Goal: Task Accomplishment & Management: Manage account settings

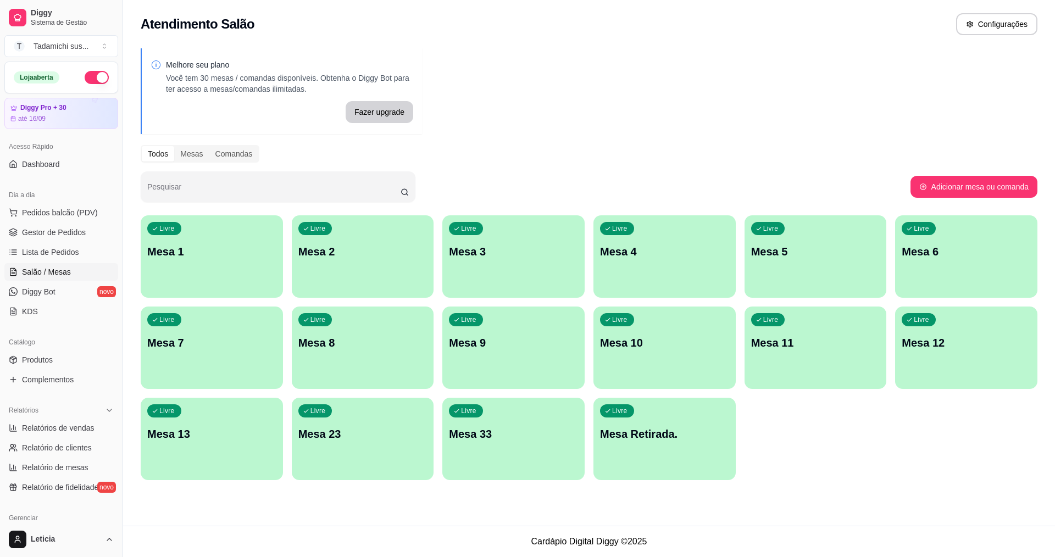
click at [680, 432] on p "Mesa Retirada." at bounding box center [664, 433] width 129 height 15
click at [823, 345] on p "Mesa 11" at bounding box center [815, 342] width 129 height 15
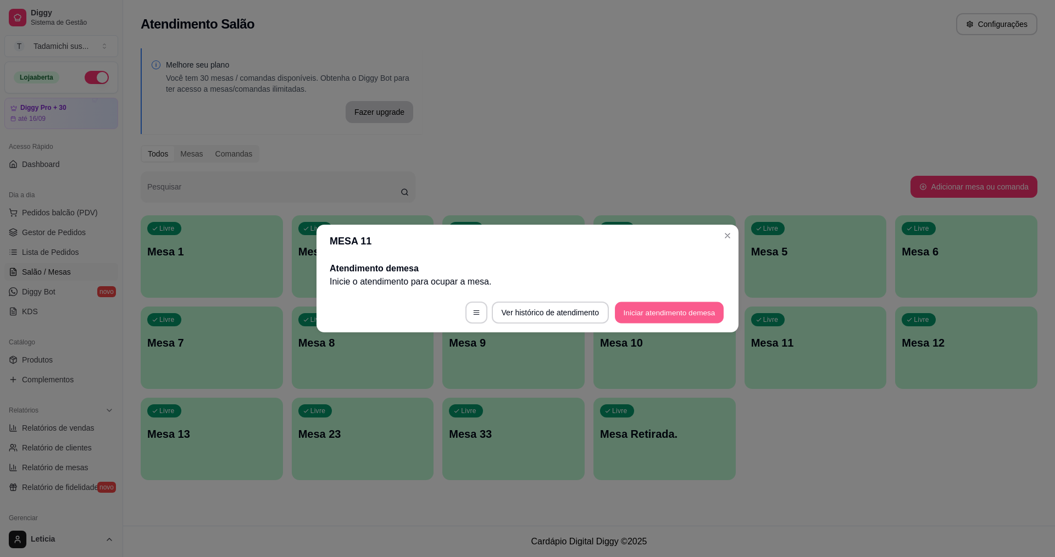
click at [649, 308] on button "Iniciar atendimento de mesa" at bounding box center [669, 312] width 109 height 21
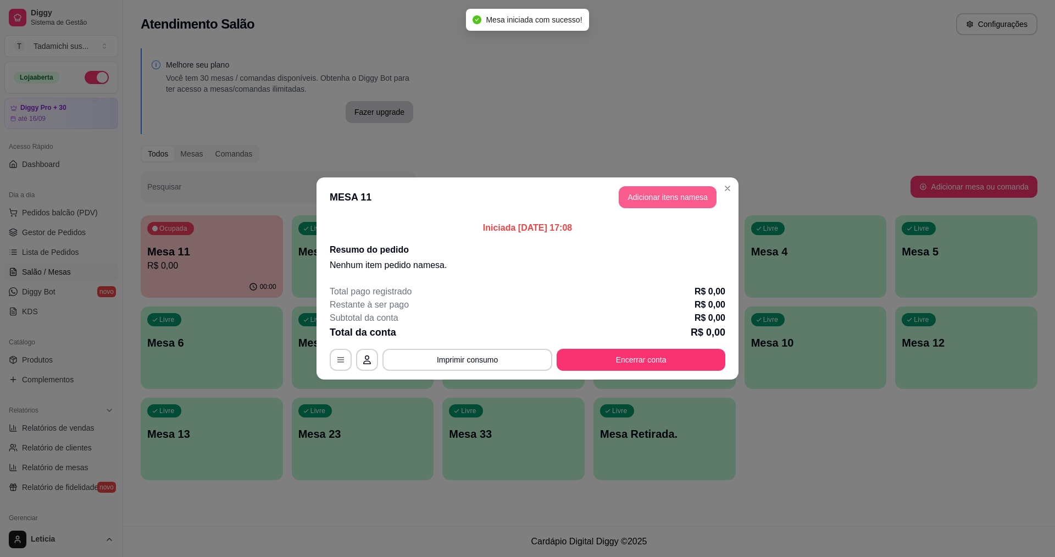
click at [665, 189] on button "Adicionar itens na mesa" at bounding box center [668, 197] width 98 height 22
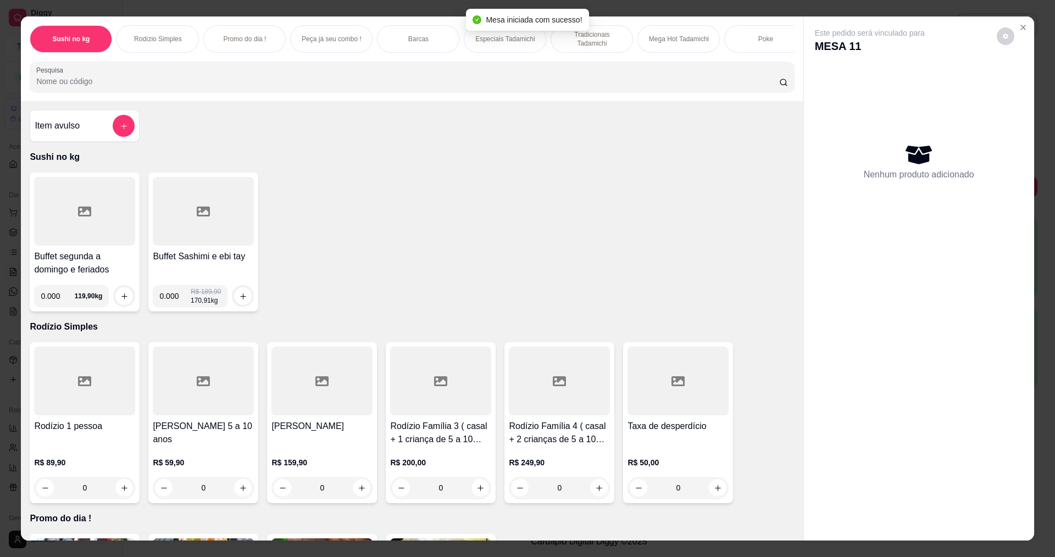
click at [665, 193] on div "Buffet segunda a domingo e feriados 0.000 119,90 kg Buffet Sashimi e ebi tay 0.…" at bounding box center [412, 242] width 764 height 139
click at [54, 306] on input "0.000" at bounding box center [58, 296] width 34 height 22
type input "0.194"
click at [120, 301] on icon "increase-product-quantity" at bounding box center [124, 296] width 8 height 8
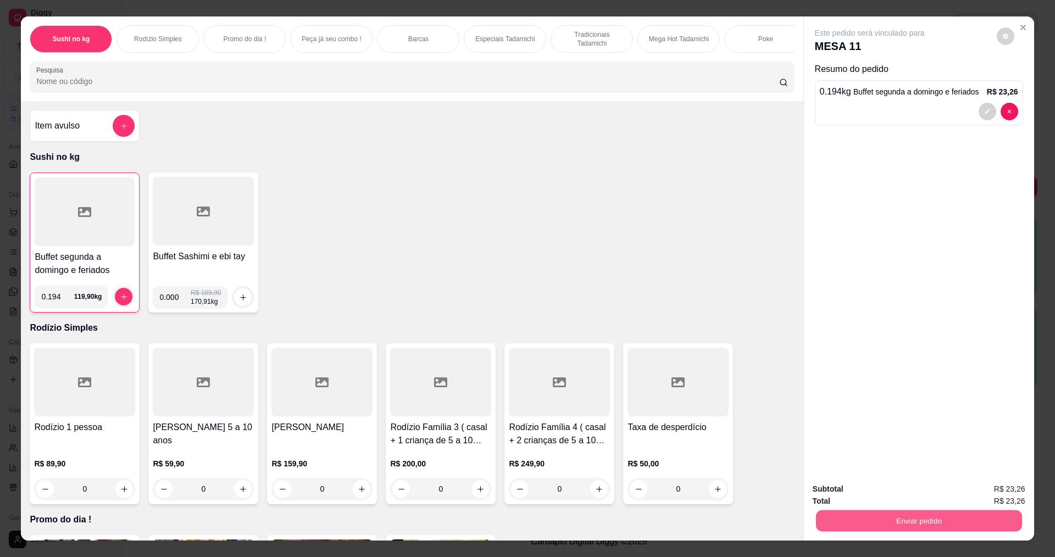
click at [893, 520] on button "Enviar pedido" at bounding box center [918, 520] width 206 height 21
click at [874, 493] on button "Não registrar e enviar pedido" at bounding box center [882, 494] width 111 height 20
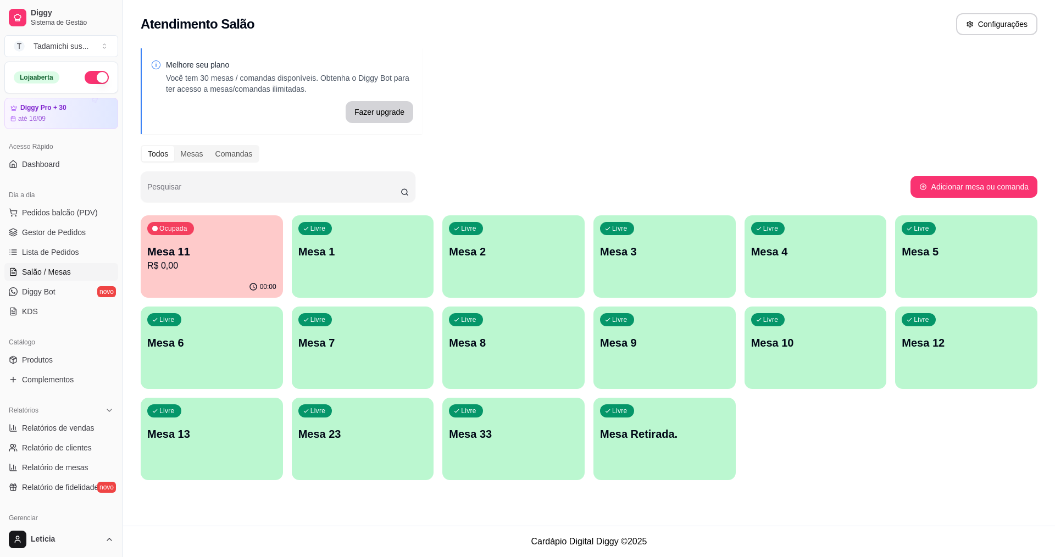
click at [275, 262] on div "Ocupada Mesa 11 R$ 0,00" at bounding box center [212, 245] width 142 height 61
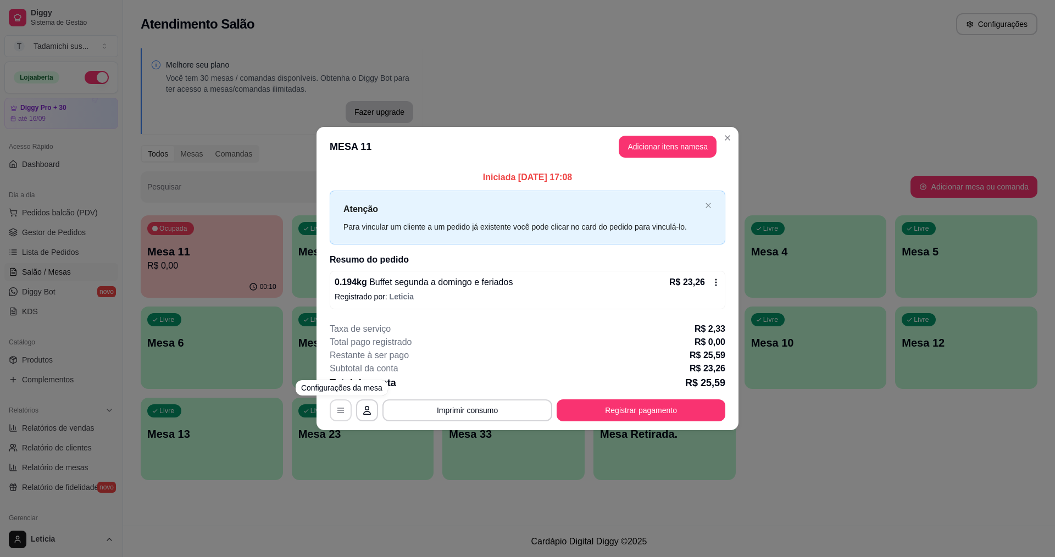
click at [341, 412] on icon "button" at bounding box center [340, 410] width 9 height 9
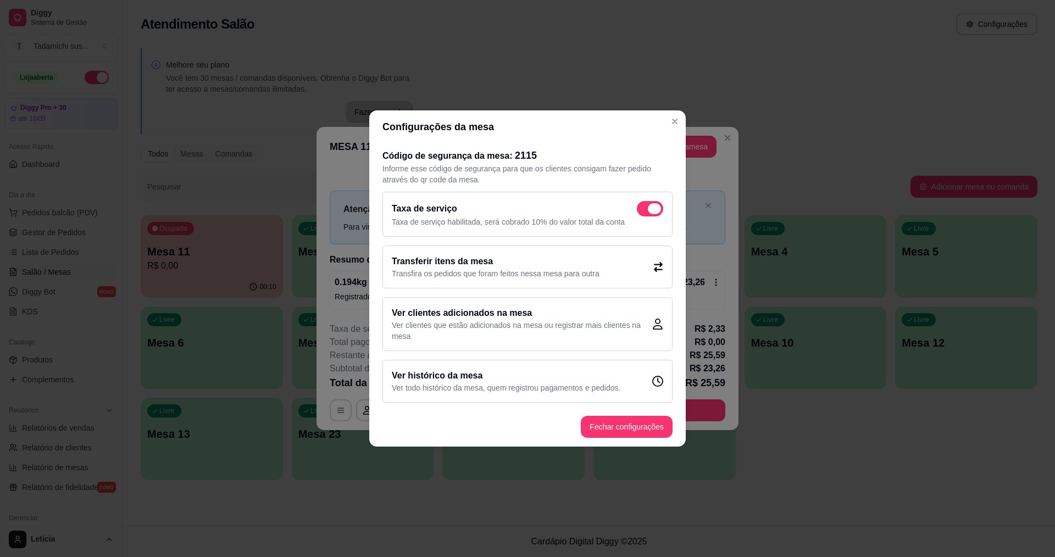
click at [646, 206] on span at bounding box center [650, 208] width 26 height 15
click at [643, 211] on input "checkbox" at bounding box center [639, 214] width 7 height 7
checkbox input "false"
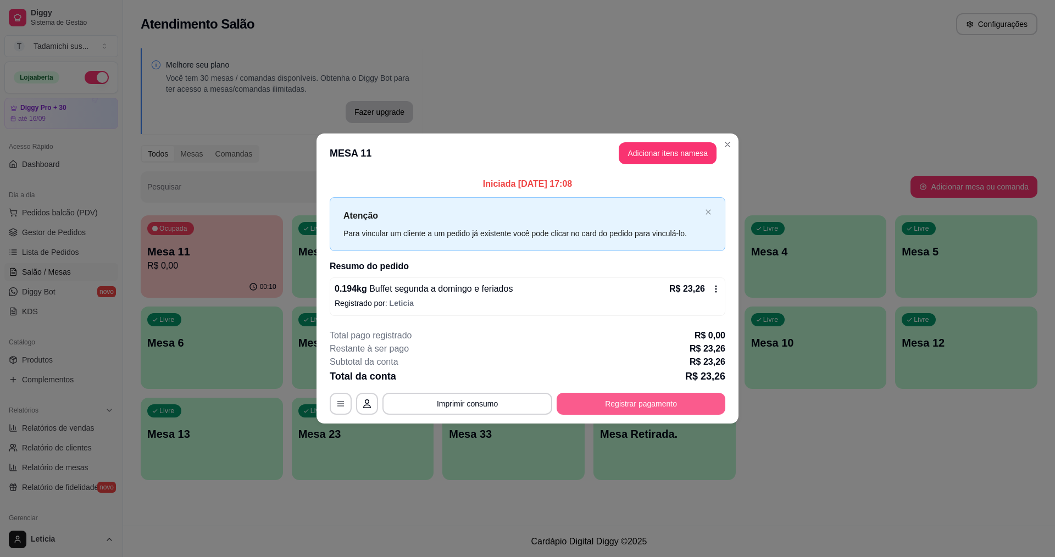
click at [574, 403] on button "Registrar pagamento" at bounding box center [641, 404] width 169 height 22
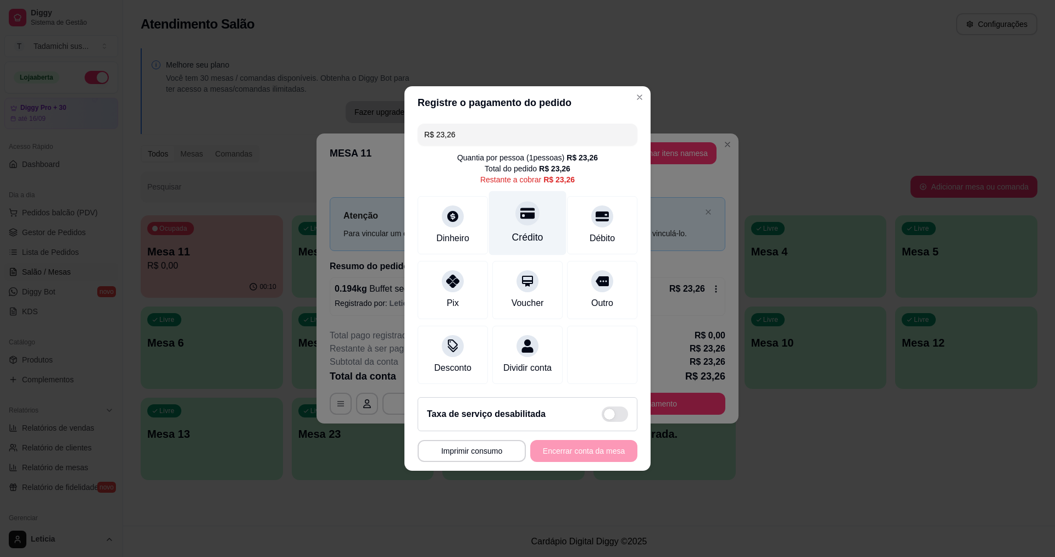
click at [521, 219] on div at bounding box center [527, 213] width 24 height 24
type input "R$ 0,00"
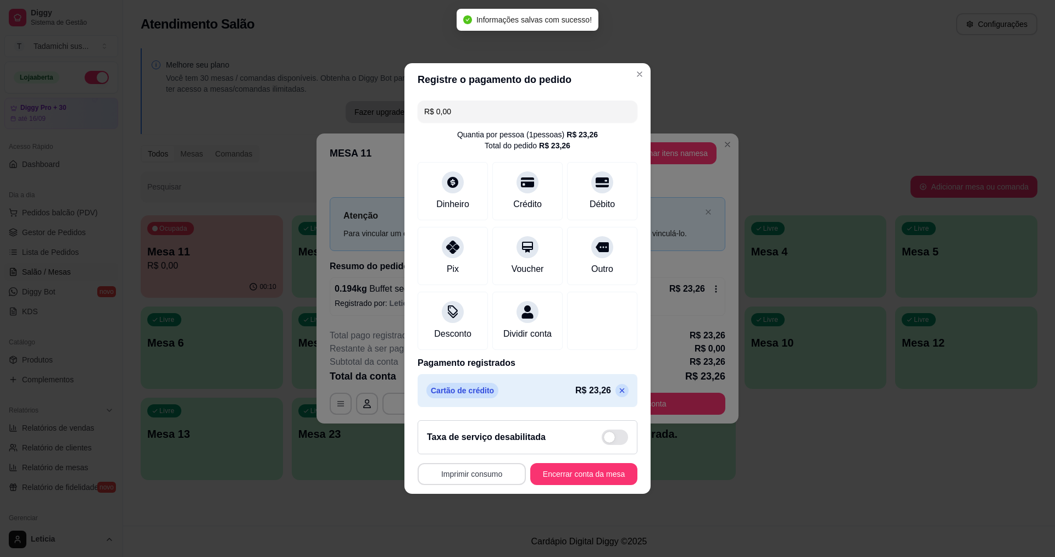
click at [490, 481] on button "Imprimir consumo" at bounding box center [472, 474] width 108 height 22
click at [486, 437] on button "IMPRESSORA" at bounding box center [472, 433] width 82 height 17
click at [577, 477] on button "Encerrar conta da mesa" at bounding box center [583, 474] width 107 height 22
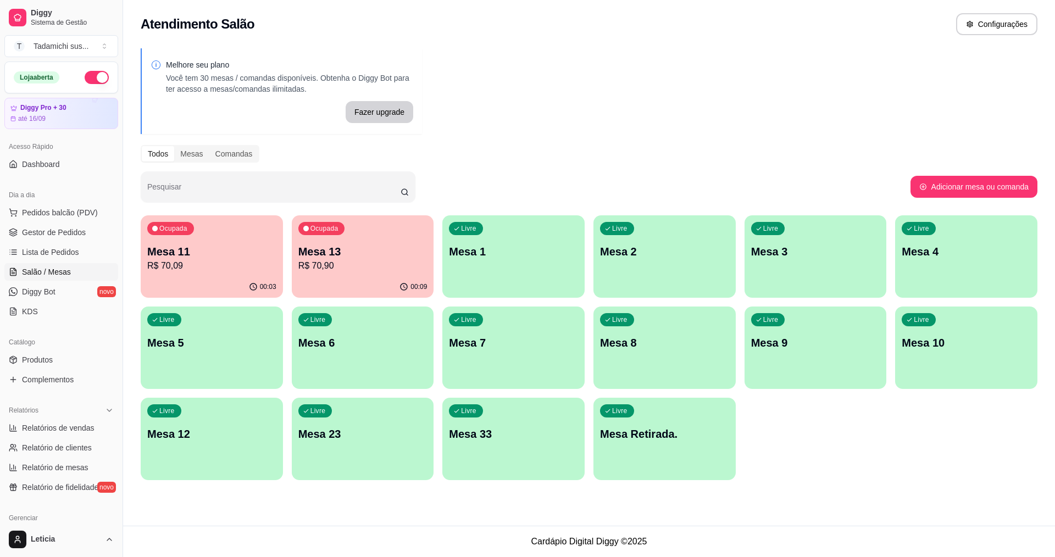
click at [191, 260] on p "R$ 70,09" at bounding box center [211, 265] width 129 height 13
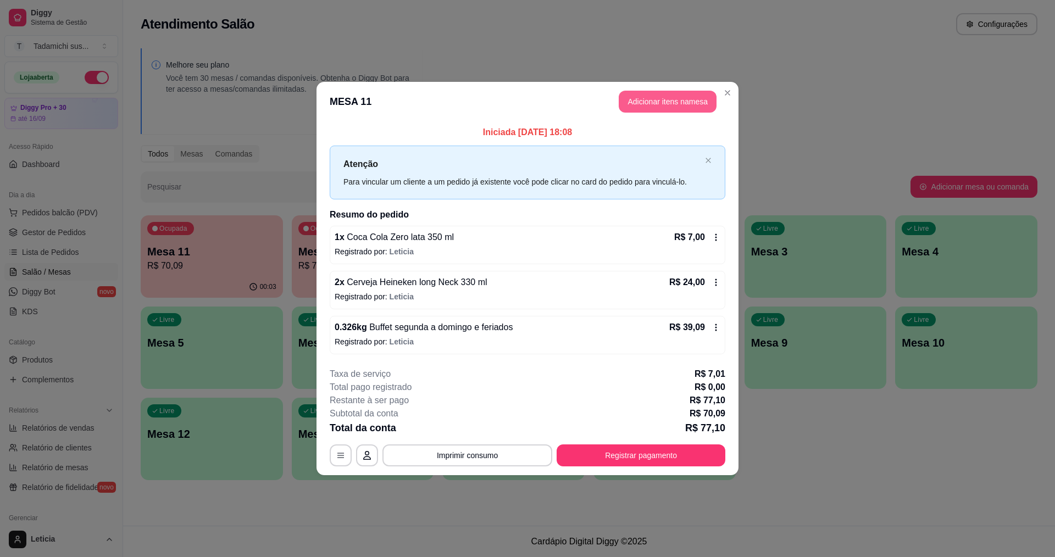
click at [657, 99] on button "Adicionar itens na mesa" at bounding box center [668, 102] width 98 height 22
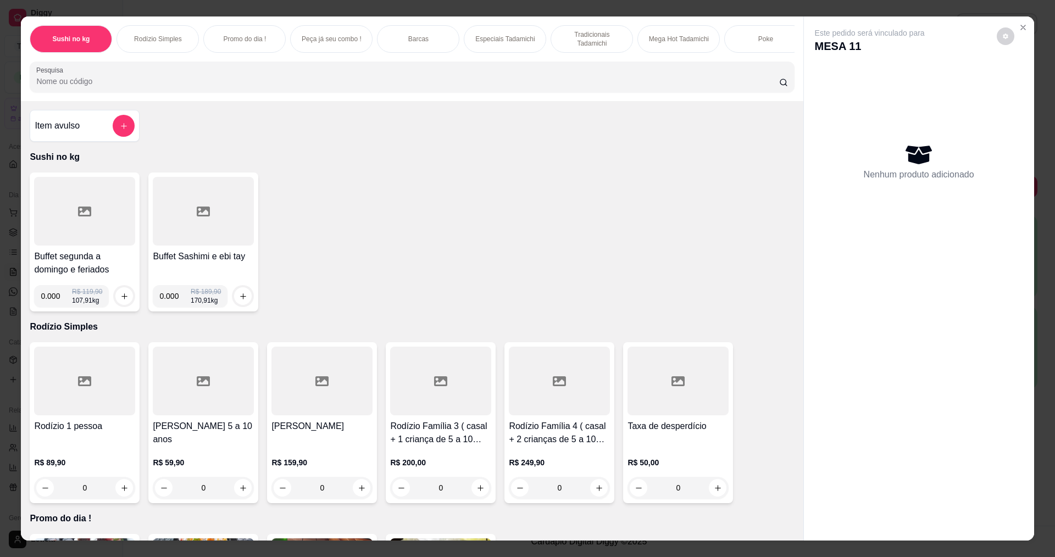
click at [54, 304] on input "0.000" at bounding box center [56, 296] width 31 height 22
type input "0.348"
click at [120, 301] on icon "increase-product-quantity" at bounding box center [124, 296] width 8 height 8
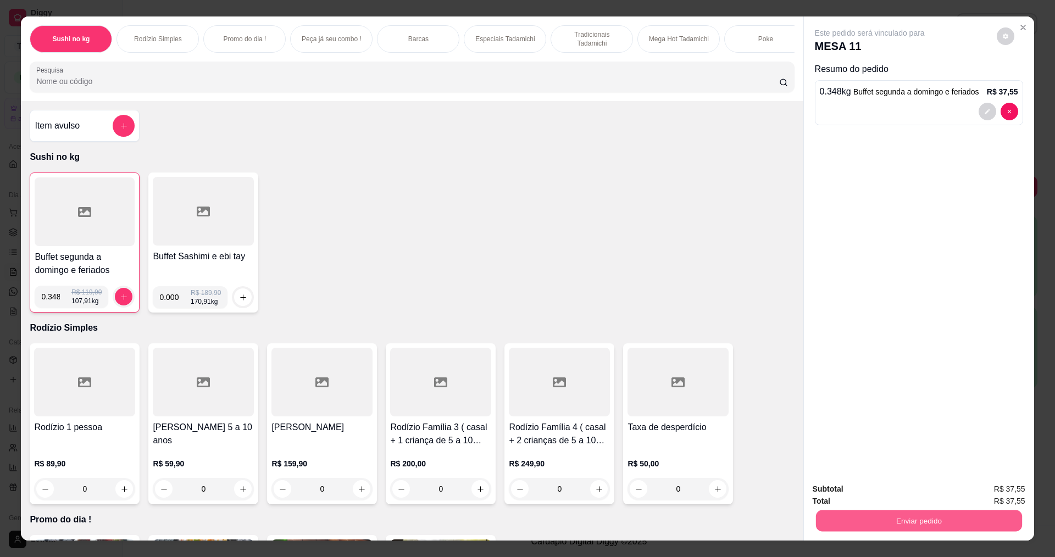
click at [904, 520] on button "Enviar pedido" at bounding box center [918, 520] width 206 height 21
click at [885, 494] on button "Não registrar e enviar pedido" at bounding box center [882, 494] width 114 height 21
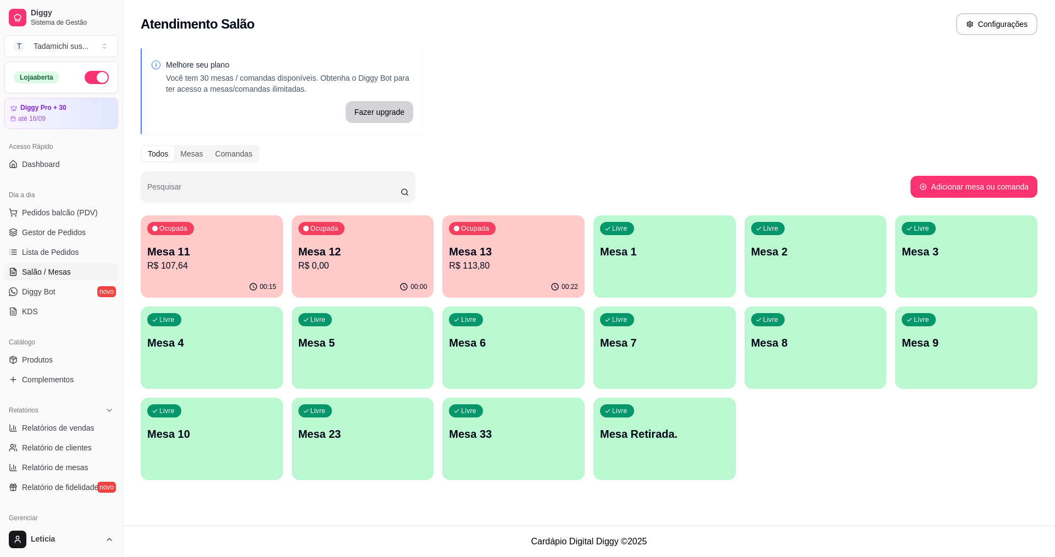
click at [222, 255] on p "Mesa 11" at bounding box center [211, 251] width 129 height 15
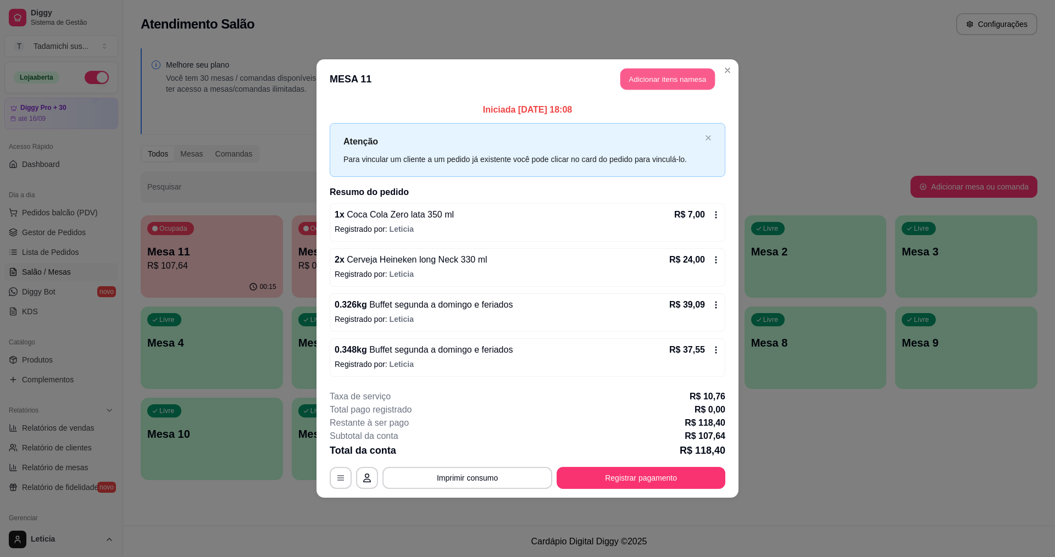
click at [642, 79] on button "Adicionar itens na mesa" at bounding box center [667, 79] width 95 height 21
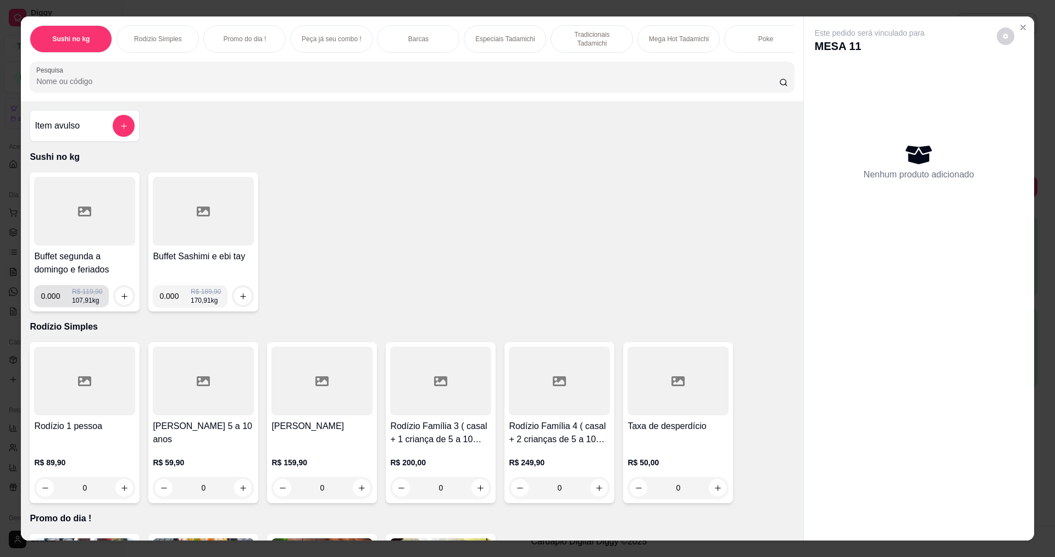
click at [54, 302] on input "0.000" at bounding box center [56, 296] width 31 height 22
type input "0.228"
click at [116, 305] on button "increase-product-quantity" at bounding box center [124, 296] width 17 height 17
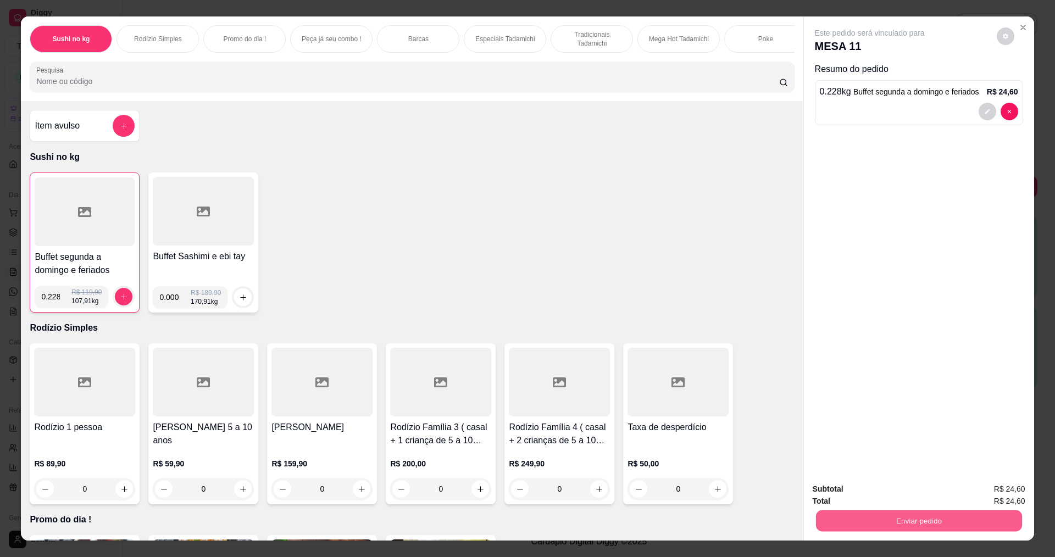
click at [870, 526] on button "Enviar pedido" at bounding box center [918, 520] width 206 height 21
click at [856, 491] on button "Não registrar e enviar pedido" at bounding box center [882, 494] width 111 height 20
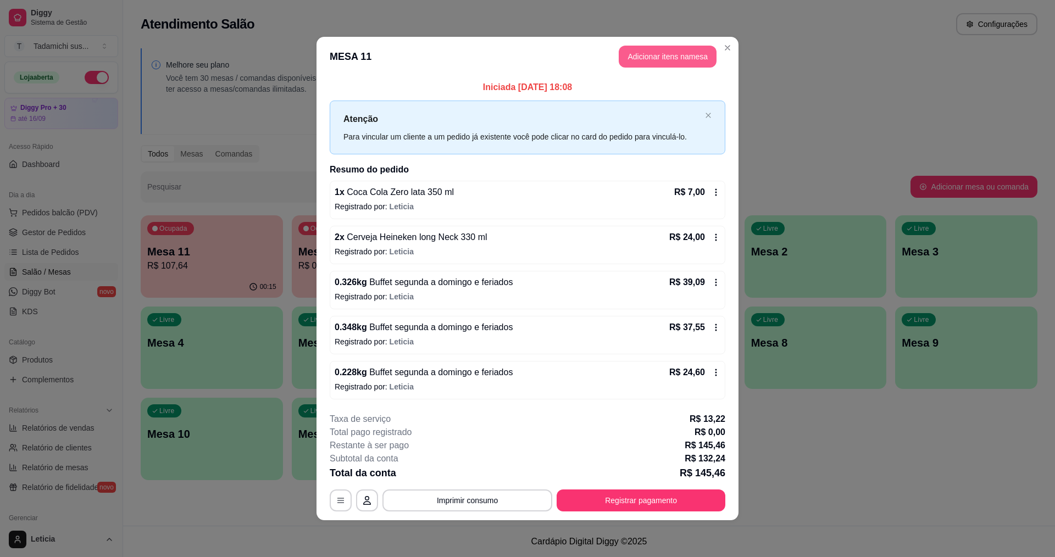
click at [669, 51] on button "Adicionar itens na mesa" at bounding box center [668, 57] width 98 height 22
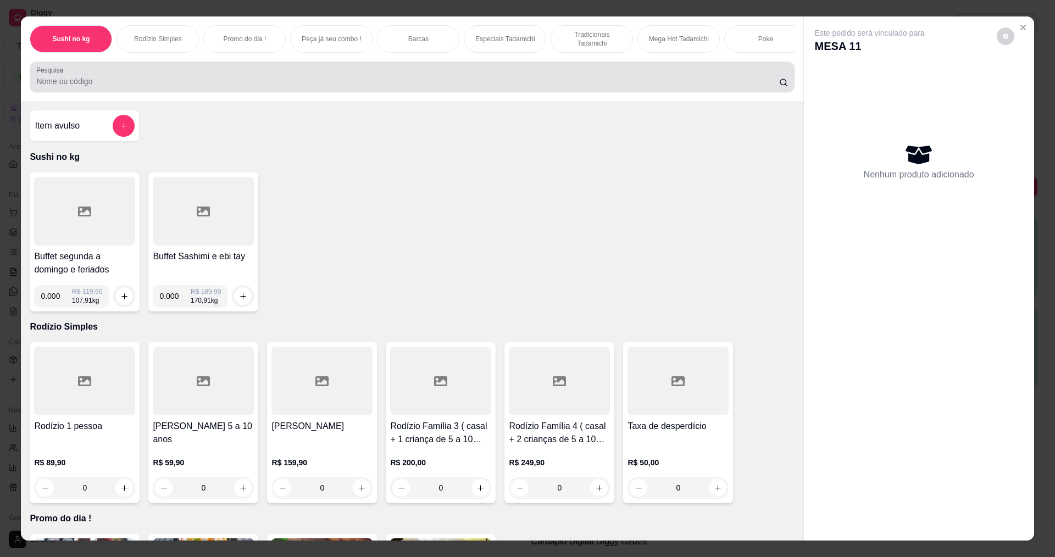
click at [354, 81] on div at bounding box center [411, 77] width 751 height 22
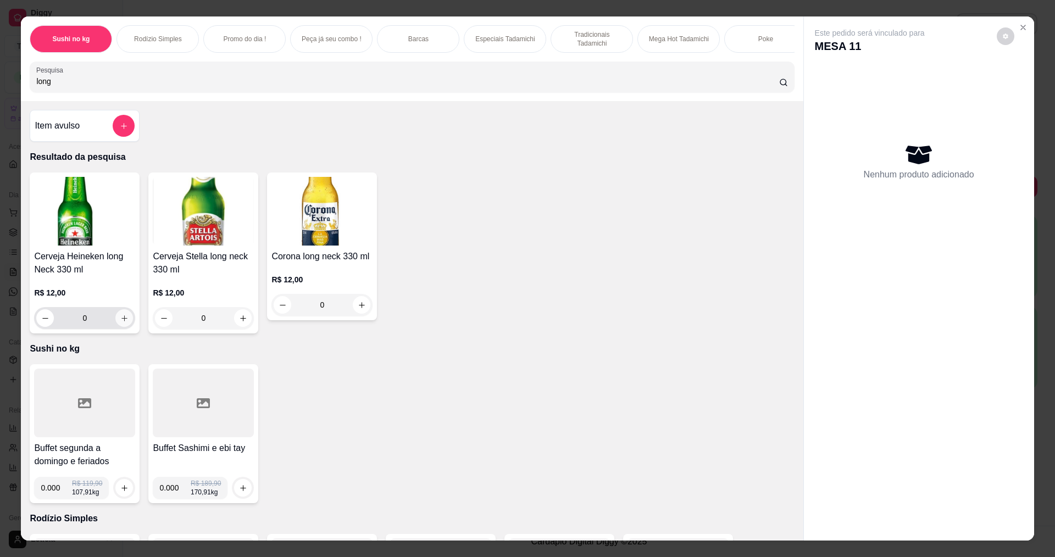
type input "long"
click at [121, 323] on icon "increase-product-quantity" at bounding box center [124, 318] width 8 height 8
type input "1"
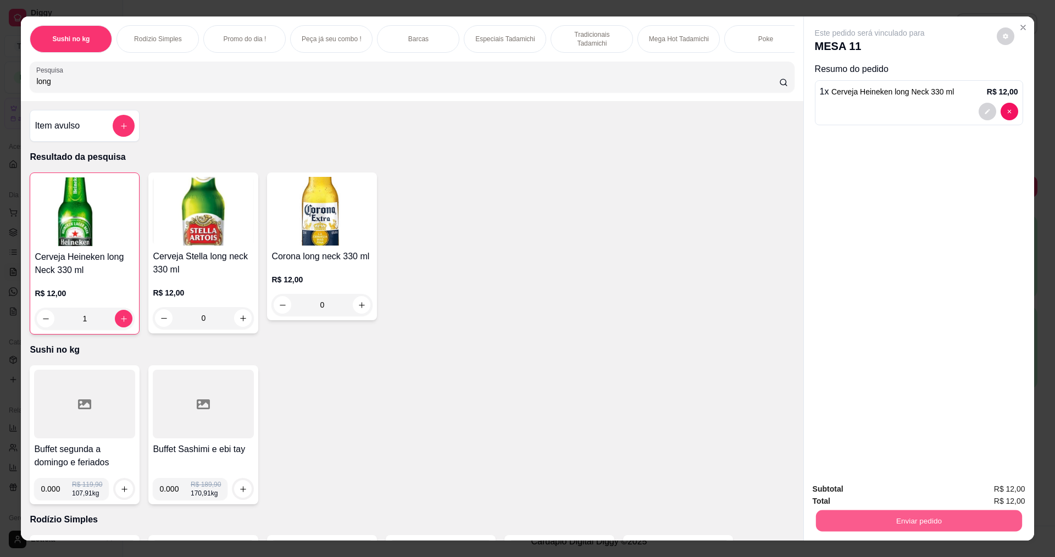
click at [909, 518] on button "Enviar pedido" at bounding box center [918, 520] width 206 height 21
click at [906, 487] on button "Não registrar e enviar pedido" at bounding box center [882, 494] width 111 height 20
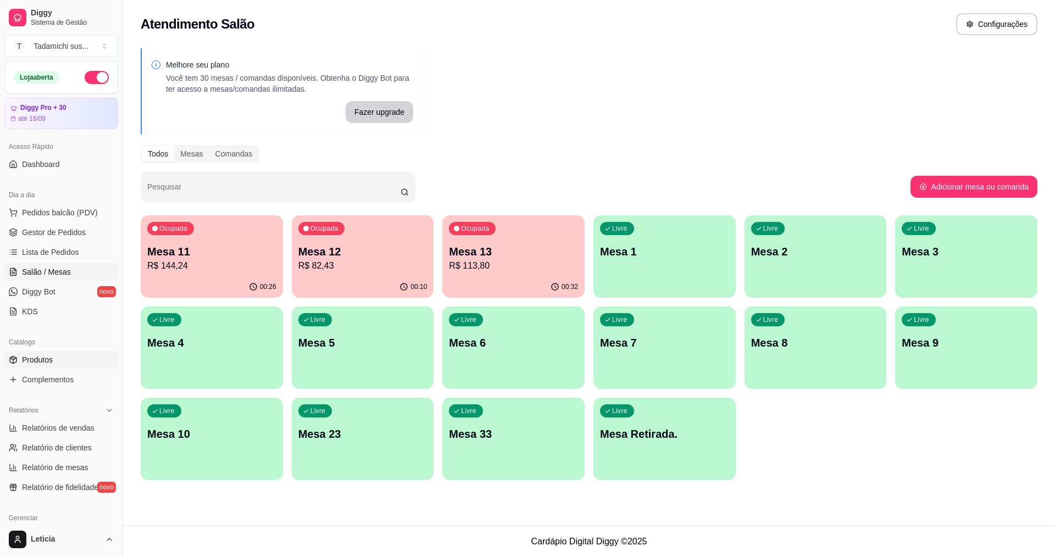
click at [62, 354] on link "Produtos" at bounding box center [61, 360] width 114 height 18
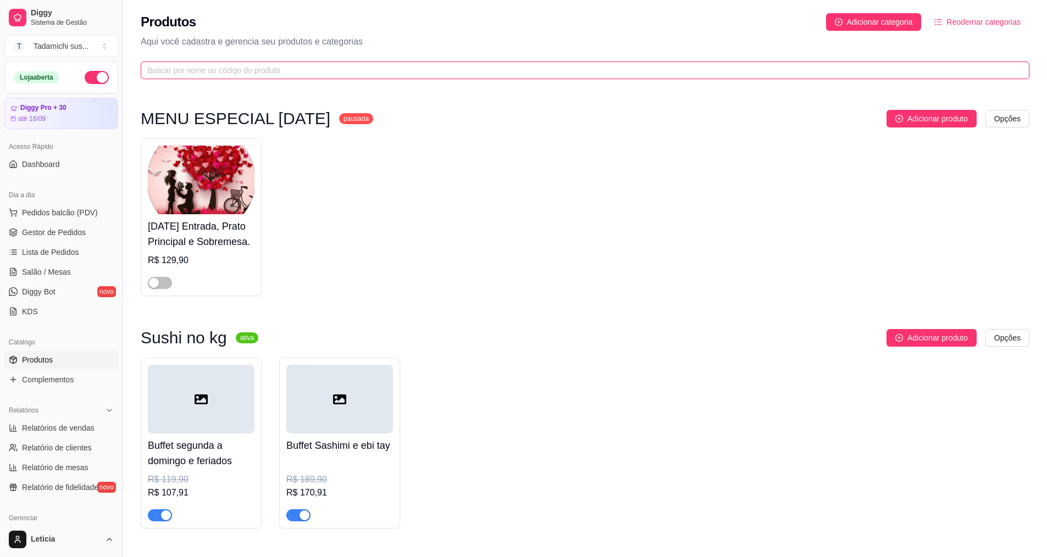
click at [307, 68] on input "text" at bounding box center [580, 70] width 866 height 12
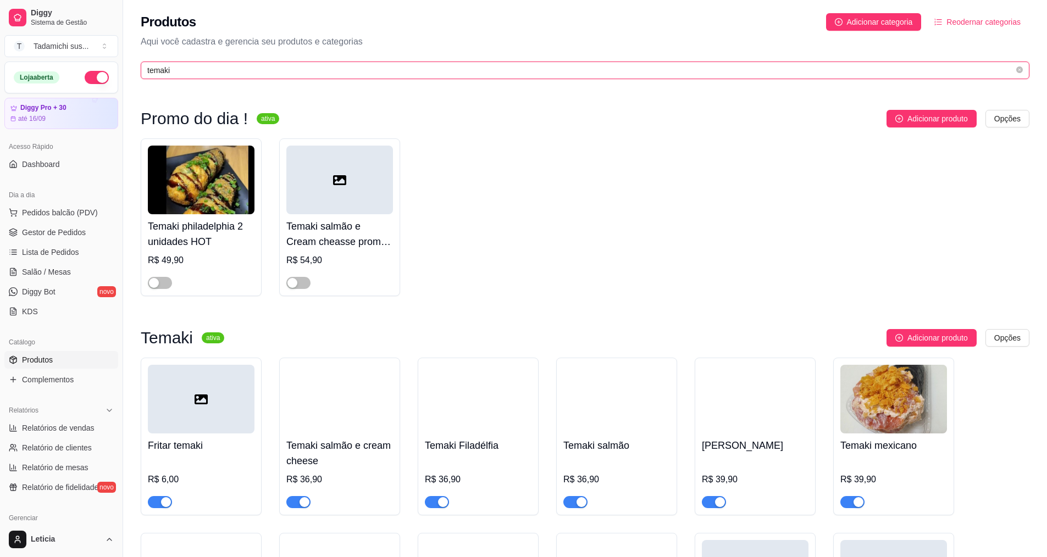
type input "temaki"
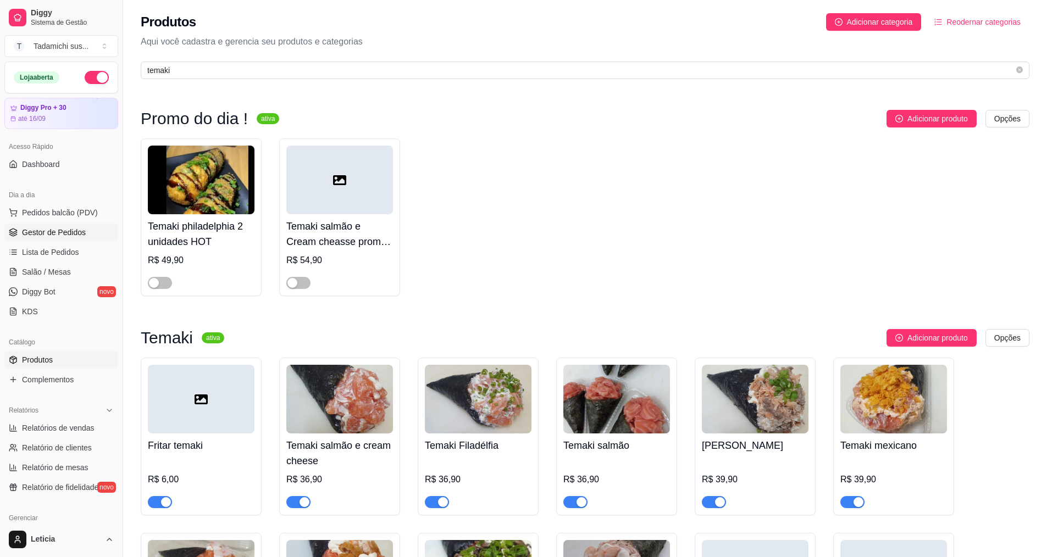
click at [49, 233] on span "Gestor de Pedidos" at bounding box center [54, 232] width 64 height 11
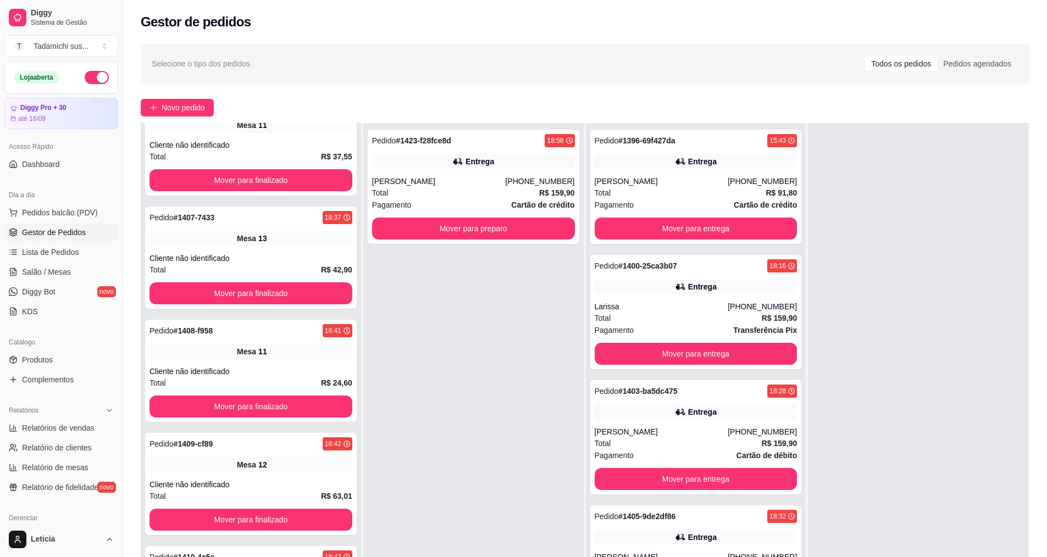
scroll to position [275, 0]
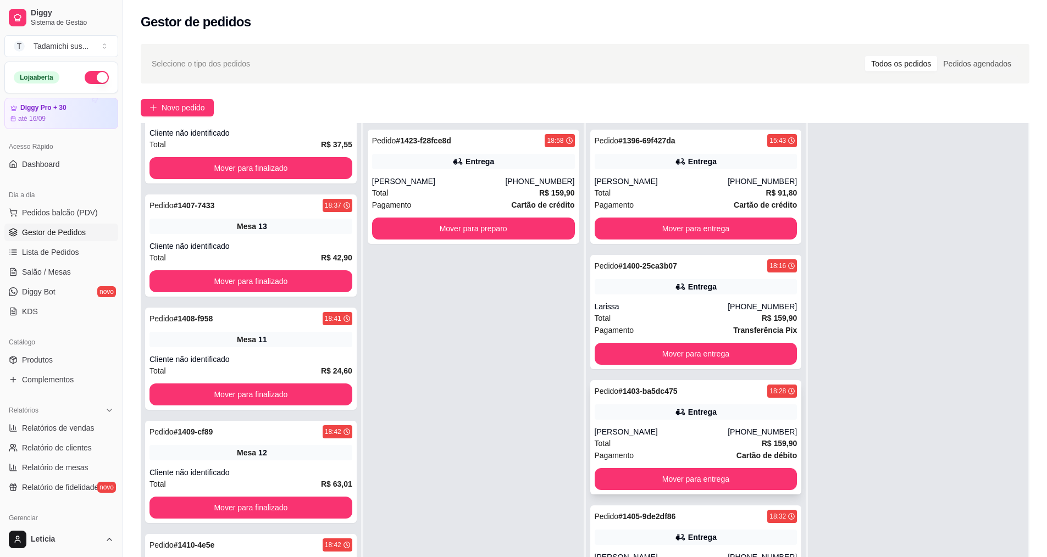
click at [673, 421] on div "Pedido # 1403-ba5dc475 18:28 Entrega [PERSON_NAME] [PHONE_NUMBER] Total R$ 159,…" at bounding box center [696, 437] width 212 height 114
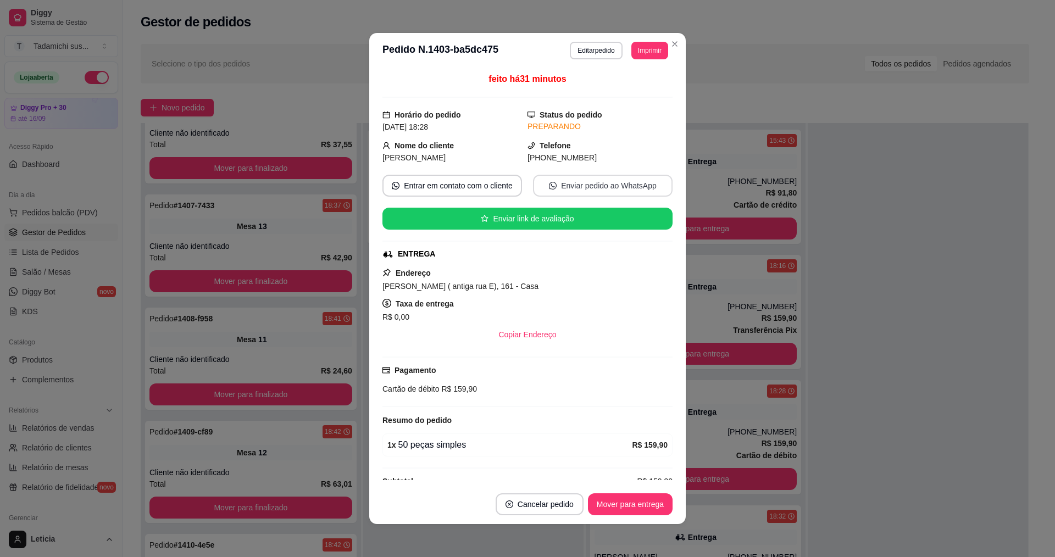
click at [602, 182] on button "Enviar pedido ao WhatsApp" at bounding box center [603, 186] width 140 height 22
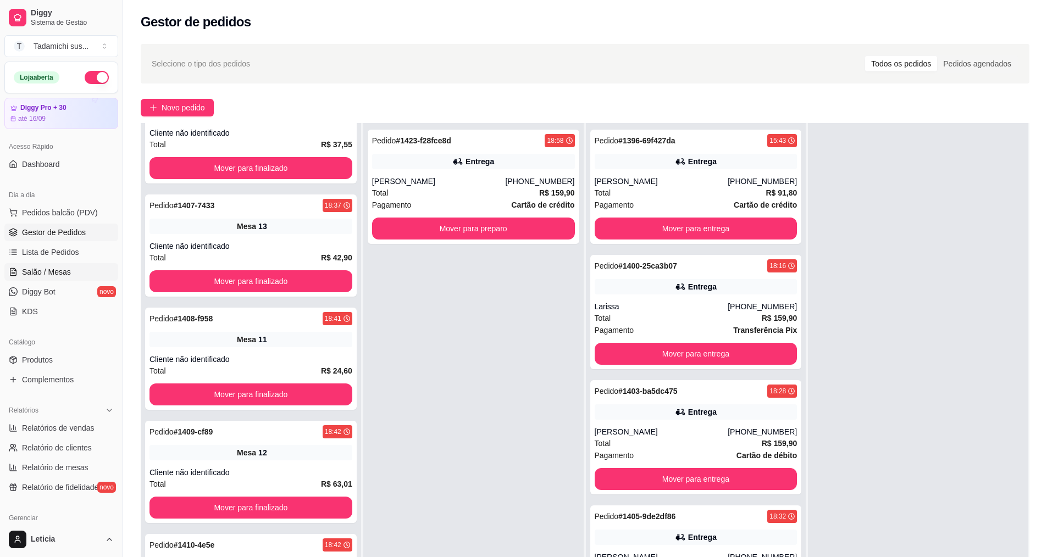
click at [68, 273] on span "Salão / Mesas" at bounding box center [46, 271] width 49 height 11
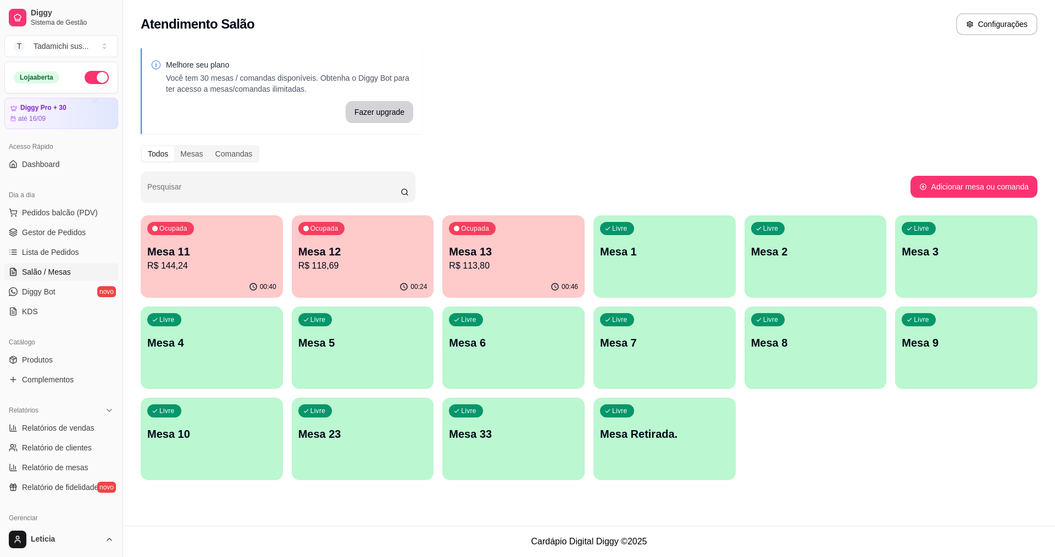
click at [221, 260] on p "R$ 144,24" at bounding box center [211, 265] width 129 height 13
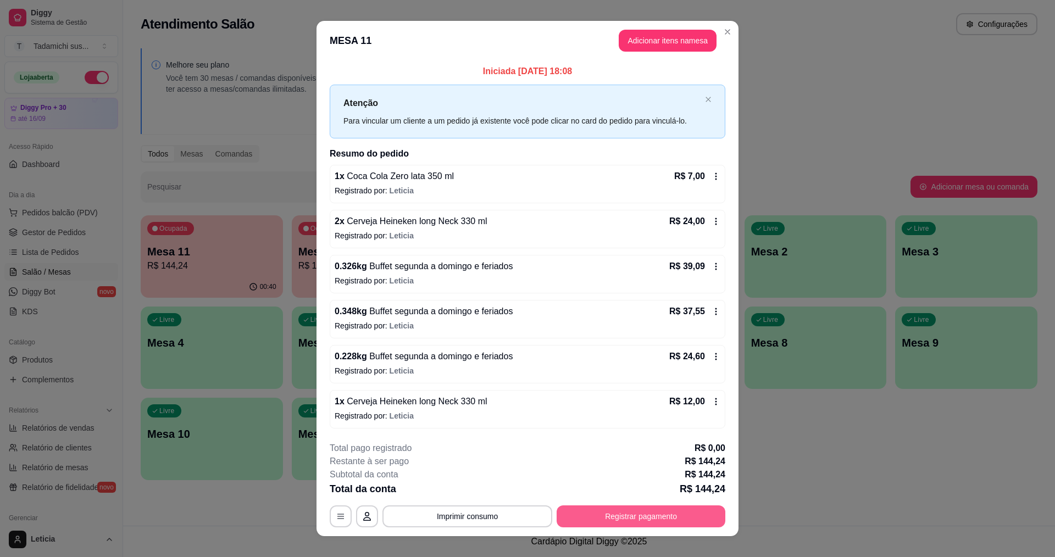
click at [656, 512] on button "Registrar pagamento" at bounding box center [641, 516] width 169 height 22
click at [712, 358] on icon at bounding box center [716, 356] width 9 height 9
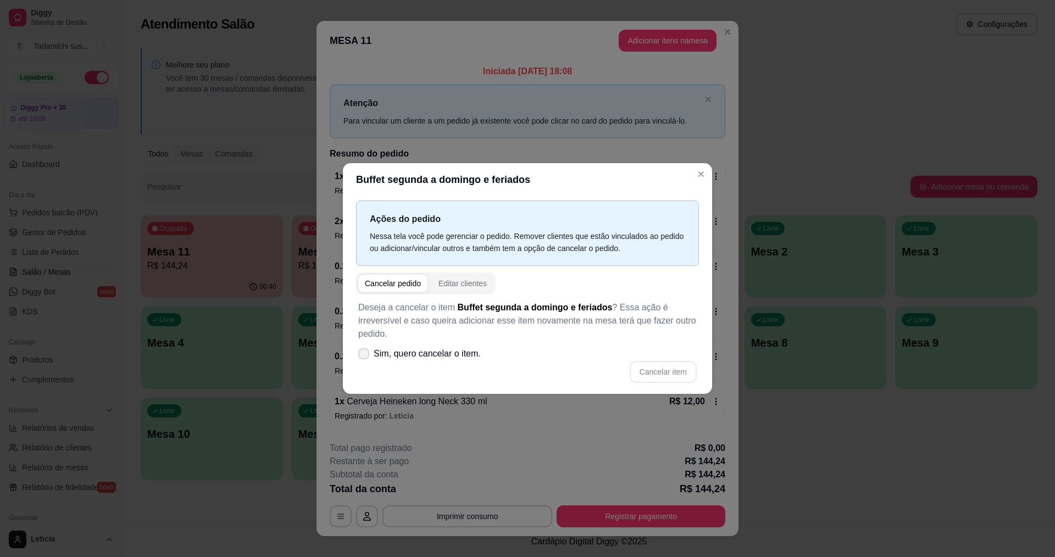
click at [363, 352] on icon at bounding box center [363, 354] width 9 height 7
click at [363, 356] on input "Sim, quero cancelar o item." at bounding box center [361, 359] width 7 height 7
checkbox input "true"
click at [652, 370] on button "Cancelar item" at bounding box center [663, 372] width 67 height 22
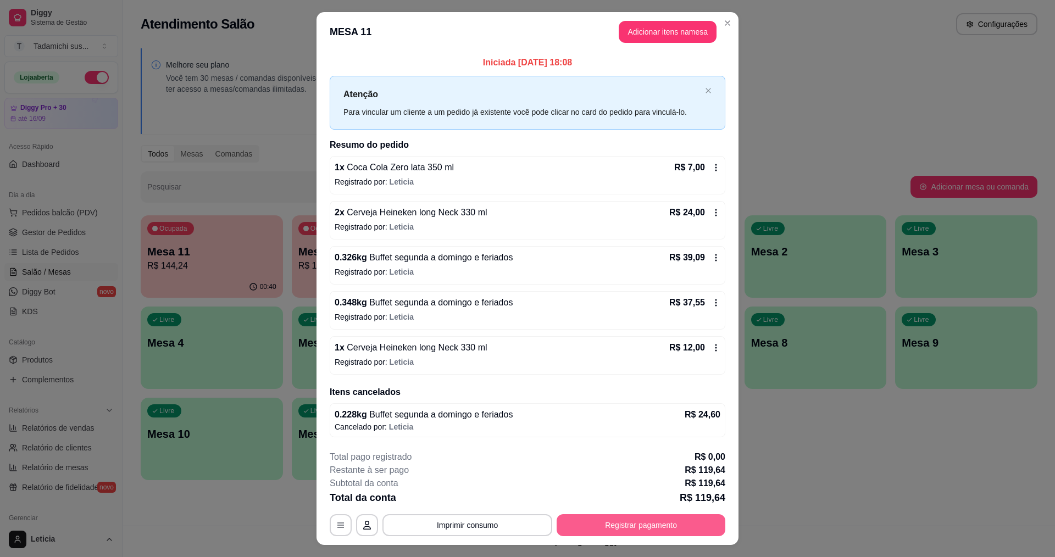
click at [657, 523] on button "Registrar pagamento" at bounding box center [641, 525] width 169 height 22
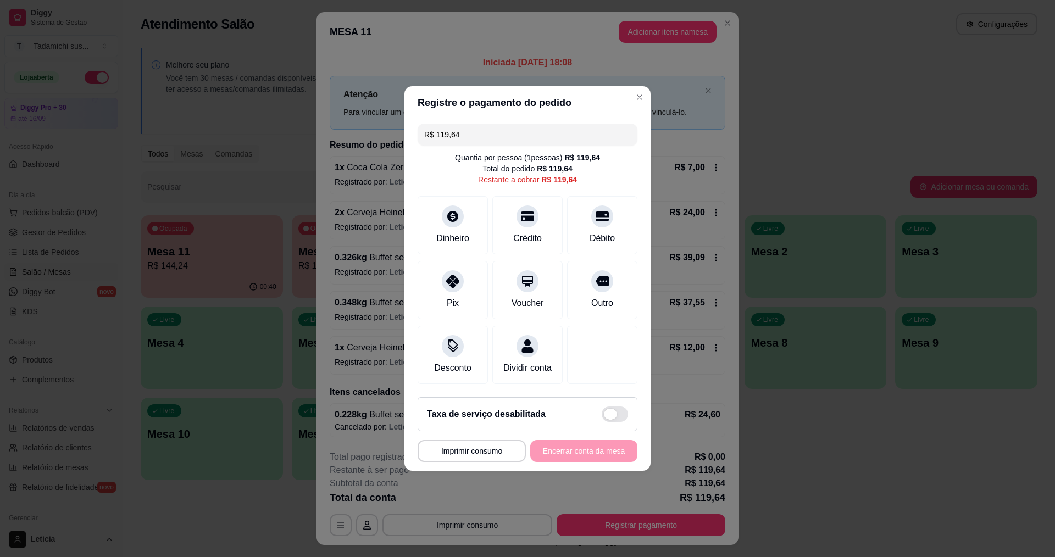
click at [610, 417] on span at bounding box center [615, 414] width 26 height 15
click at [608, 417] on input "checkbox" at bounding box center [604, 419] width 7 height 7
checkbox input "false"
type input "R$ 131,60"
checkbox input "true"
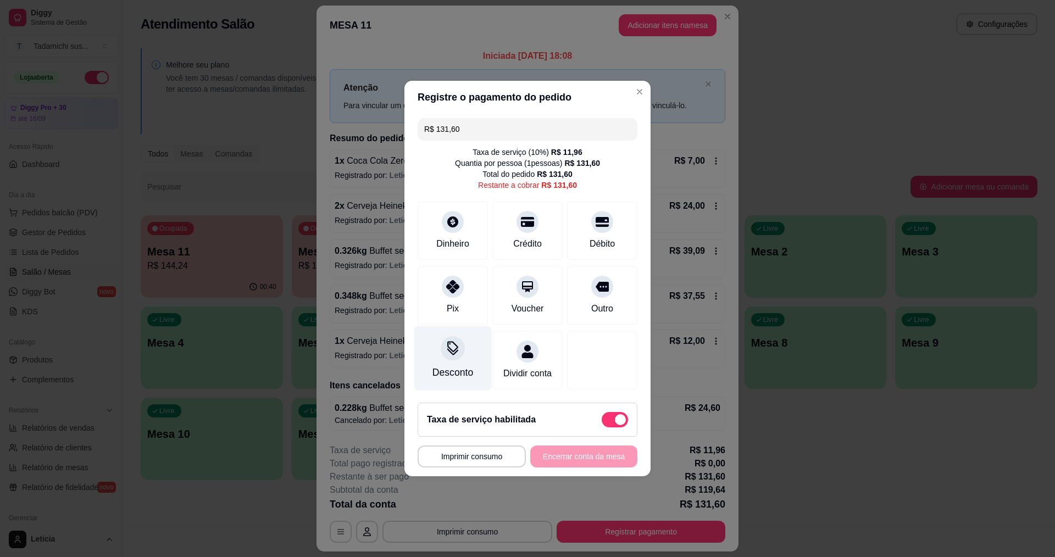
click at [457, 348] on icon at bounding box center [453, 348] width 14 height 14
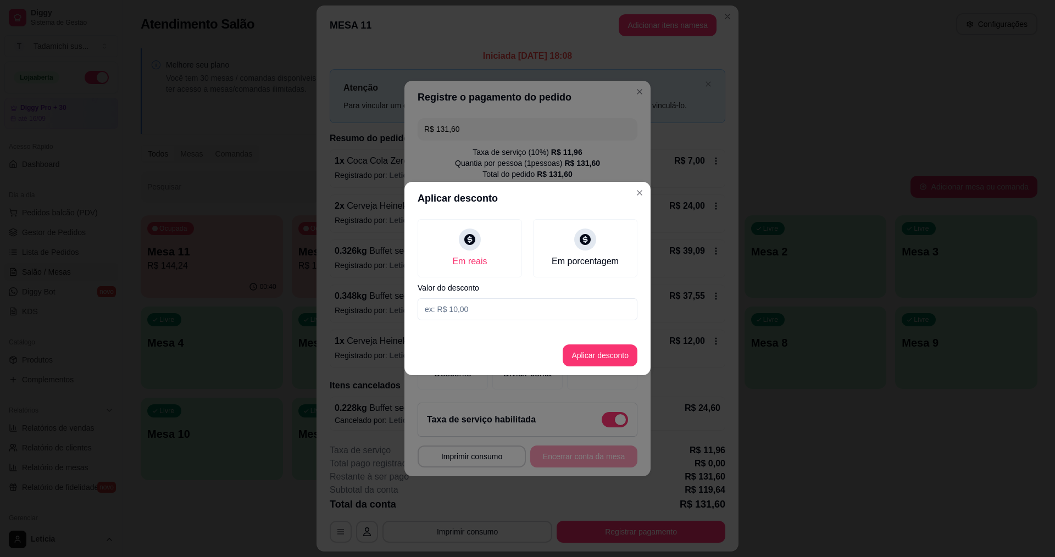
click at [474, 306] on input at bounding box center [528, 309] width 220 height 22
type input "12,91"
click at [595, 358] on button "Aplicar desconto" at bounding box center [600, 355] width 72 height 21
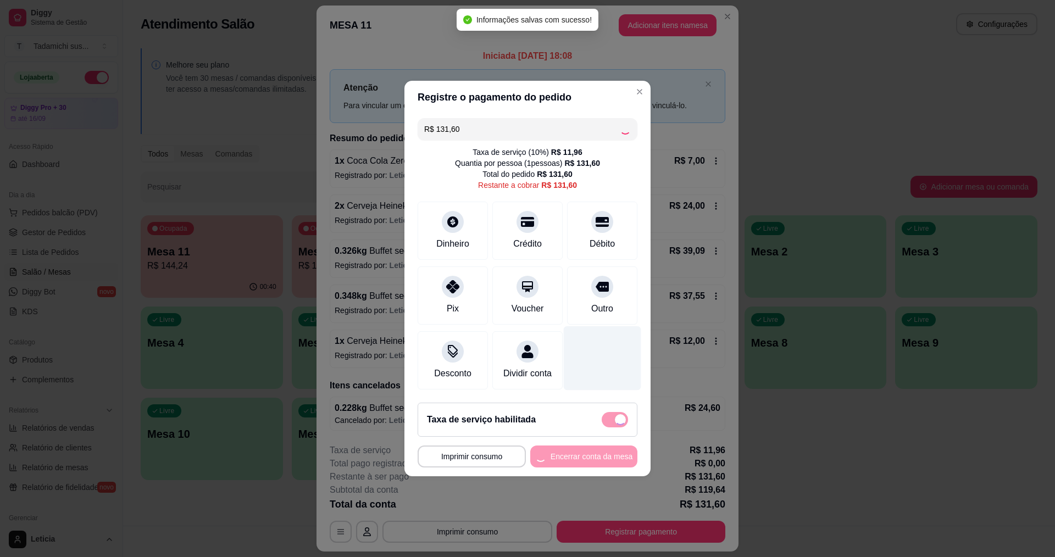
type input "R$ 118,69"
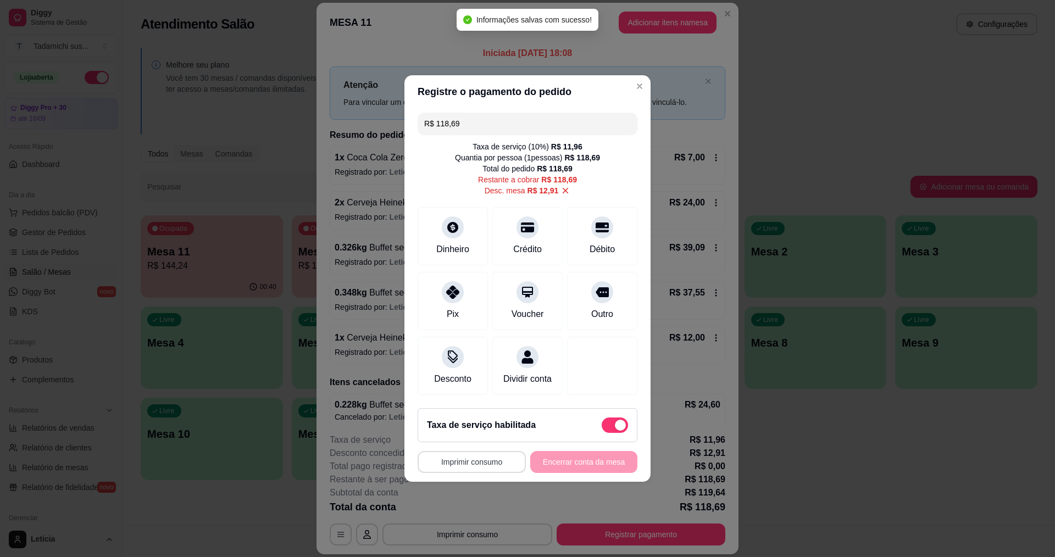
click at [484, 470] on button "Imprimir consumo" at bounding box center [472, 462] width 108 height 22
click at [470, 421] on button "IMPRESSORA" at bounding box center [472, 421] width 82 height 17
click at [586, 465] on div "**********" at bounding box center [528, 462] width 220 height 22
click at [590, 466] on div "**********" at bounding box center [528, 462] width 220 height 22
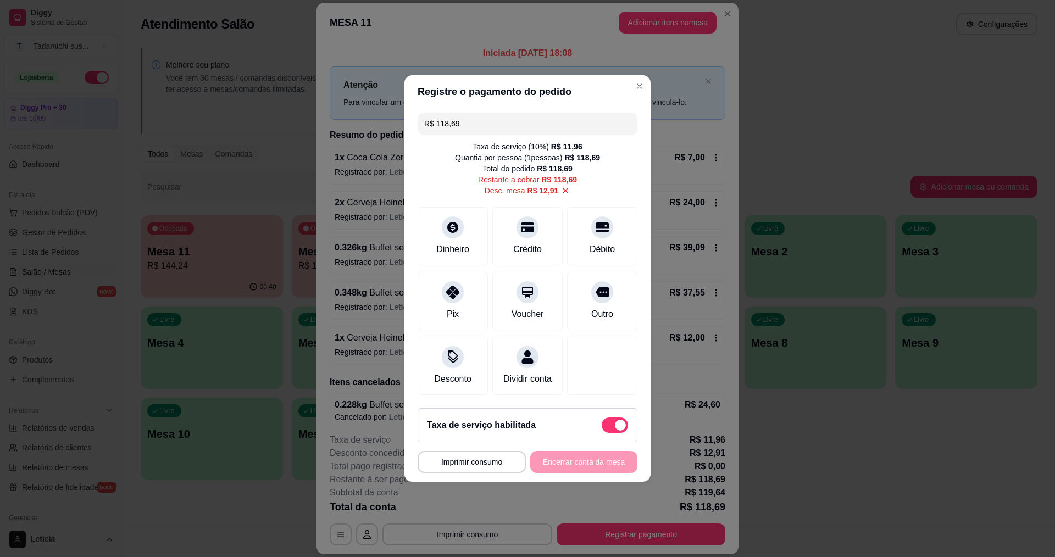
click at [590, 466] on div "**********" at bounding box center [528, 462] width 220 height 22
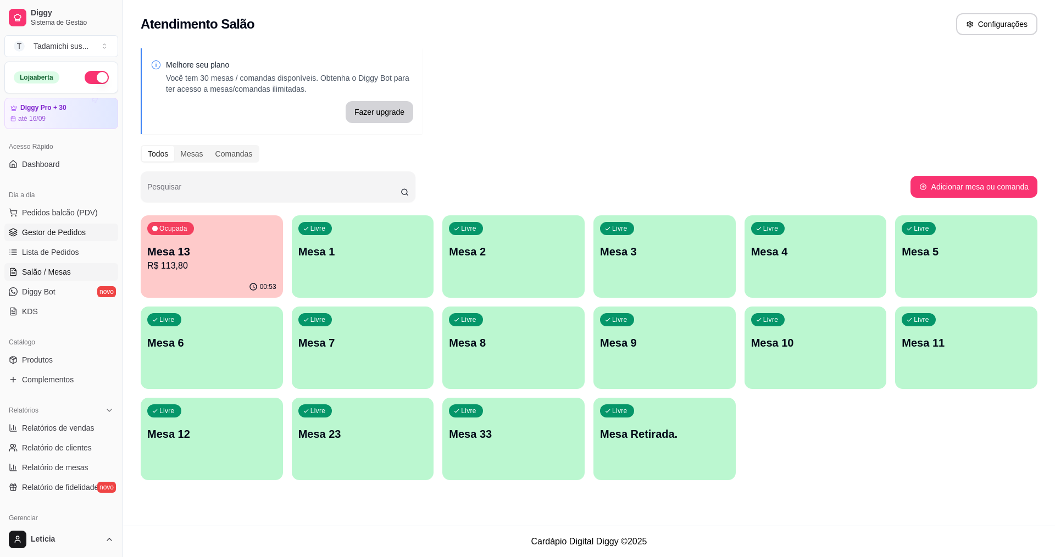
click at [64, 226] on link "Gestor de Pedidos" at bounding box center [61, 233] width 114 height 18
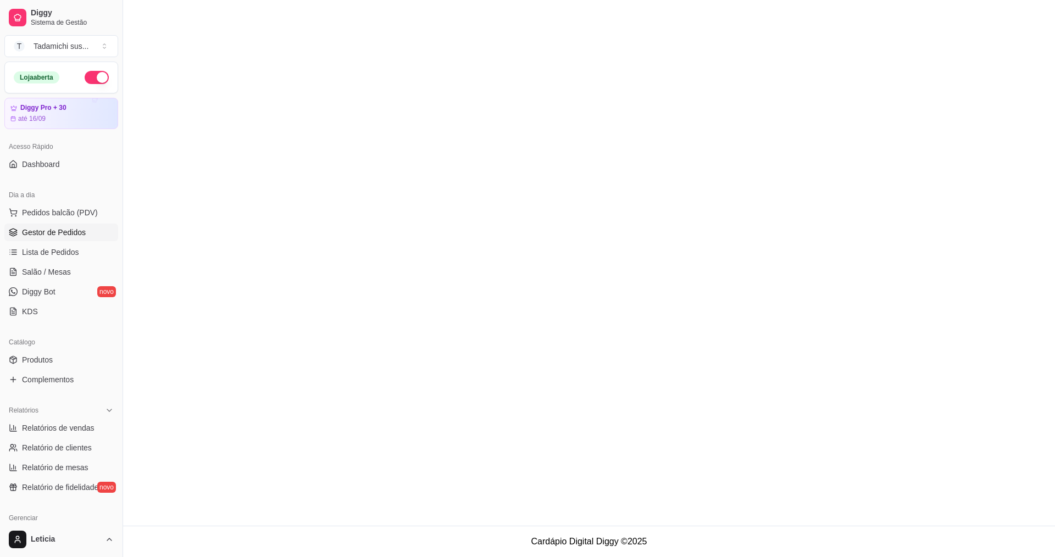
click at [64, 226] on link "Gestor de Pedidos" at bounding box center [61, 233] width 114 height 18
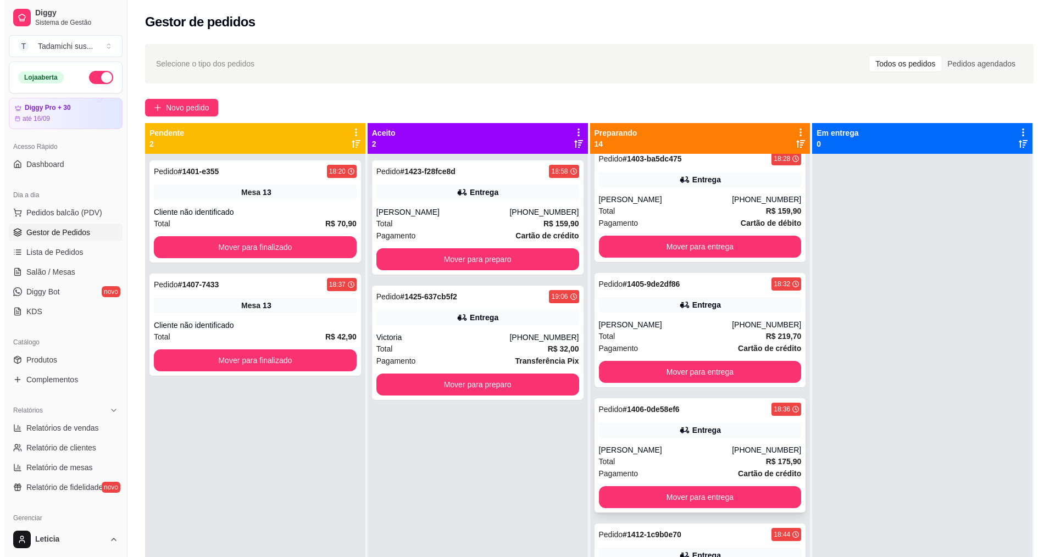
scroll to position [330, 0]
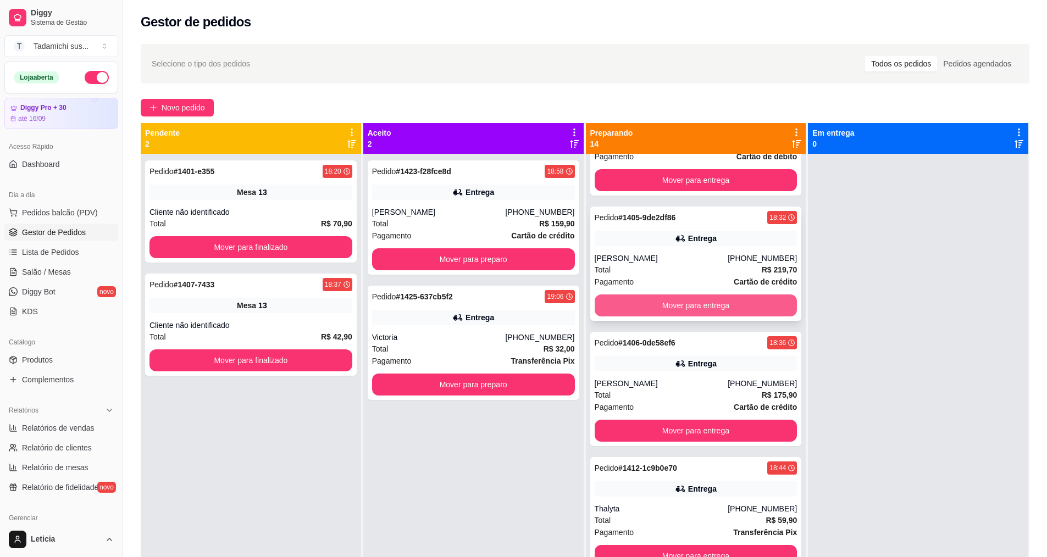
click at [705, 301] on button "Mover para entrega" at bounding box center [696, 306] width 203 height 22
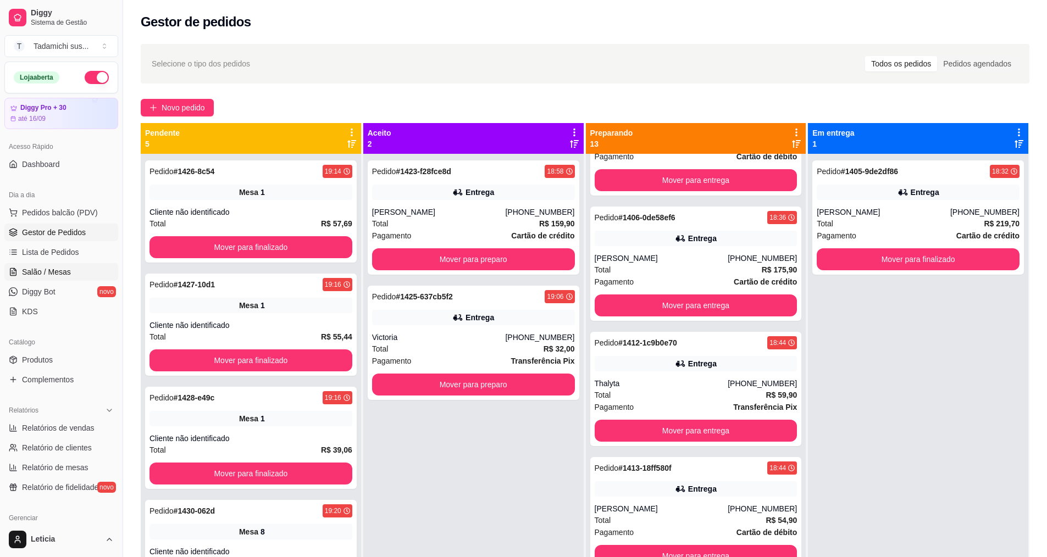
click at [61, 273] on span "Salão / Mesas" at bounding box center [46, 271] width 49 height 11
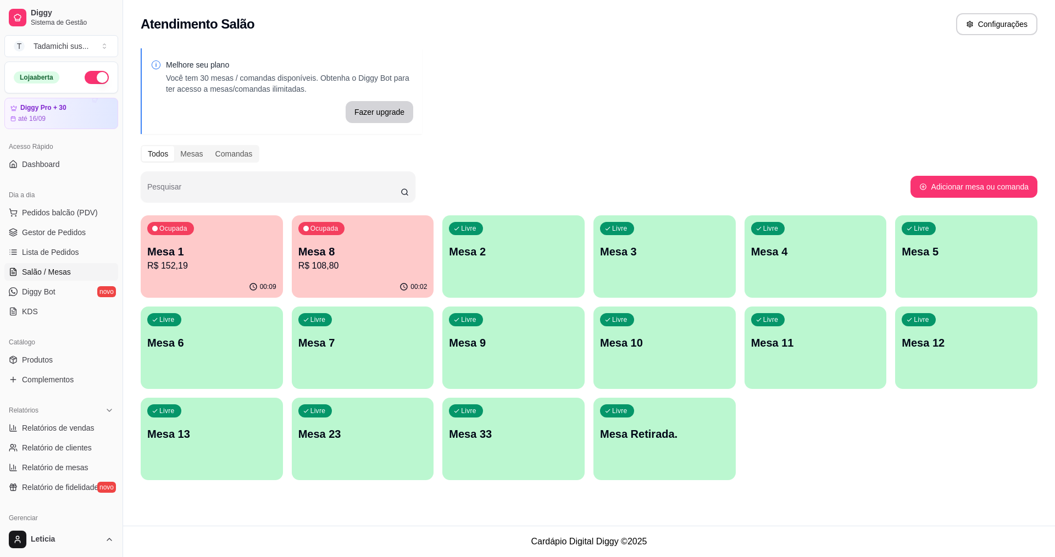
click at [251, 434] on p "Mesa 13" at bounding box center [211, 433] width 129 height 15
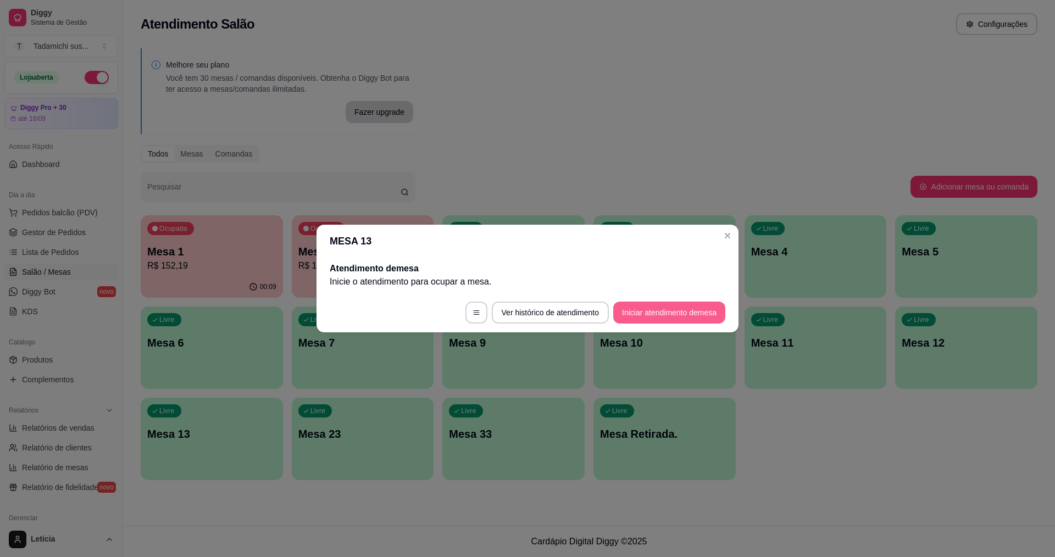
click at [663, 309] on button "Iniciar atendimento de mesa" at bounding box center [669, 313] width 112 height 22
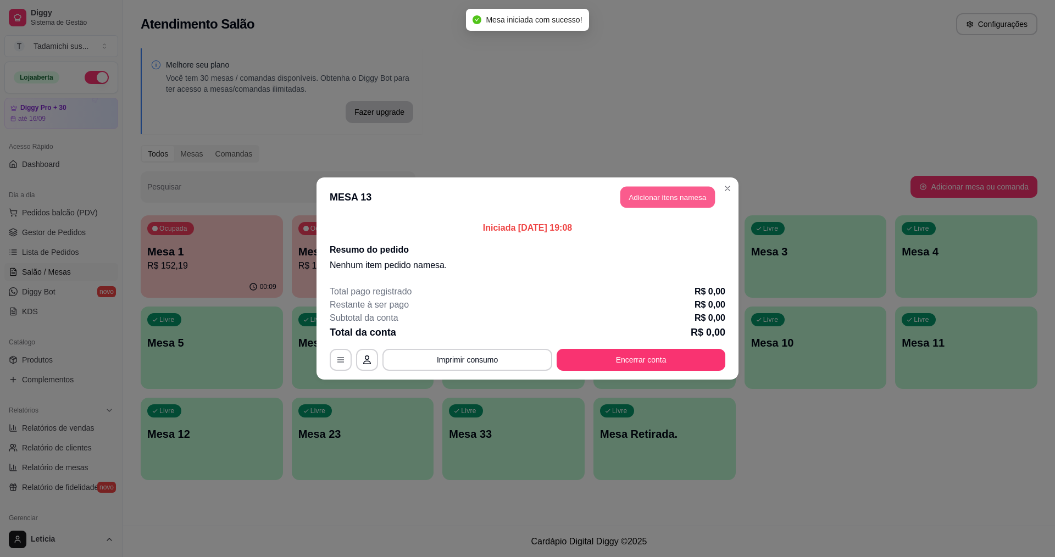
click at [663, 197] on button "Adicionar itens na mesa" at bounding box center [667, 197] width 95 height 21
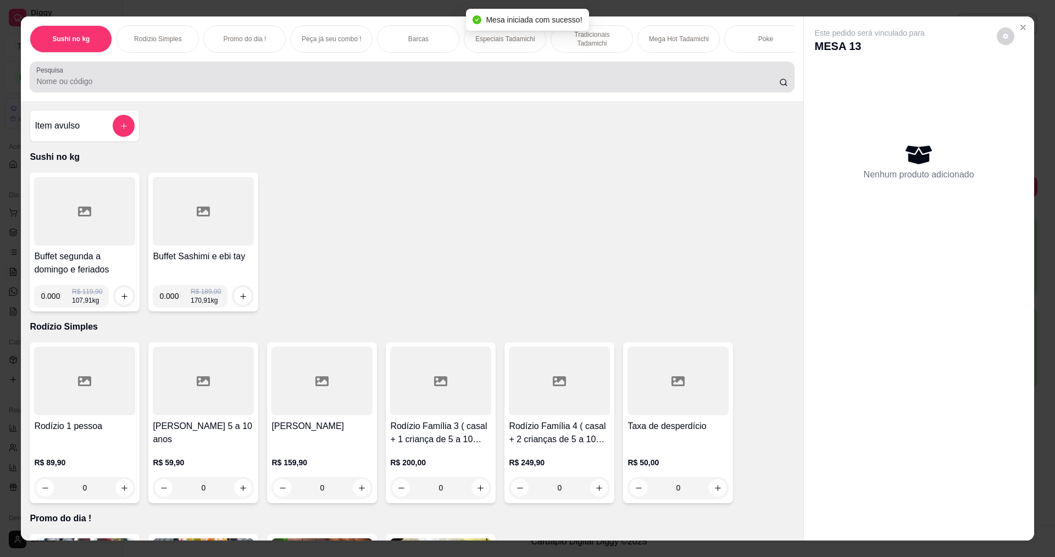
click at [378, 87] on input "Pesquisa" at bounding box center [407, 81] width 742 height 11
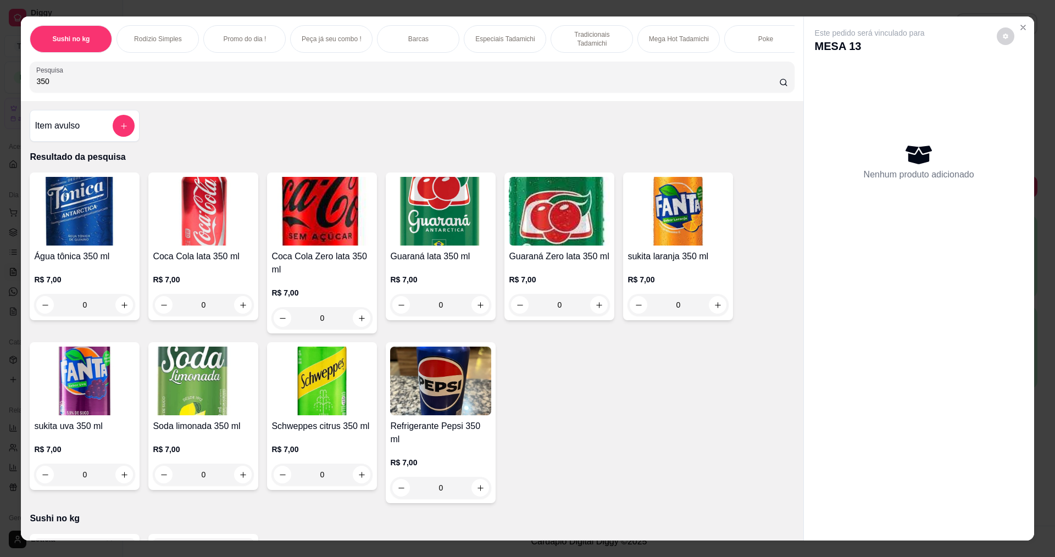
type input "350"
click at [240, 309] on icon "increase-product-quantity" at bounding box center [243, 305] width 8 height 8
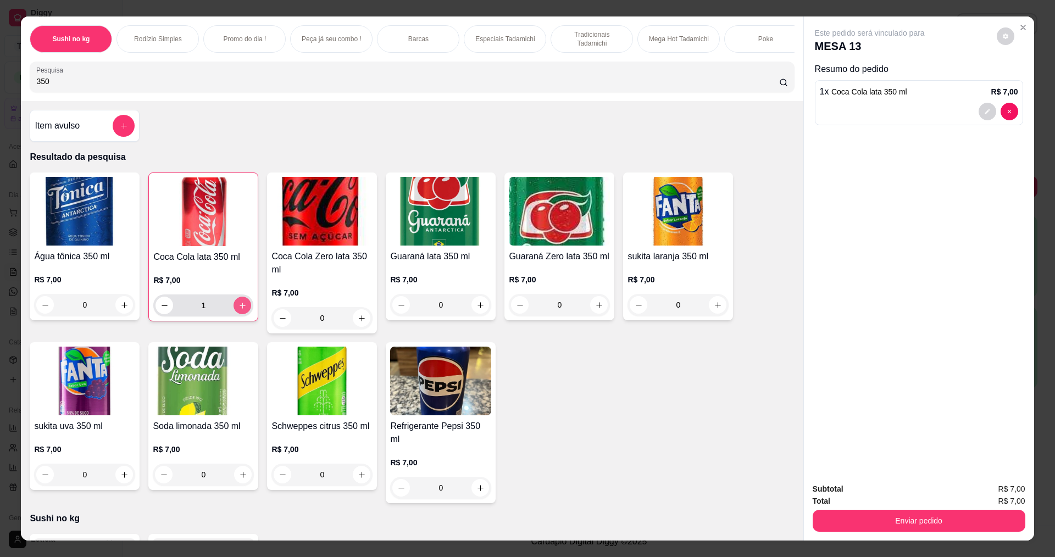
type input "1"
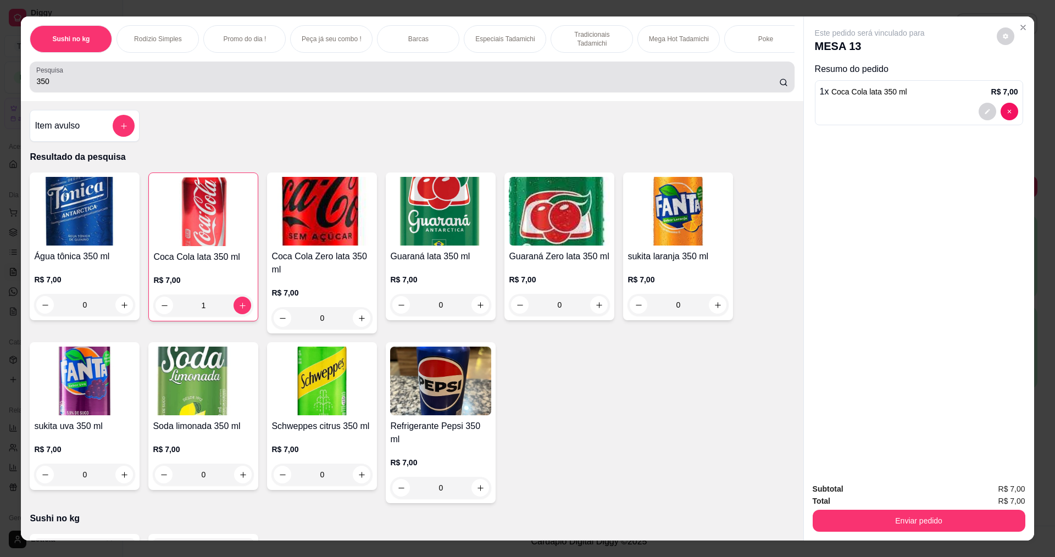
click at [184, 87] on input "350" at bounding box center [407, 81] width 742 height 11
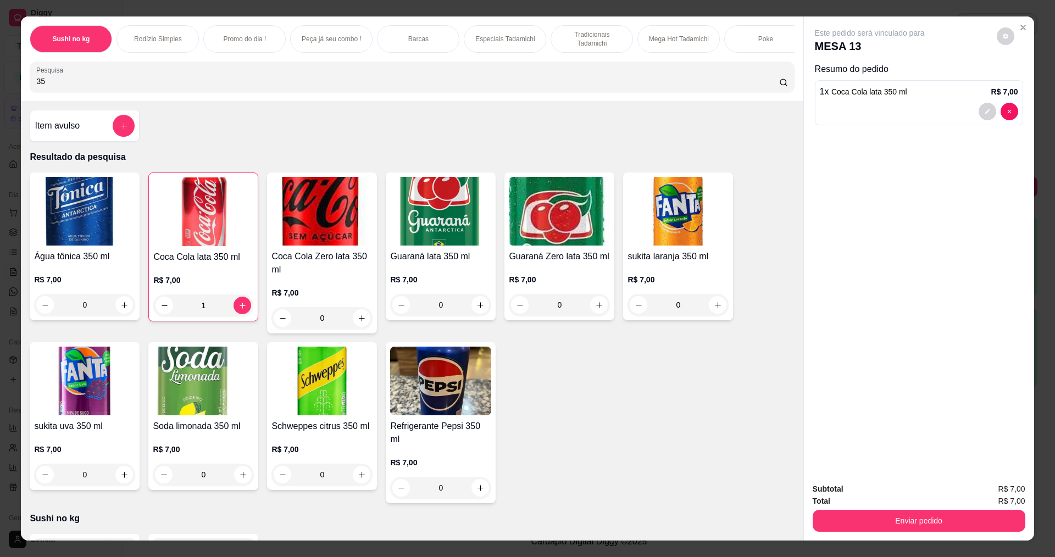
type input "3"
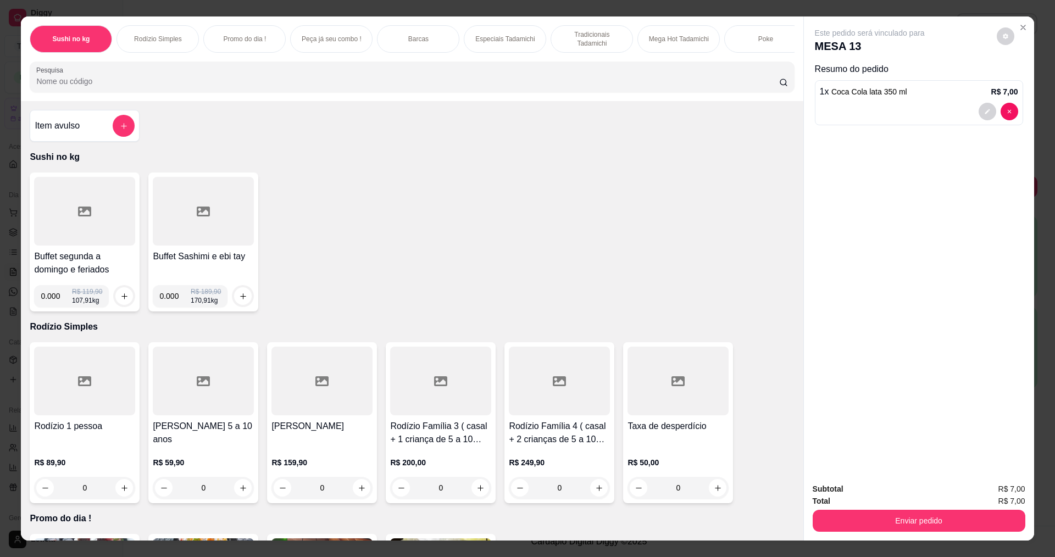
type input "3"
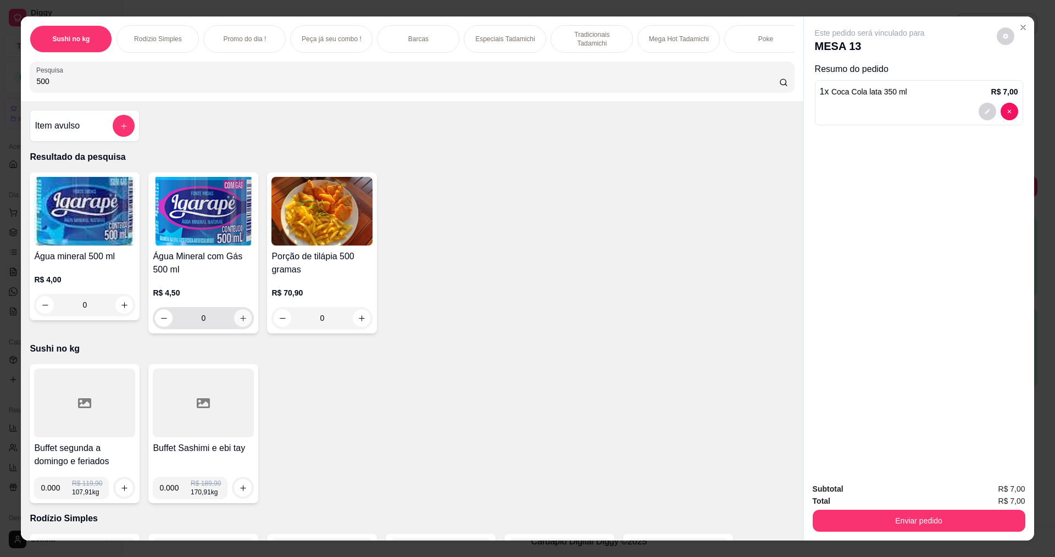
type input "500"
click at [239, 323] on icon "increase-product-quantity" at bounding box center [243, 318] width 8 height 8
type input "1"
click at [154, 84] on input "500" at bounding box center [407, 81] width 742 height 11
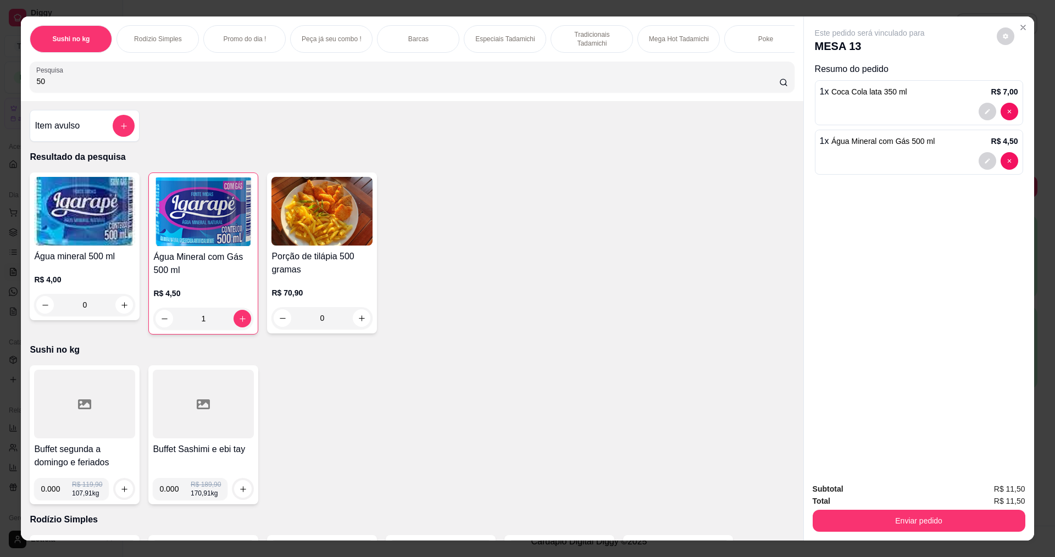
type input "5"
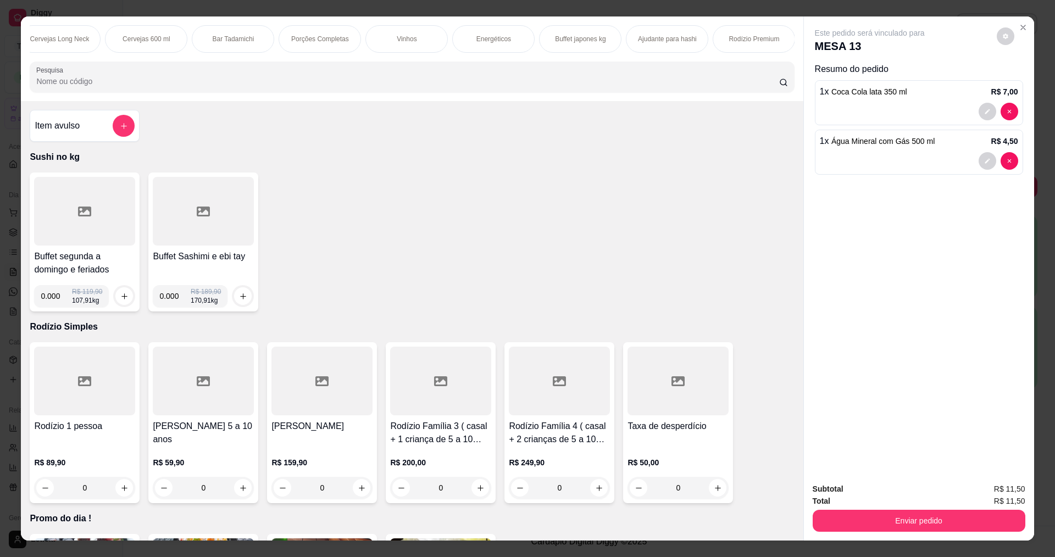
scroll to position [0, 2009]
click at [763, 35] on p "Rodízio Premium" at bounding box center [752, 39] width 51 height 9
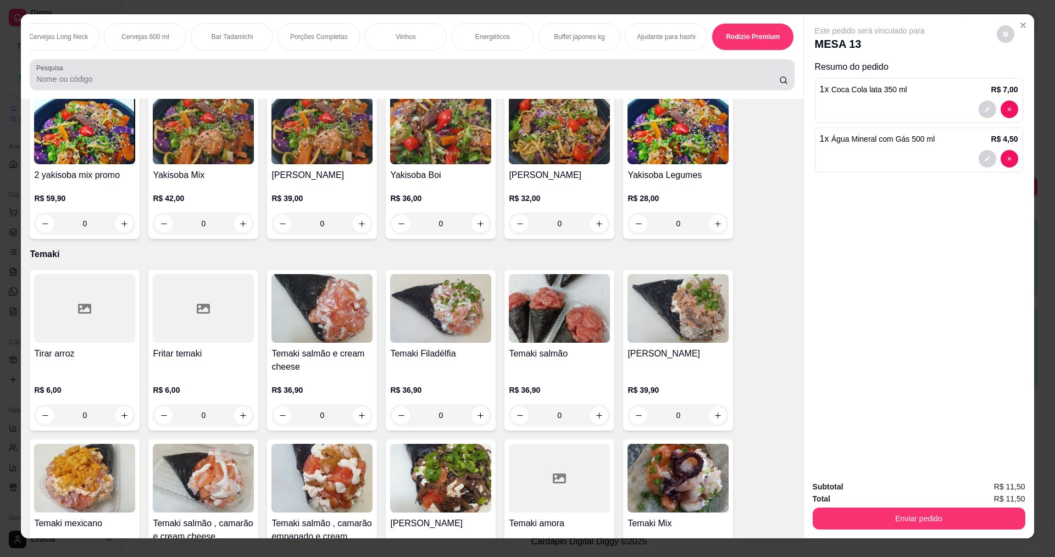
scroll to position [0, 0]
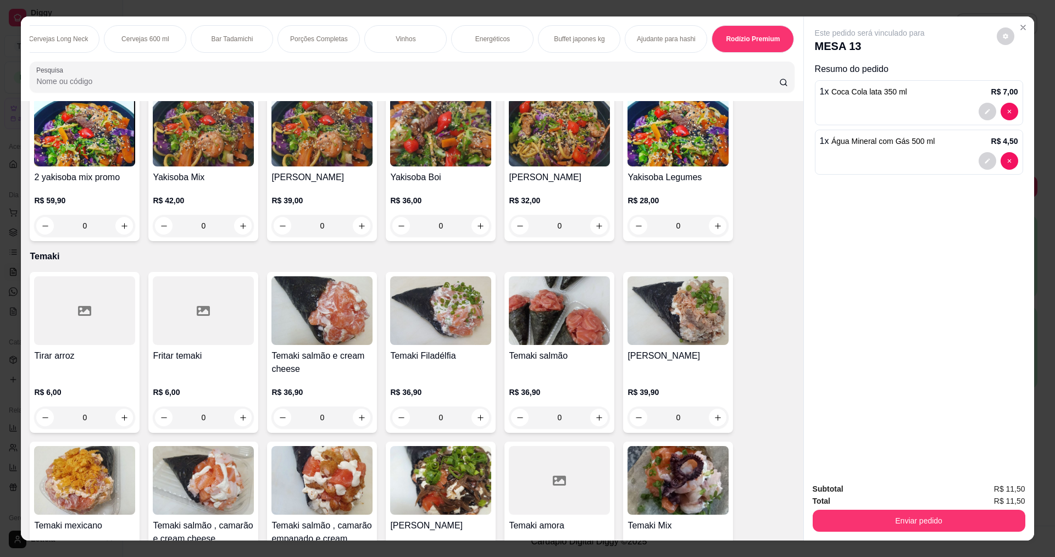
click at [178, 87] on input "Pesquisa" at bounding box center [407, 81] width 742 height 11
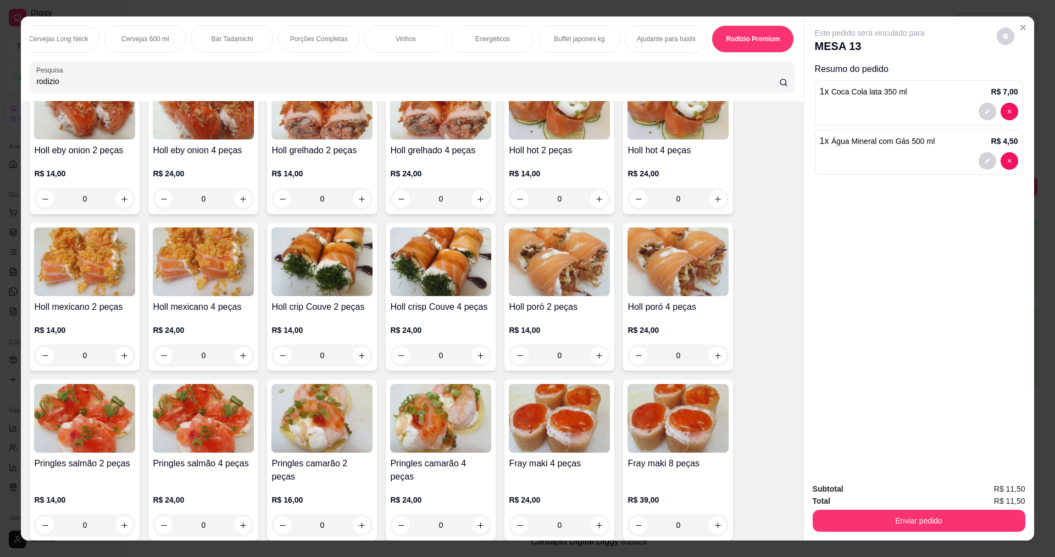
scroll to position [2165, 0]
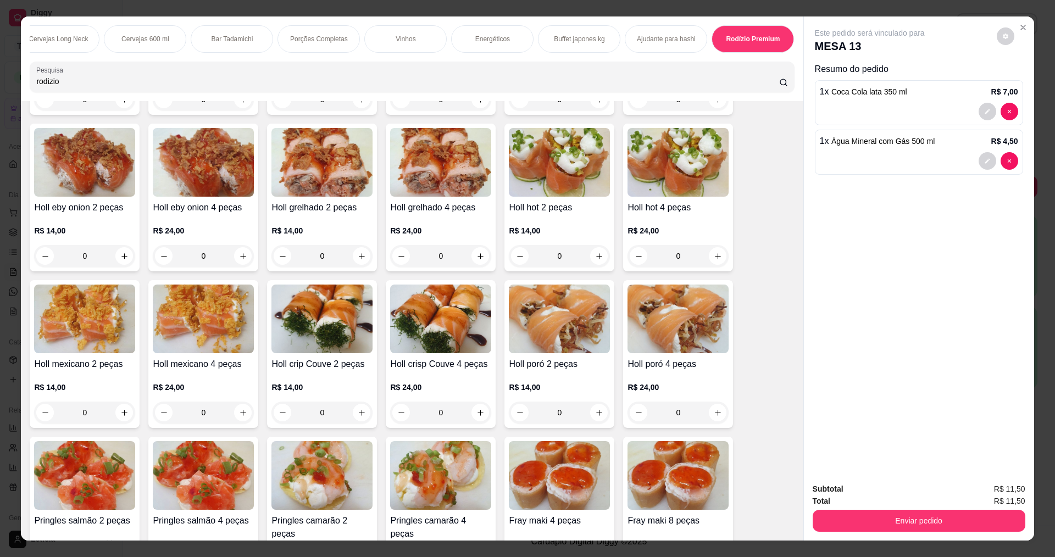
type input "rodizio"
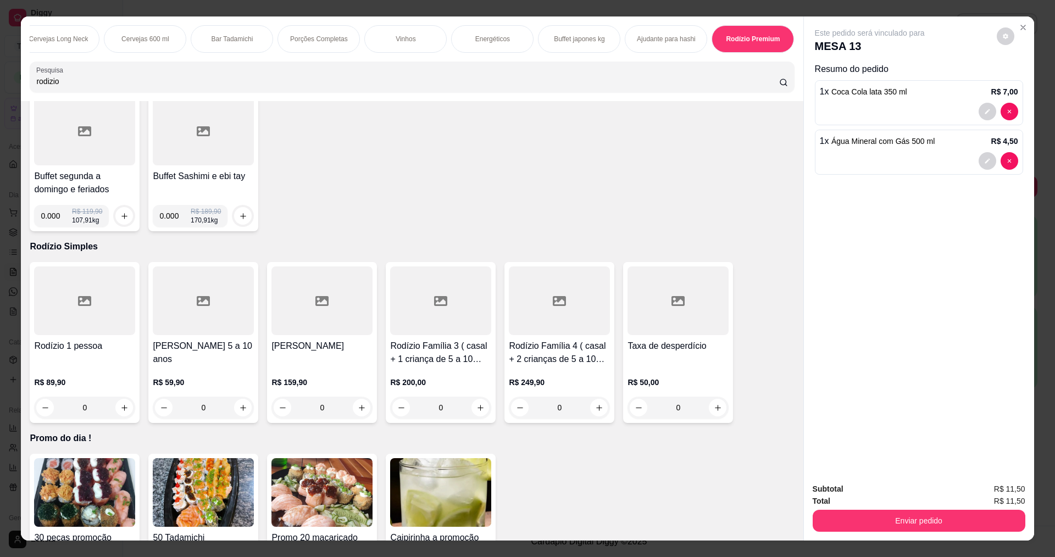
scroll to position [165, 0]
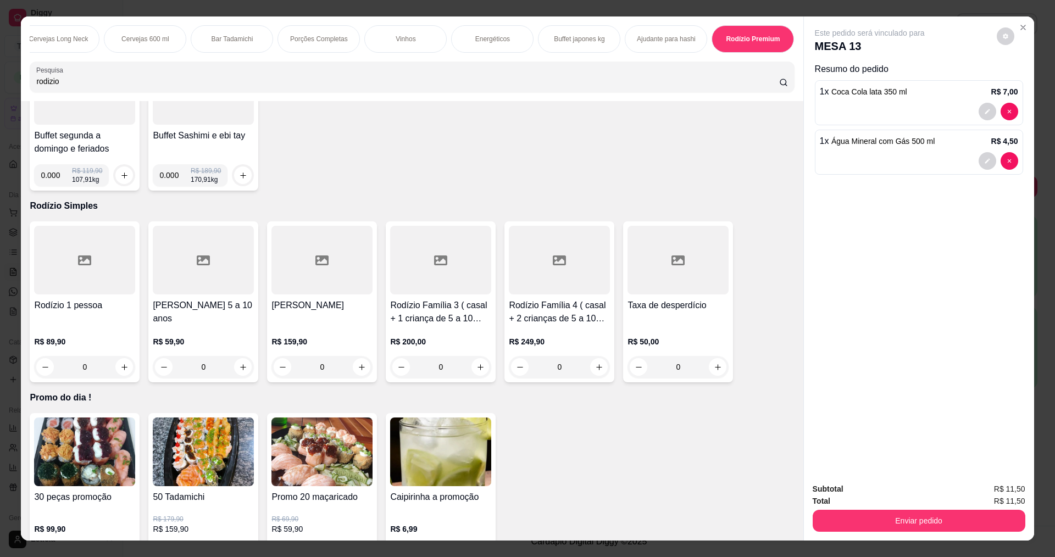
click at [757, 38] on p "Rodízio Premium" at bounding box center [753, 39] width 54 height 9
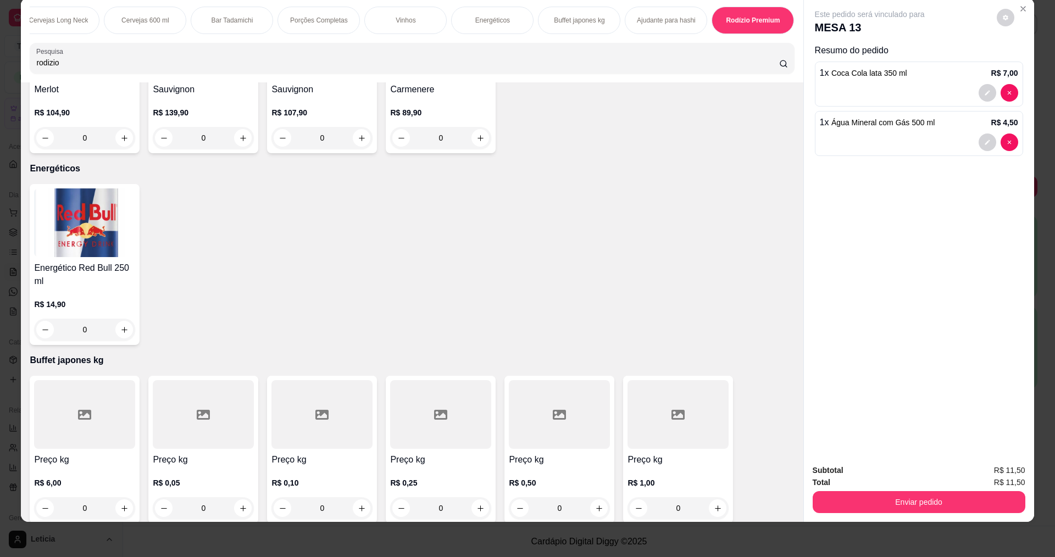
scroll to position [10901, 0]
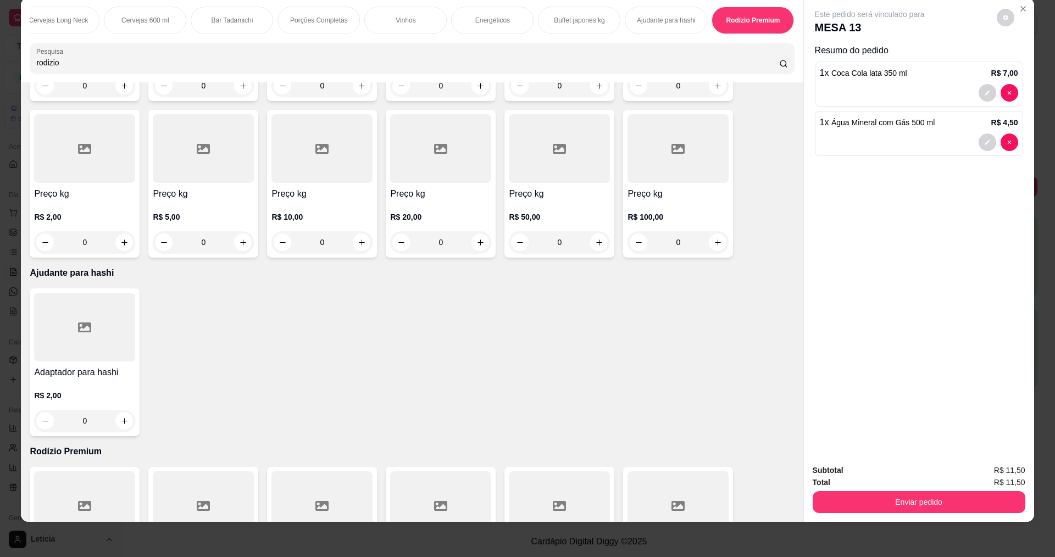
type input "1"
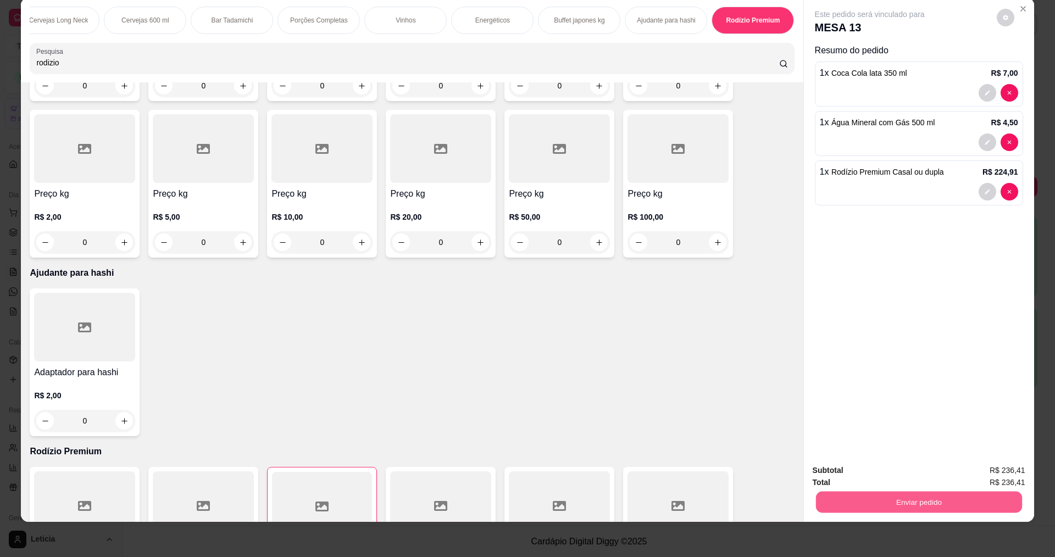
click at [957, 505] on button "Enviar pedido" at bounding box center [918, 501] width 206 height 21
click at [912, 477] on button "Não registrar e enviar pedido" at bounding box center [882, 475] width 111 height 20
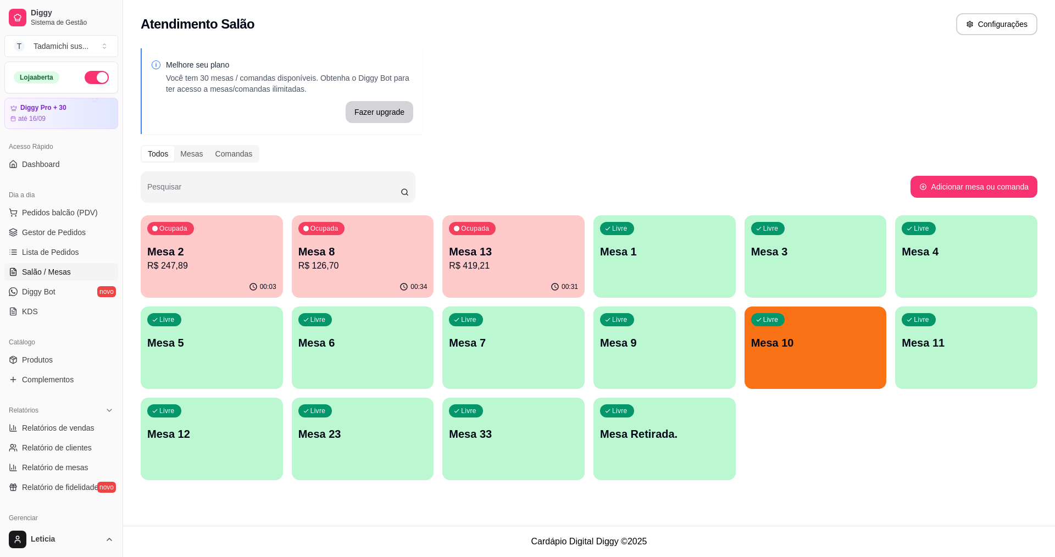
click at [807, 357] on div "Livre Mesa 10" at bounding box center [816, 341] width 142 height 69
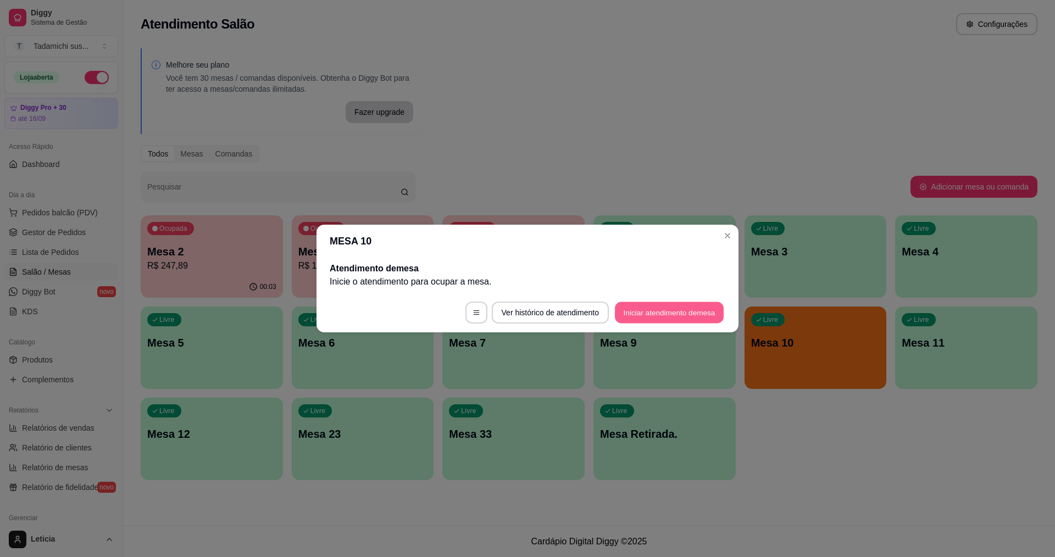
click at [650, 312] on button "Iniciar atendimento de mesa" at bounding box center [669, 312] width 109 height 21
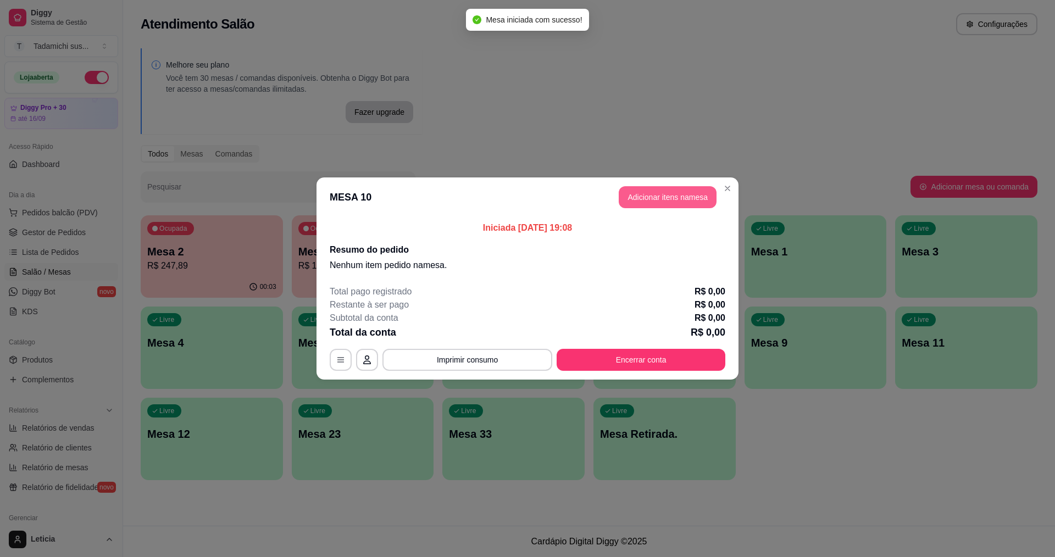
click at [657, 196] on button "Adicionar itens na mesa" at bounding box center [668, 197] width 98 height 22
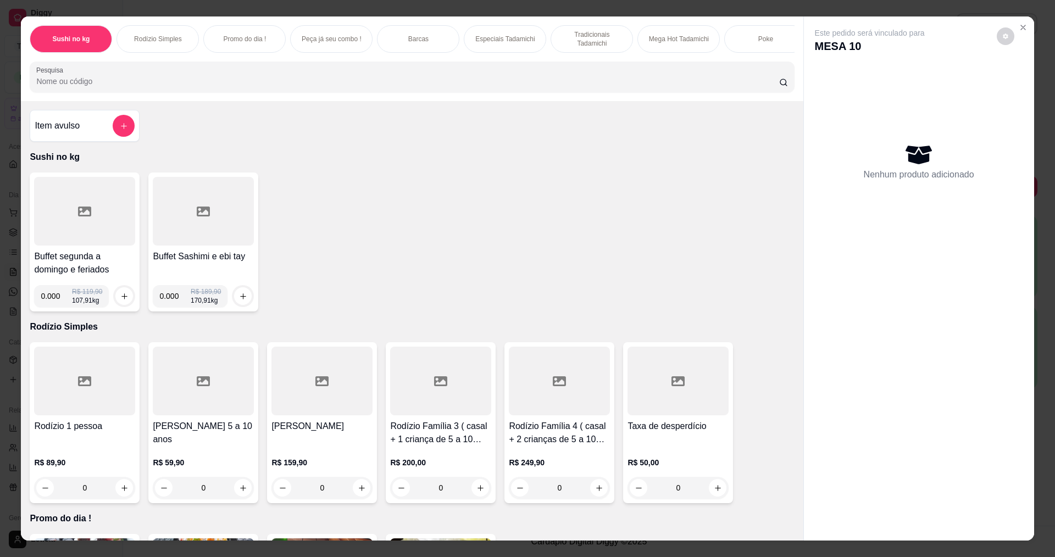
click at [328, 87] on input "Pesquisa" at bounding box center [407, 81] width 742 height 11
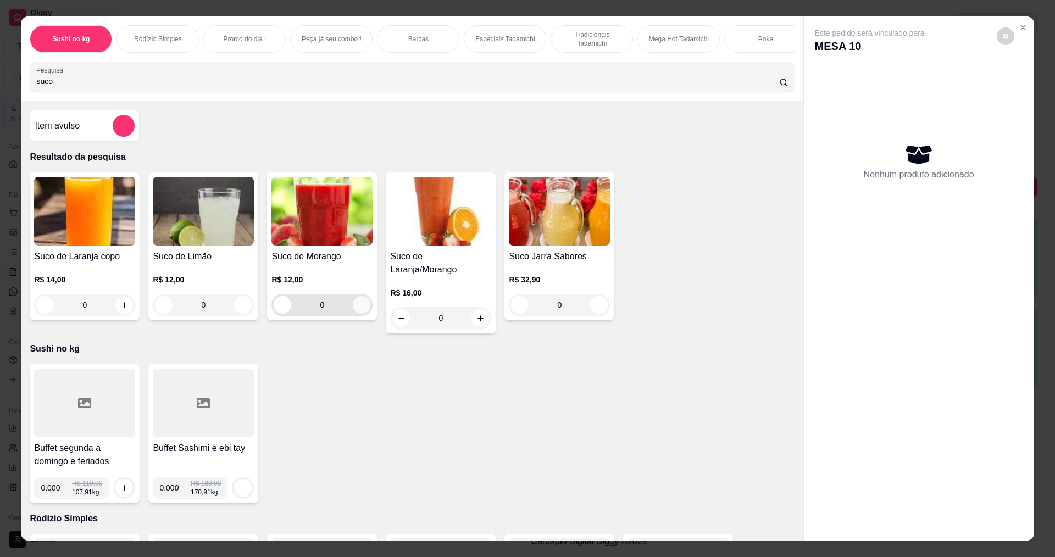
type input "suco"
click at [359, 308] on icon "increase-product-quantity" at bounding box center [361, 304] width 5 height 5
type input "1"
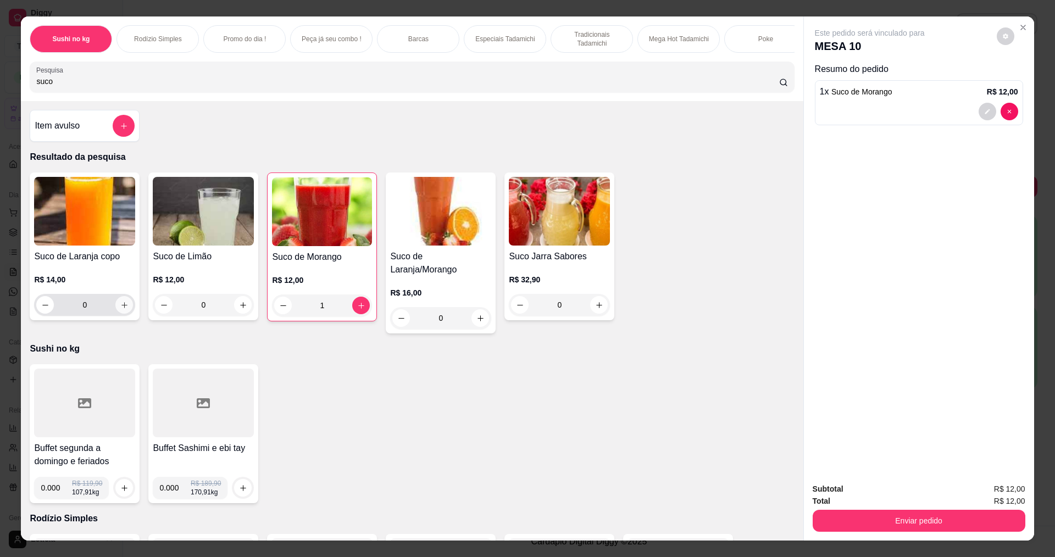
click at [121, 309] on icon "increase-product-quantity" at bounding box center [124, 305] width 8 height 8
type input "1"
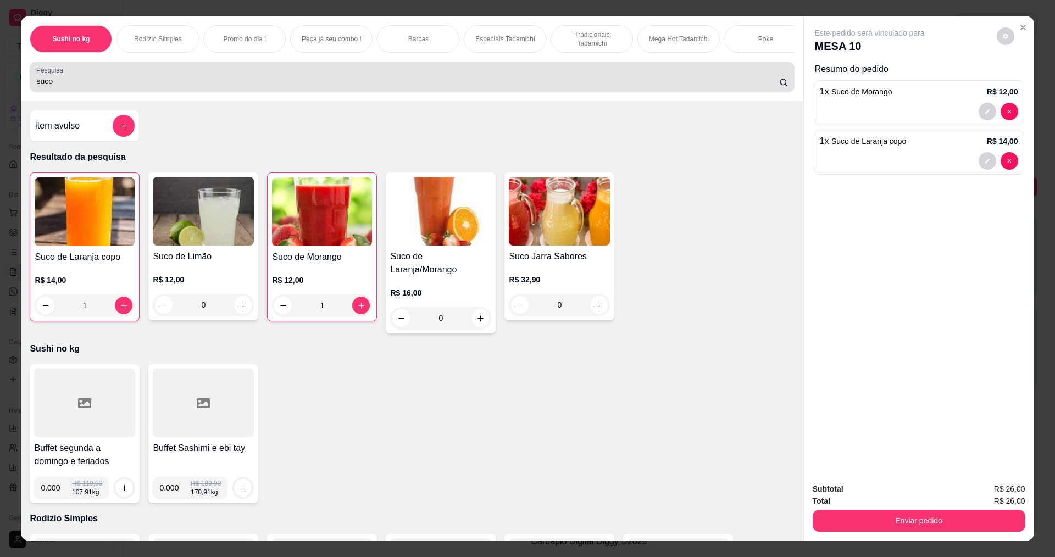
click at [159, 87] on input "suco" at bounding box center [407, 81] width 742 height 11
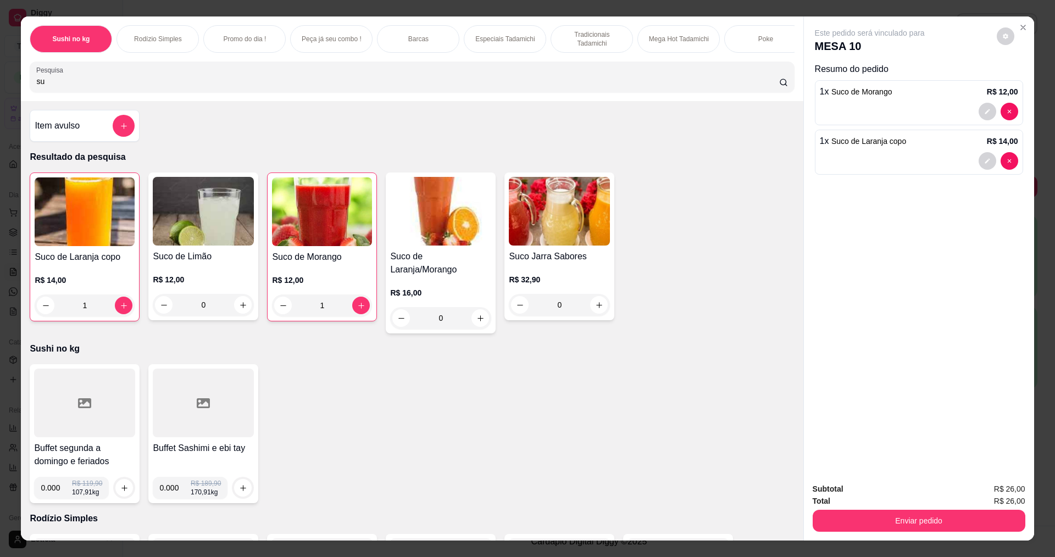
type input "s"
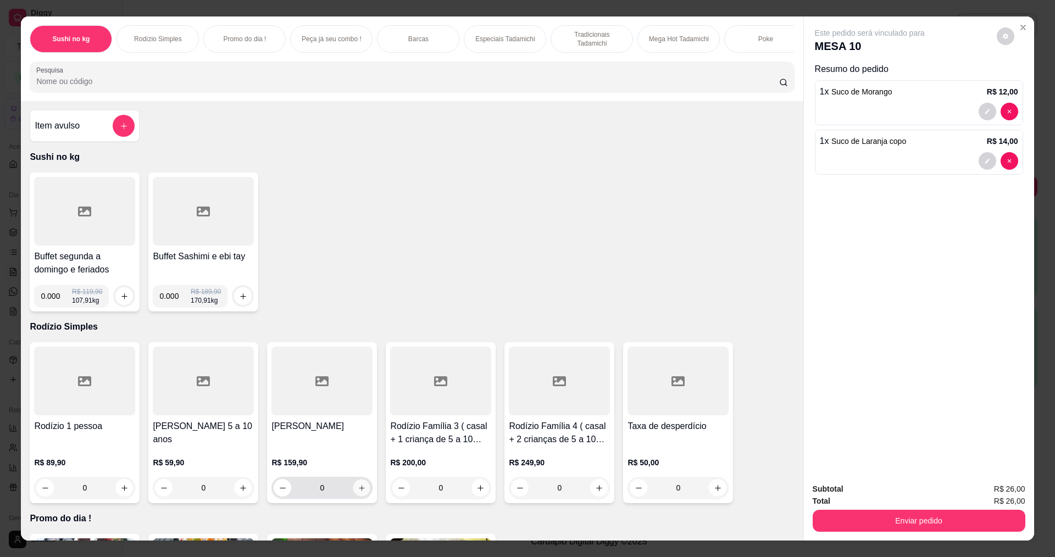
click at [359, 492] on icon "increase-product-quantity" at bounding box center [362, 488] width 8 height 8
type input "1"
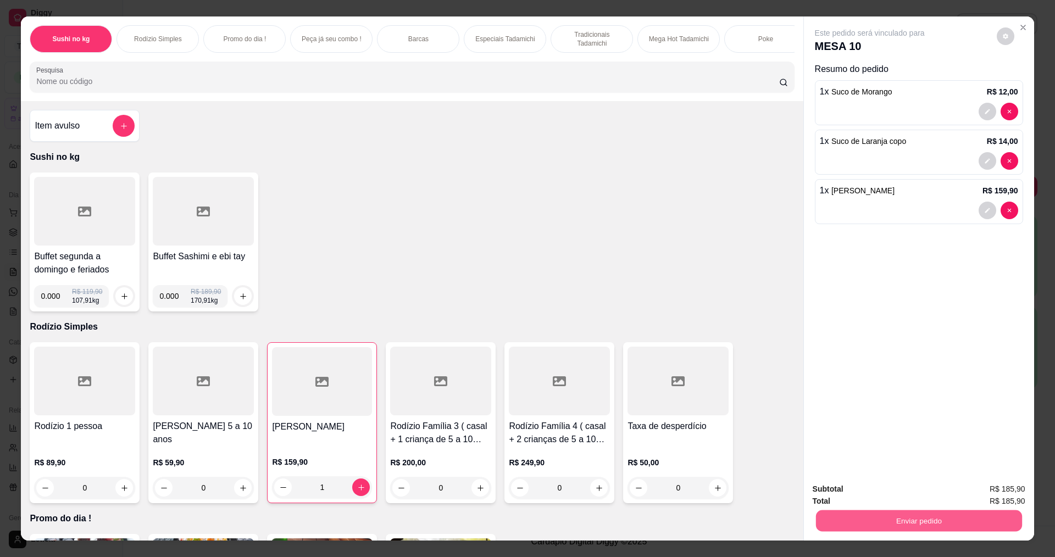
click at [831, 517] on button "Enviar pedido" at bounding box center [918, 520] width 206 height 21
click at [850, 495] on button "Não registrar e enviar pedido" at bounding box center [882, 494] width 114 height 21
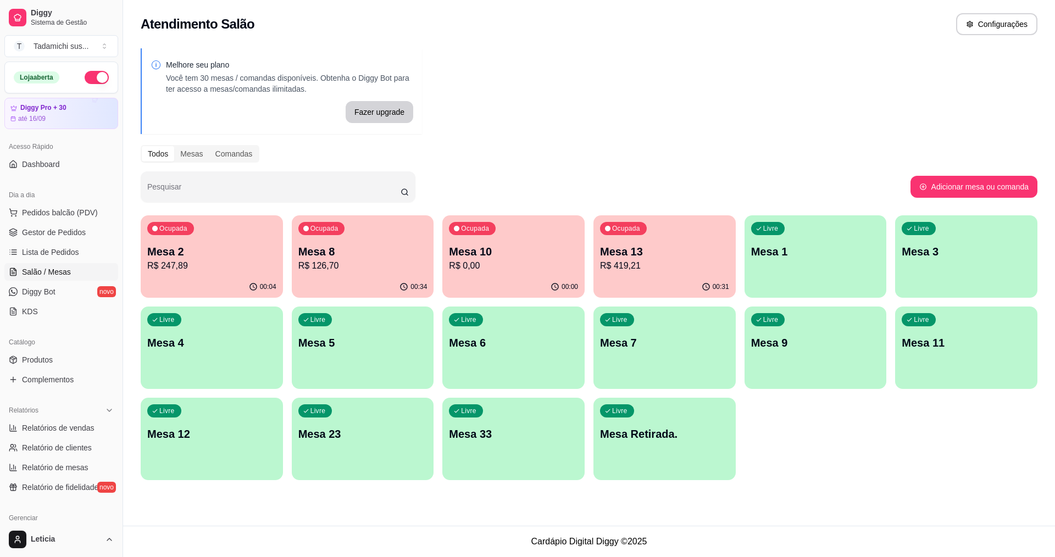
click at [498, 254] on p "Mesa 10" at bounding box center [513, 251] width 129 height 15
click at [252, 445] on div "Livre Mesa 12" at bounding box center [212, 432] width 142 height 69
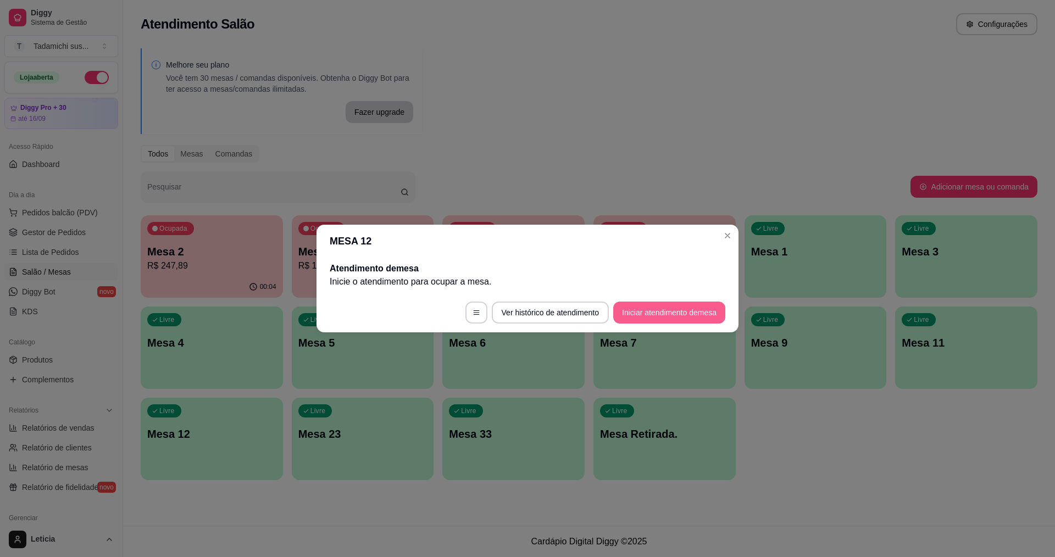
click at [638, 307] on button "Iniciar atendimento de mesa" at bounding box center [669, 313] width 112 height 22
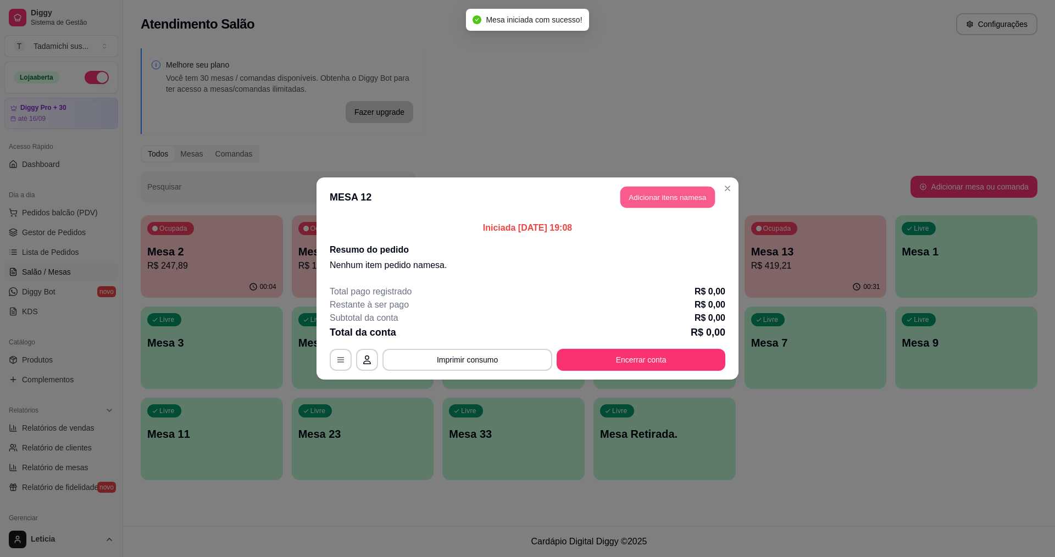
click at [681, 191] on button "Adicionar itens na mesa" at bounding box center [667, 197] width 95 height 21
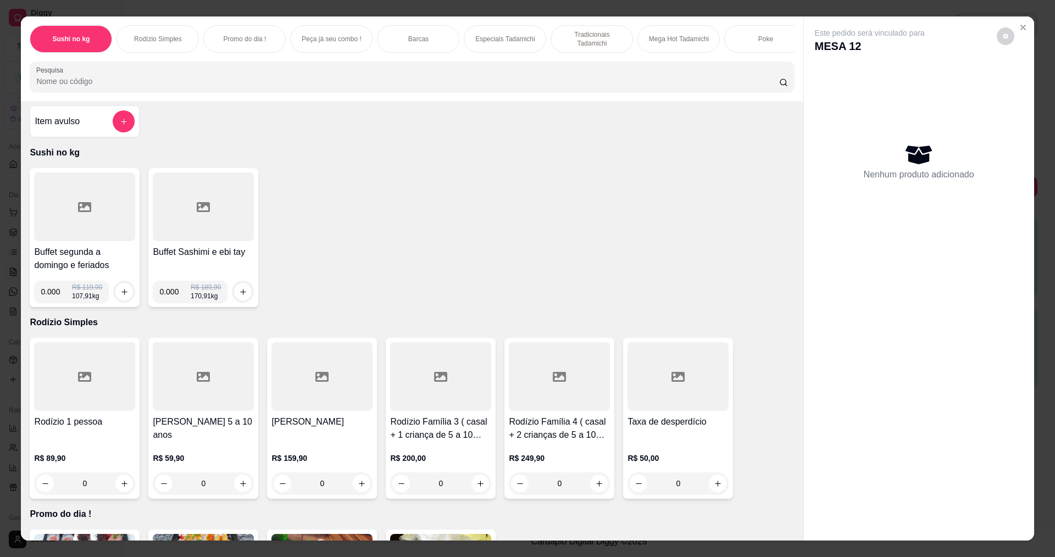
scroll to position [0, 0]
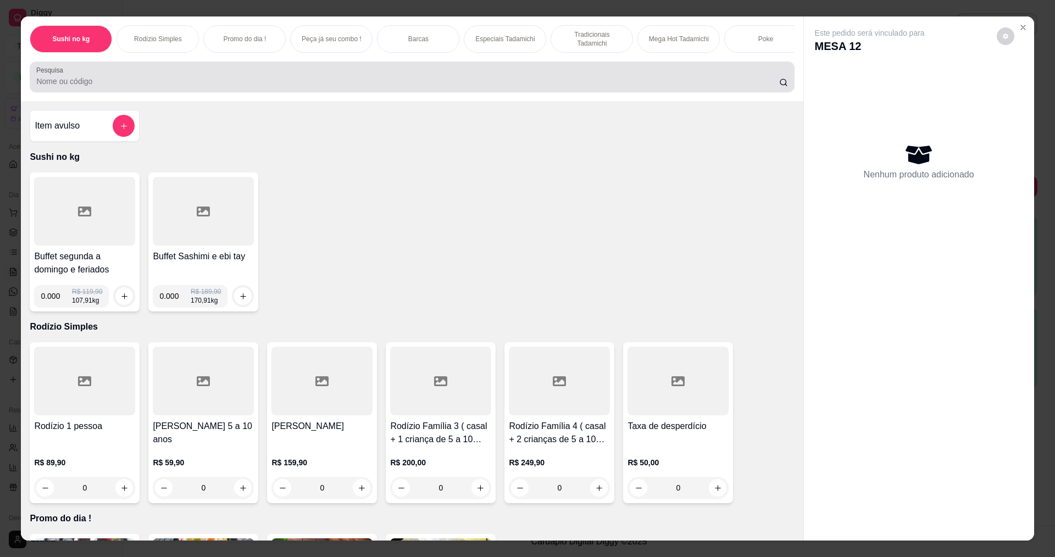
click at [282, 87] on input "Pesquisa" at bounding box center [407, 81] width 742 height 11
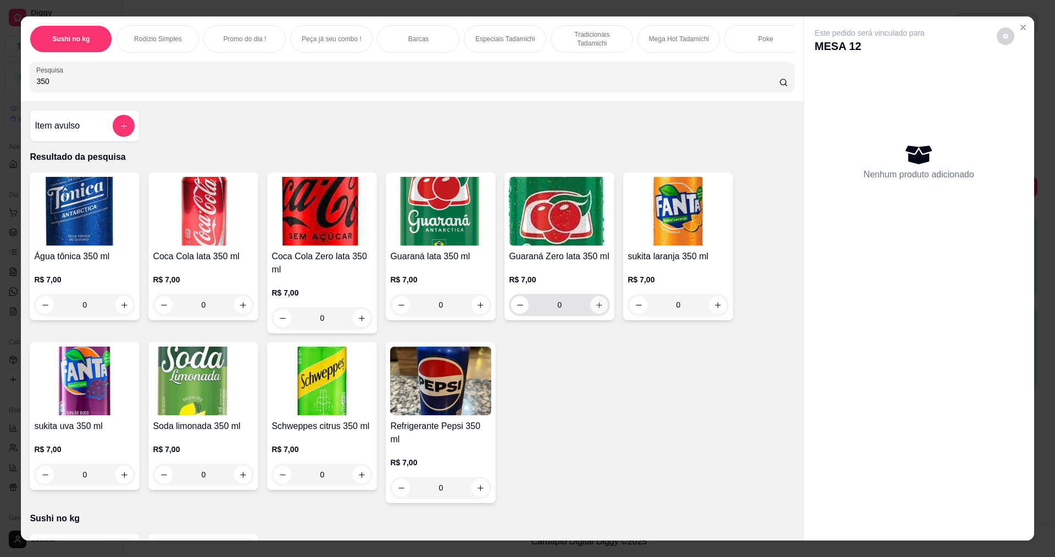
type input "350"
click at [595, 306] on button "increase-product-quantity" at bounding box center [599, 305] width 18 height 18
type input "1"
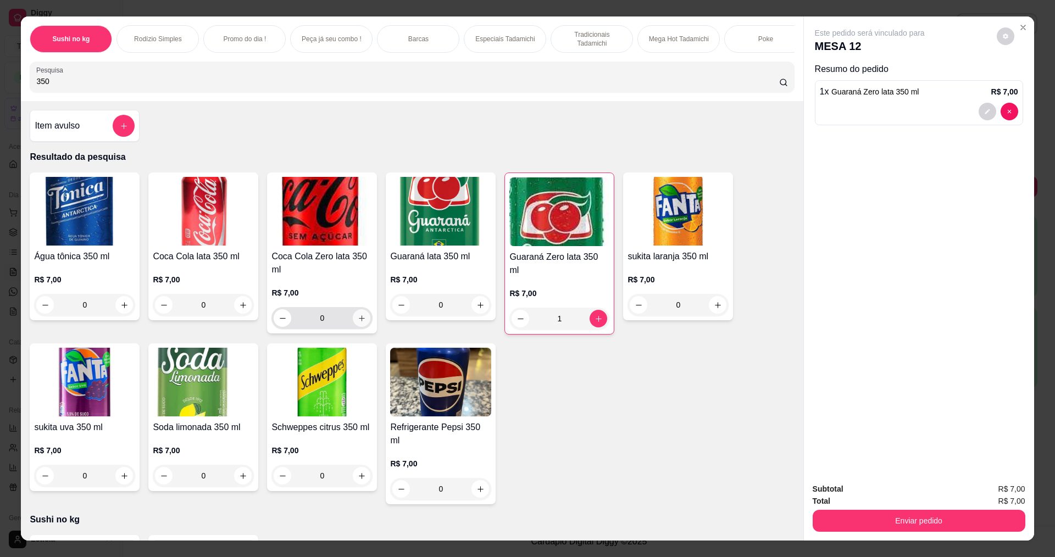
click at [358, 321] on button "increase-product-quantity" at bounding box center [362, 318] width 18 height 18
type input "1"
click at [110, 85] on input "350" at bounding box center [407, 81] width 742 height 11
type input "3"
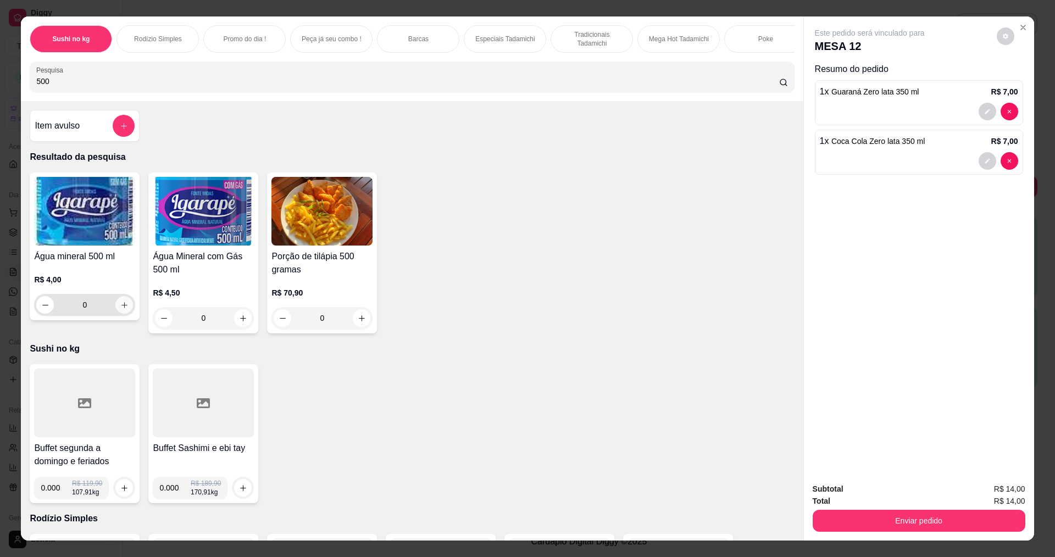
type input "500"
click at [123, 309] on icon "increase-product-quantity" at bounding box center [124, 305] width 8 height 8
type input "1"
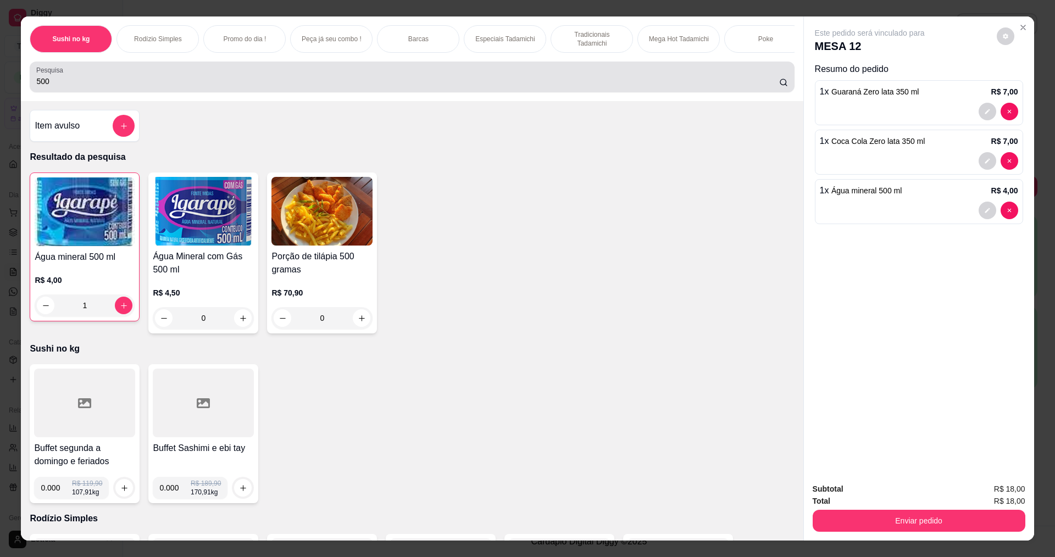
click at [141, 86] on input "500" at bounding box center [407, 81] width 742 height 11
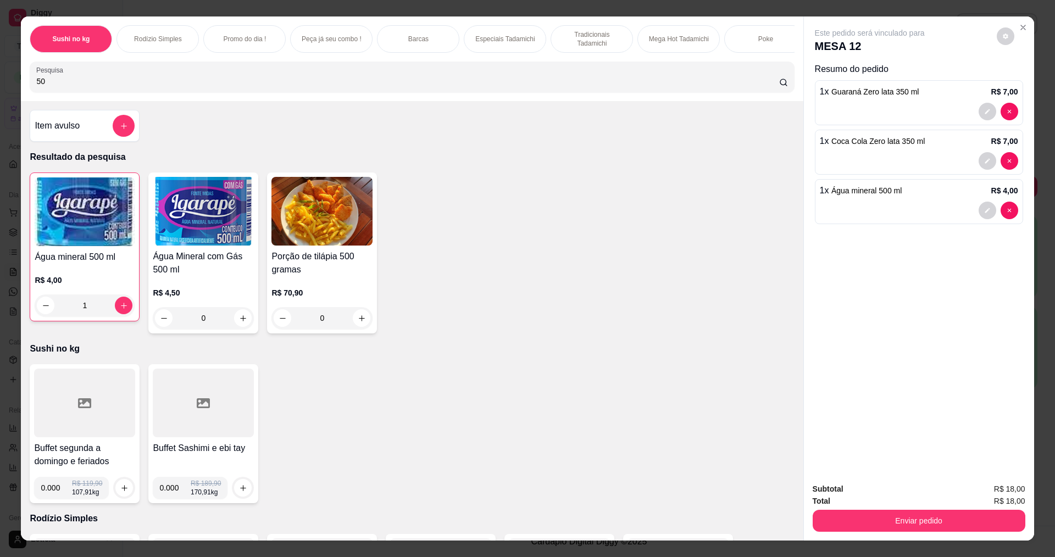
type input "5"
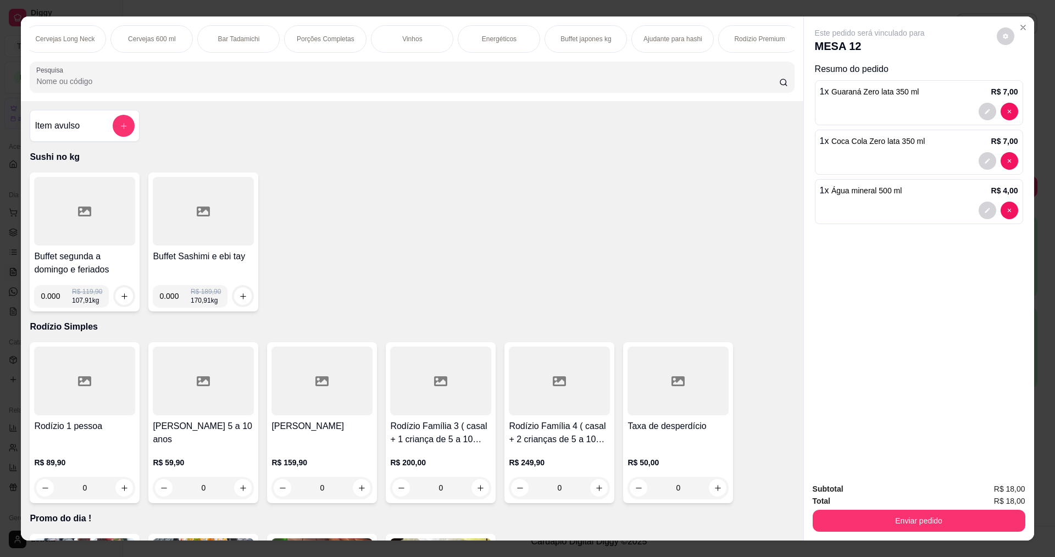
scroll to position [0, 2009]
click at [762, 41] on p "Rodízio Premium" at bounding box center [752, 39] width 51 height 9
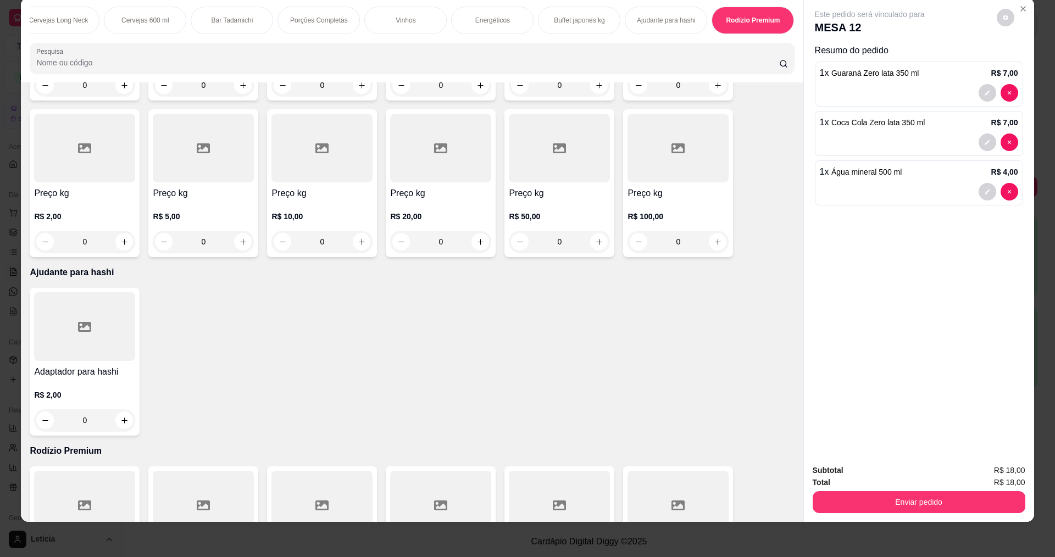
click at [759, 32] on div "Rodízio Premium" at bounding box center [753, 20] width 82 height 27
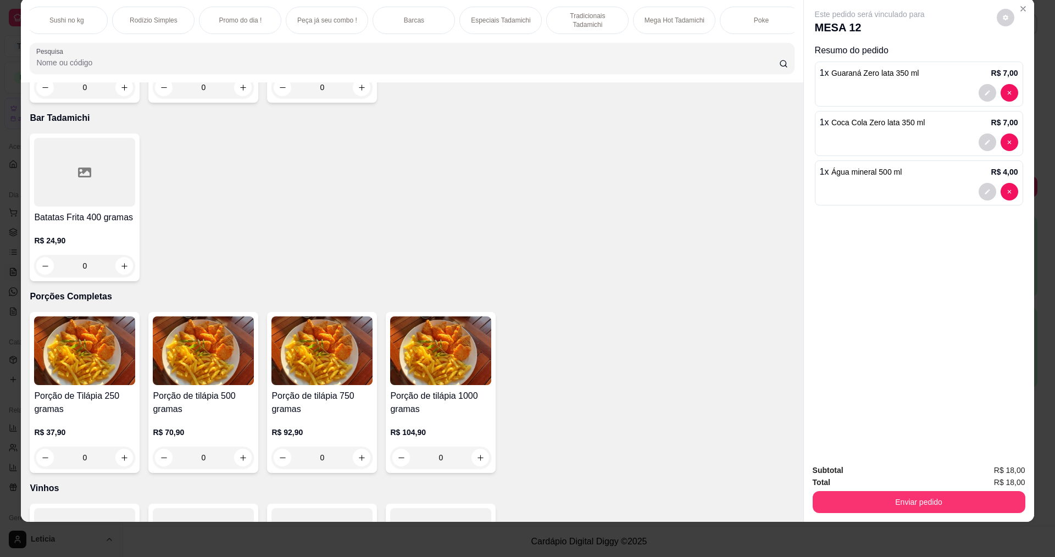
scroll to position [0, 0]
click at [142, 13] on div "Rodízio Simples" at bounding box center [157, 20] width 82 height 27
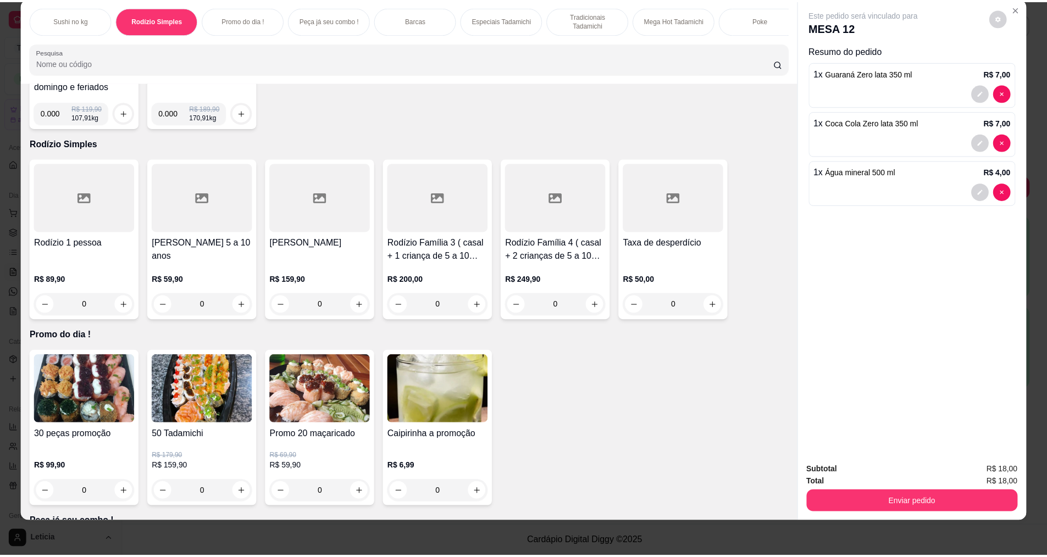
scroll to position [54, 0]
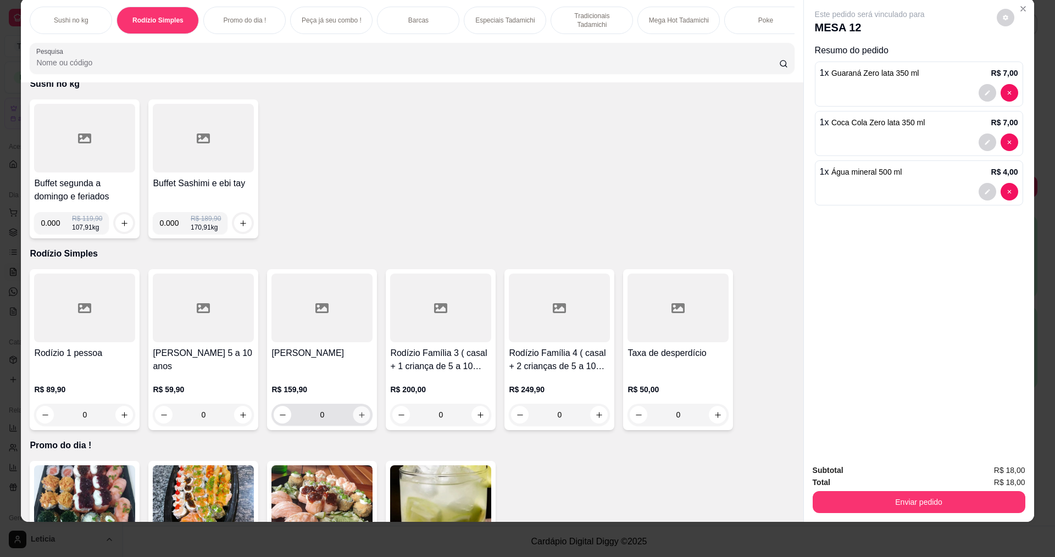
click at [358, 419] on icon "increase-product-quantity" at bounding box center [362, 415] width 8 height 8
type input "1"
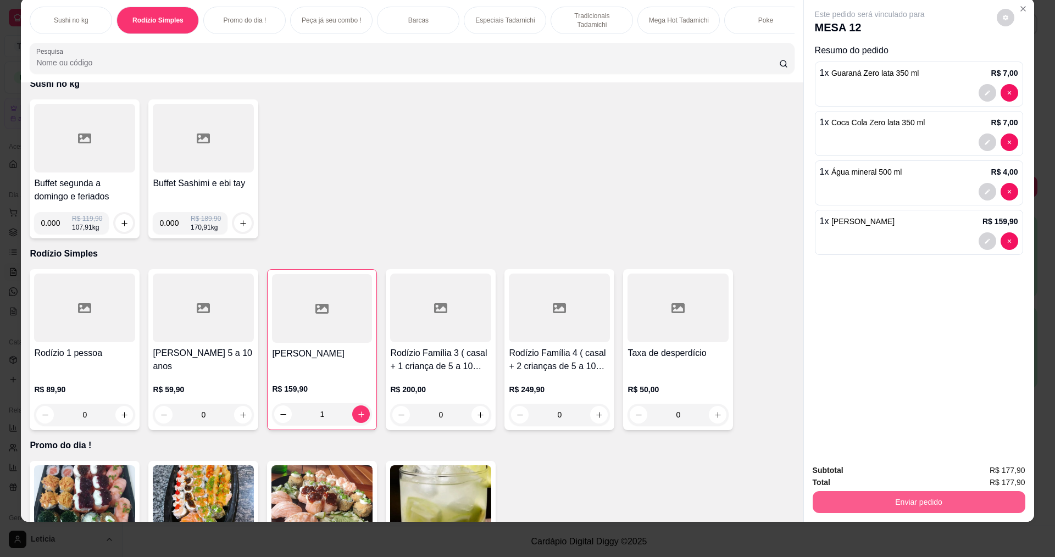
click at [862, 499] on button "Enviar pedido" at bounding box center [919, 502] width 213 height 22
click at [856, 477] on button "Não registrar e enviar pedido" at bounding box center [882, 475] width 114 height 21
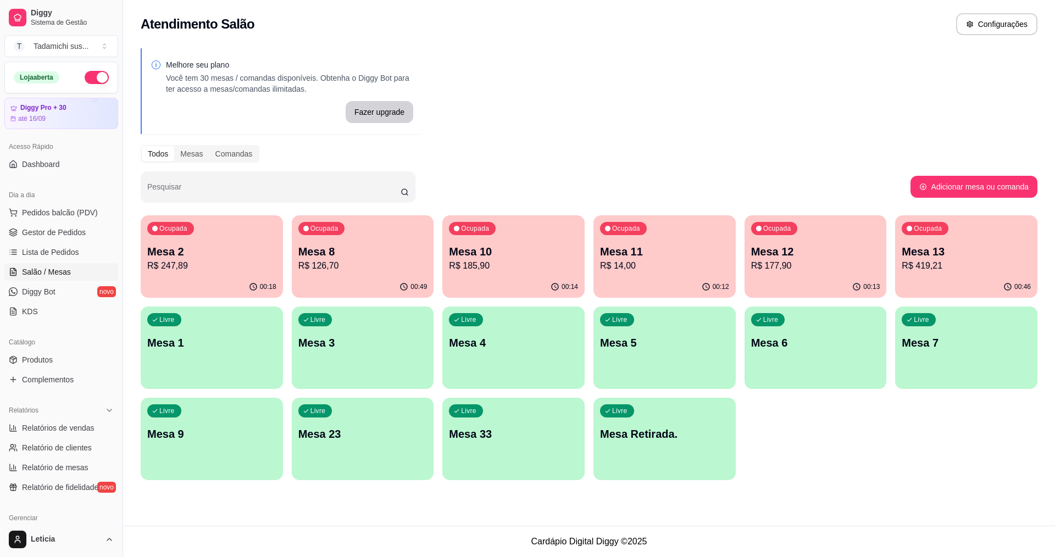
click at [163, 355] on div "Livre Mesa 1" at bounding box center [212, 341] width 142 height 69
click at [645, 416] on div "Livre Mesa Retirada." at bounding box center [664, 432] width 142 height 69
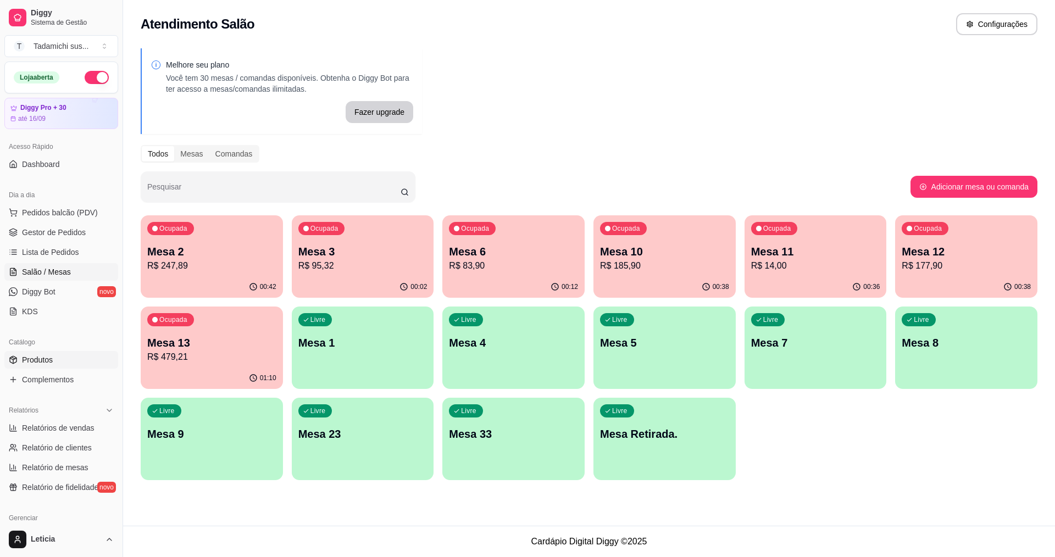
click at [26, 363] on span "Produtos" at bounding box center [37, 359] width 31 height 11
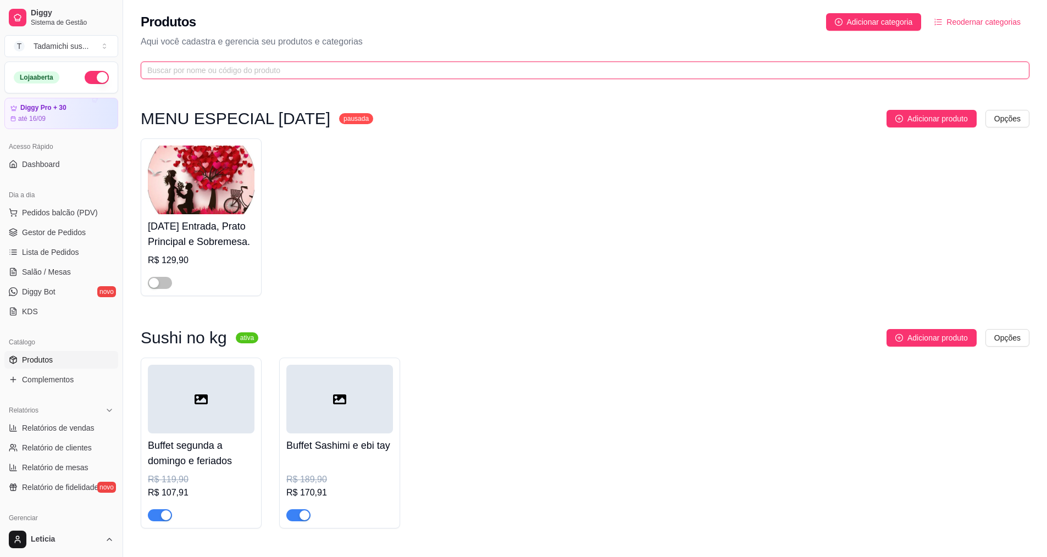
click at [214, 69] on input "text" at bounding box center [580, 70] width 866 height 12
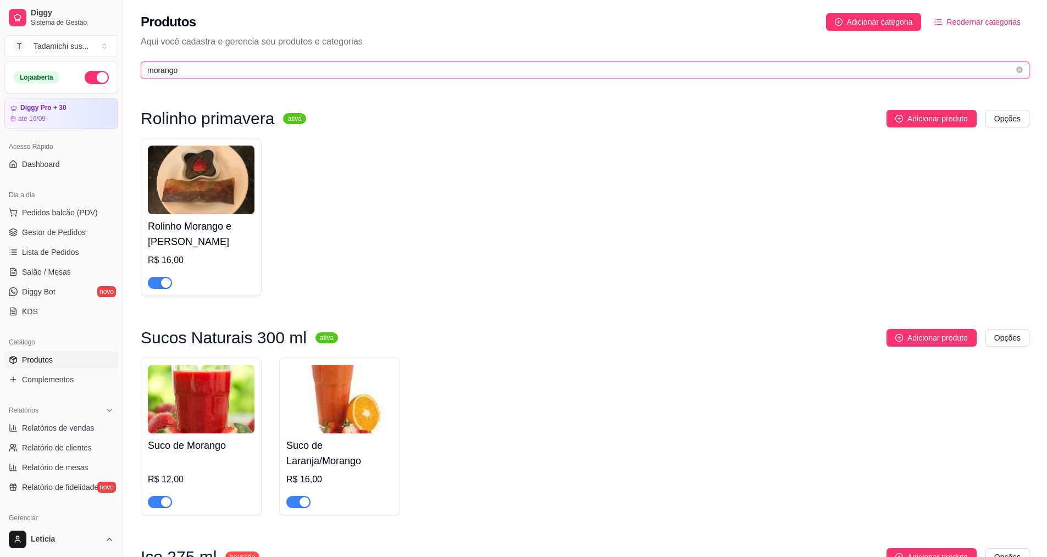
type input "morango"
click at [168, 501] on div "button" at bounding box center [166, 502] width 10 height 10
click at [299, 498] on div "button" at bounding box center [304, 502] width 10 height 10
click at [157, 280] on span "button" at bounding box center [160, 283] width 24 height 12
click at [44, 275] on span "Salão / Mesas" at bounding box center [46, 271] width 49 height 11
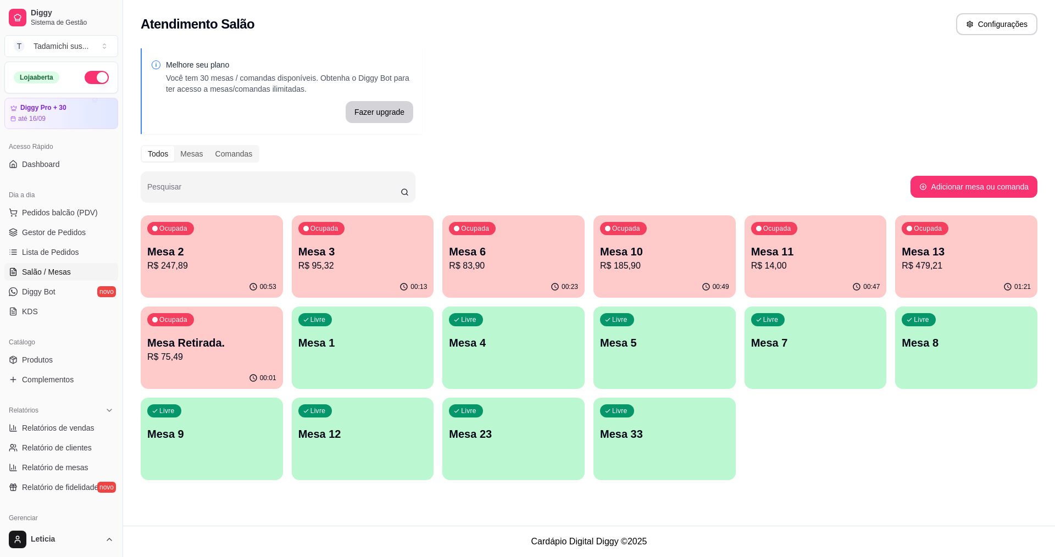
click at [375, 254] on p "Mesa 3" at bounding box center [362, 251] width 129 height 15
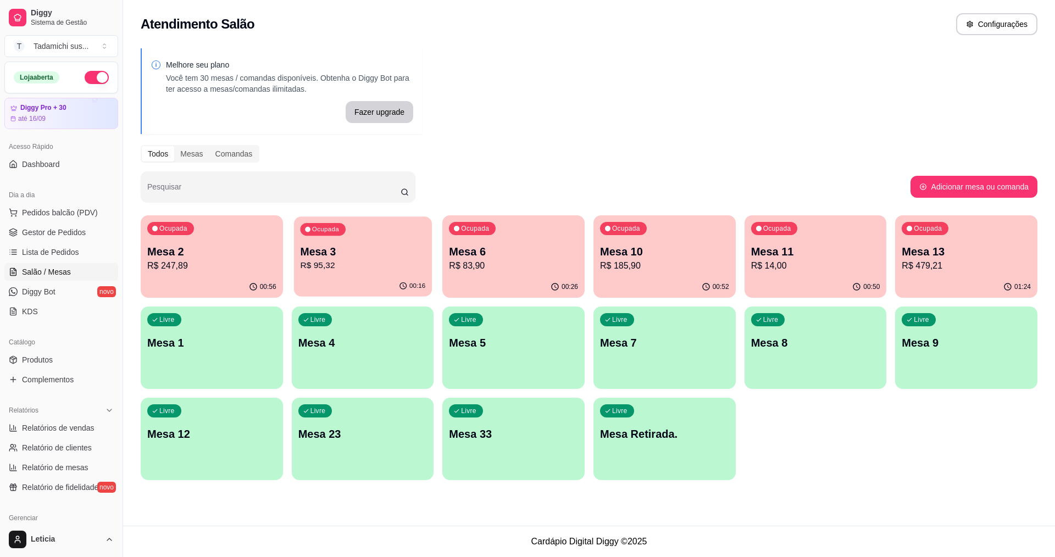
click at [340, 265] on p "R$ 95,32" at bounding box center [362, 265] width 125 height 13
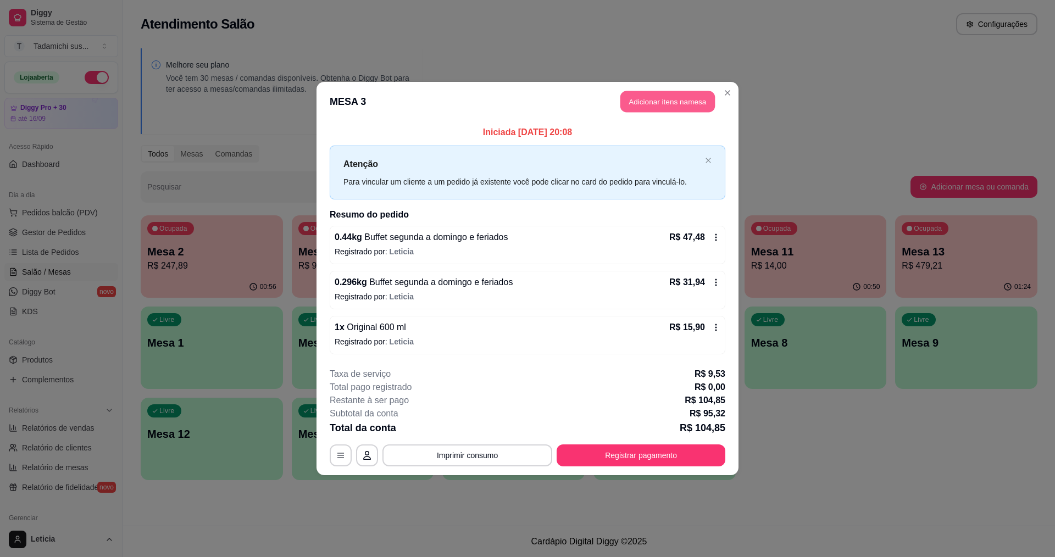
click at [643, 101] on button "Adicionar itens na mesa" at bounding box center [667, 101] width 95 height 21
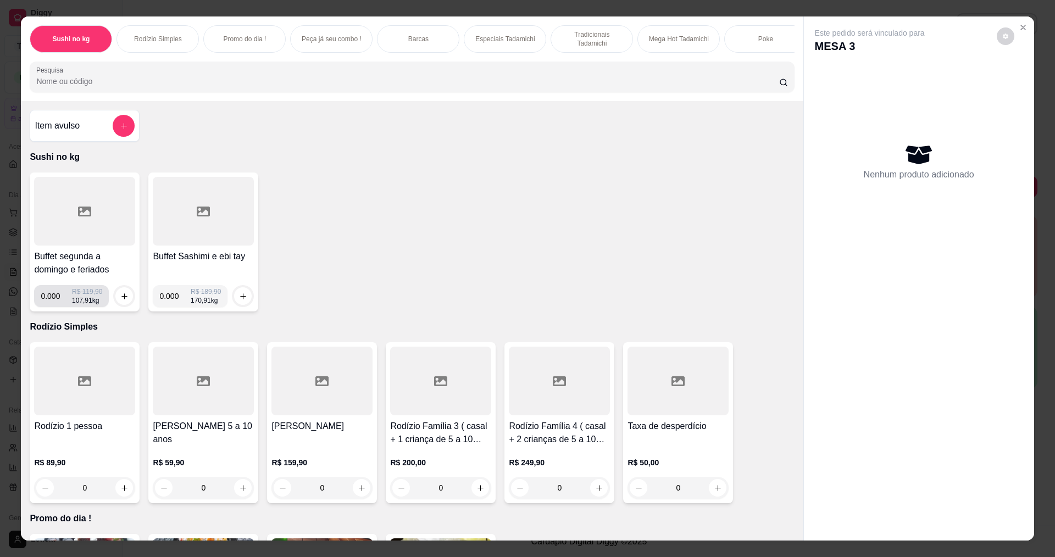
click at [56, 307] on input "0.000" at bounding box center [56, 296] width 31 height 22
type input "0.308"
click at [120, 301] on icon "increase-product-quantity" at bounding box center [124, 296] width 8 height 8
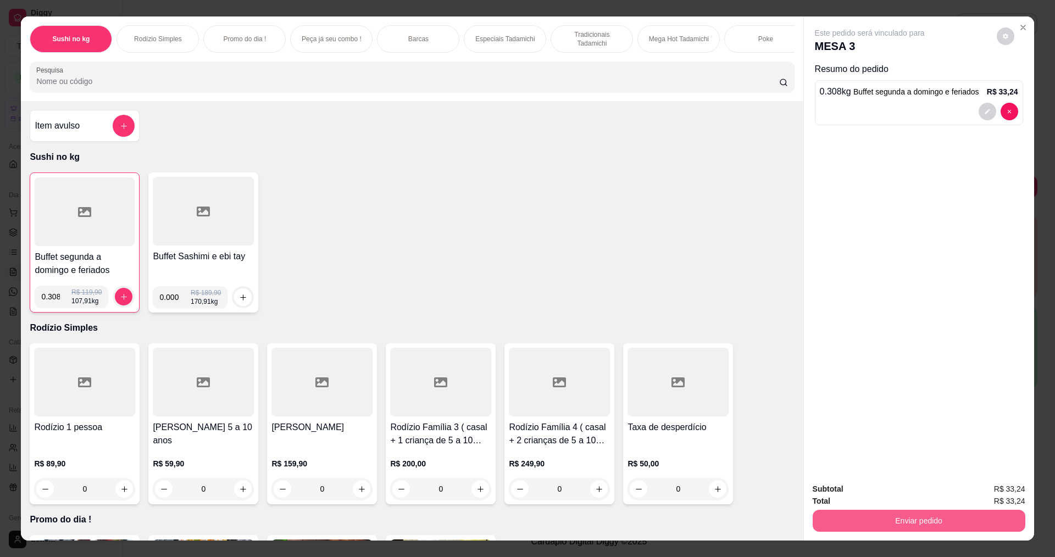
click at [964, 522] on button "Enviar pedido" at bounding box center [919, 521] width 213 height 22
click at [909, 495] on button "Não registrar e enviar pedido" at bounding box center [882, 494] width 111 height 20
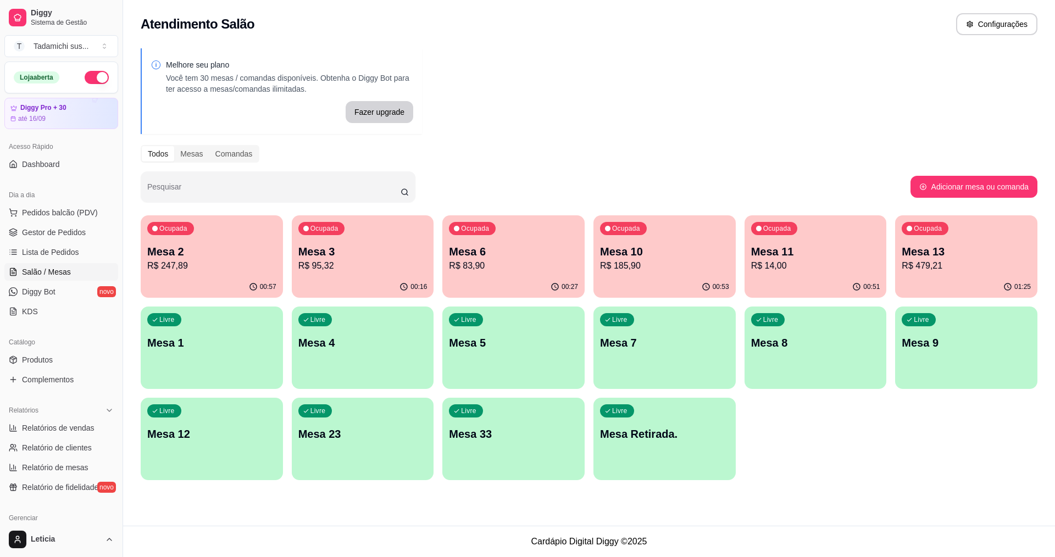
click at [249, 425] on div "Livre Mesa 12" at bounding box center [212, 432] width 142 height 69
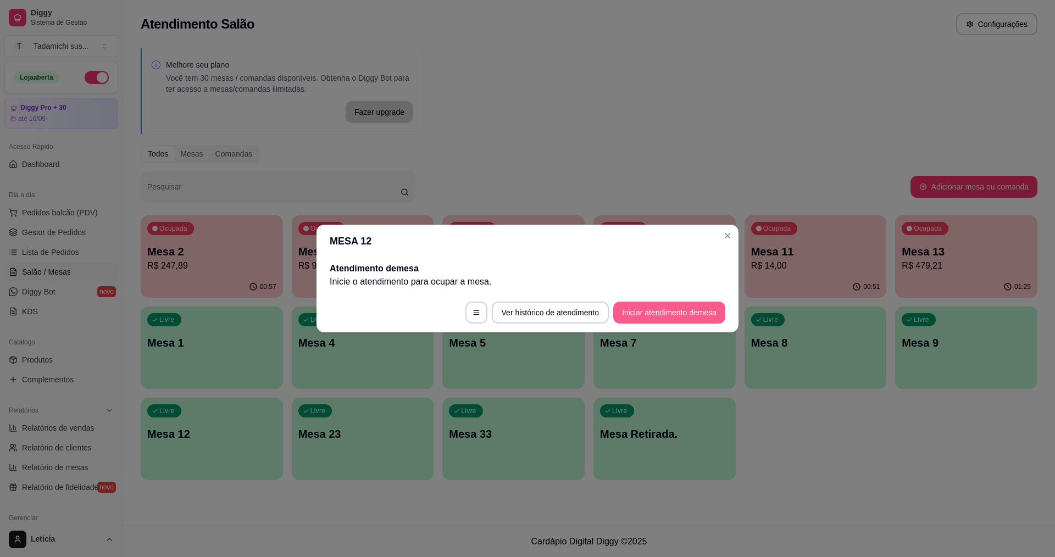
click at [651, 312] on button "Iniciar atendimento de mesa" at bounding box center [669, 313] width 112 height 22
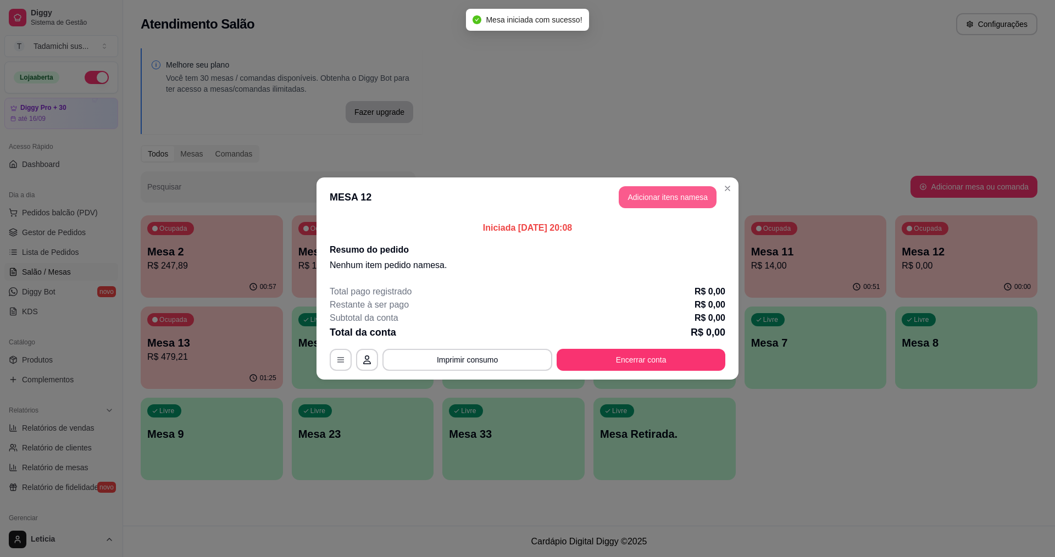
click at [675, 196] on button "Adicionar itens na mesa" at bounding box center [668, 197] width 98 height 22
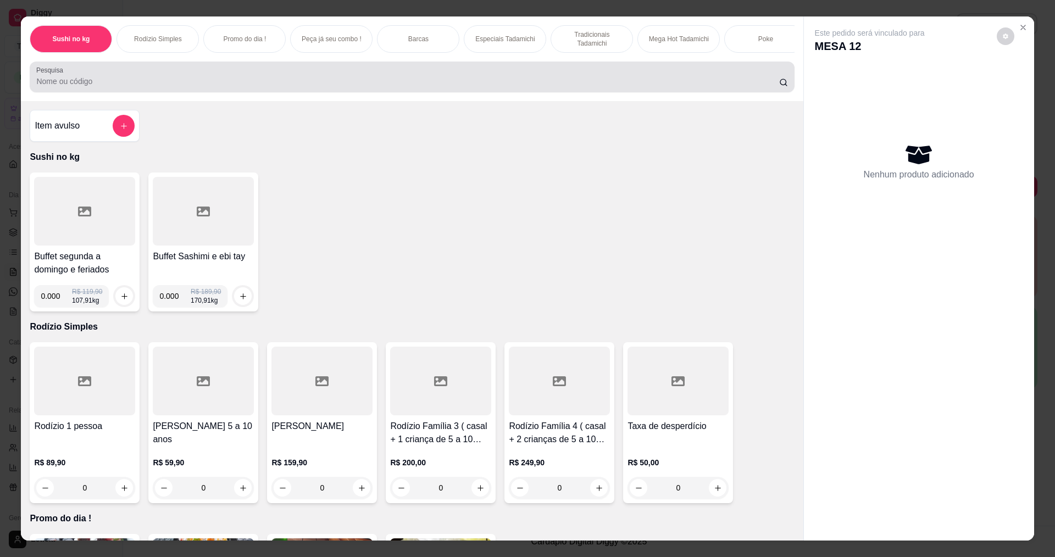
click at [423, 75] on div at bounding box center [411, 77] width 751 height 22
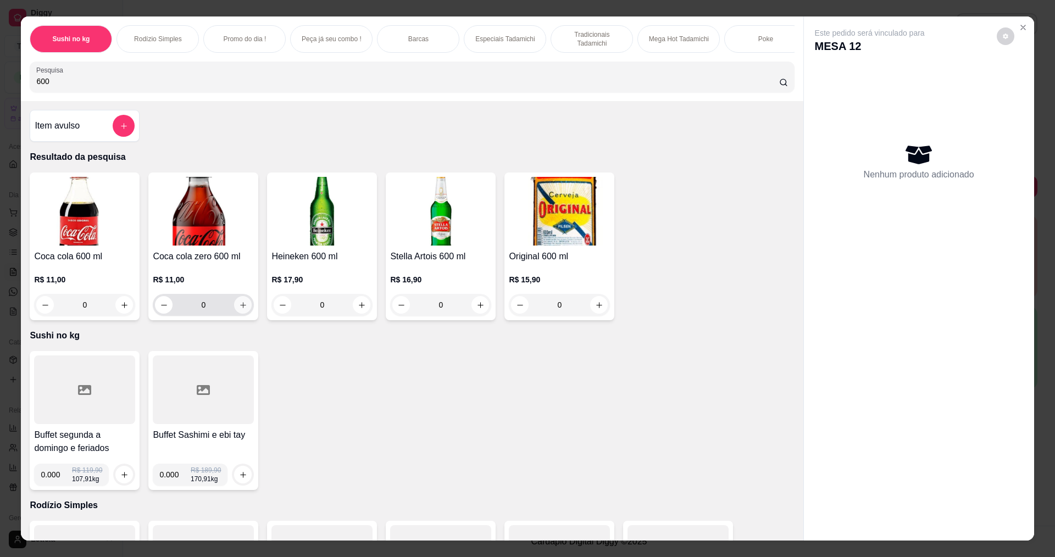
type input "600"
click at [239, 309] on icon "increase-product-quantity" at bounding box center [243, 305] width 8 height 8
type input "1"
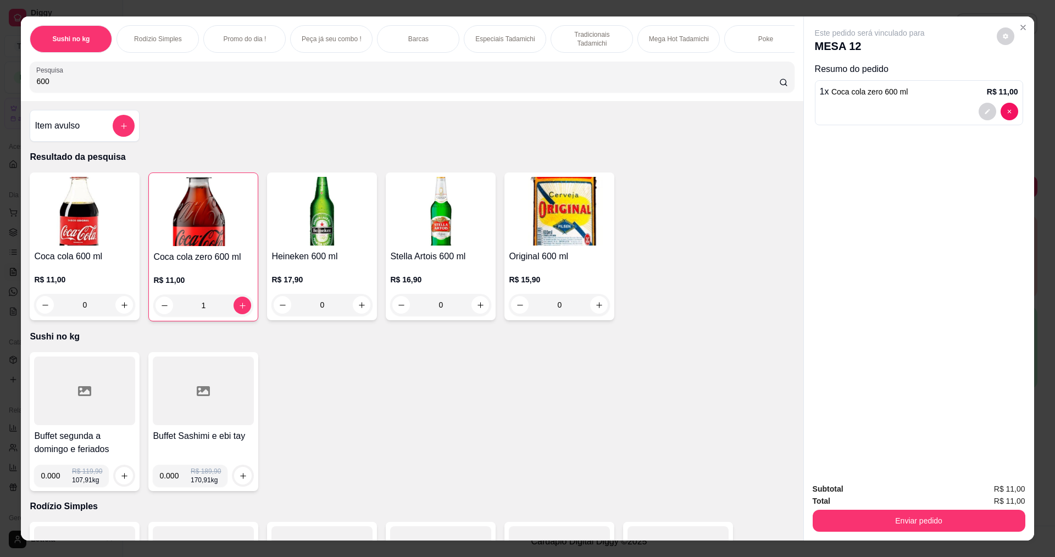
click at [164, 84] on input "600" at bounding box center [407, 81] width 742 height 11
type input "6"
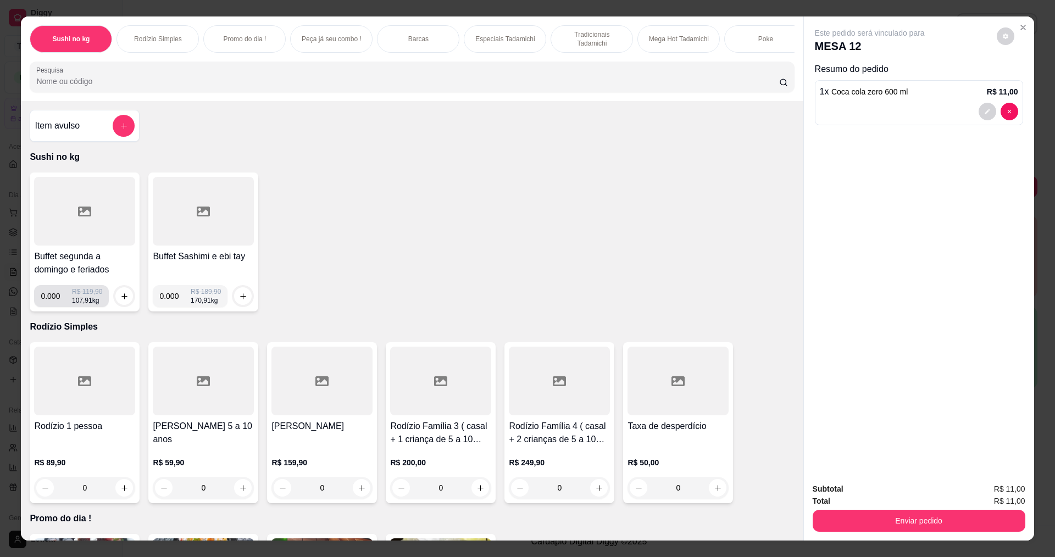
click at [55, 304] on input "0.000" at bounding box center [56, 296] width 31 height 22
type input "0.470"
click at [120, 301] on icon "increase-product-quantity" at bounding box center [124, 296] width 8 height 8
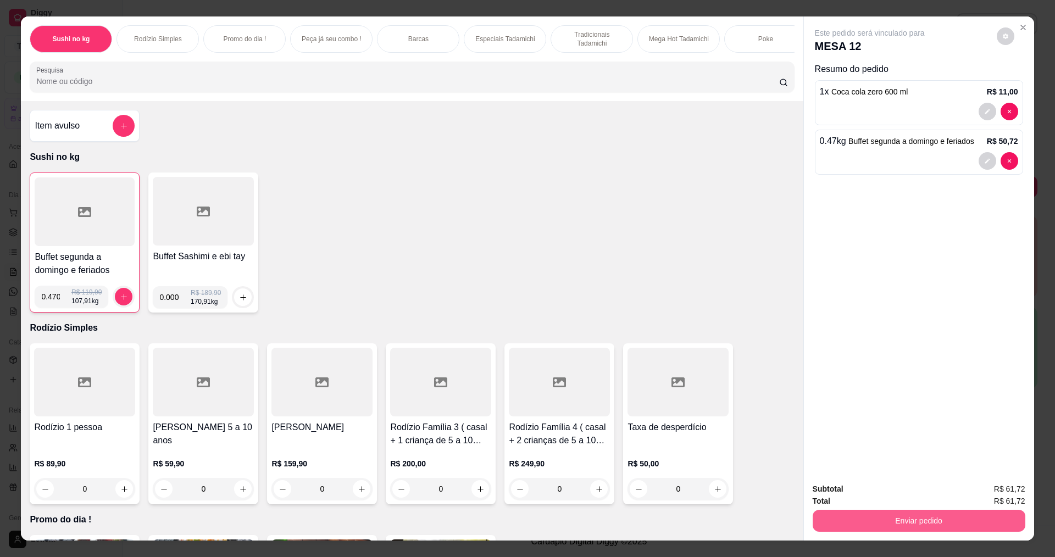
click at [921, 523] on button "Enviar pedido" at bounding box center [919, 521] width 213 height 22
click at [900, 495] on button "Não registrar e enviar pedido" at bounding box center [882, 493] width 114 height 21
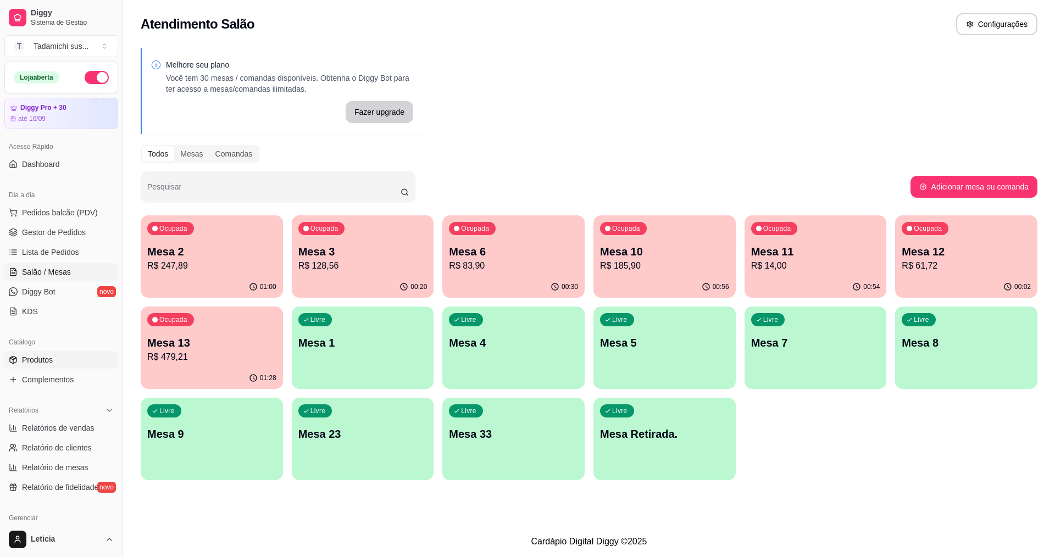
click at [47, 357] on span "Produtos" at bounding box center [37, 359] width 31 height 11
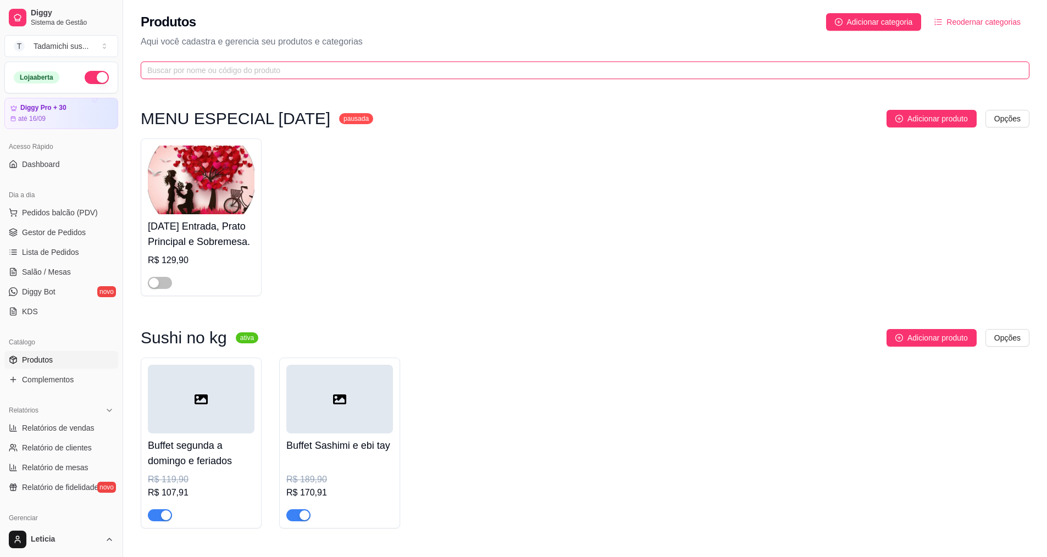
click at [220, 65] on input "text" at bounding box center [580, 70] width 866 height 12
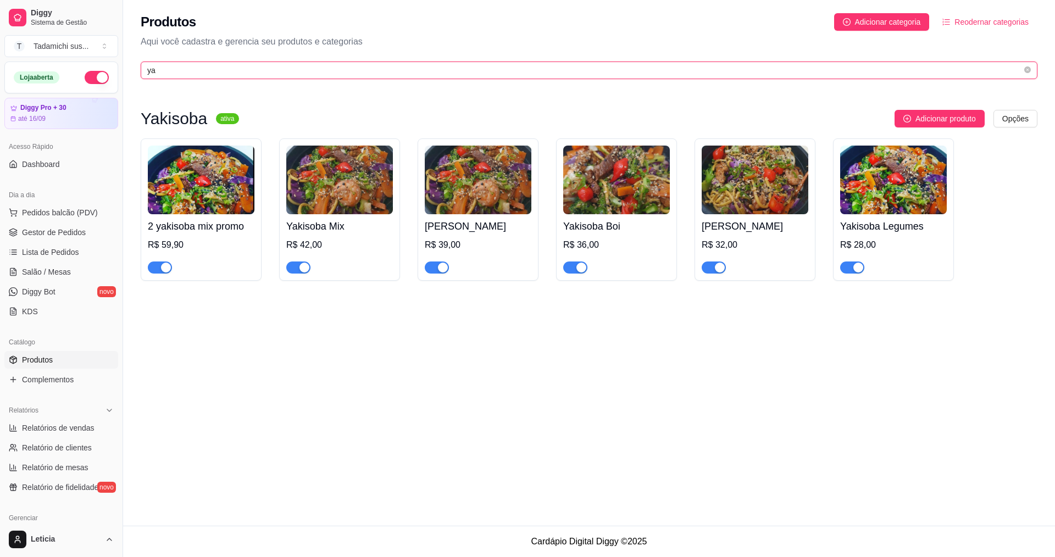
type input "ya"
click at [153, 268] on span "button" at bounding box center [160, 268] width 24 height 12
click at [290, 269] on span "button" at bounding box center [298, 268] width 24 height 12
click at [428, 269] on span "button" at bounding box center [437, 268] width 24 height 12
drag, startPoint x: 566, startPoint y: 271, endPoint x: 587, endPoint y: 277, distance: 21.6
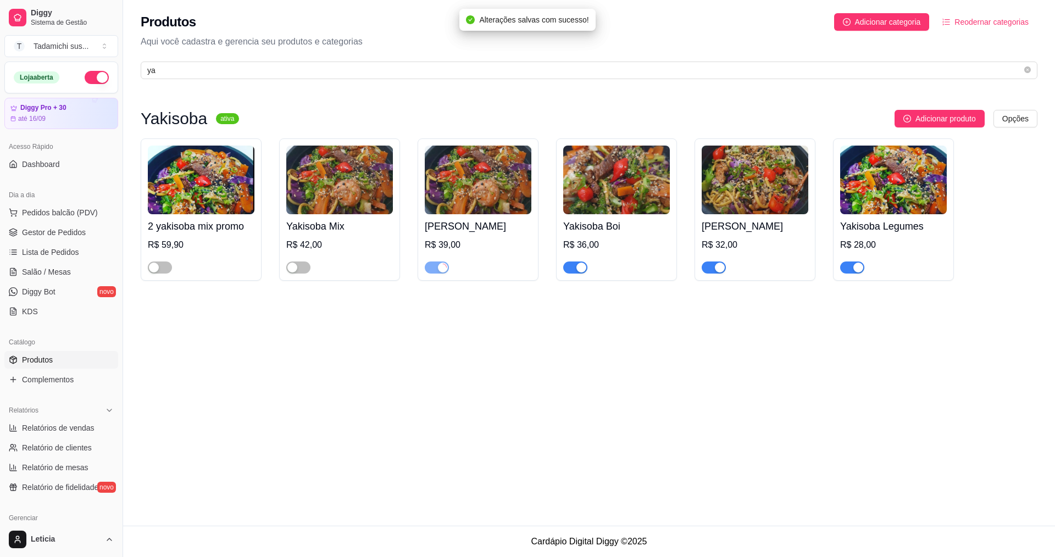
click at [571, 271] on span "button" at bounding box center [575, 268] width 24 height 12
click at [704, 272] on span "button" at bounding box center [714, 268] width 24 height 12
click at [844, 269] on span "button" at bounding box center [852, 268] width 24 height 12
click at [63, 271] on span "Salão / Mesas" at bounding box center [46, 271] width 49 height 11
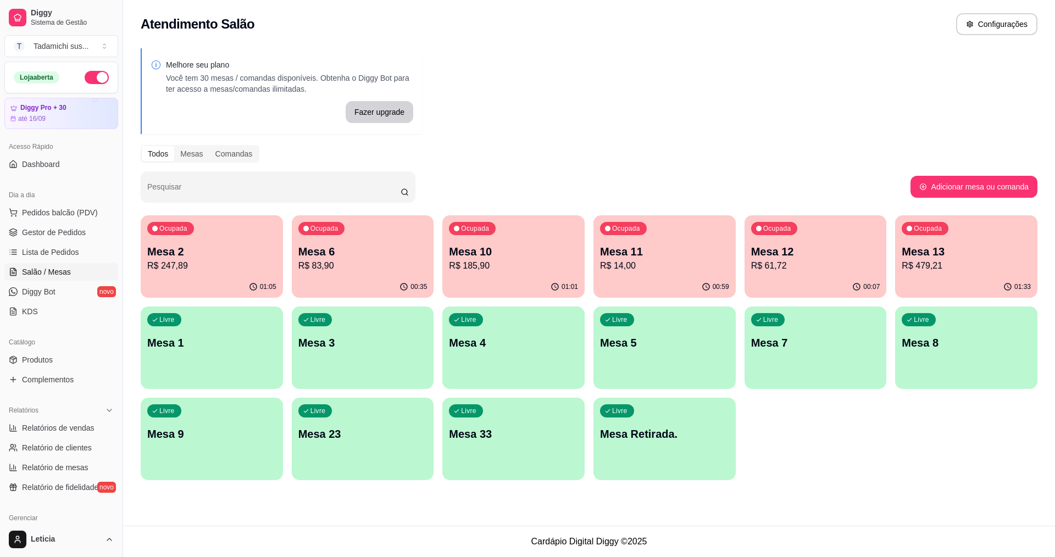
click at [806, 253] on p "Mesa 12" at bounding box center [815, 251] width 129 height 15
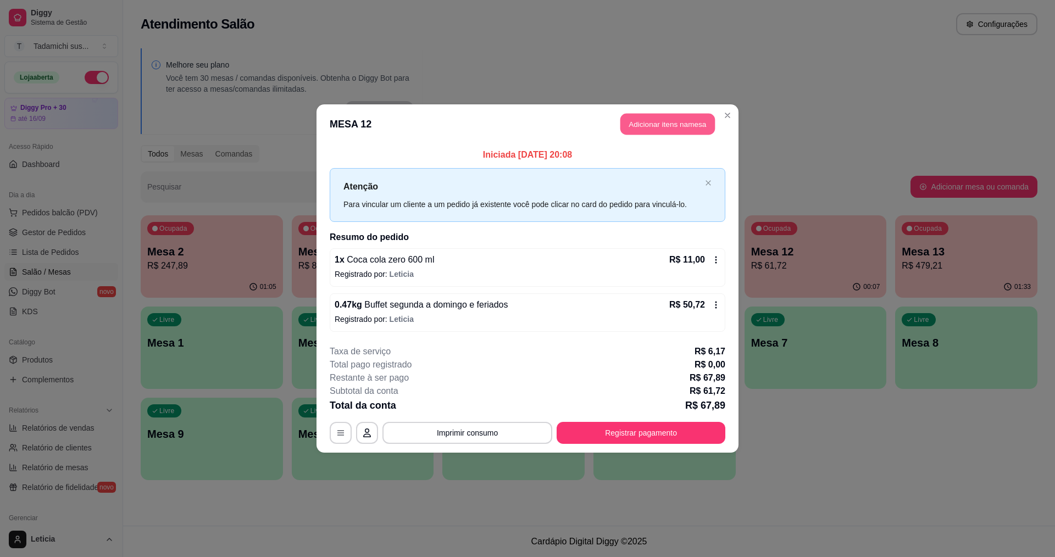
click at [664, 122] on button "Adicionar itens na mesa" at bounding box center [667, 124] width 95 height 21
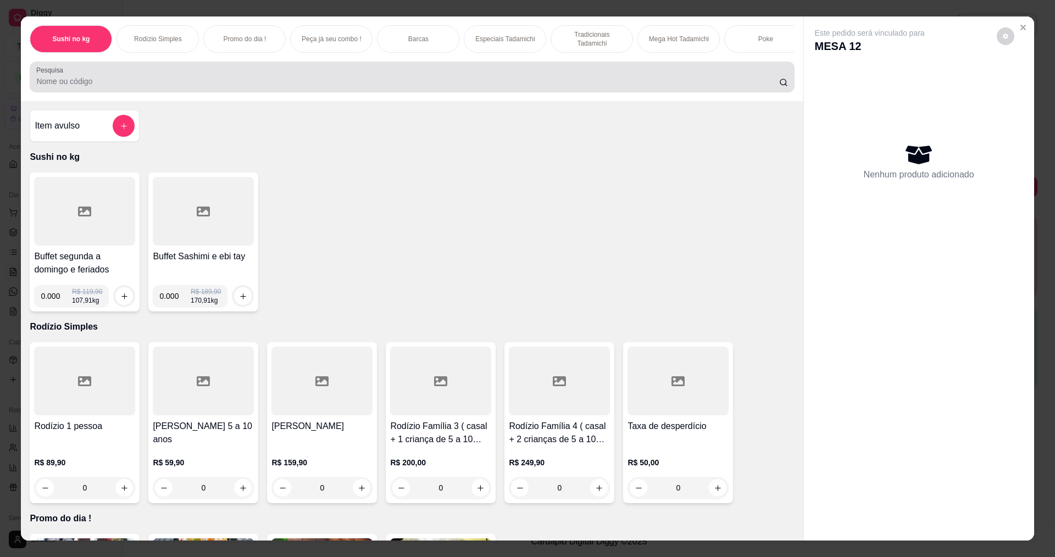
click at [464, 87] on input "Pesquisa" at bounding box center [407, 81] width 742 height 11
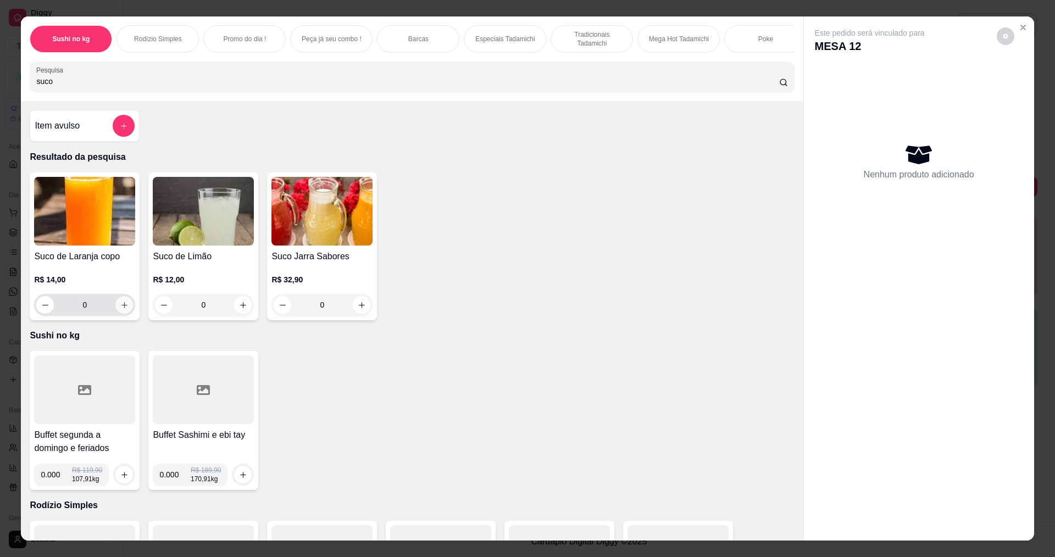
type input "suco"
click at [120, 309] on icon "increase-product-quantity" at bounding box center [124, 305] width 8 height 8
type input "1"
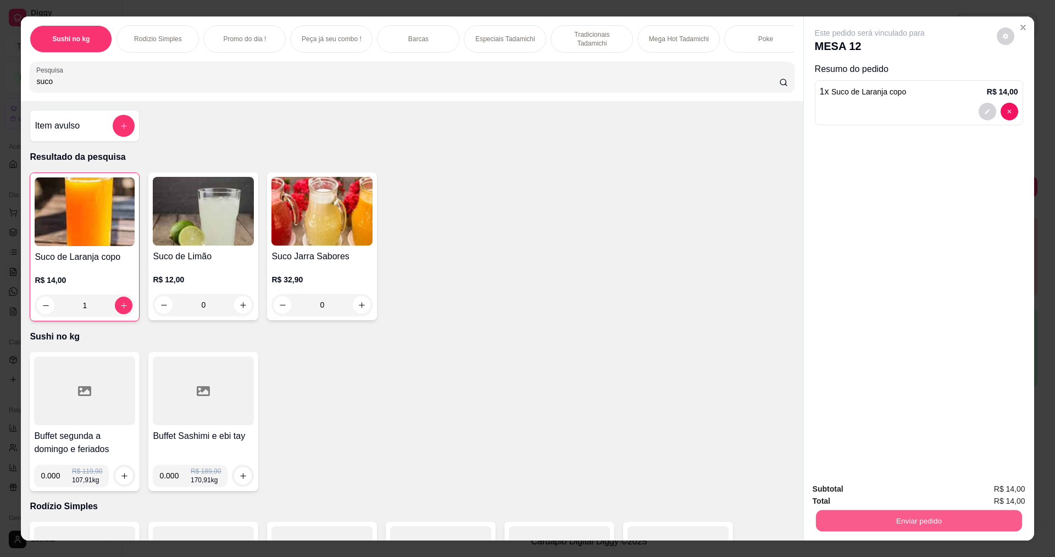
click at [888, 522] on button "Enviar pedido" at bounding box center [918, 520] width 206 height 21
click at [863, 493] on button "Não registrar e enviar pedido" at bounding box center [882, 494] width 111 height 20
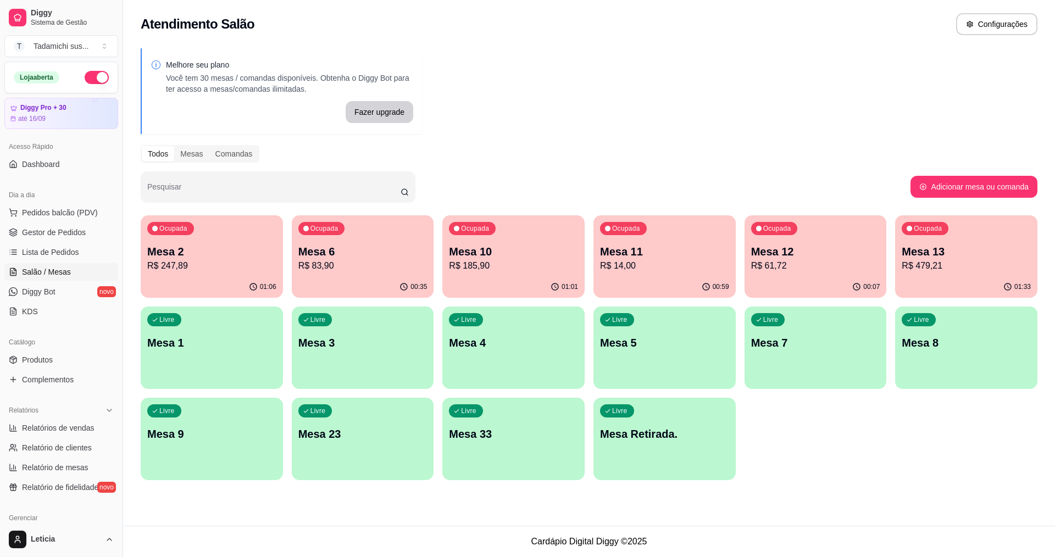
click at [197, 461] on div "Livre Mesa 9" at bounding box center [212, 432] width 142 height 69
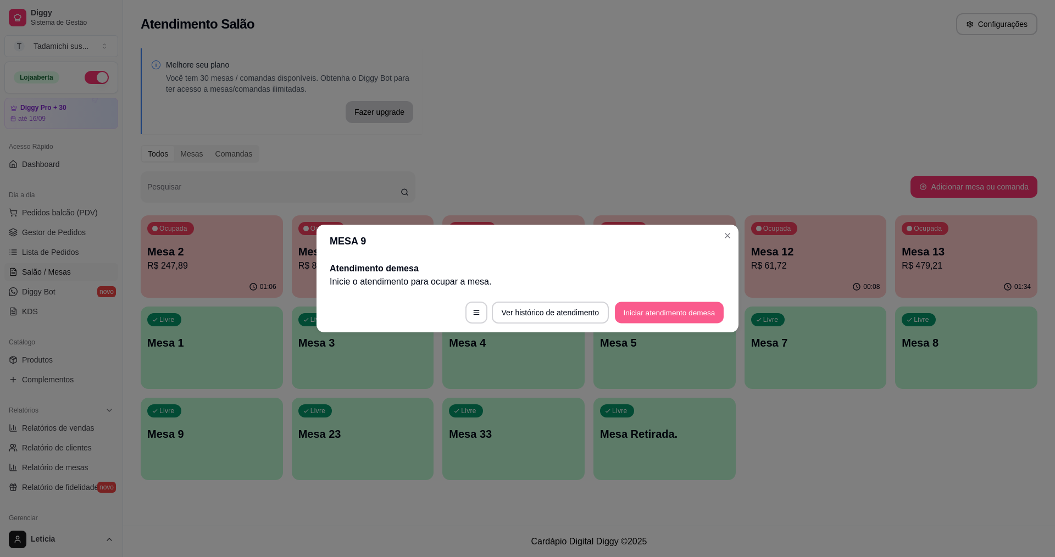
click at [636, 313] on button "Iniciar atendimento de mesa" at bounding box center [669, 312] width 109 height 21
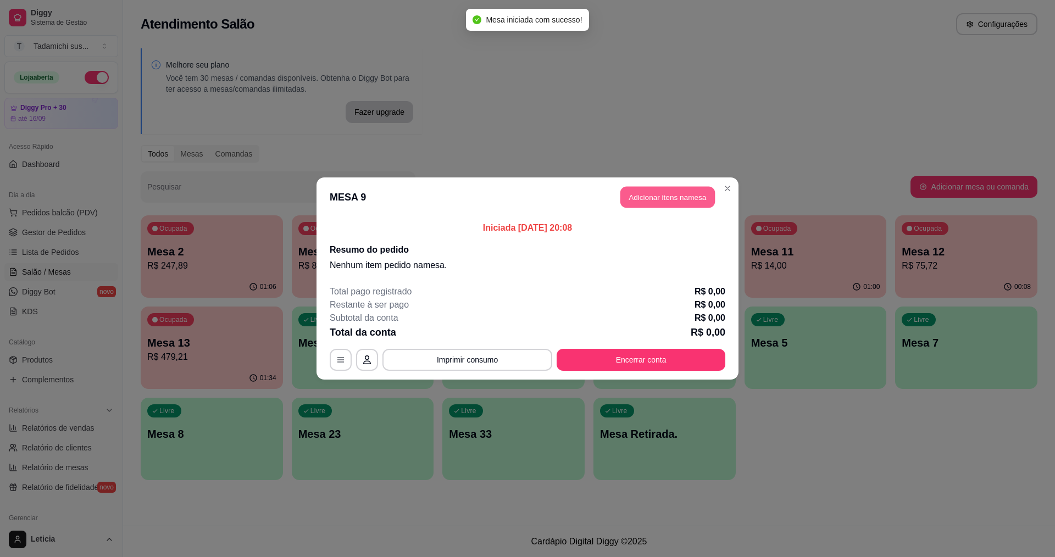
click at [676, 195] on button "Adicionar itens na mesa" at bounding box center [667, 197] width 95 height 21
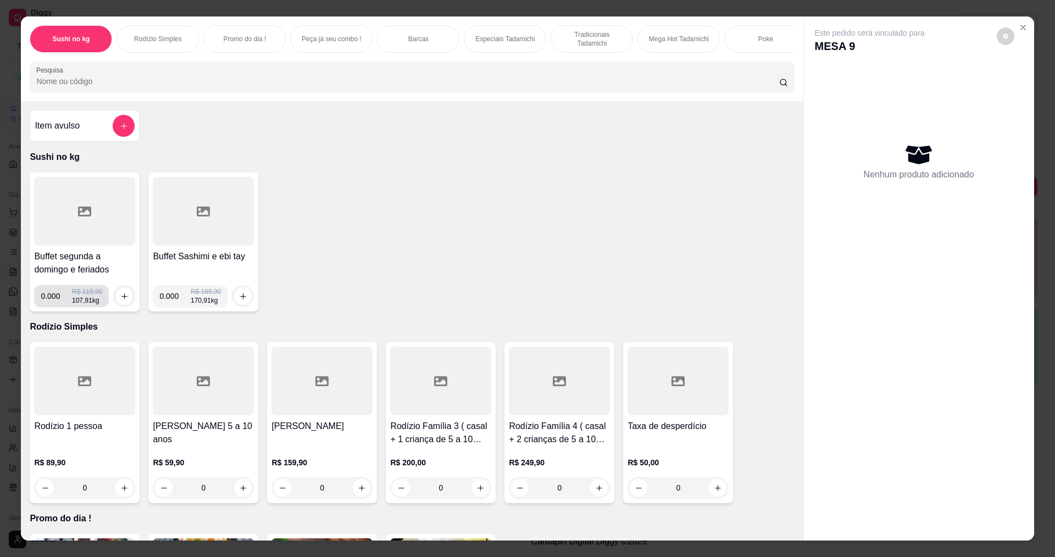
click at [57, 302] on input "0.000" at bounding box center [56, 296] width 31 height 22
type input "0.138"
click at [120, 301] on icon "increase-product-quantity" at bounding box center [124, 296] width 8 height 8
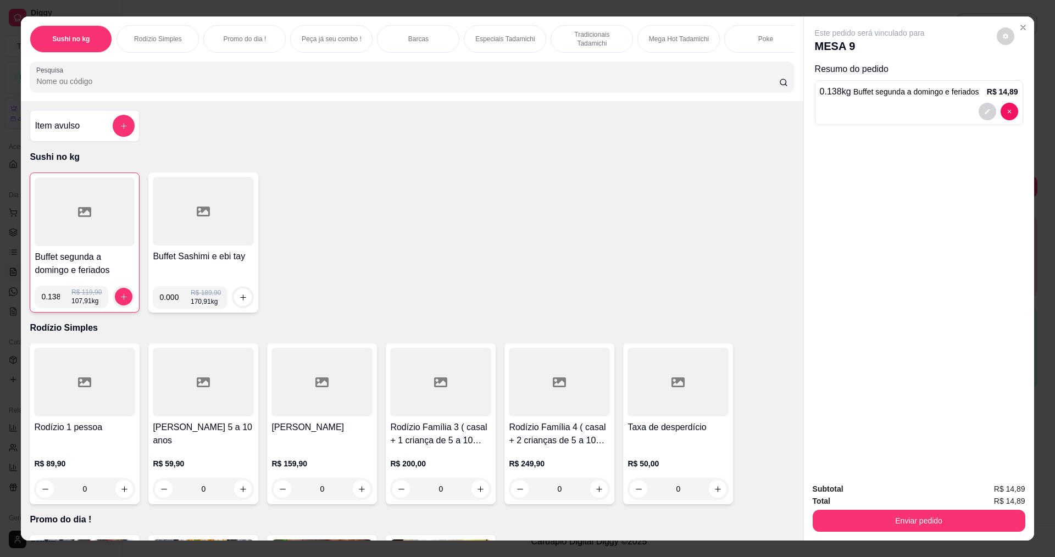
click at [307, 62] on div "Sushi no kg Rodízio Simples Promo do dia ! Peça já seu combo ! Barcas Especiais…" at bounding box center [412, 58] width 782 height 85
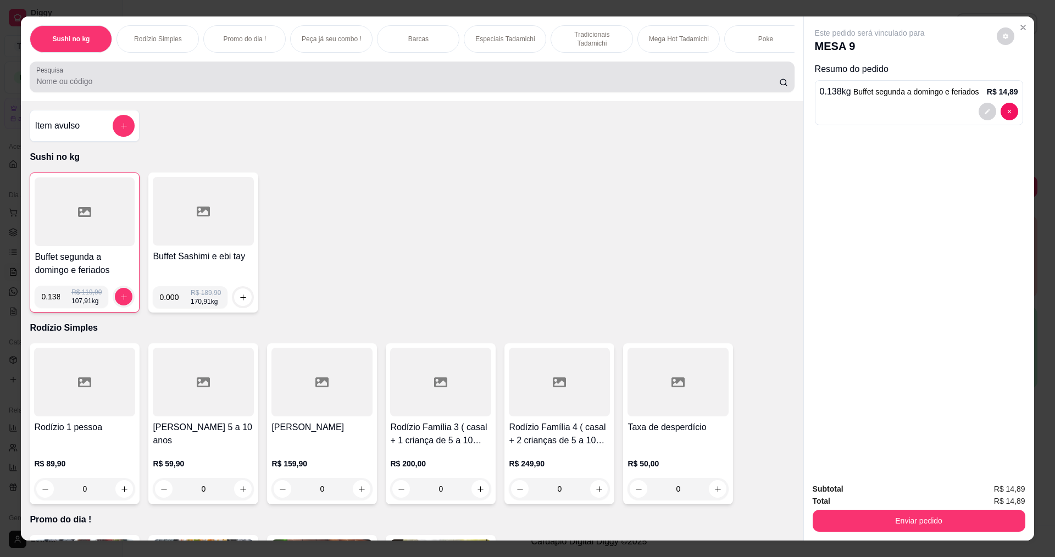
click at [303, 84] on div at bounding box center [411, 77] width 751 height 22
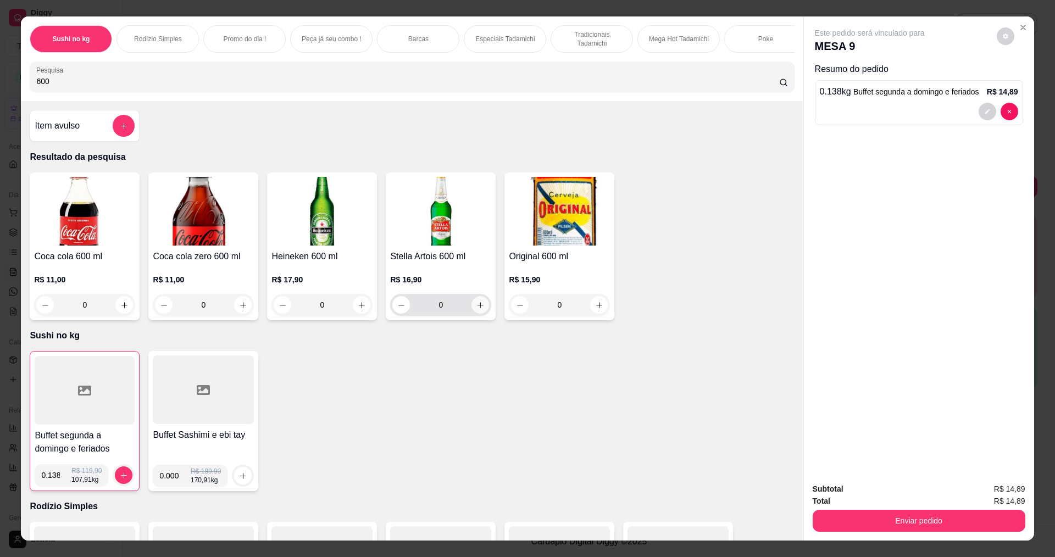
type input "600"
click at [480, 309] on icon "increase-product-quantity" at bounding box center [480, 305] width 8 height 8
type input "1"
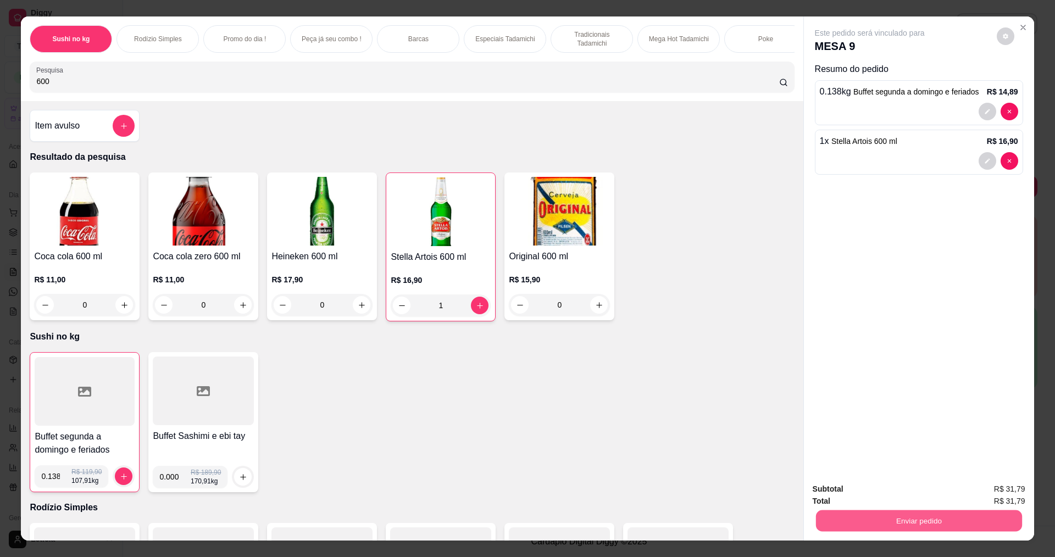
click at [849, 514] on button "Enviar pedido" at bounding box center [918, 520] width 206 height 21
click at [907, 494] on button "Não registrar e enviar pedido" at bounding box center [882, 494] width 111 height 20
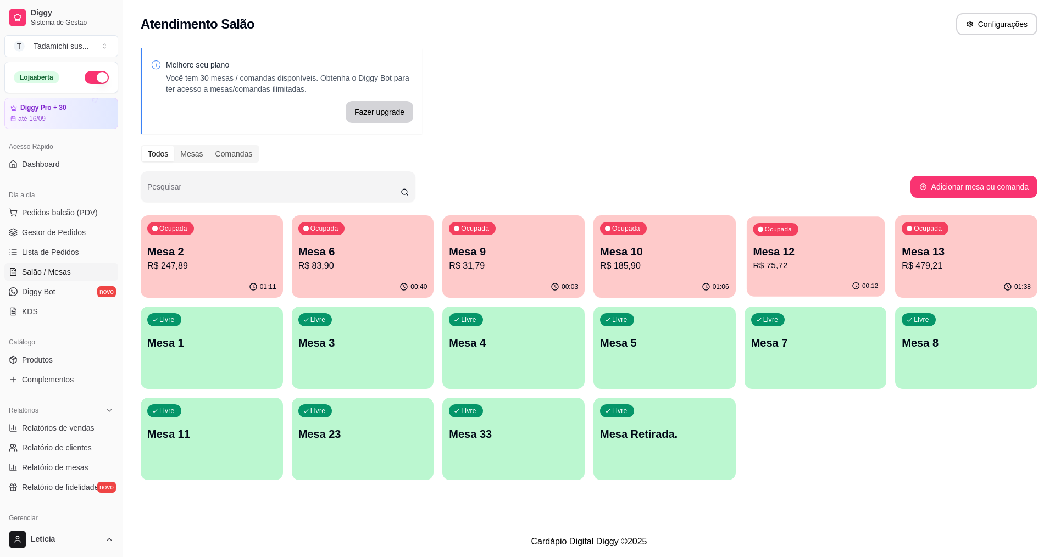
click at [793, 241] on div "Ocupada Mesa 12 R$ 75,72" at bounding box center [816, 245] width 138 height 59
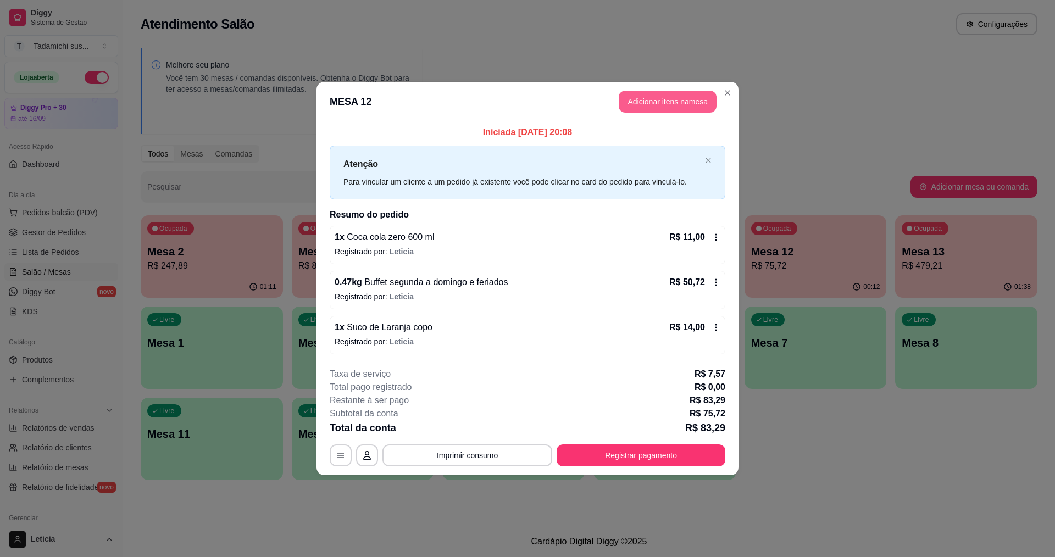
click at [658, 97] on button "Adicionar itens na mesa" at bounding box center [668, 102] width 98 height 22
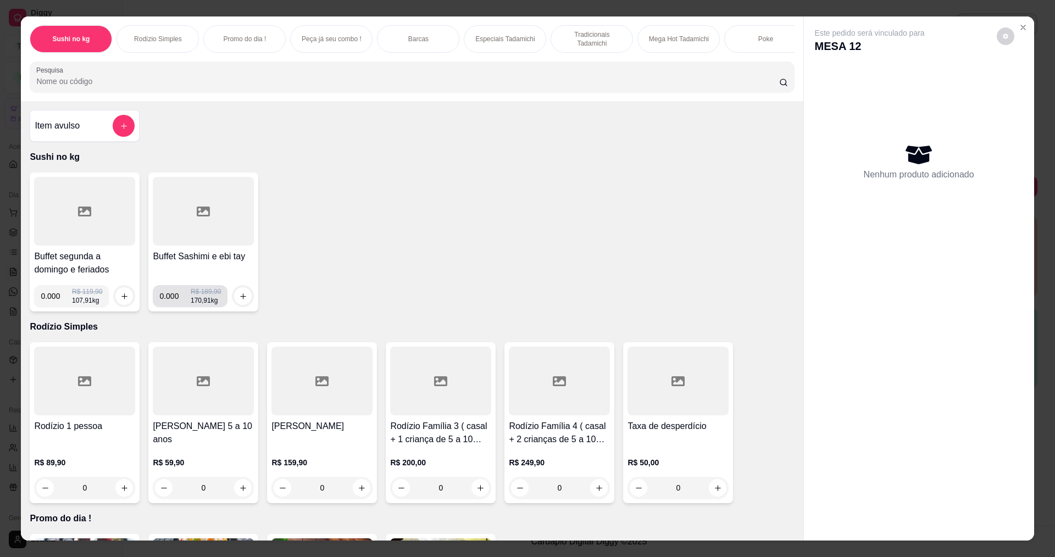
click at [174, 305] on input "0.000" at bounding box center [174, 296] width 31 height 22
type input "0.174"
click at [243, 300] on icon "increase-product-quantity" at bounding box center [243, 296] width 8 height 8
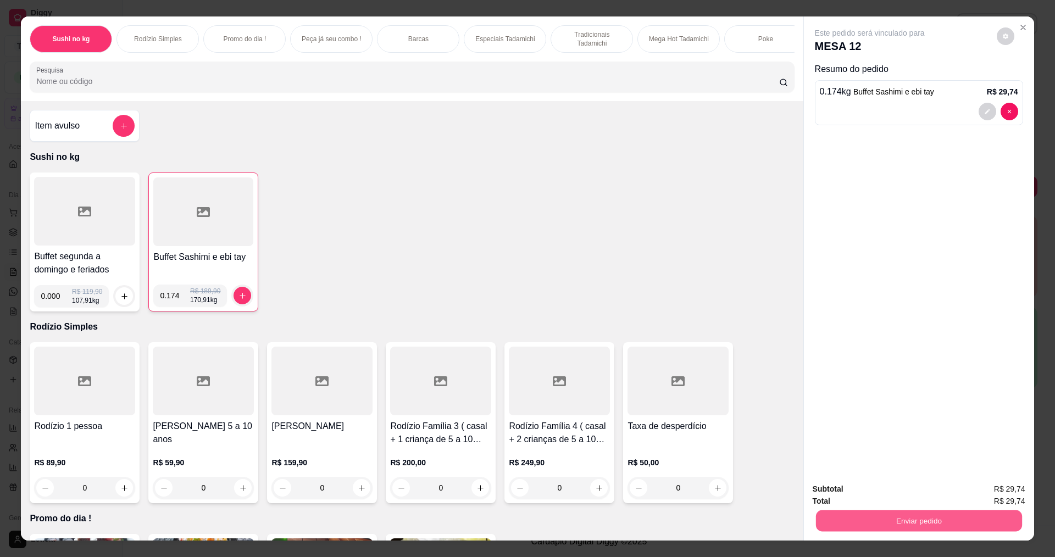
click at [858, 525] on button "Enviar pedido" at bounding box center [918, 520] width 206 height 21
click at [854, 492] on button "Não registrar e enviar pedido" at bounding box center [882, 494] width 111 height 20
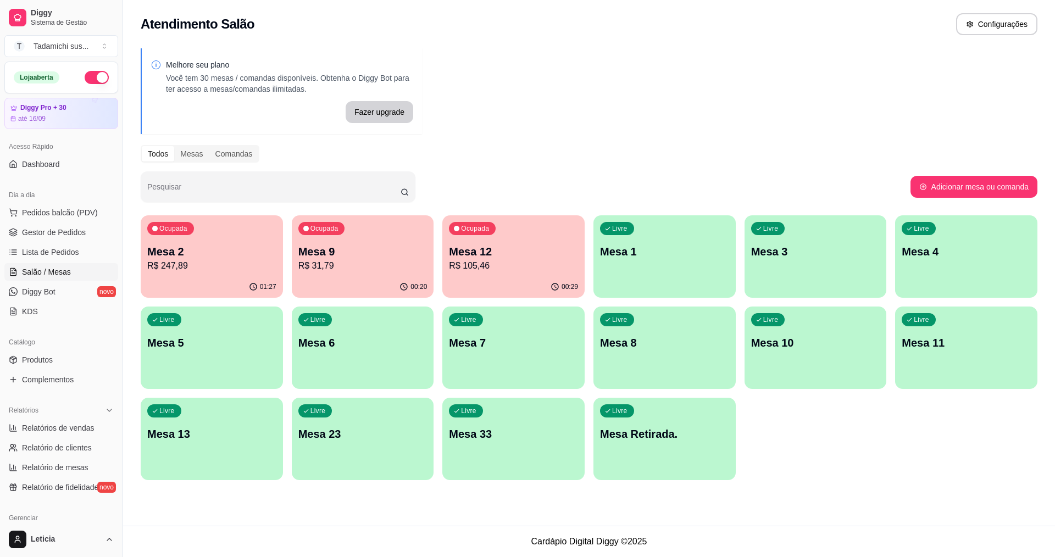
click at [391, 276] on div "Ocupada Mesa 9 R$ 31,79" at bounding box center [363, 245] width 142 height 61
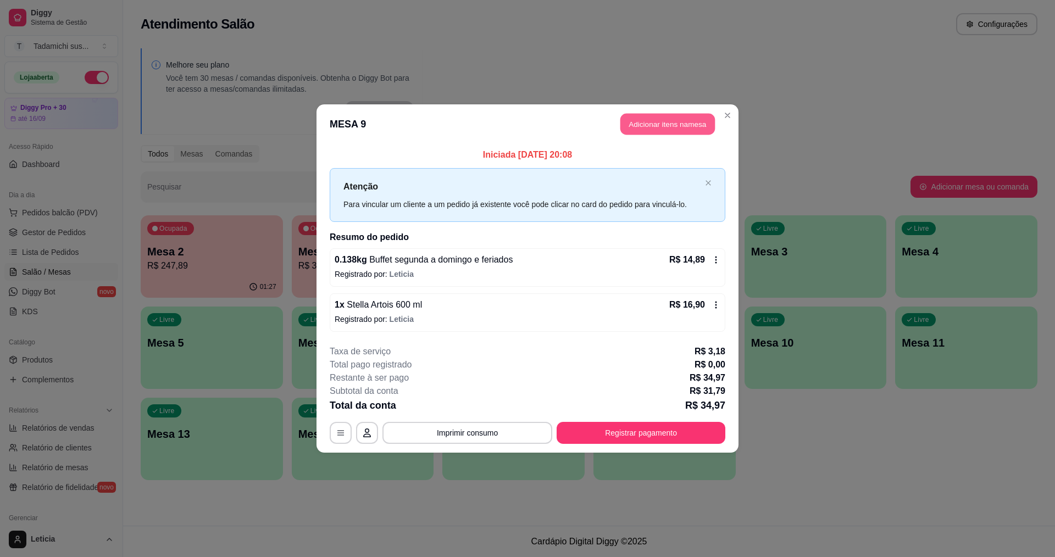
click at [680, 125] on button "Adicionar itens na mesa" at bounding box center [667, 124] width 95 height 21
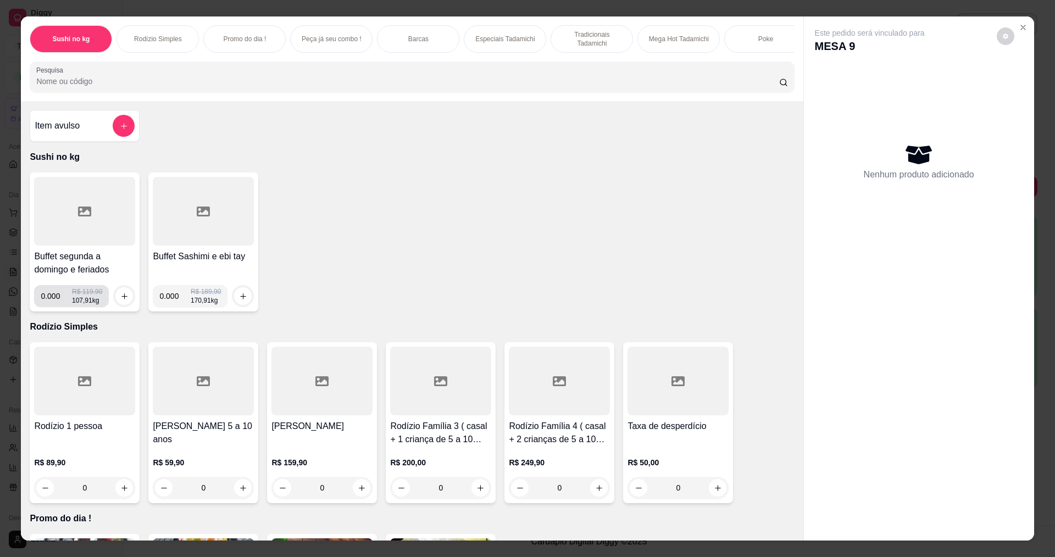
click at [55, 304] on input "0.000" at bounding box center [56, 296] width 31 height 22
type input "0.158"
click at [120, 301] on icon "increase-product-quantity" at bounding box center [124, 296] width 8 height 8
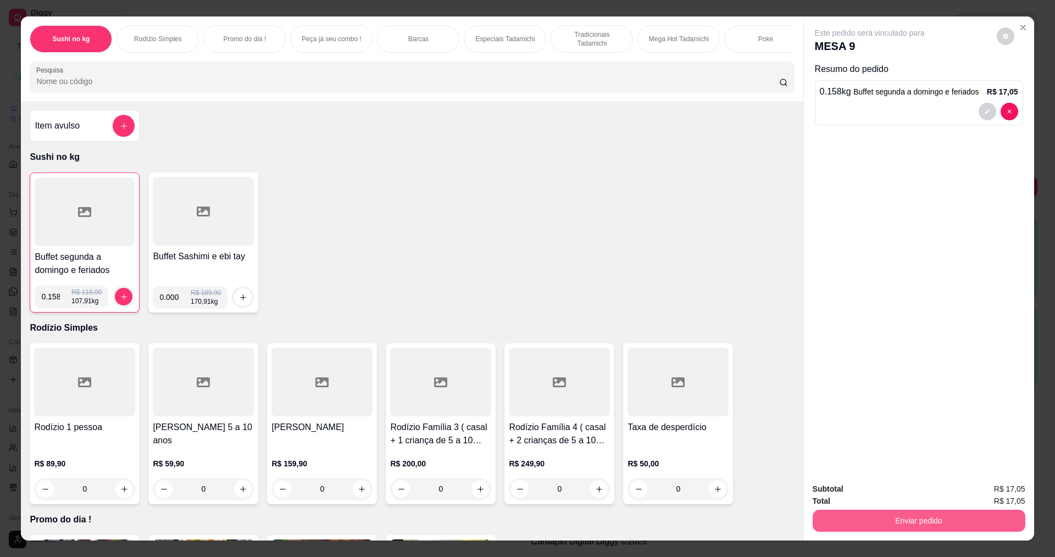
click at [893, 519] on button "Enviar pedido" at bounding box center [919, 521] width 213 height 22
click at [870, 495] on button "Não registrar e enviar pedido" at bounding box center [882, 494] width 114 height 21
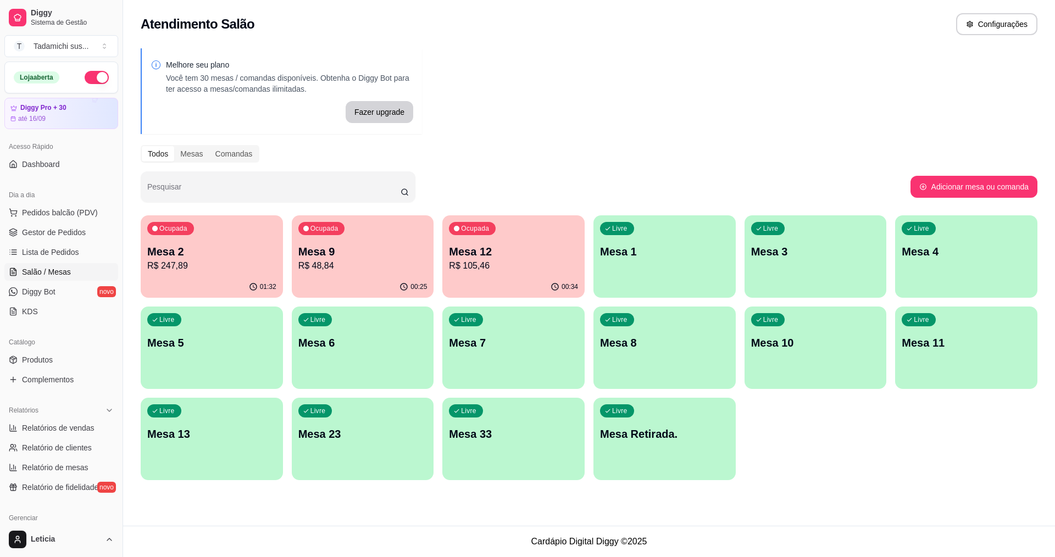
click at [213, 252] on p "Mesa 2" at bounding box center [211, 251] width 129 height 15
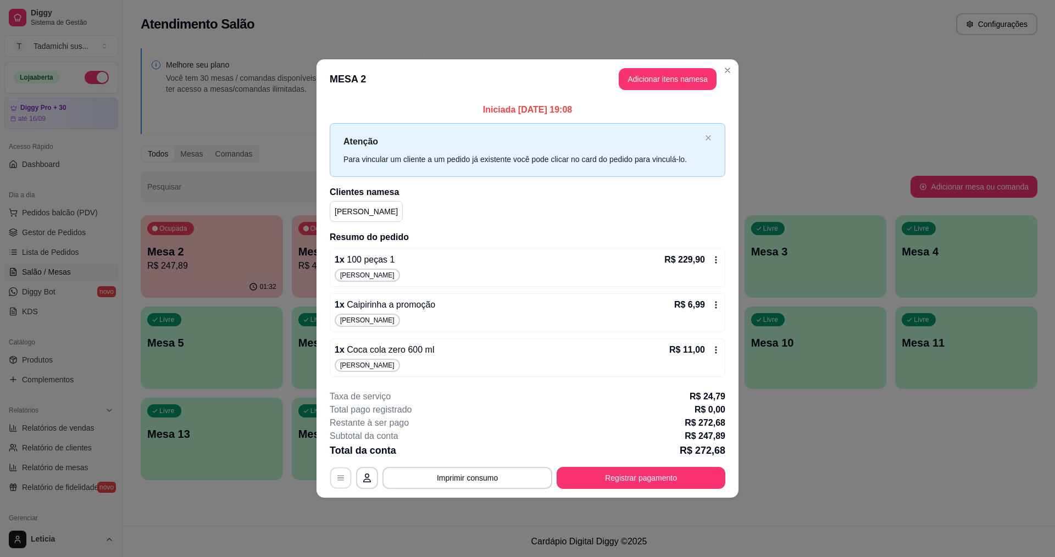
click at [337, 480] on icon "button" at bounding box center [340, 478] width 9 height 9
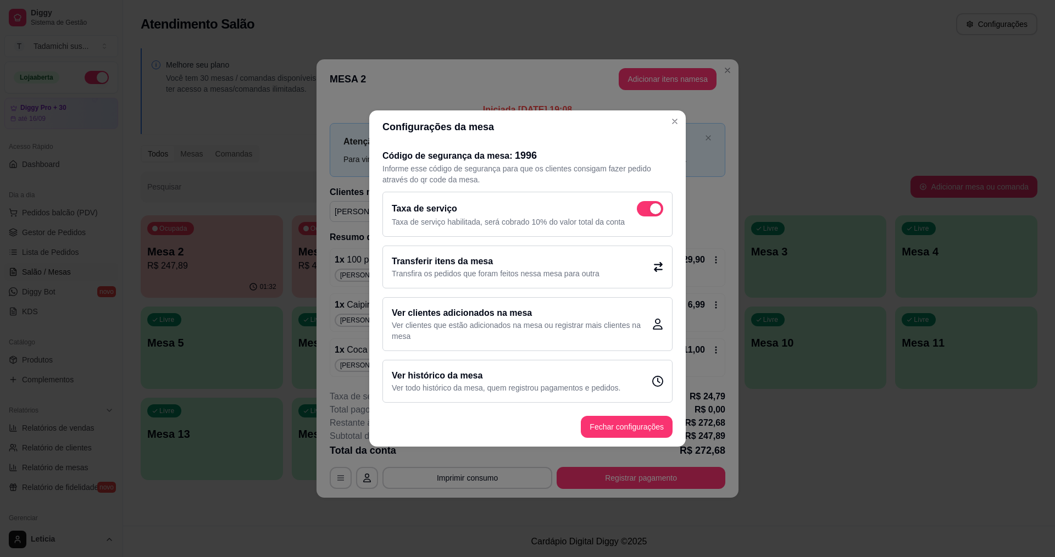
click at [658, 202] on span at bounding box center [650, 208] width 26 height 15
click at [643, 211] on input "checkbox" at bounding box center [639, 214] width 7 height 7
checkbox input "false"
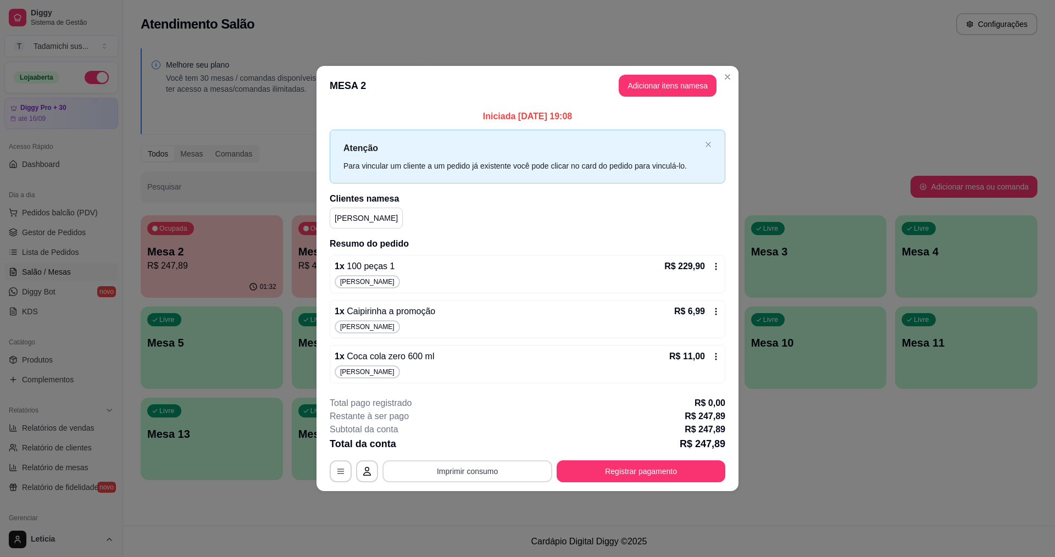
click at [523, 471] on button "Imprimir consumo" at bounding box center [467, 471] width 170 height 22
click at [479, 423] on button "IMPRESSORA" at bounding box center [470, 423] width 82 height 17
click at [445, 472] on button "Imprimir consumo" at bounding box center [467, 470] width 165 height 21
click at [451, 427] on button "IMPRESSORA" at bounding box center [470, 423] width 82 height 17
click at [496, 473] on button "Imprimir consumo" at bounding box center [467, 470] width 165 height 21
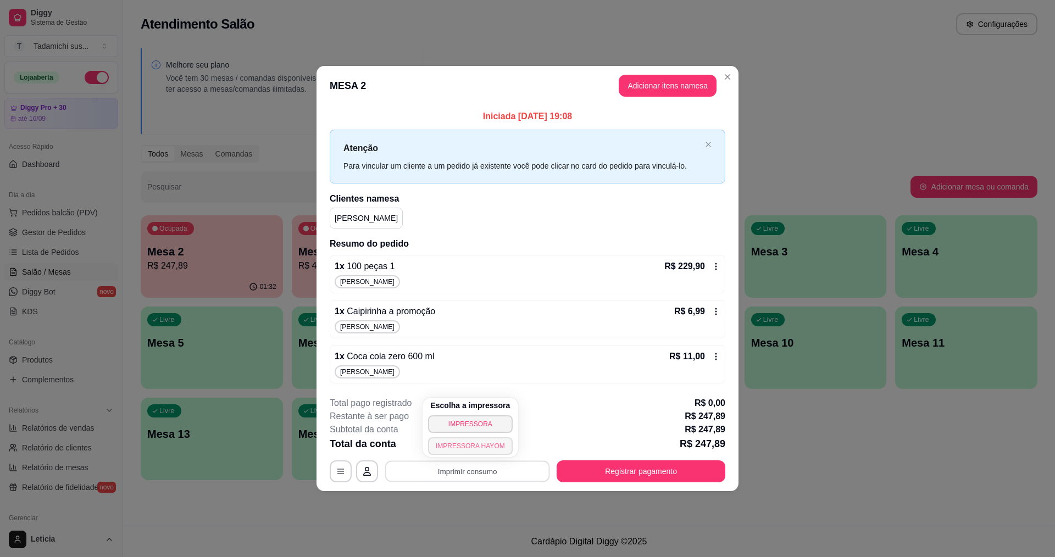
click at [477, 448] on button "IMPRESSORA HAYOM" at bounding box center [470, 446] width 85 height 18
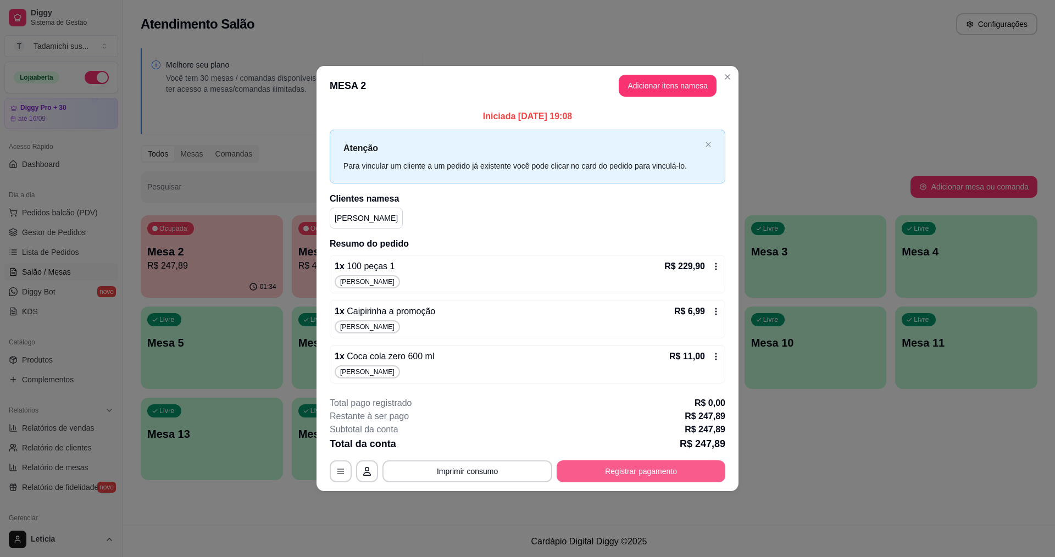
click at [584, 466] on button "Registrar pagamento" at bounding box center [641, 471] width 169 height 22
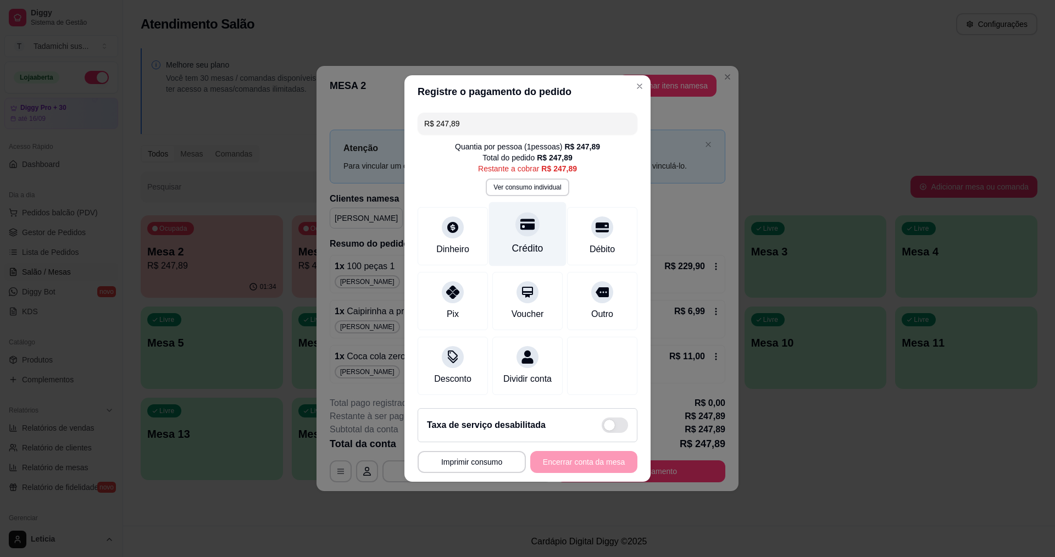
click at [523, 245] on div "Crédito" at bounding box center [527, 248] width 31 height 14
type input "R$ 0,00"
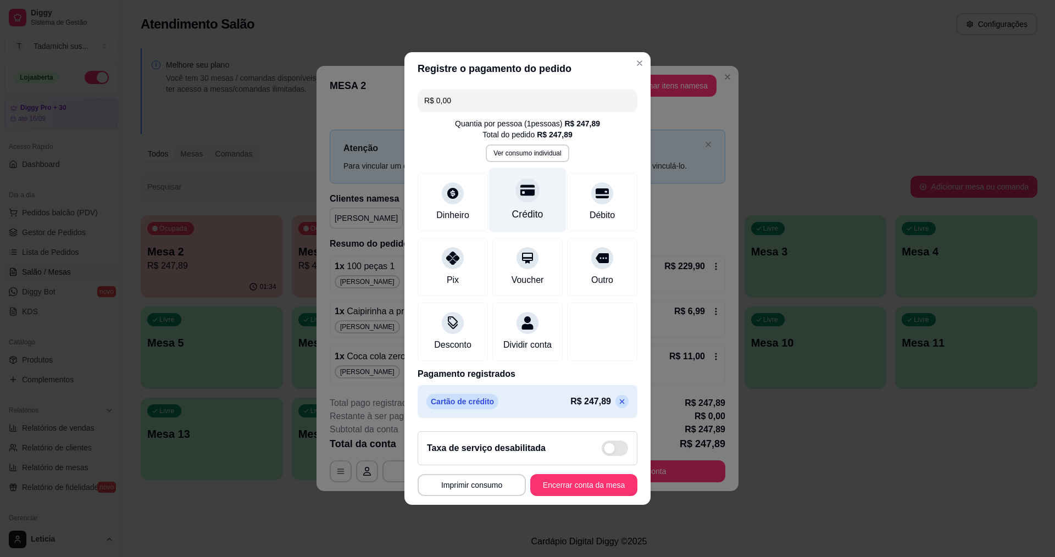
click at [526, 207] on div "Crédito" at bounding box center [527, 214] width 31 height 14
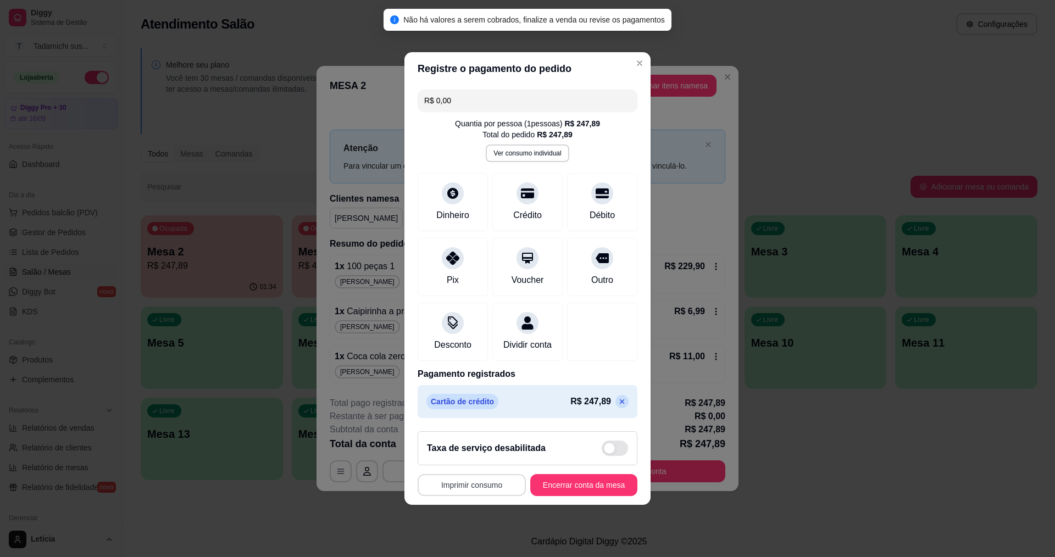
click at [488, 492] on button "Imprimir consumo" at bounding box center [472, 485] width 108 height 22
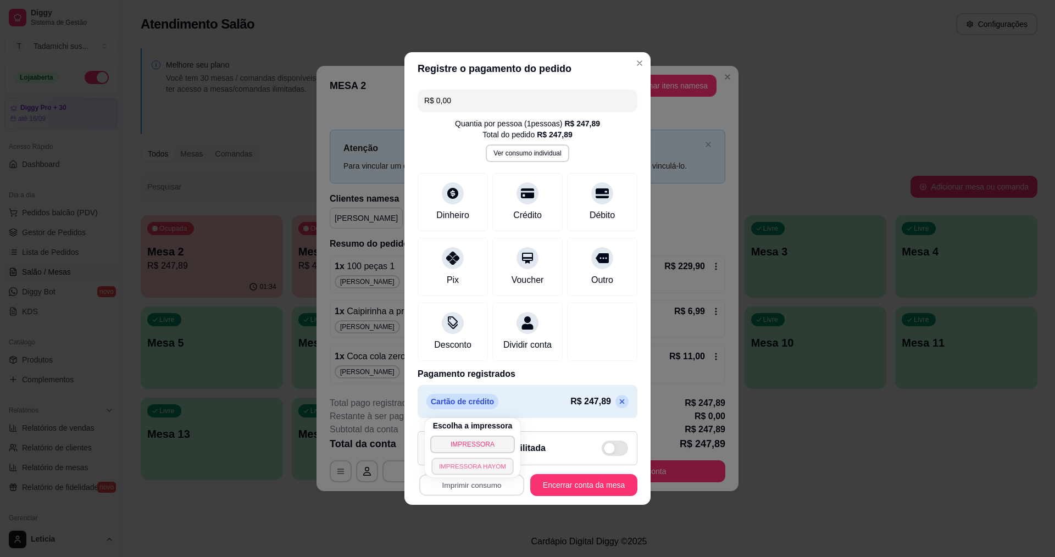
click at [476, 464] on button "IMPRESSORA HAYOM" at bounding box center [472, 466] width 82 height 17
click at [542, 488] on button "Encerrar conta da mesa" at bounding box center [584, 485] width 104 height 21
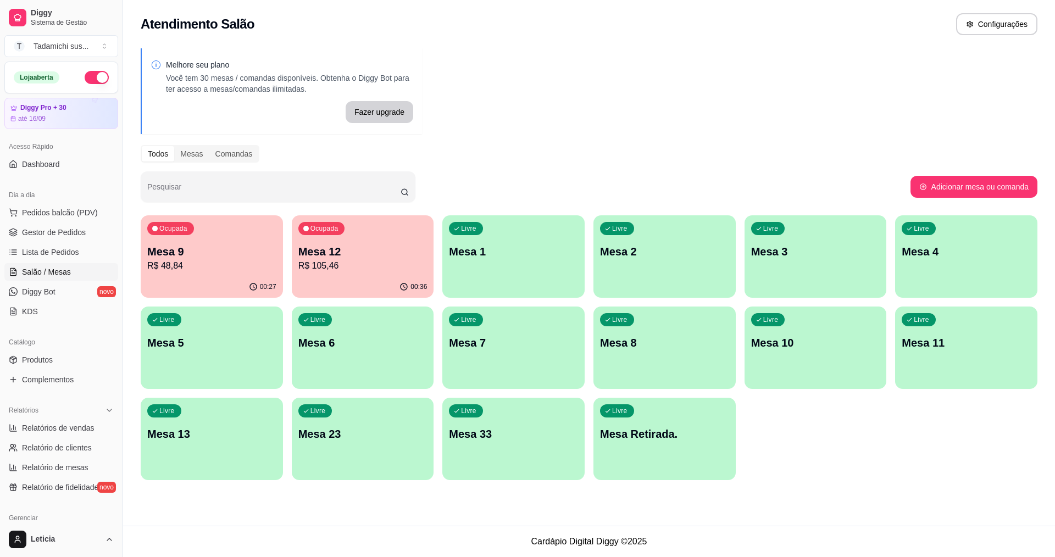
click at [334, 263] on p "R$ 105,46" at bounding box center [362, 265] width 129 height 13
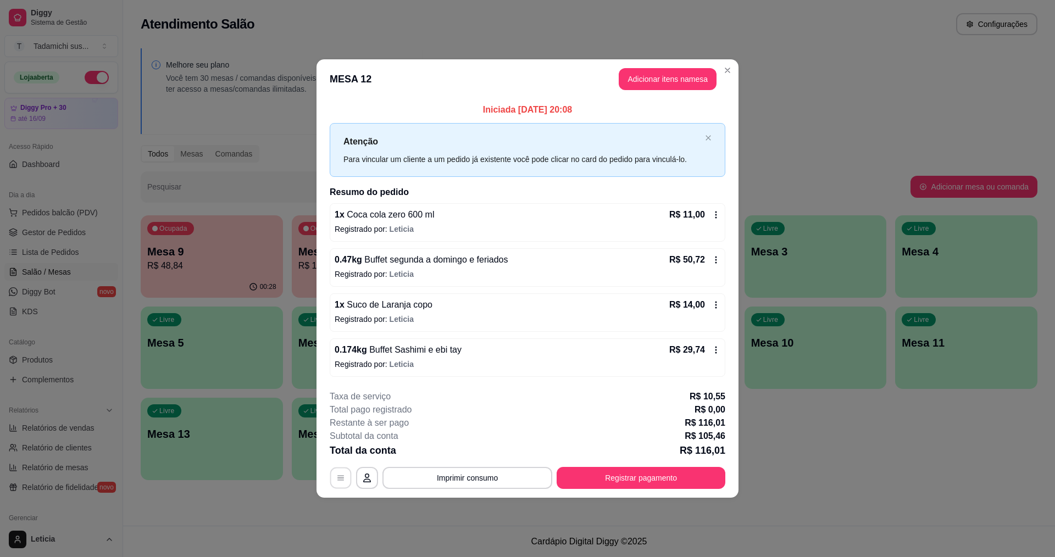
click at [338, 473] on button "button" at bounding box center [340, 477] width 21 height 21
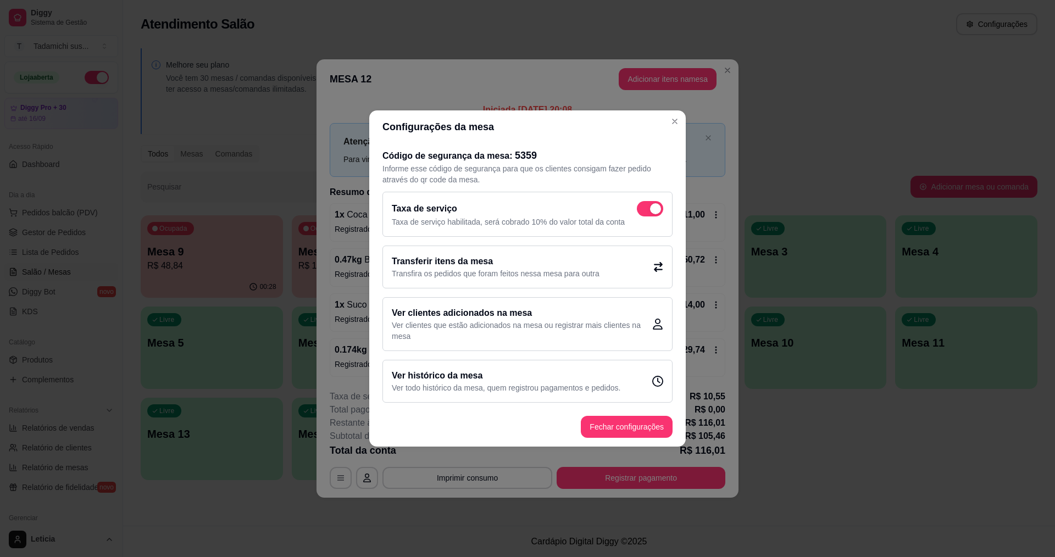
click at [642, 203] on span at bounding box center [650, 208] width 26 height 15
click at [642, 211] on input "checkbox" at bounding box center [639, 214] width 7 height 7
checkbox input "false"
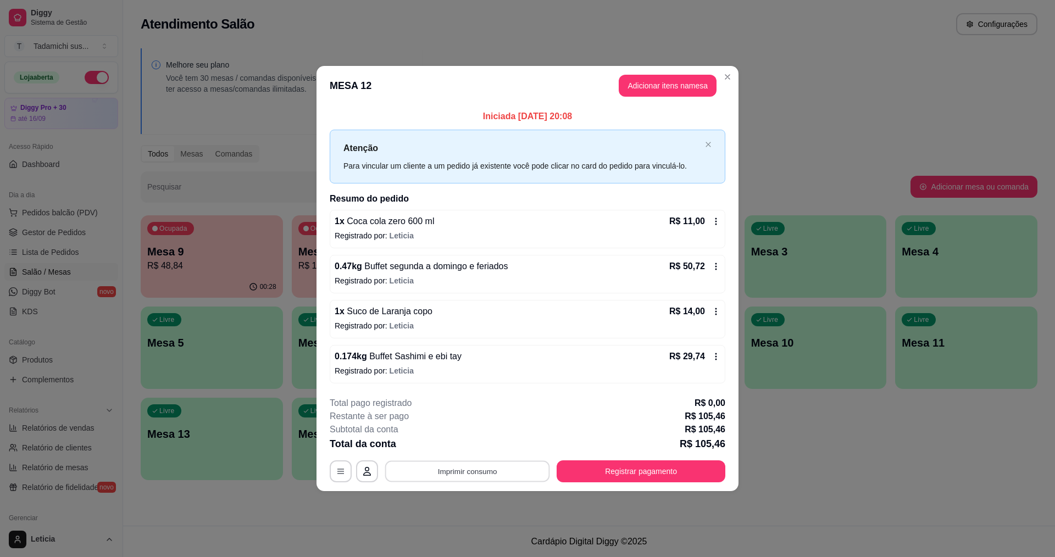
click at [440, 471] on button "Imprimir consumo" at bounding box center [467, 470] width 165 height 21
click at [482, 421] on button "IMPRESSORA" at bounding box center [470, 424] width 85 height 18
click at [493, 465] on button "Imprimir consumo" at bounding box center [467, 471] width 170 height 22
click at [479, 442] on button "IMPRESSORA HAYOM" at bounding box center [470, 446] width 85 height 18
click at [591, 469] on button "Registrar pagamento" at bounding box center [641, 470] width 164 height 21
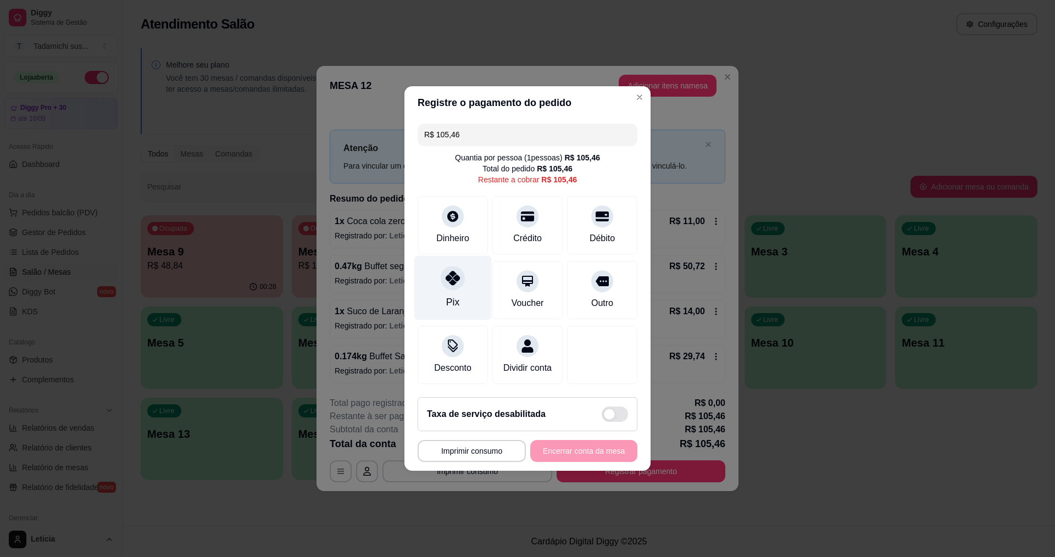
click at [450, 271] on icon at bounding box center [453, 278] width 14 height 14
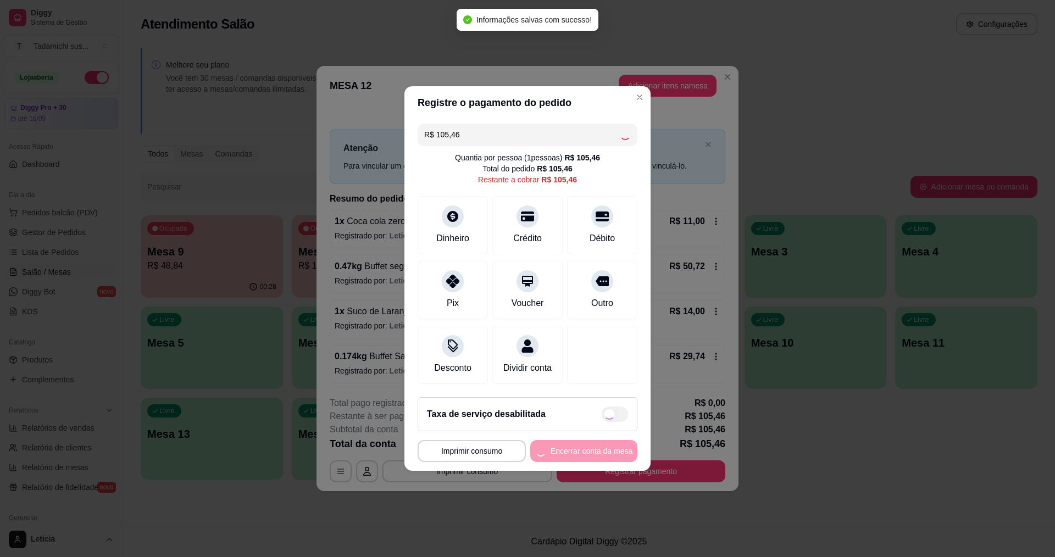
type input "R$ 0,00"
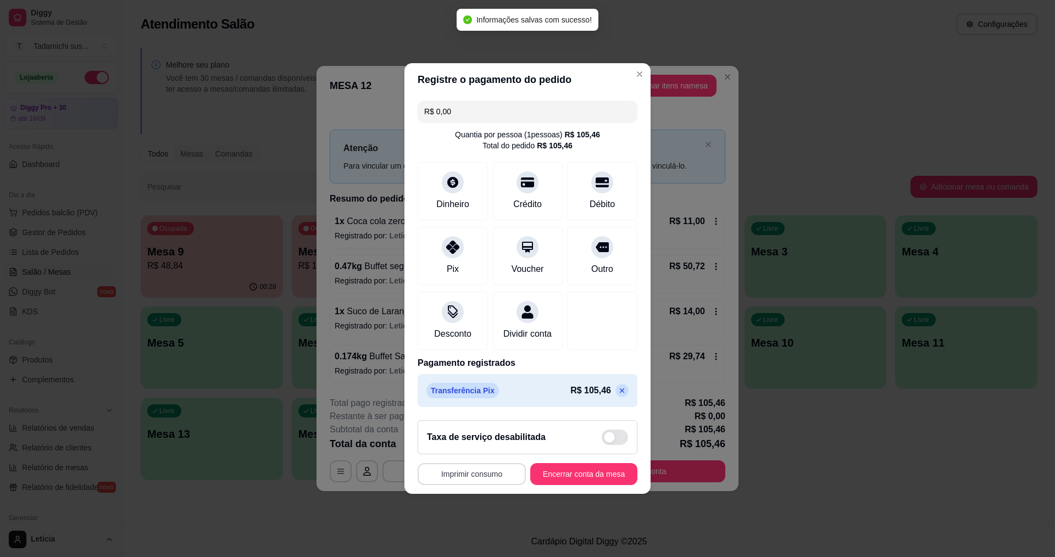
click at [470, 481] on button "Imprimir consumo" at bounding box center [472, 474] width 108 height 22
click at [474, 453] on button "IMPRESSORA HAYOM" at bounding box center [472, 455] width 82 height 17
click at [554, 475] on button "Encerrar conta da mesa" at bounding box center [584, 474] width 104 height 21
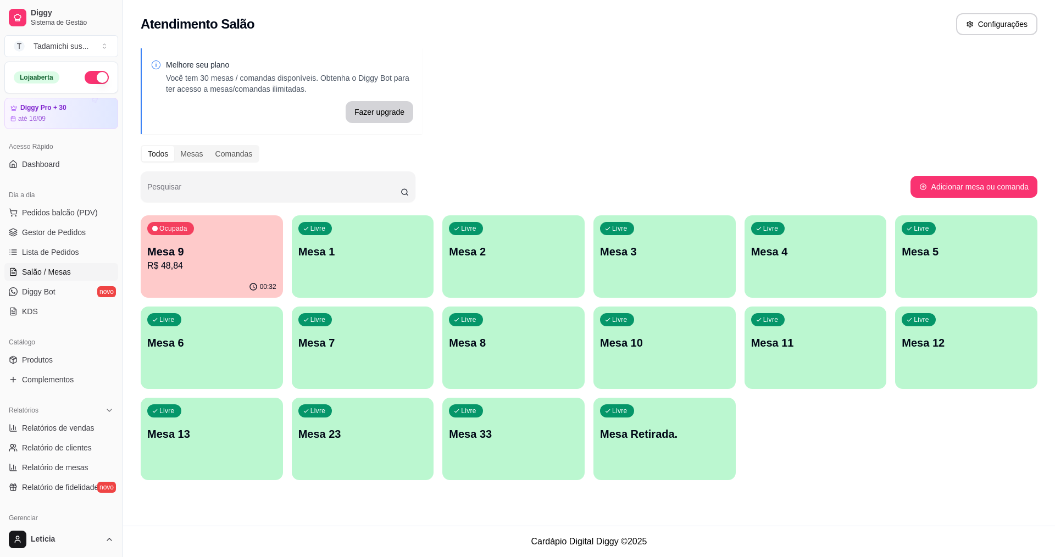
click at [227, 269] on p "R$ 48,84" at bounding box center [211, 265] width 129 height 13
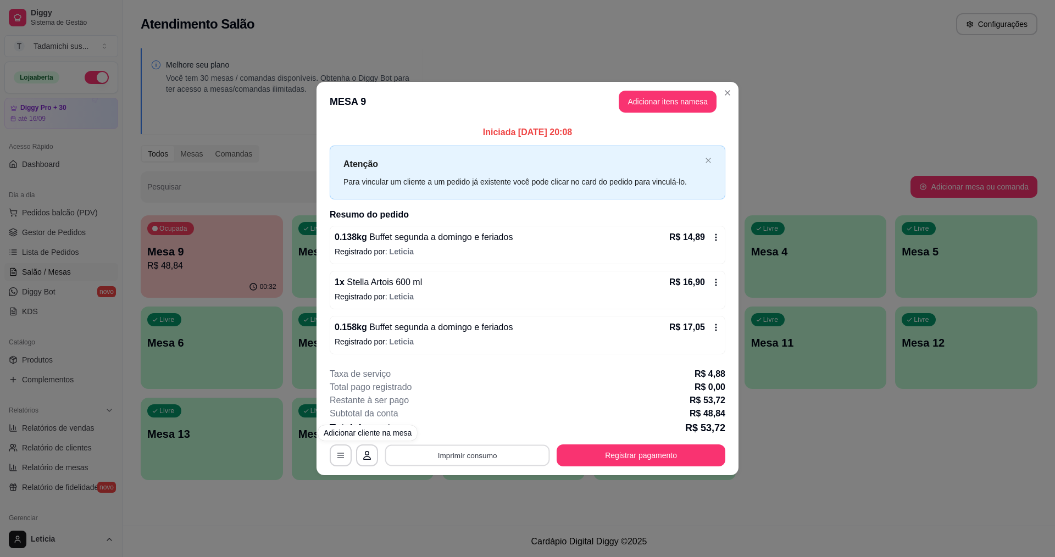
click at [403, 449] on button "Imprimir consumo" at bounding box center [467, 455] width 165 height 21
click at [448, 404] on button "IMPRESSORA" at bounding box center [470, 408] width 85 height 18
click at [479, 456] on button "Imprimir consumo" at bounding box center [467, 456] width 170 height 22
click at [479, 432] on button "IMPRESSORA HAYOM" at bounding box center [470, 430] width 85 height 18
click at [568, 452] on button "Registrar pagamento" at bounding box center [641, 455] width 164 height 21
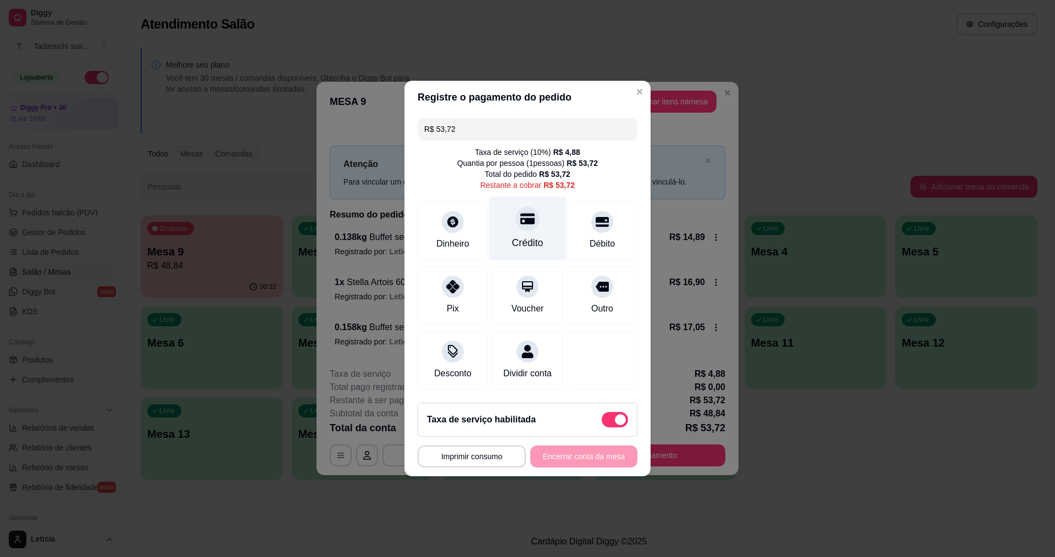
click at [525, 217] on icon at bounding box center [527, 219] width 14 height 11
type input "R$ 0,00"
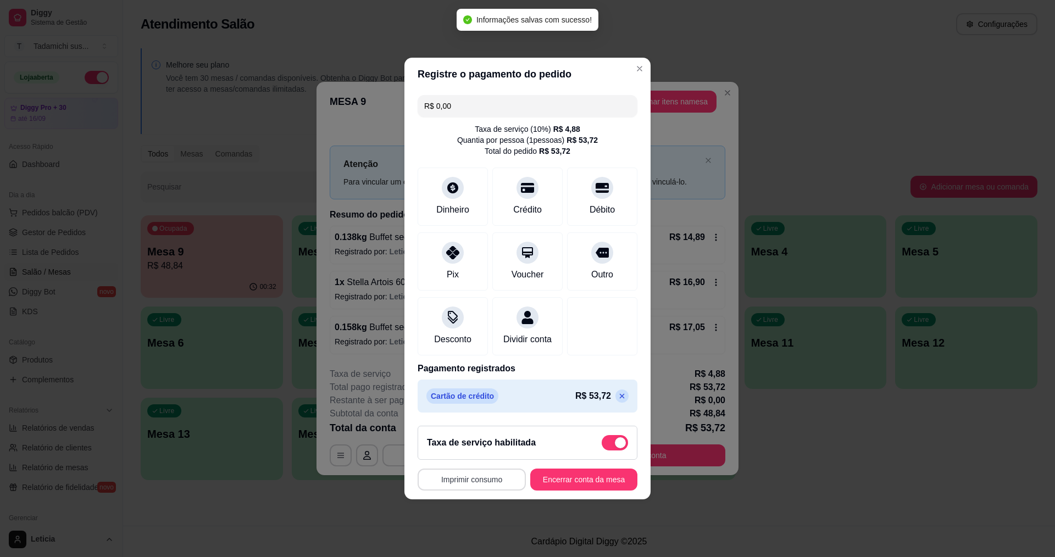
click at [490, 488] on button "Imprimir consumo" at bounding box center [472, 480] width 108 height 22
click at [498, 456] on button "IMPRESSORA HAYOM" at bounding box center [472, 461] width 85 height 18
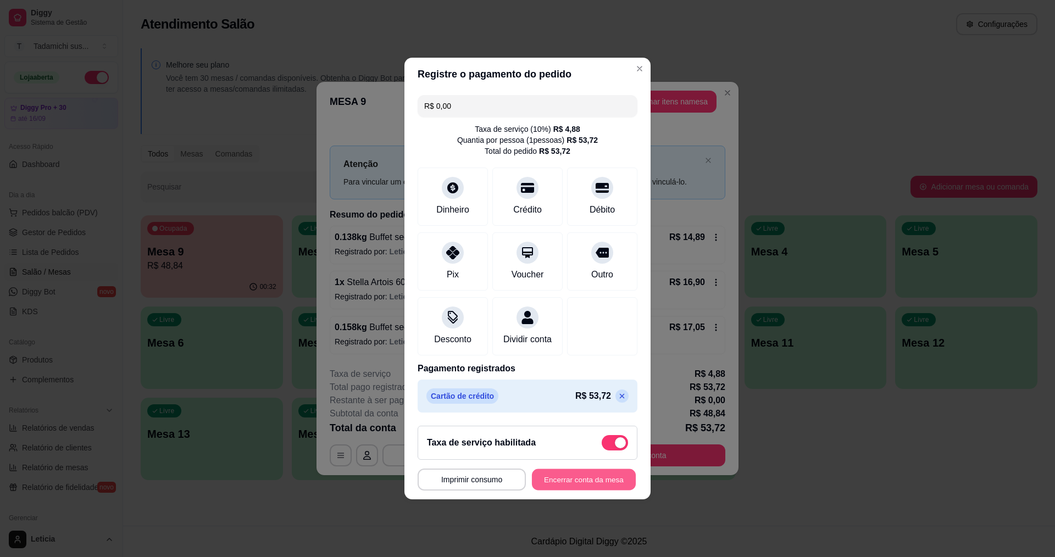
click at [551, 485] on button "Encerrar conta da mesa" at bounding box center [584, 479] width 104 height 21
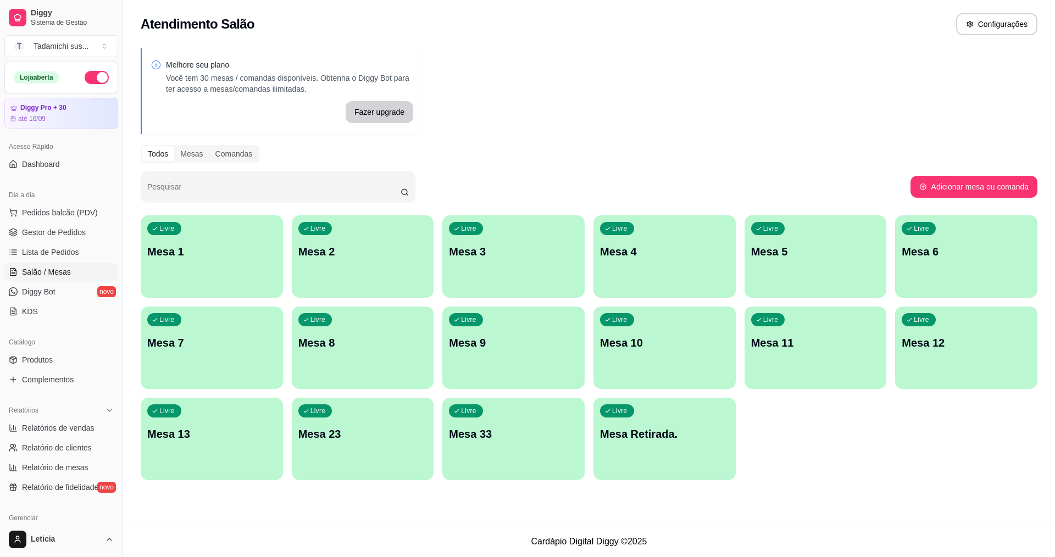
click at [632, 442] on div "Livre Mesa Retirada." at bounding box center [664, 432] width 142 height 69
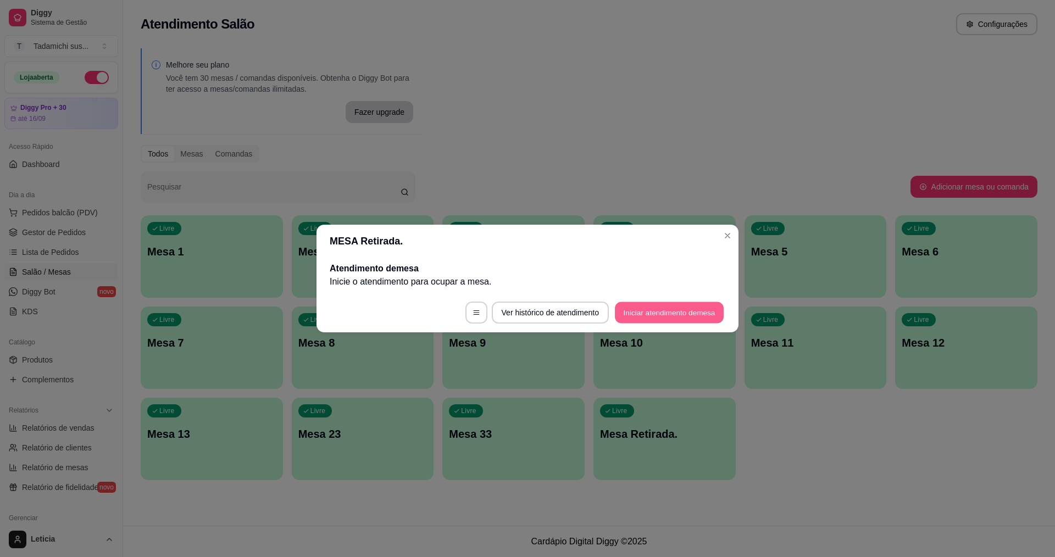
click at [651, 310] on button "Iniciar atendimento de mesa" at bounding box center [669, 312] width 109 height 21
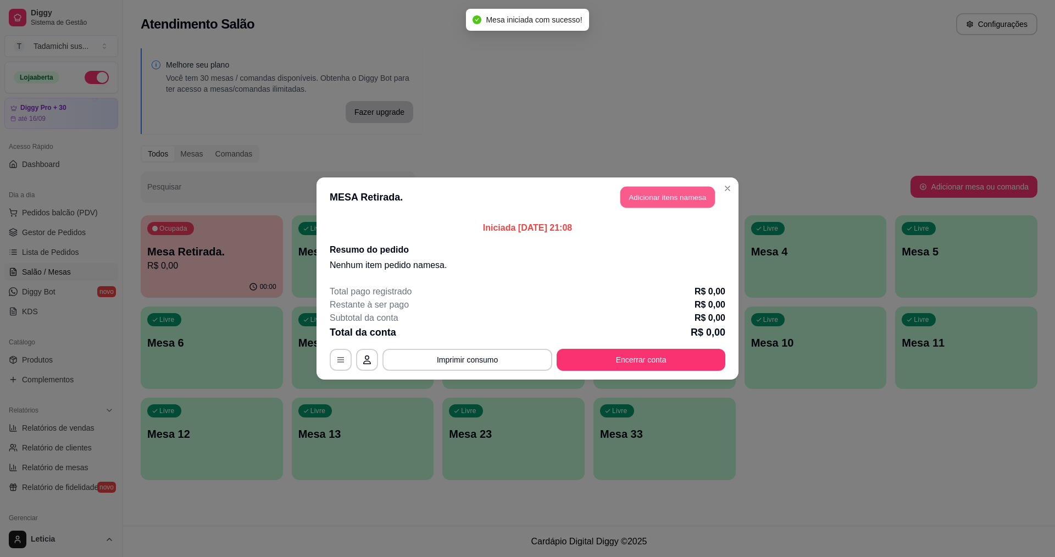
click at [643, 190] on button "Adicionar itens na mesa" at bounding box center [667, 197] width 95 height 21
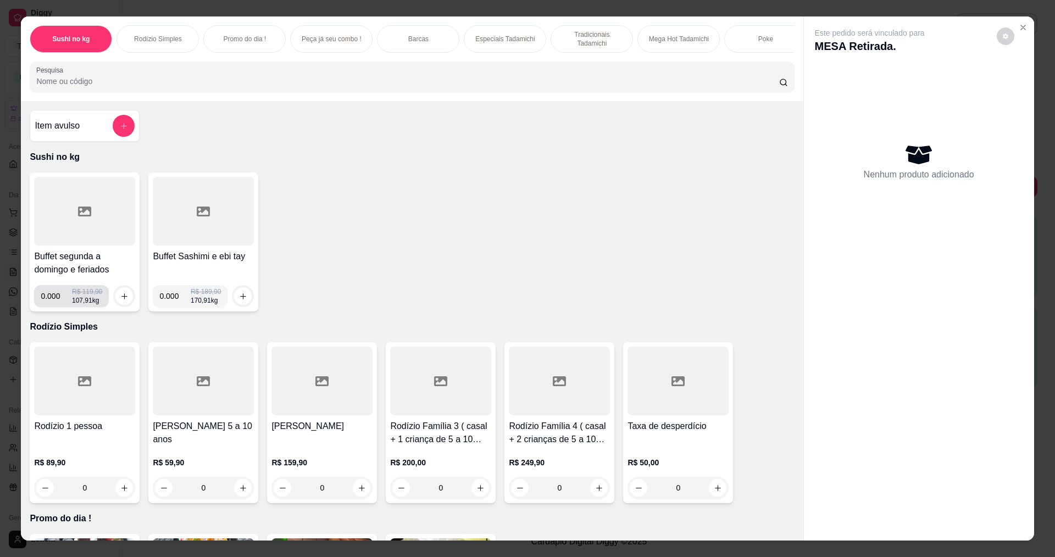
click at [55, 307] on input "0.000" at bounding box center [56, 296] width 31 height 22
type input "0.534"
click at [120, 301] on icon "increase-product-quantity" at bounding box center [124, 296] width 8 height 8
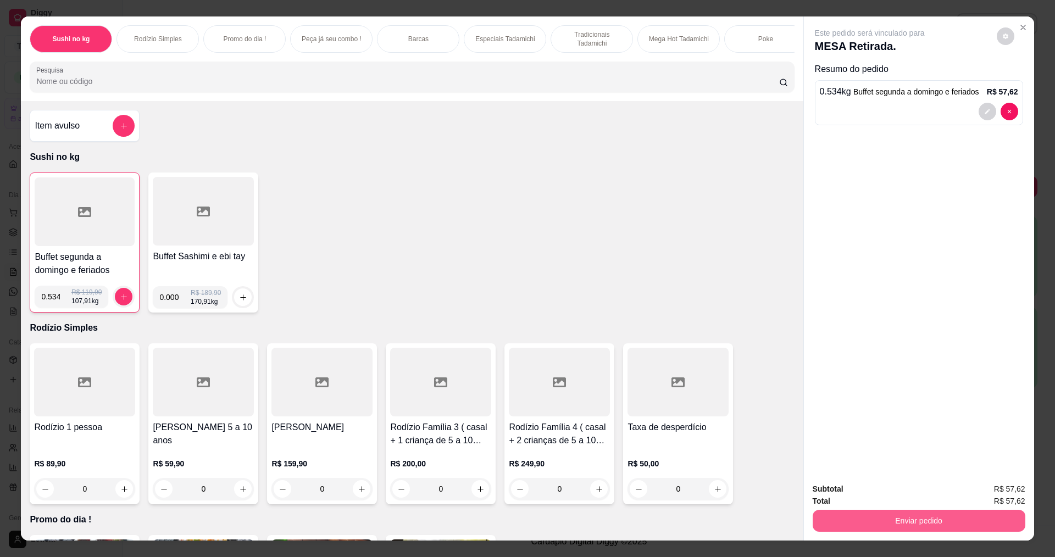
click at [849, 521] on button "Enviar pedido" at bounding box center [919, 521] width 213 height 22
click at [853, 487] on button "Não registrar e enviar pedido" at bounding box center [882, 494] width 111 height 20
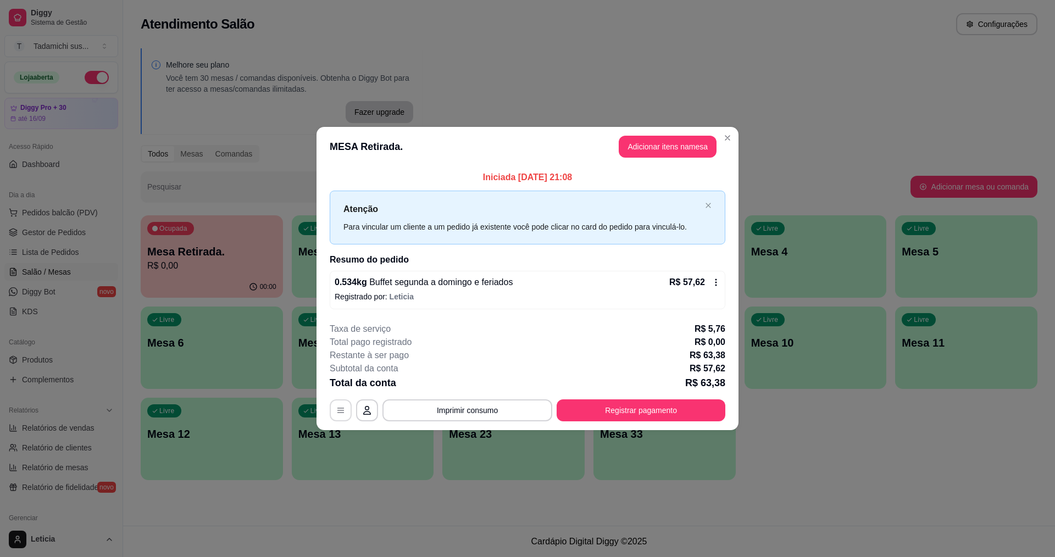
click at [334, 416] on button "button" at bounding box center [341, 410] width 22 height 22
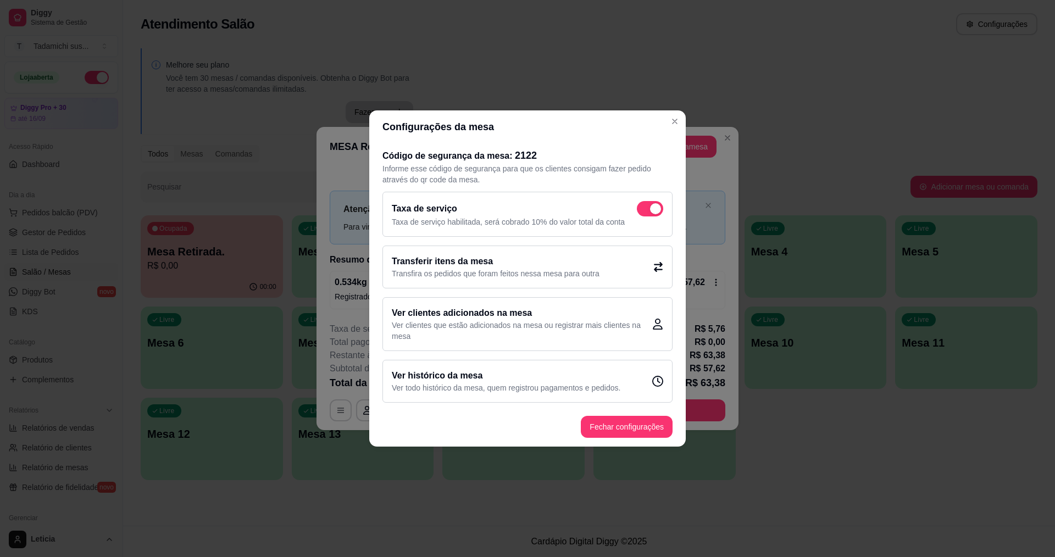
click at [645, 199] on div "Taxa de serviço Taxa de serviço habilitada, será cobrado 10% do valor total da …" at bounding box center [527, 214] width 290 height 45
checkbox input "false"
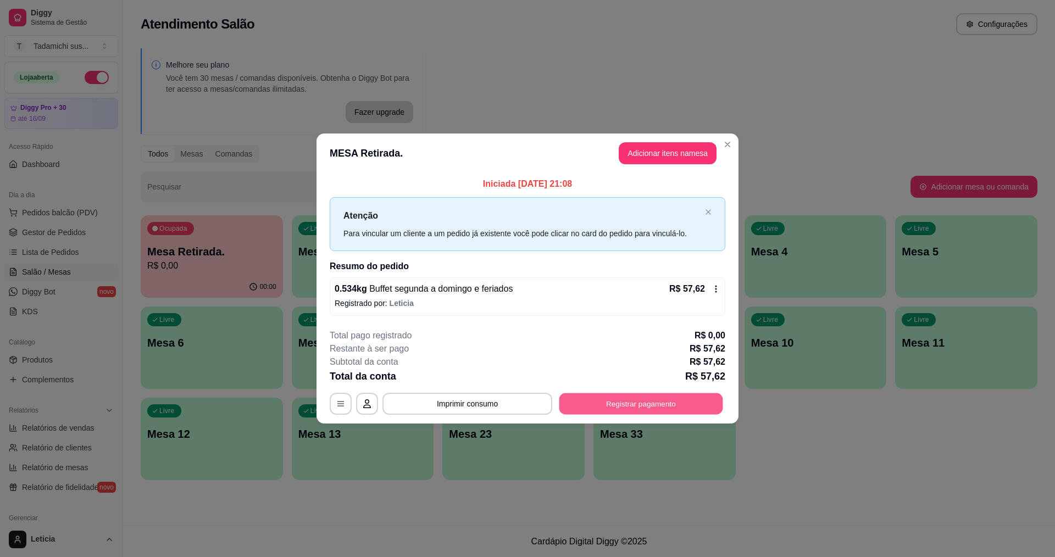
click at [617, 401] on button "Registrar pagamento" at bounding box center [641, 403] width 164 height 21
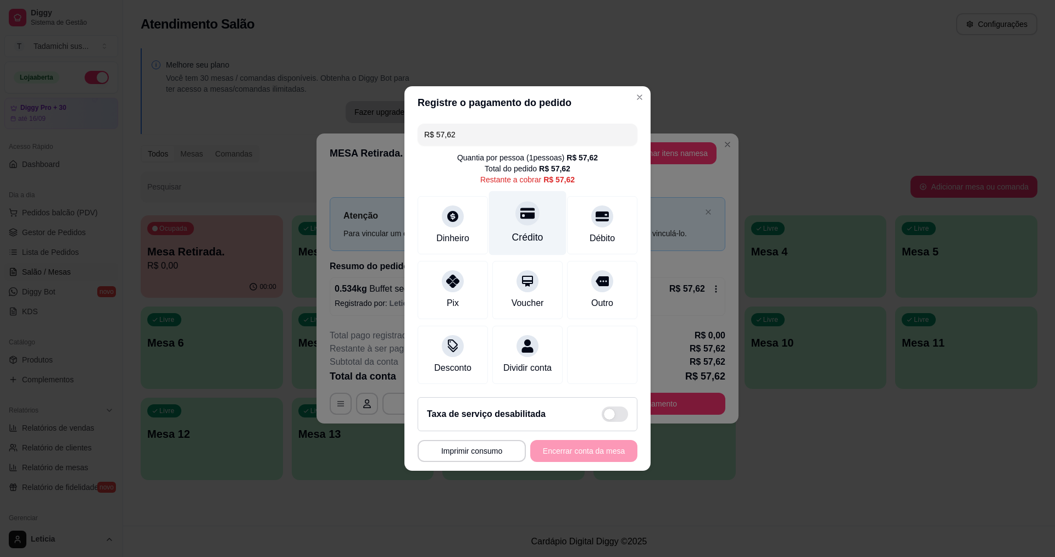
click at [518, 223] on div "Crédito" at bounding box center [527, 223] width 77 height 64
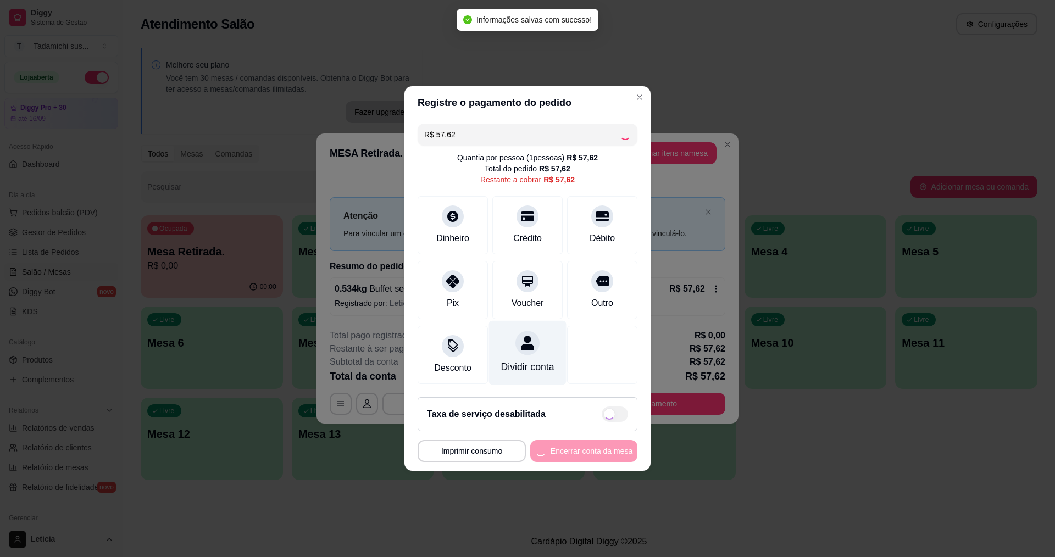
type input "R$ 0,00"
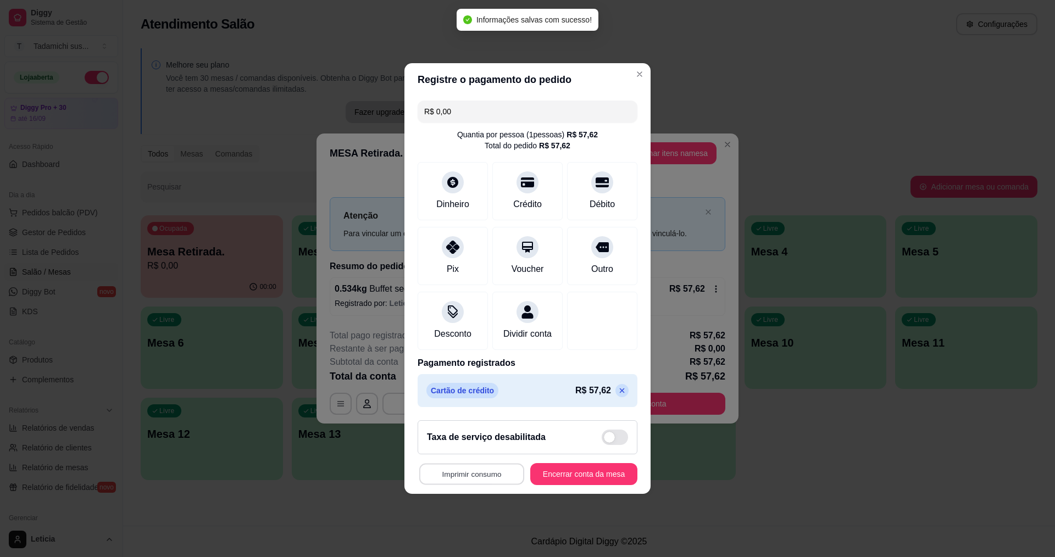
click at [470, 482] on button "Imprimir consumo" at bounding box center [471, 474] width 105 height 21
click at [476, 455] on button "IMPRESSORA HAYOM" at bounding box center [472, 456] width 85 height 18
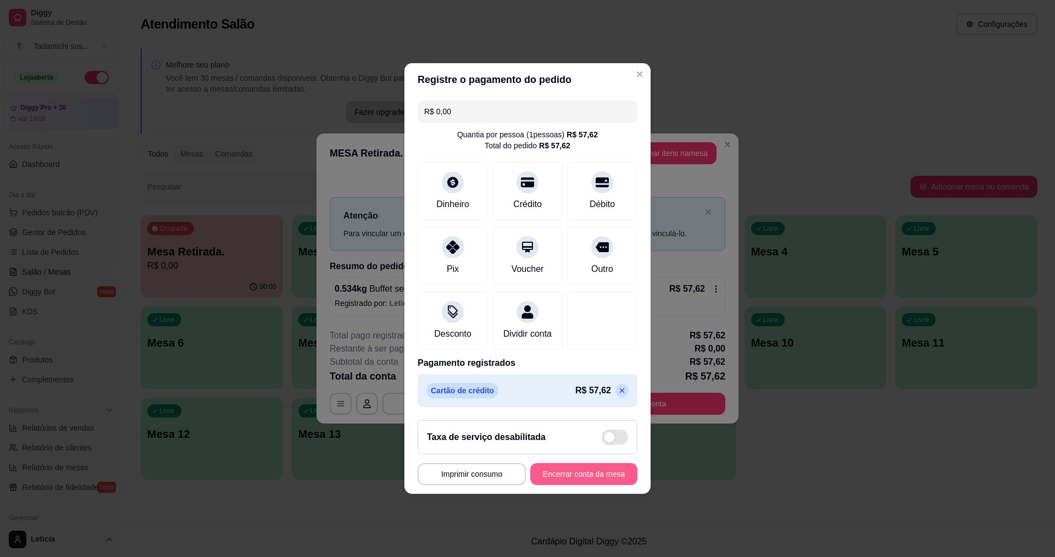
click at [556, 479] on button "Encerrar conta da mesa" at bounding box center [583, 474] width 107 height 22
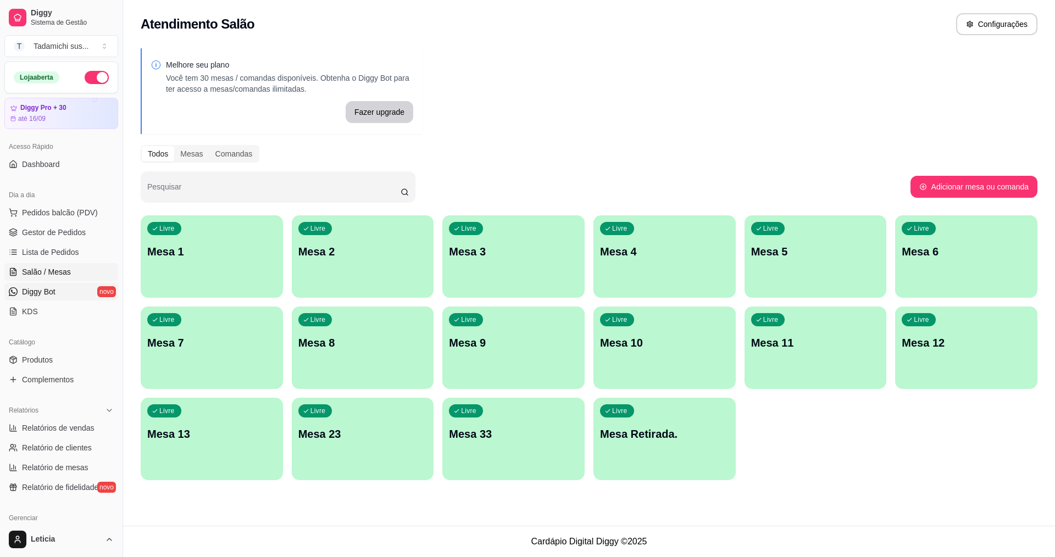
click at [30, 292] on span "Diggy Bot" at bounding box center [39, 291] width 34 height 11
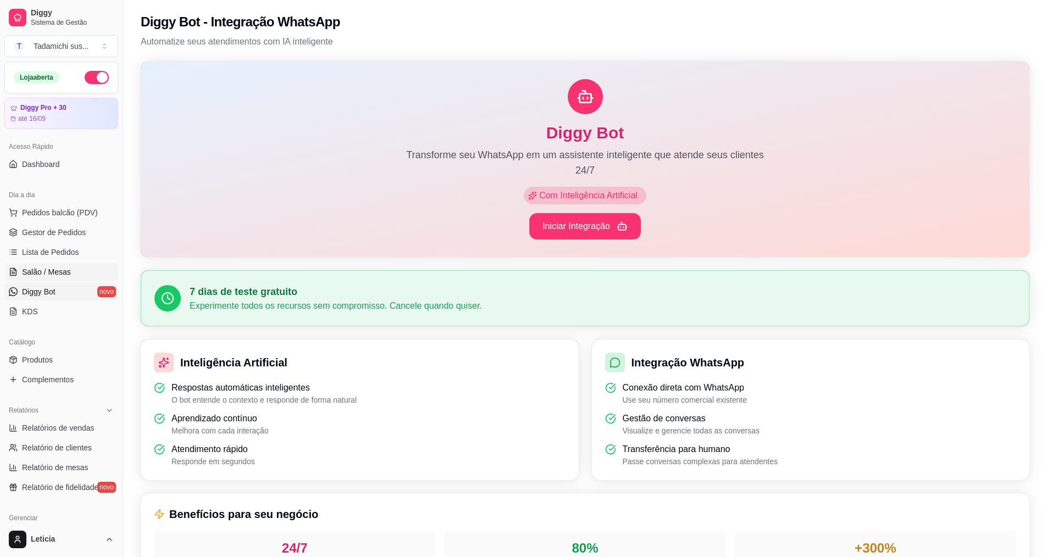
click at [51, 268] on span "Salão / Mesas" at bounding box center [46, 271] width 49 height 11
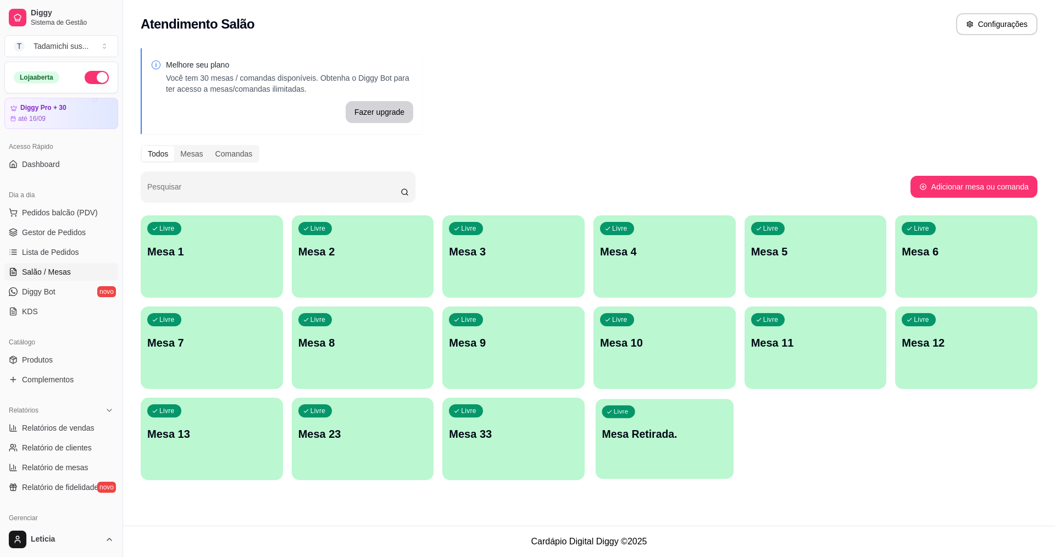
click at [619, 427] on p "Mesa Retirada." at bounding box center [664, 434] width 125 height 15
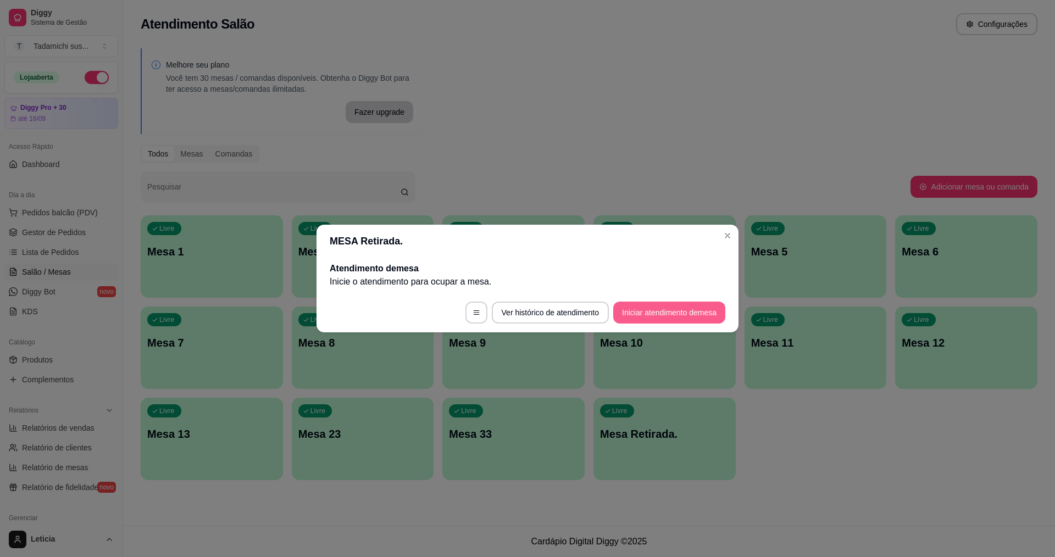
click at [637, 314] on button "Iniciar atendimento de mesa" at bounding box center [669, 313] width 112 height 22
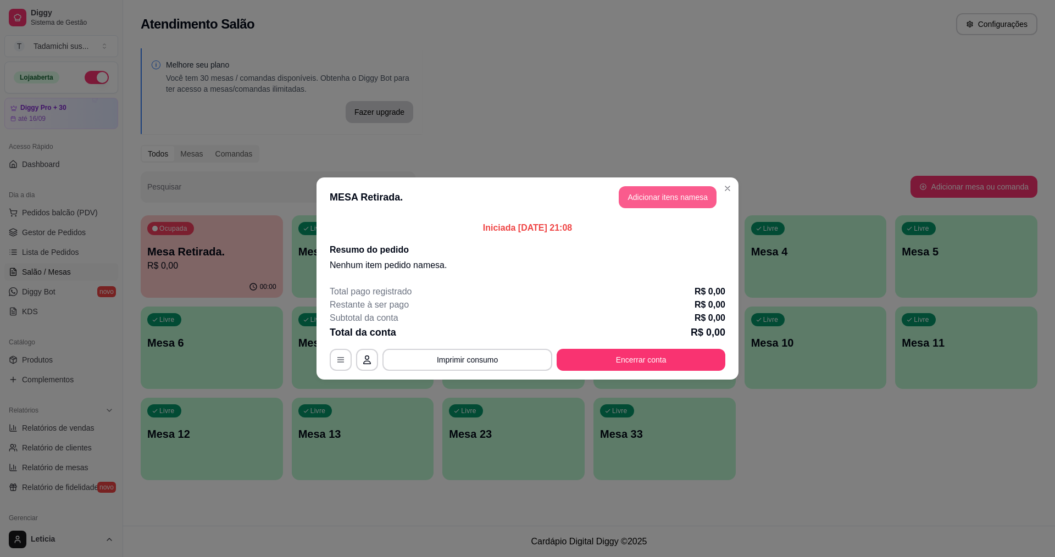
click at [637, 188] on button "Adicionar itens na mesa" at bounding box center [668, 197] width 98 height 22
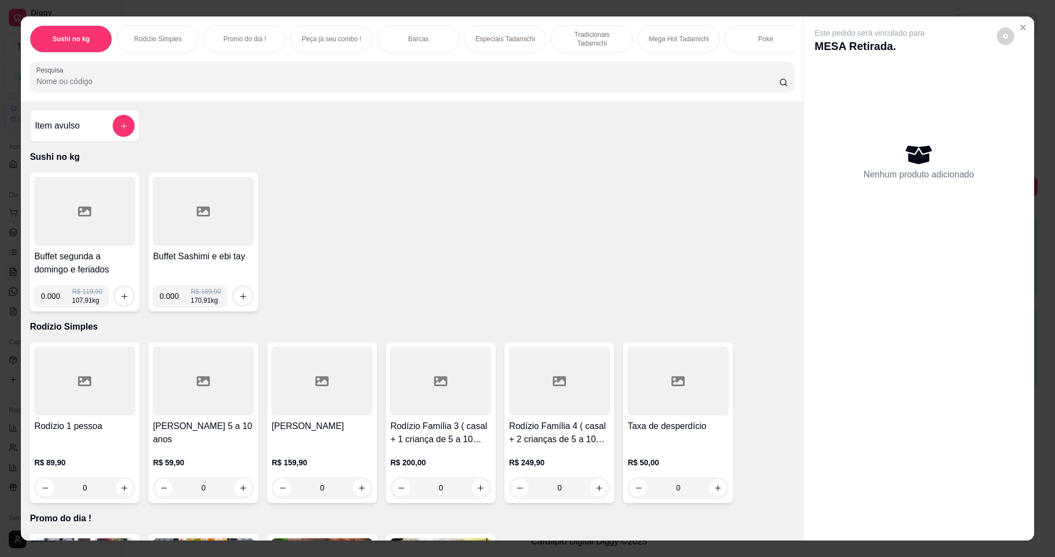
click at [53, 304] on input "0.000" at bounding box center [56, 296] width 31 height 22
type input "0.586"
click at [120, 301] on icon "increase-product-quantity" at bounding box center [124, 296] width 8 height 8
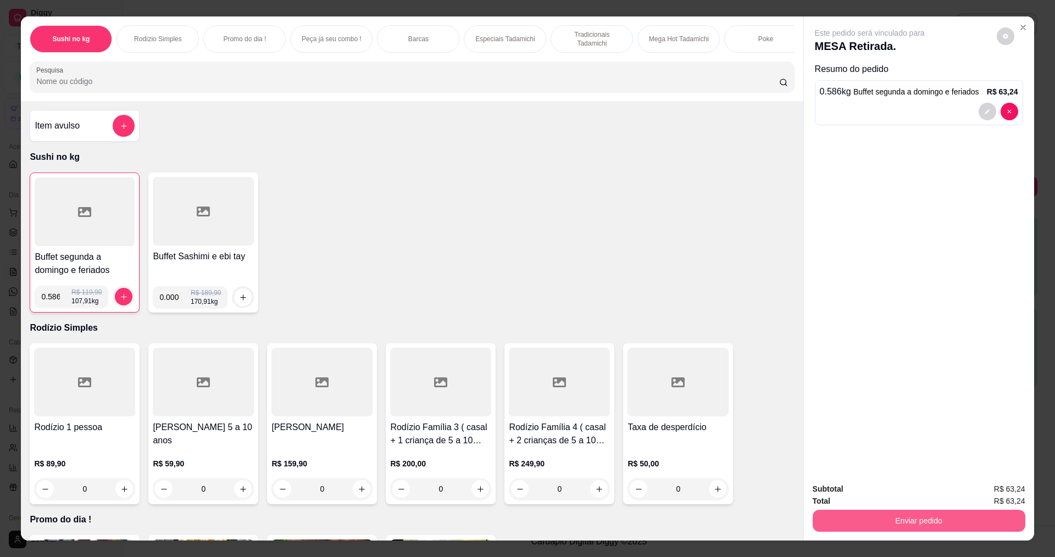
click at [992, 518] on button "Enviar pedido" at bounding box center [919, 521] width 213 height 22
click at [896, 491] on button "Não registrar e enviar pedido" at bounding box center [882, 493] width 114 height 21
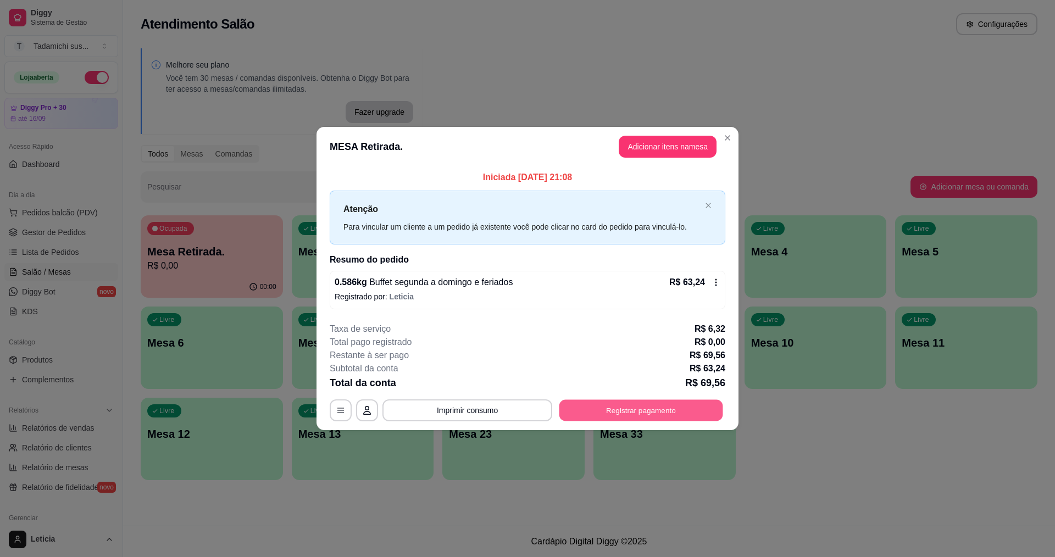
click at [592, 406] on button "Registrar pagamento" at bounding box center [641, 409] width 164 height 21
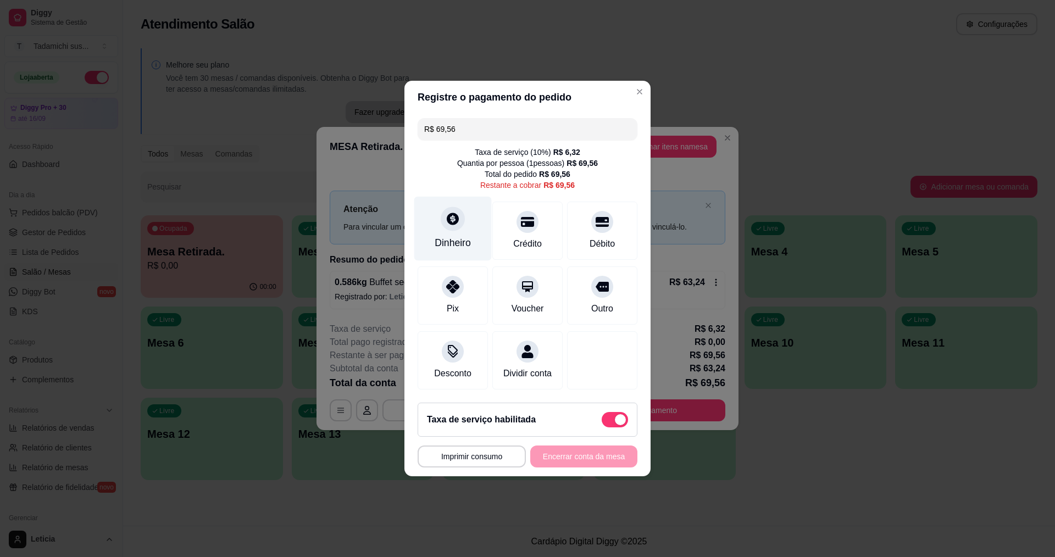
click at [452, 226] on div "Dinheiro" at bounding box center [452, 229] width 77 height 64
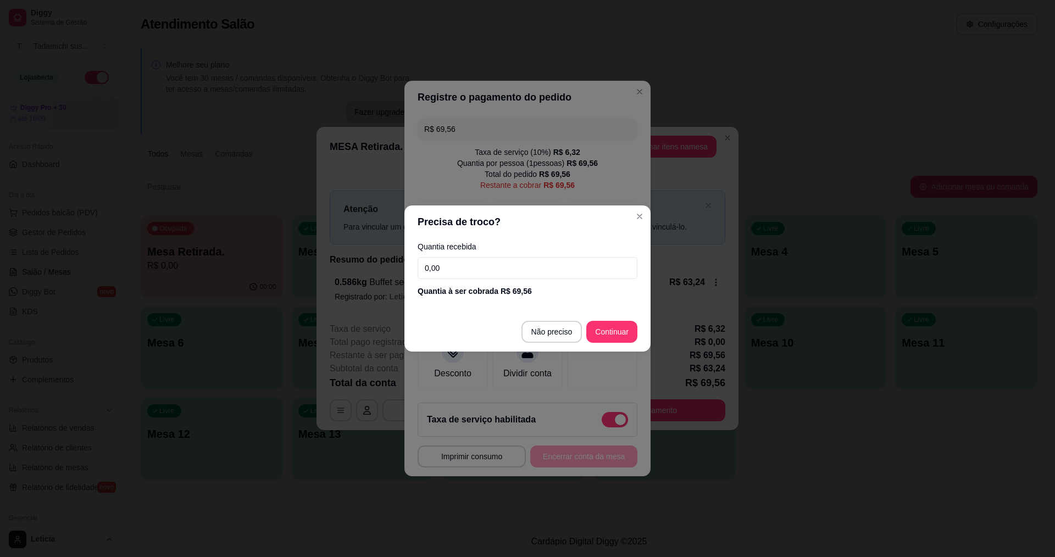
click at [518, 269] on input "0,00" at bounding box center [528, 268] width 220 height 22
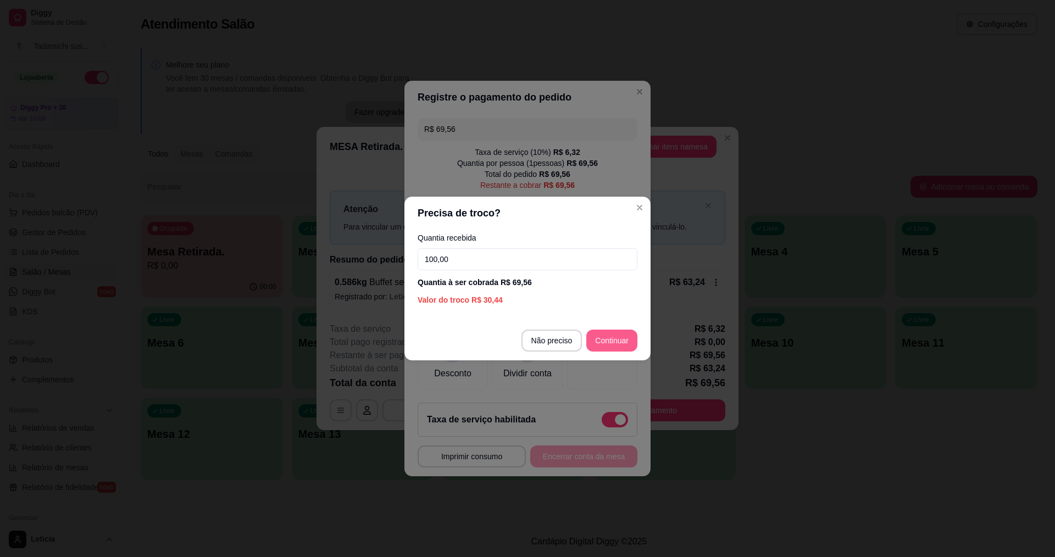
type input "100,00"
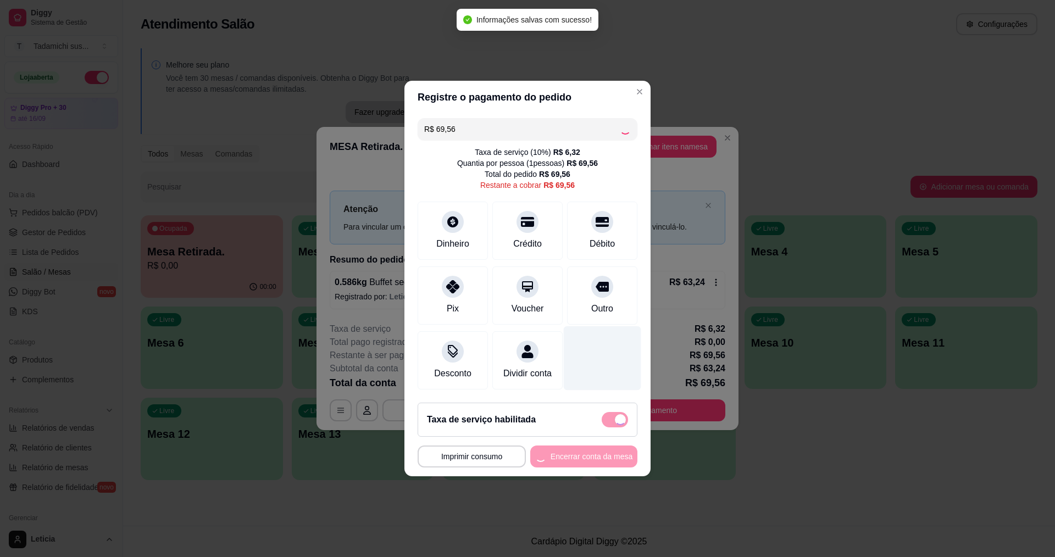
type input "R$ 0,00"
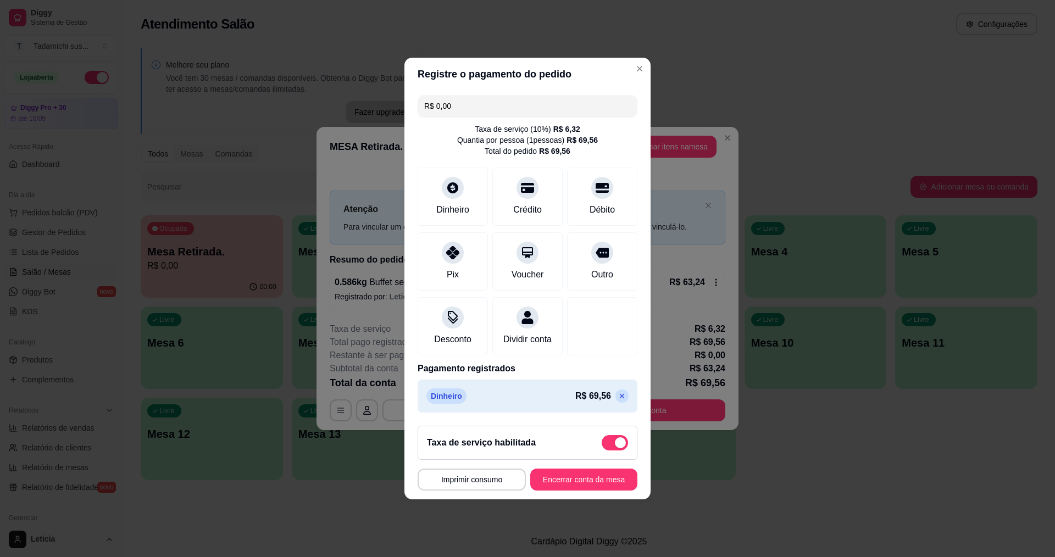
click at [615, 447] on span at bounding box center [620, 442] width 11 height 11
click at [608, 447] on input "checkbox" at bounding box center [604, 448] width 7 height 7
checkbox input "true"
type input "-R$ 6,32"
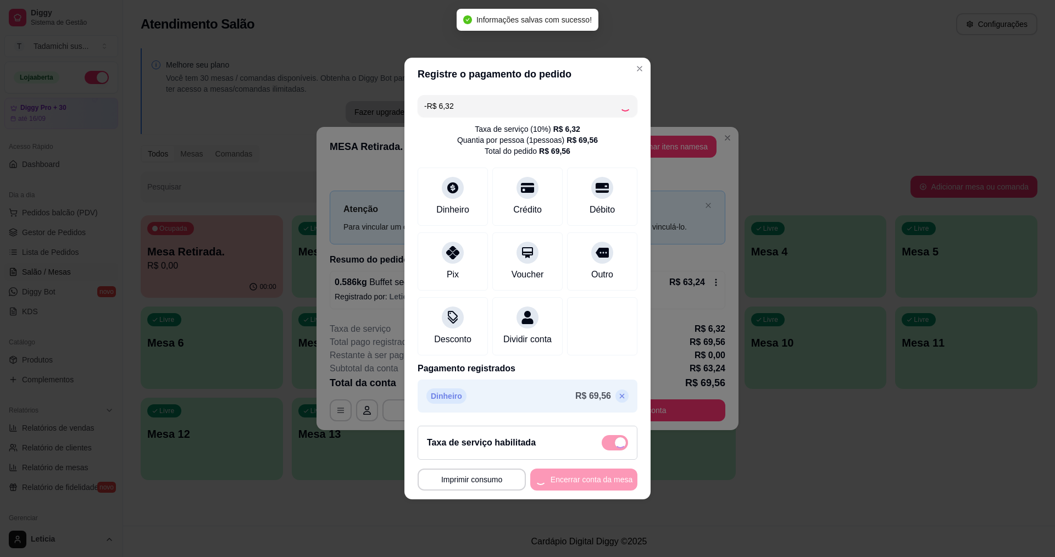
checkbox input "false"
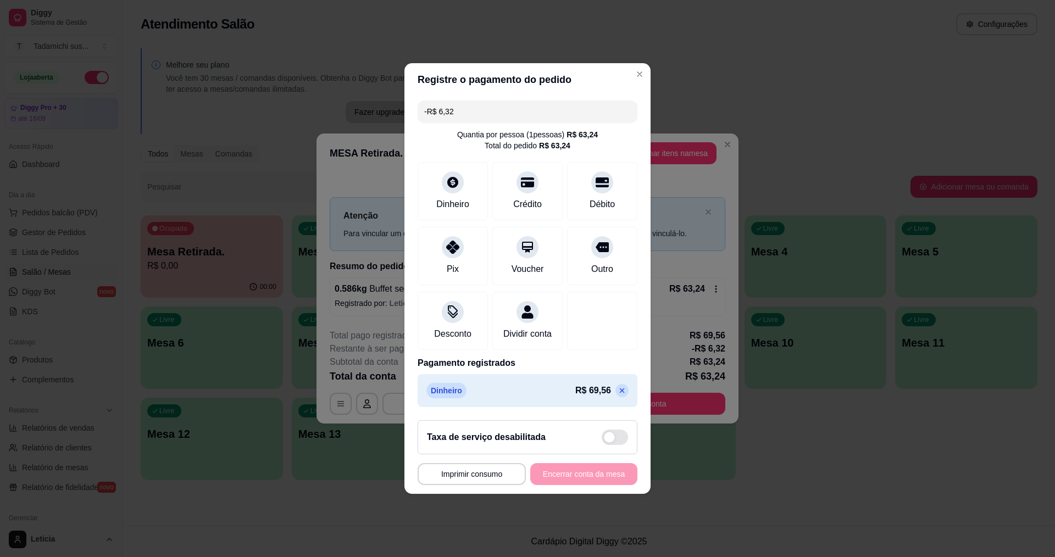
click at [618, 395] on icon at bounding box center [622, 390] width 9 height 9
type input "R$ 63,24"
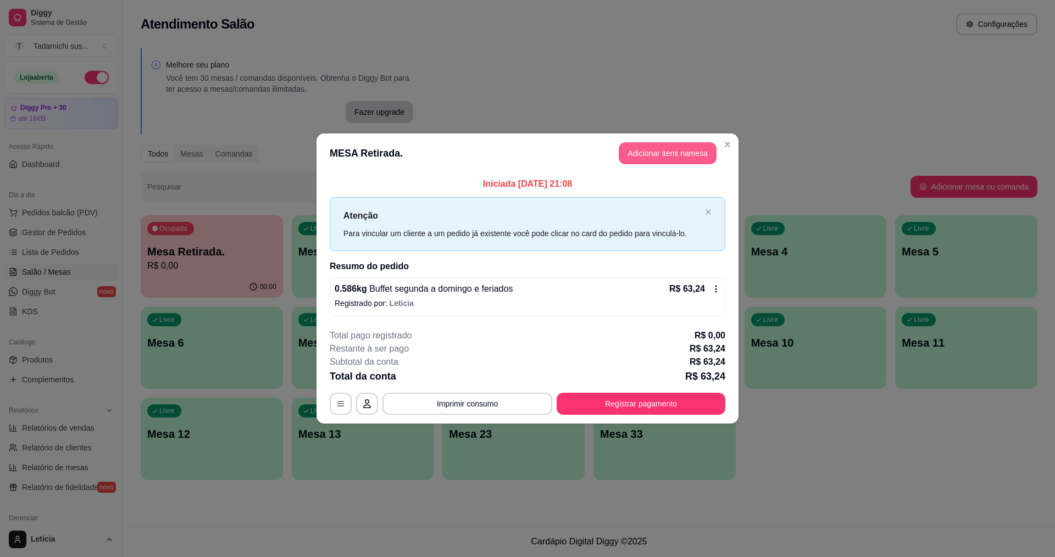
click at [676, 154] on button "Adicionar itens na mesa" at bounding box center [668, 153] width 98 height 22
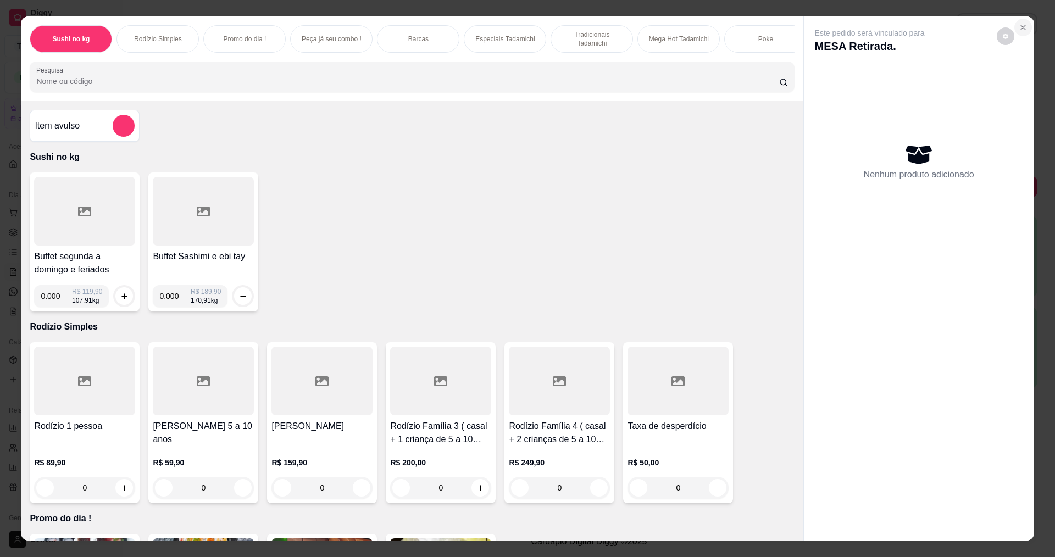
click at [1021, 28] on icon "Close" at bounding box center [1023, 27] width 4 height 4
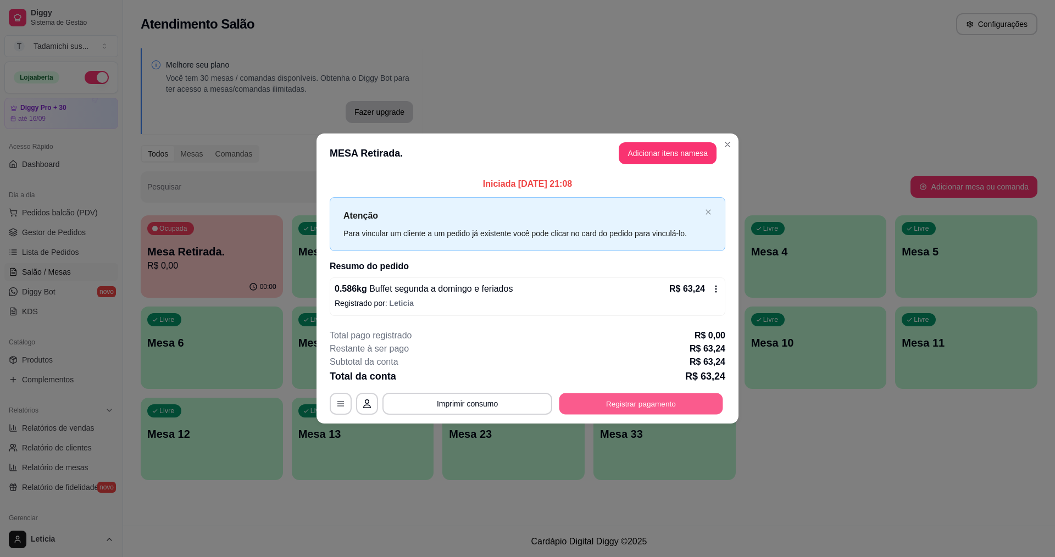
click at [579, 401] on button "Registrar pagamento" at bounding box center [641, 403] width 164 height 21
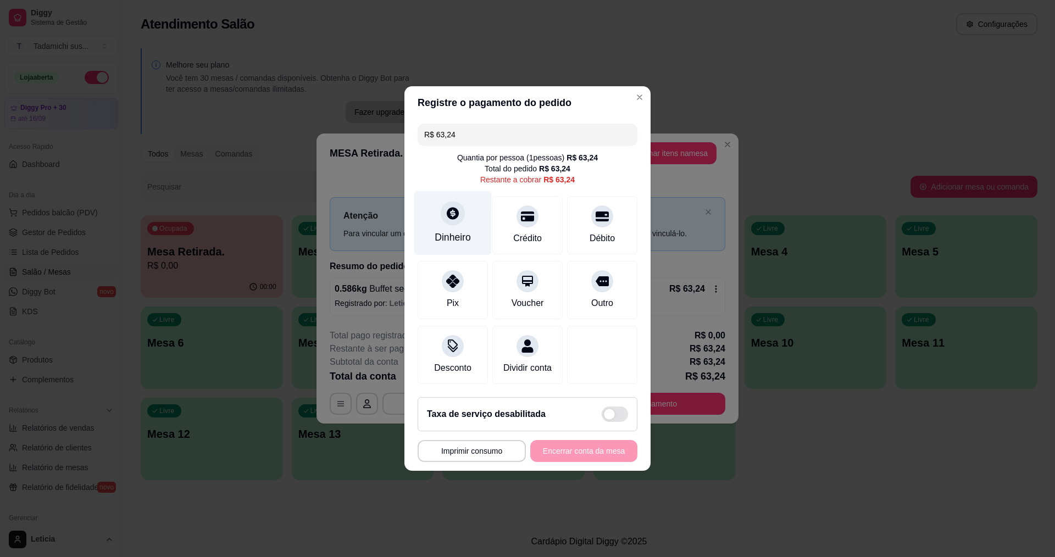
click at [442, 218] on div "Dinheiro" at bounding box center [452, 223] width 77 height 64
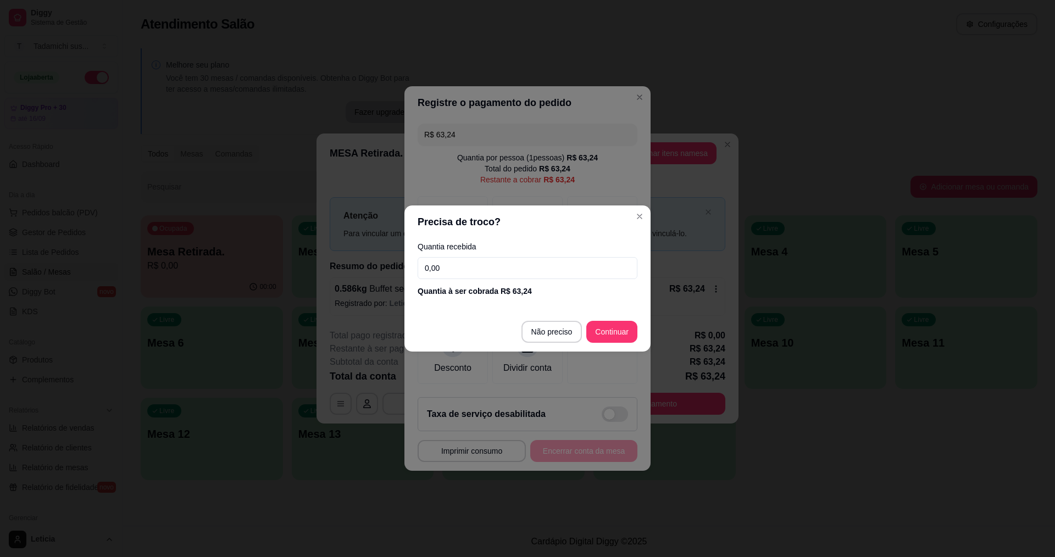
click at [484, 266] on input "0,00" at bounding box center [528, 268] width 220 height 22
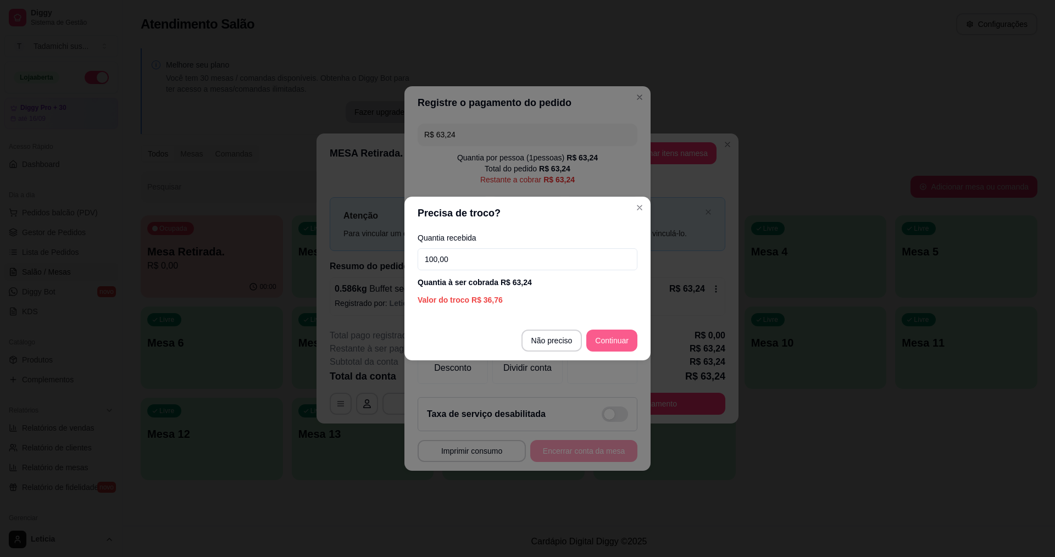
type input "100,00"
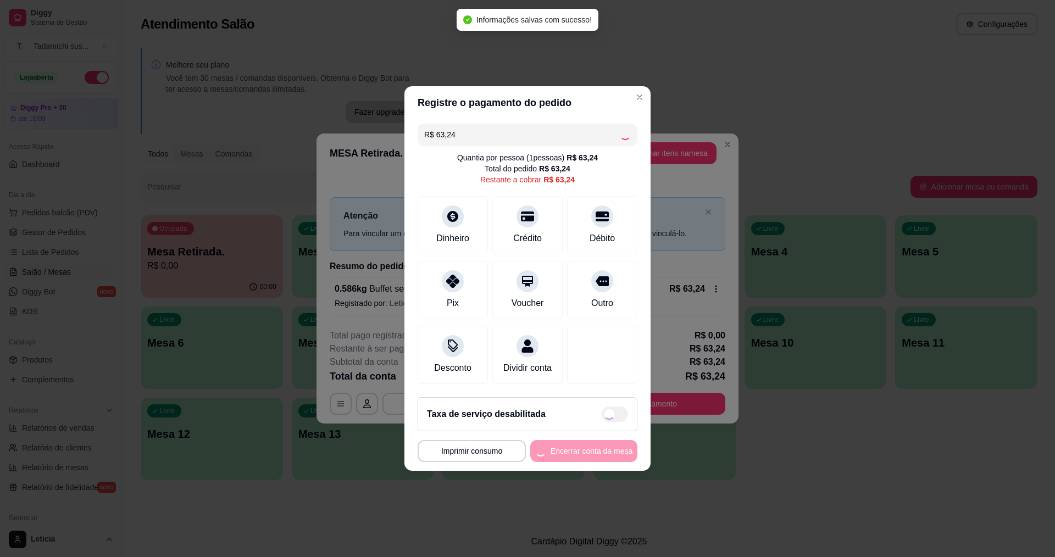
type input "R$ 0,00"
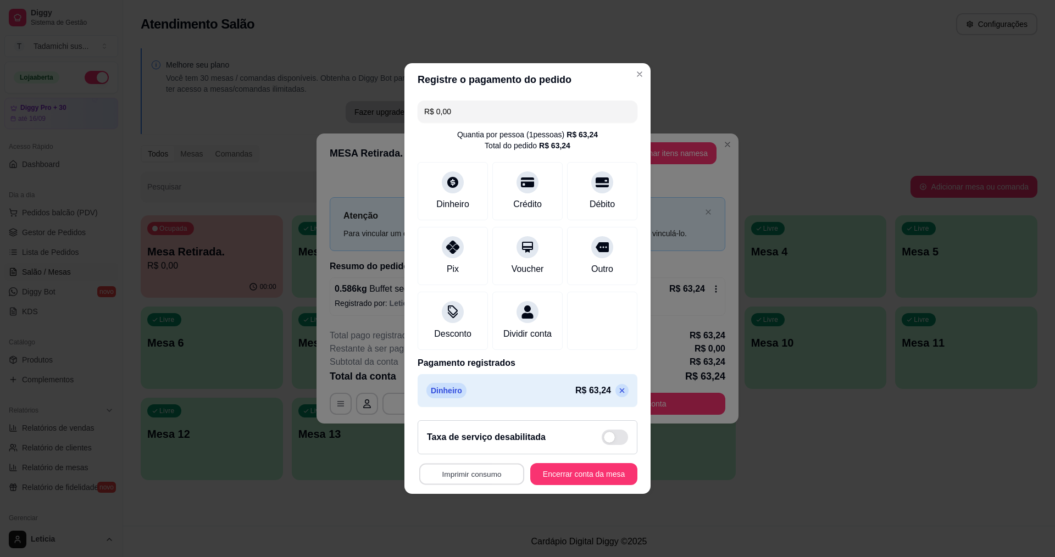
click at [496, 482] on button "Imprimir consumo" at bounding box center [471, 474] width 105 height 21
click at [490, 455] on button "IMPRESSORA HAYOM" at bounding box center [472, 455] width 82 height 17
click at [565, 476] on button "Encerrar conta da mesa" at bounding box center [584, 474] width 104 height 21
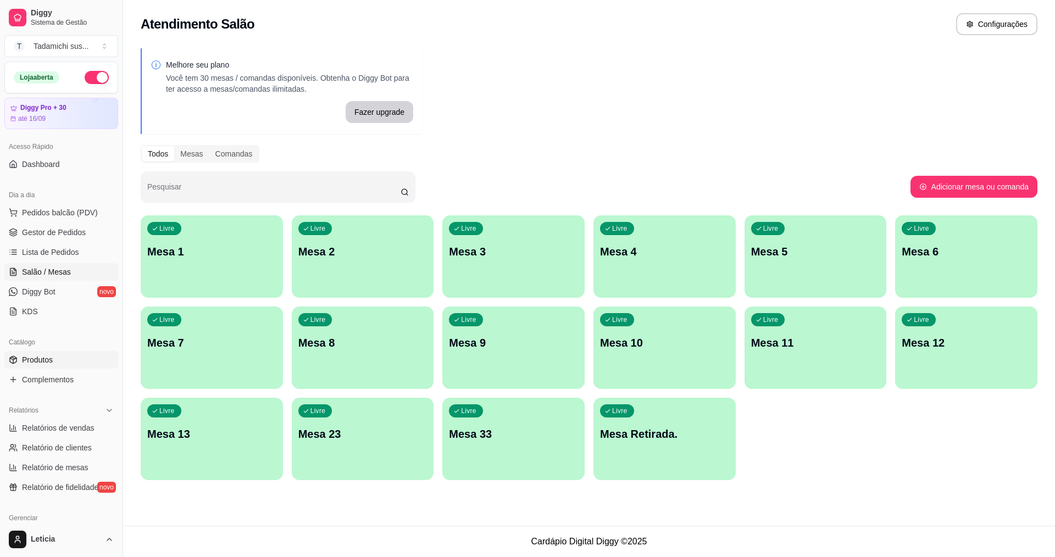
click at [49, 354] on span "Produtos" at bounding box center [37, 359] width 31 height 11
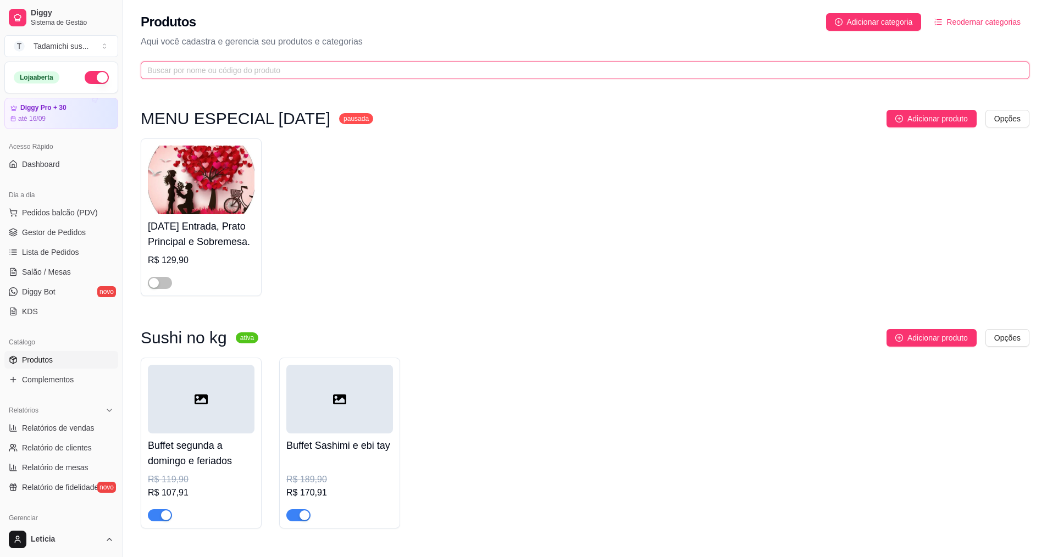
click at [266, 67] on input "text" at bounding box center [580, 70] width 866 height 12
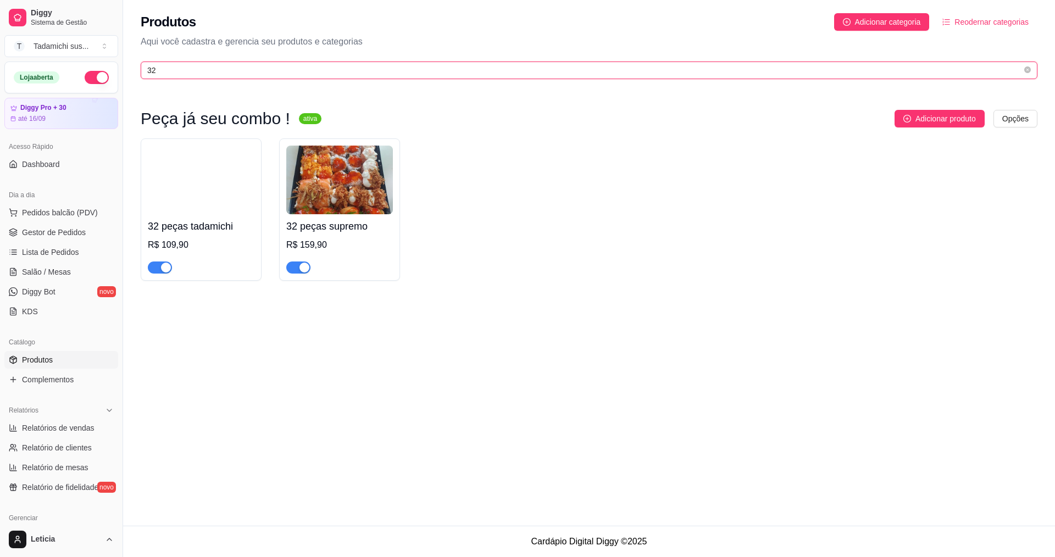
type input "32"
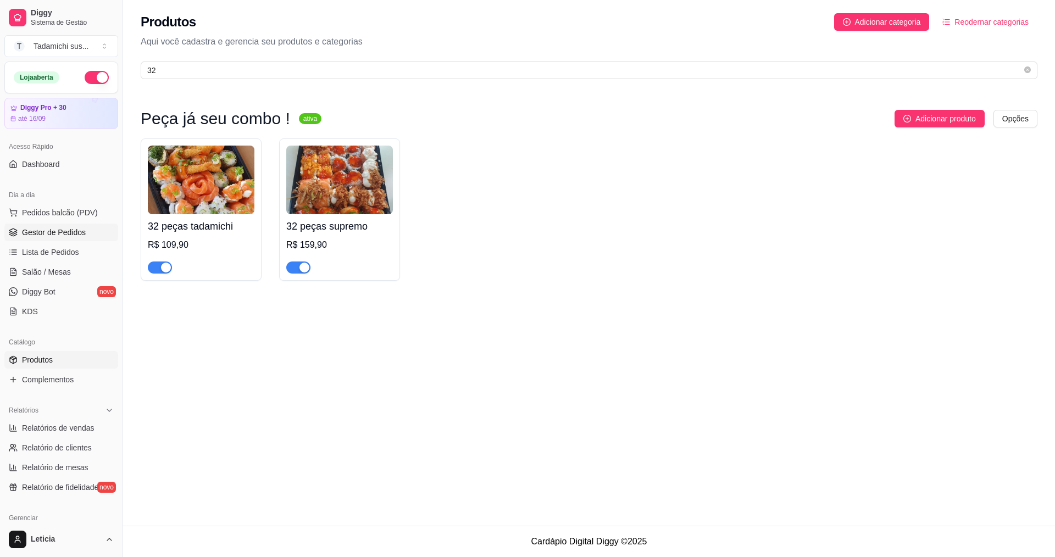
click at [57, 235] on span "Gestor de Pedidos" at bounding box center [54, 232] width 64 height 11
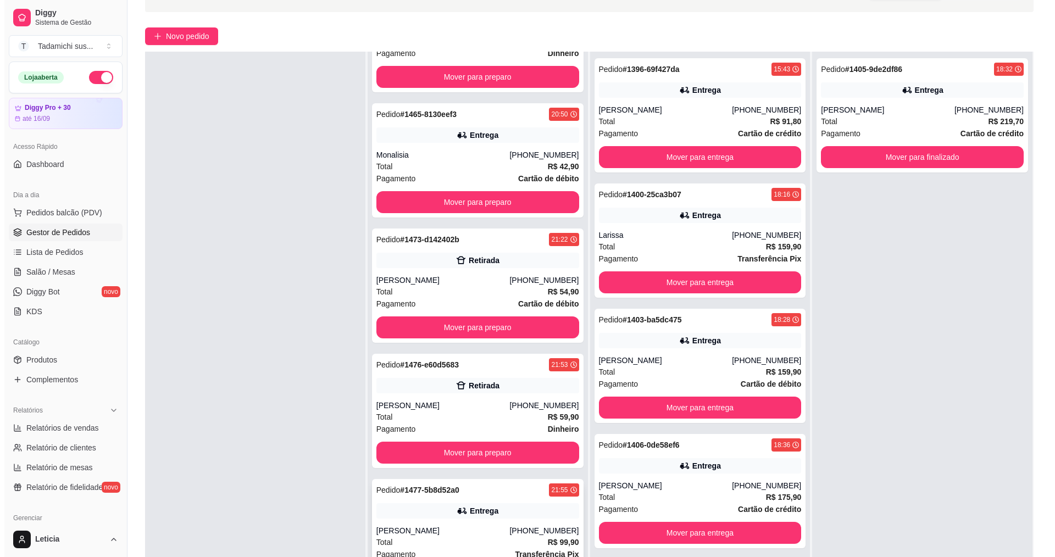
scroll to position [168, 0]
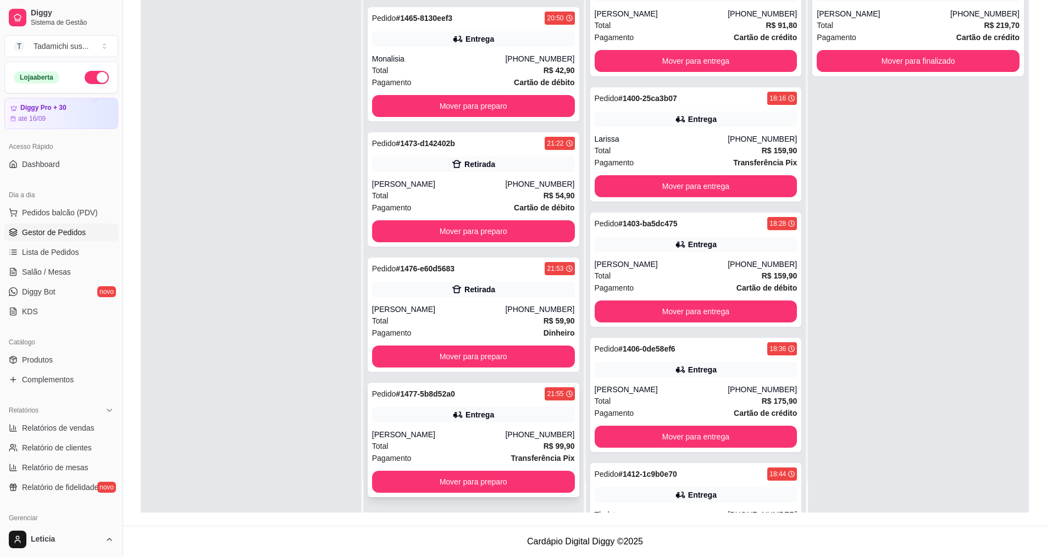
click at [439, 422] on div "Entrega" at bounding box center [473, 414] width 203 height 15
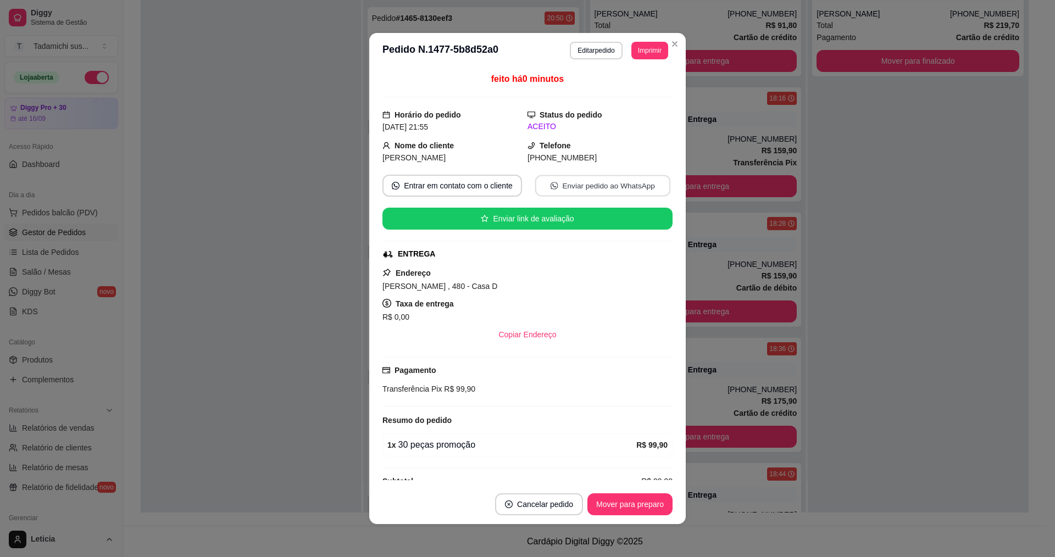
click at [557, 182] on button "Enviar pedido ao WhatsApp" at bounding box center [602, 185] width 135 height 21
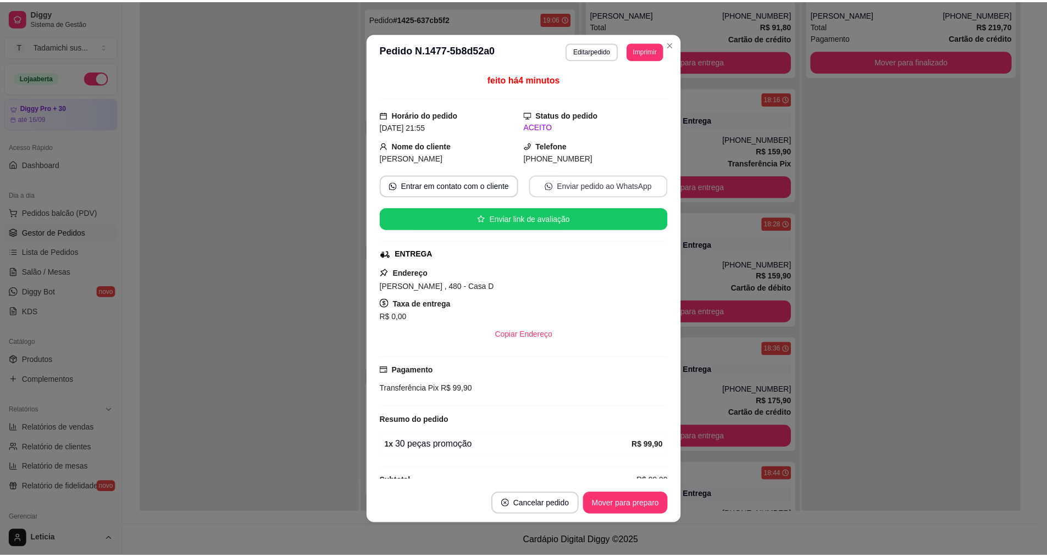
scroll to position [0, 0]
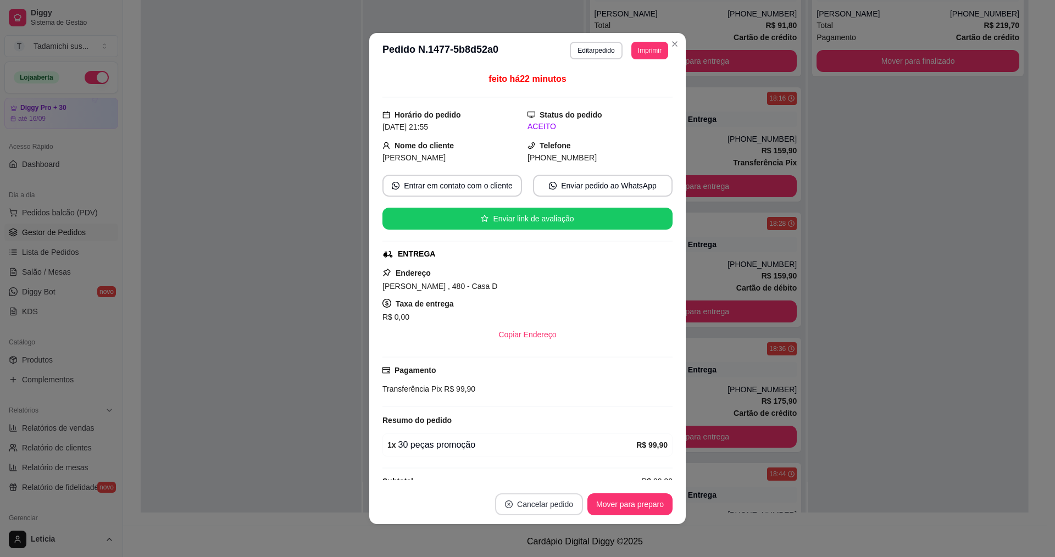
click at [538, 504] on button "Cancelar pedido" at bounding box center [539, 504] width 88 height 22
click at [557, 476] on button "Sim" at bounding box center [565, 476] width 43 height 21
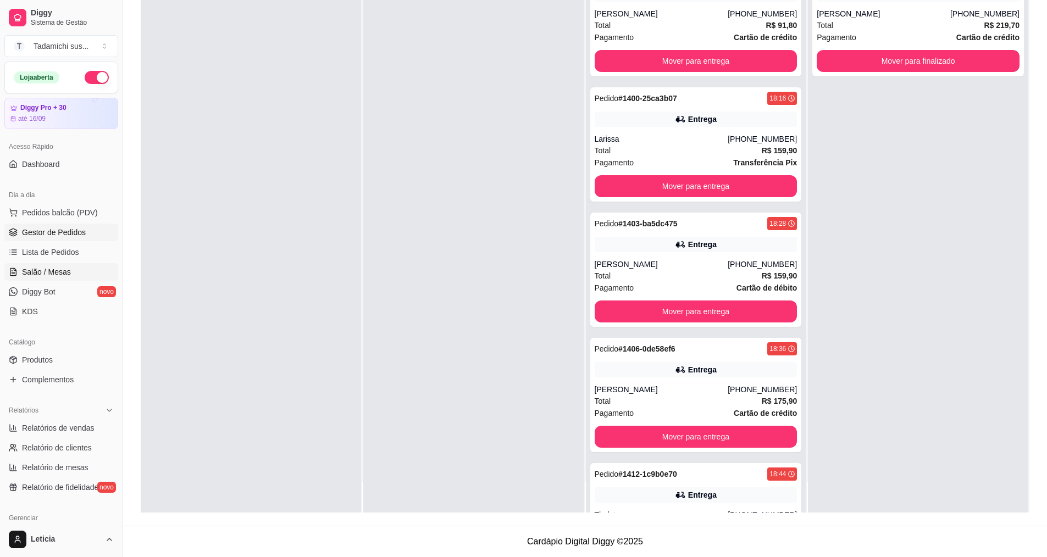
click at [82, 273] on link "Salão / Mesas" at bounding box center [61, 272] width 114 height 18
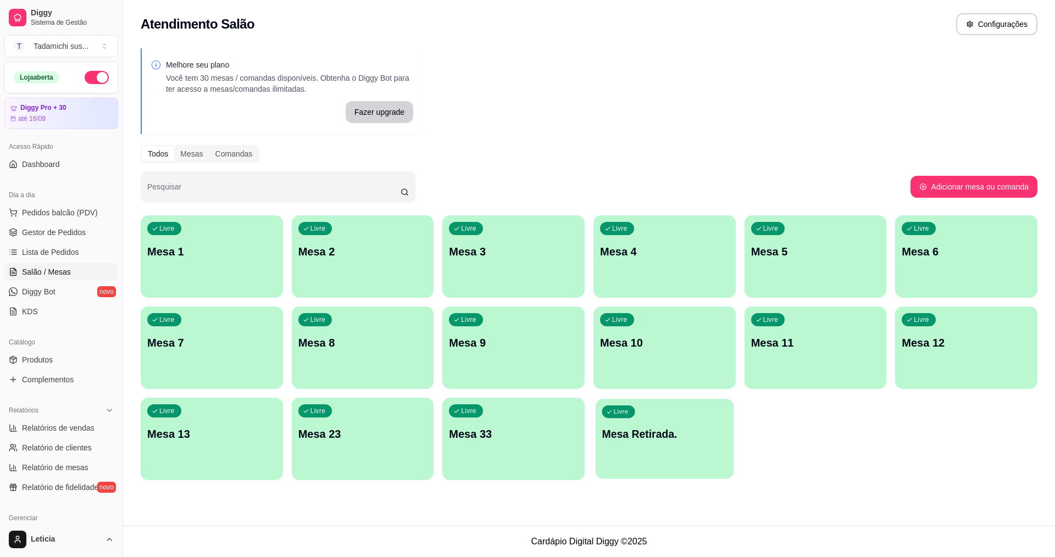
click at [684, 455] on div "Livre Mesa Retirada." at bounding box center [665, 432] width 138 height 67
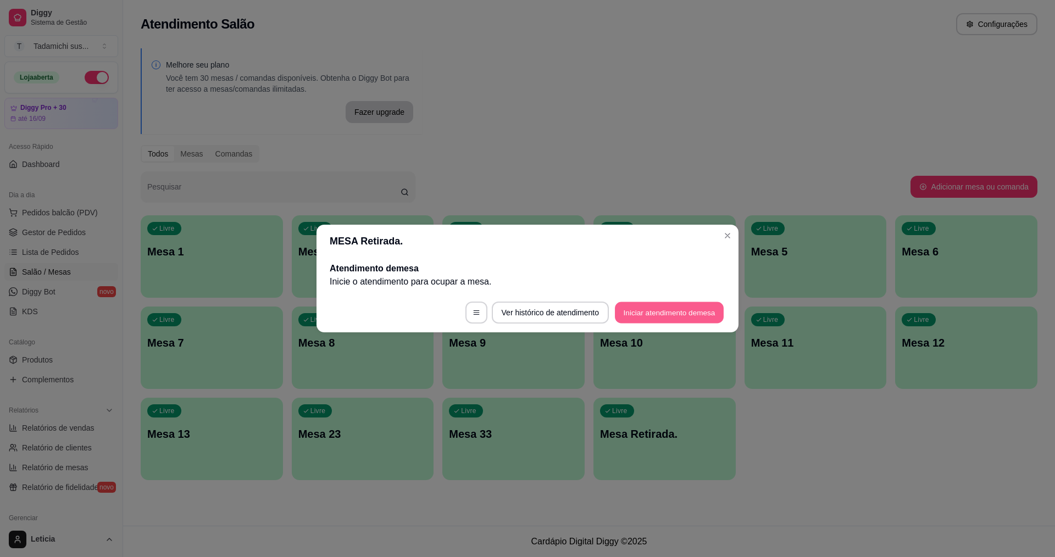
click at [647, 309] on button "Iniciar atendimento de mesa" at bounding box center [669, 312] width 109 height 21
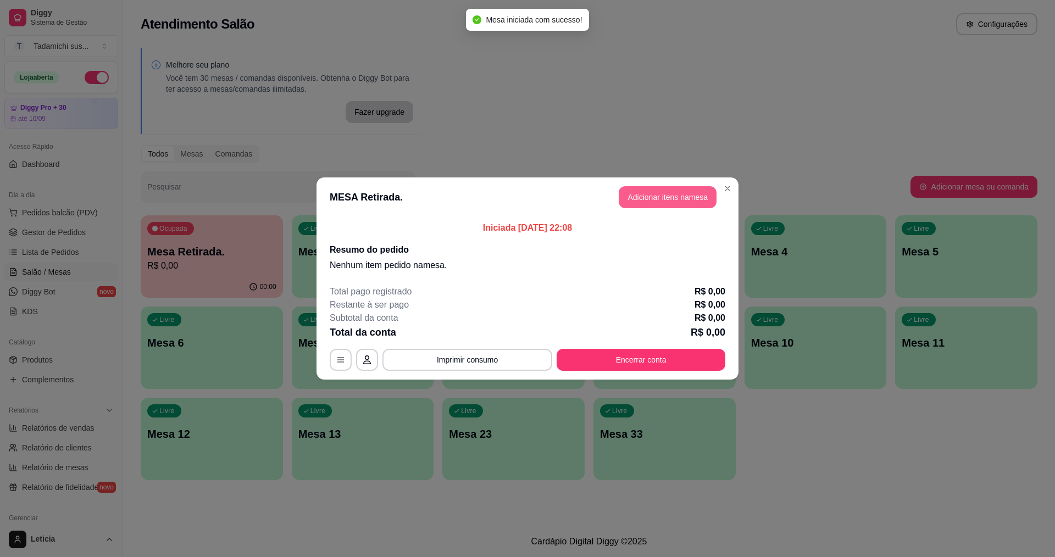
click at [660, 202] on button "Adicionar itens na mesa" at bounding box center [668, 197] width 98 height 22
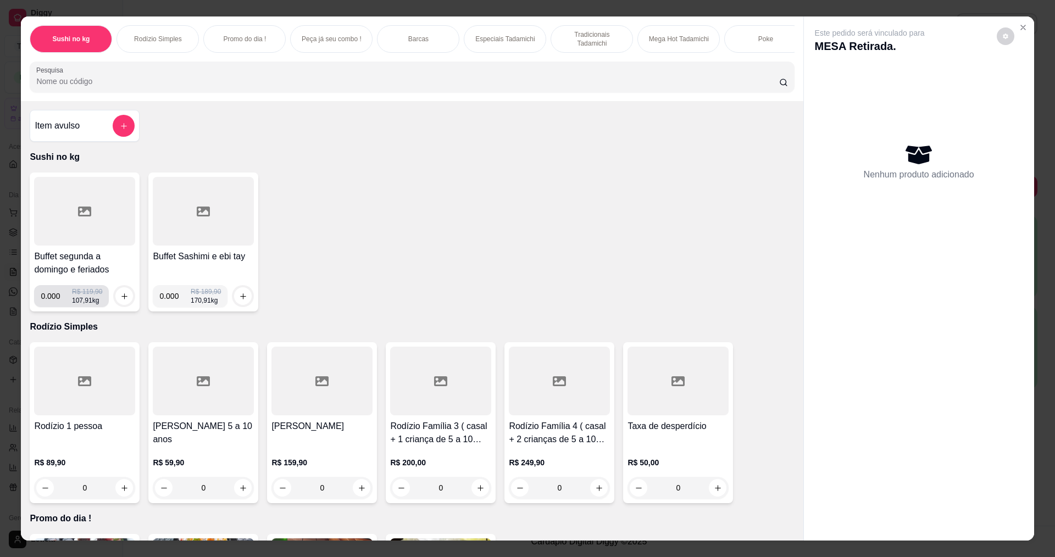
click at [58, 307] on input "0.000" at bounding box center [56, 296] width 31 height 22
type input "0.536"
click at [116, 305] on button "increase-product-quantity" at bounding box center [124, 296] width 17 height 17
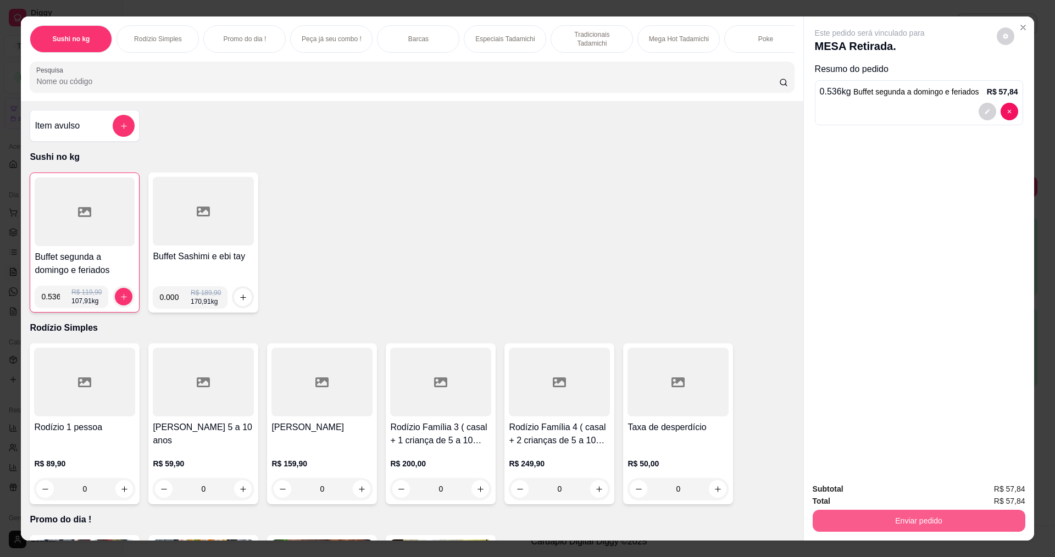
click at [958, 525] on button "Enviar pedido" at bounding box center [919, 521] width 213 height 22
click at [884, 492] on button "Não registrar e enviar pedido" at bounding box center [882, 494] width 114 height 21
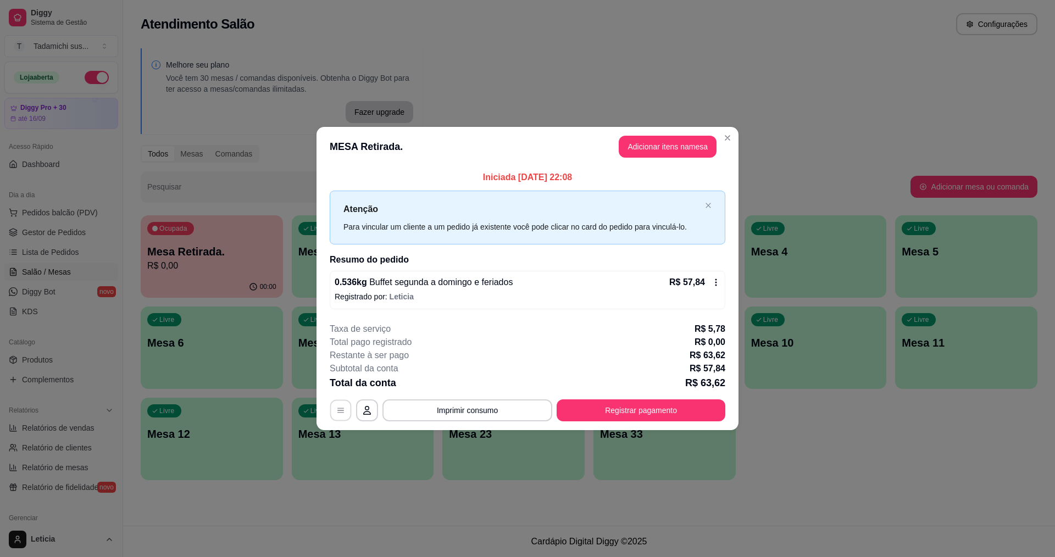
click at [343, 417] on button "button" at bounding box center [340, 409] width 21 height 21
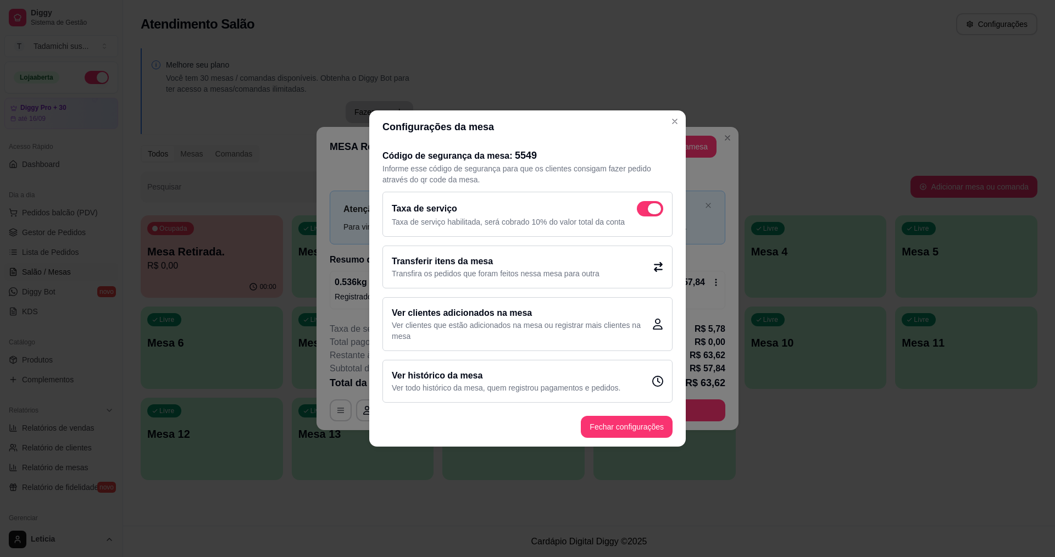
click at [638, 205] on span at bounding box center [650, 208] width 26 height 15
click at [638, 211] on input "checkbox" at bounding box center [639, 214] width 7 height 7
checkbox input "false"
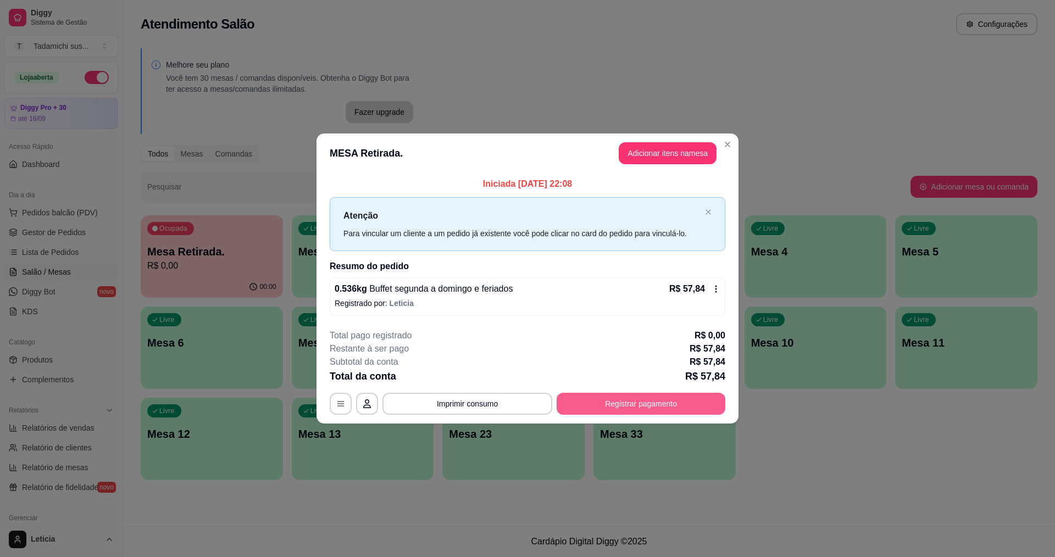
click at [582, 402] on button "Registrar pagamento" at bounding box center [641, 404] width 169 height 22
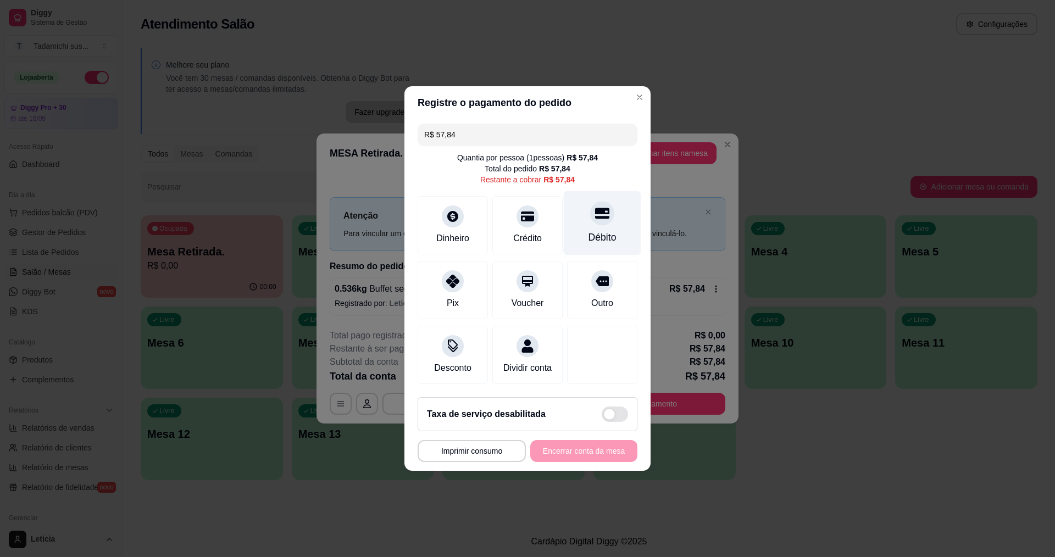
click at [603, 213] on div at bounding box center [602, 213] width 24 height 24
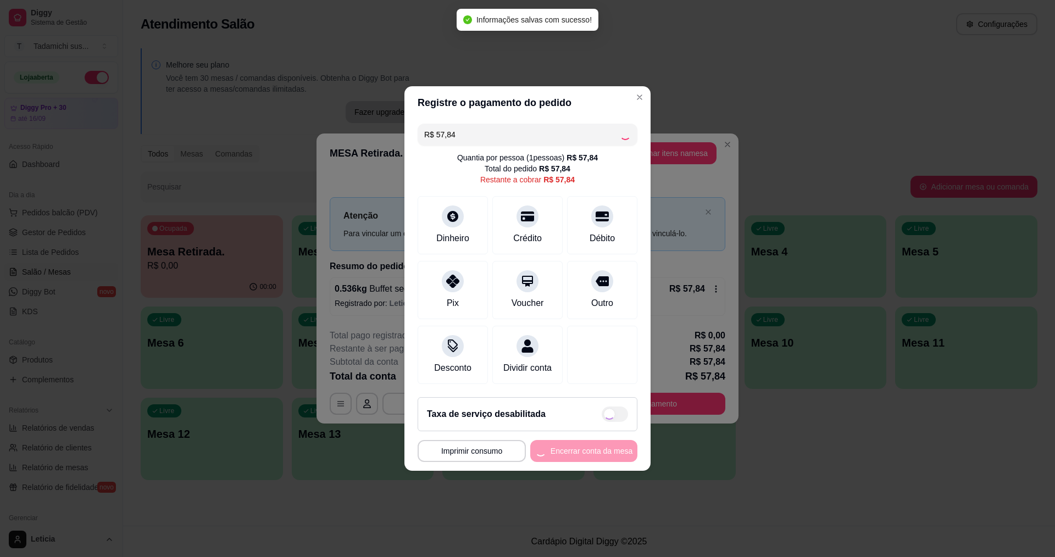
type input "R$ 0,00"
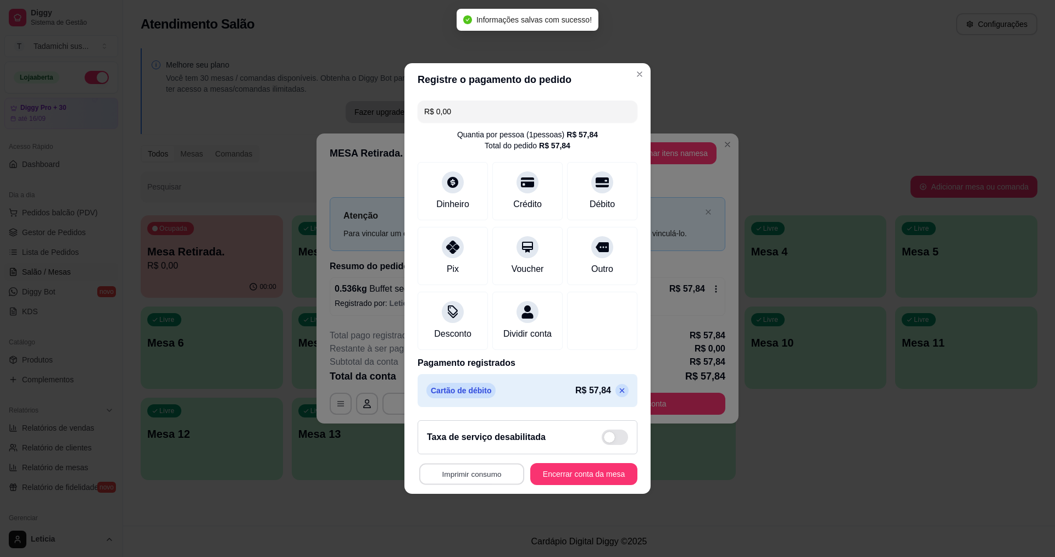
click at [481, 484] on button "Imprimir consumo" at bounding box center [471, 474] width 105 height 21
click at [500, 452] on button "IMPRESSORA HAYOM" at bounding box center [472, 455] width 82 height 17
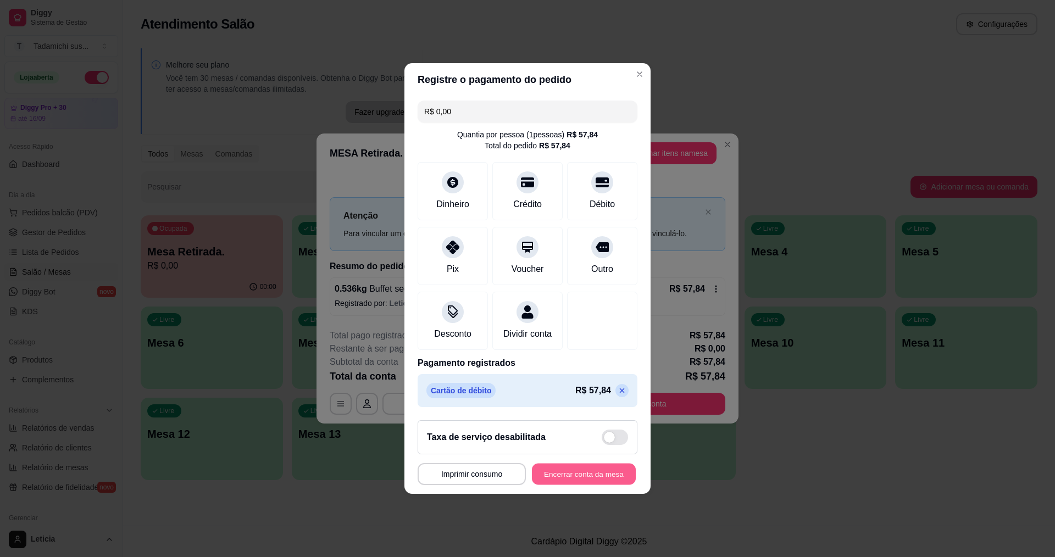
click at [550, 476] on button "Encerrar conta da mesa" at bounding box center [584, 474] width 104 height 21
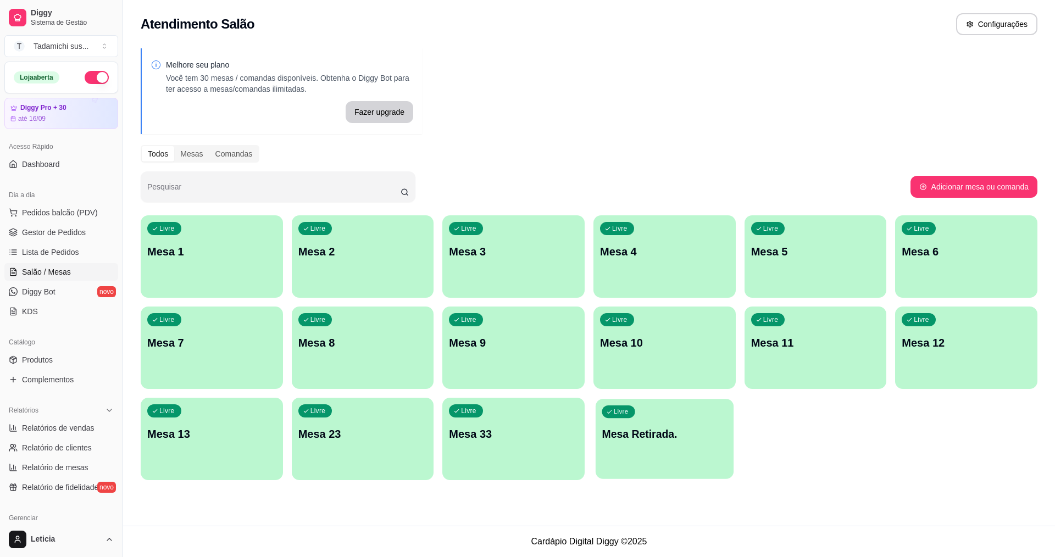
click at [632, 442] on div "Livre Mesa Retirada." at bounding box center [665, 432] width 138 height 67
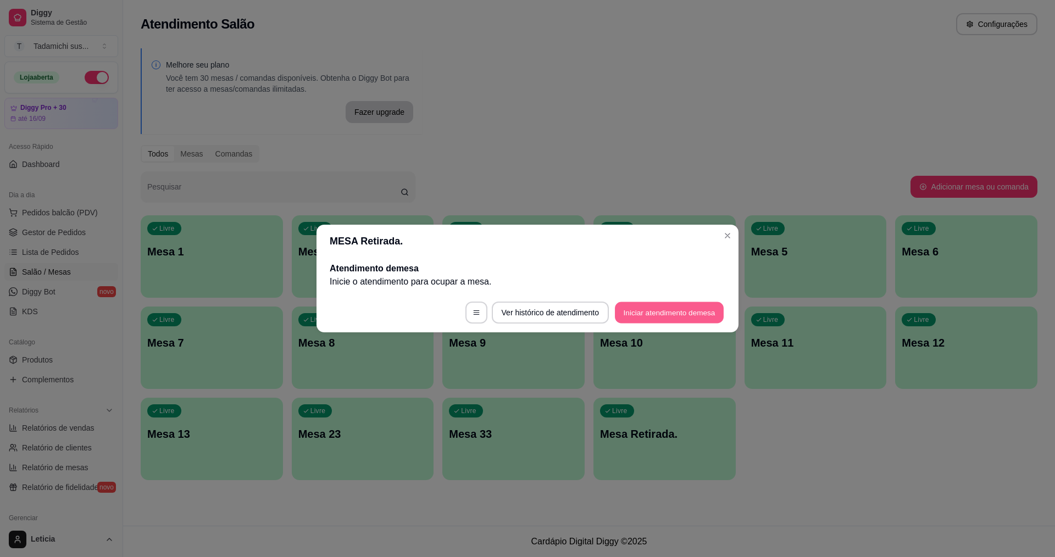
click at [635, 316] on button "Iniciar atendimento de mesa" at bounding box center [669, 312] width 109 height 21
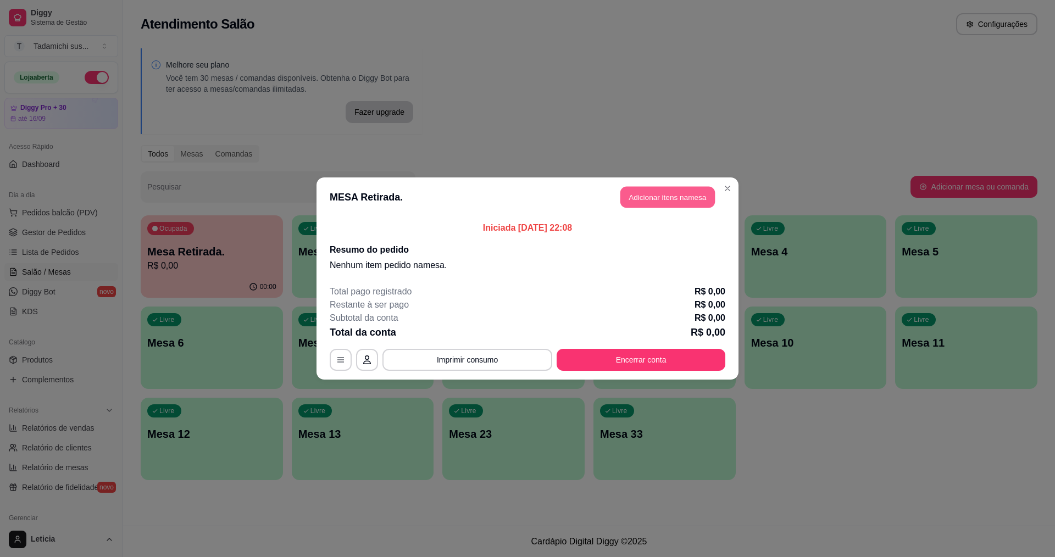
click at [635, 194] on button "Adicionar itens na mesa" at bounding box center [667, 197] width 95 height 21
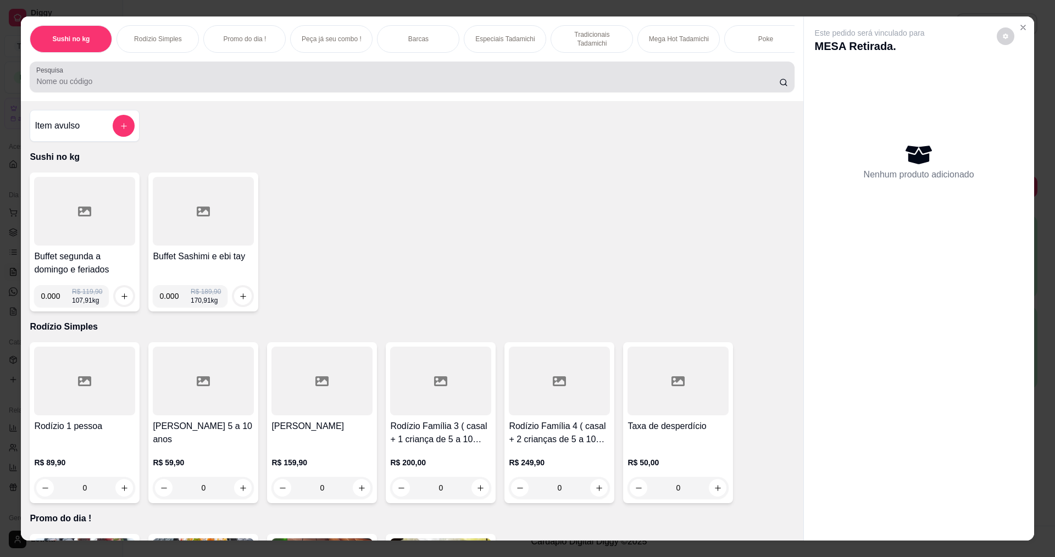
click at [518, 92] on div "Pesquisa" at bounding box center [412, 77] width 764 height 31
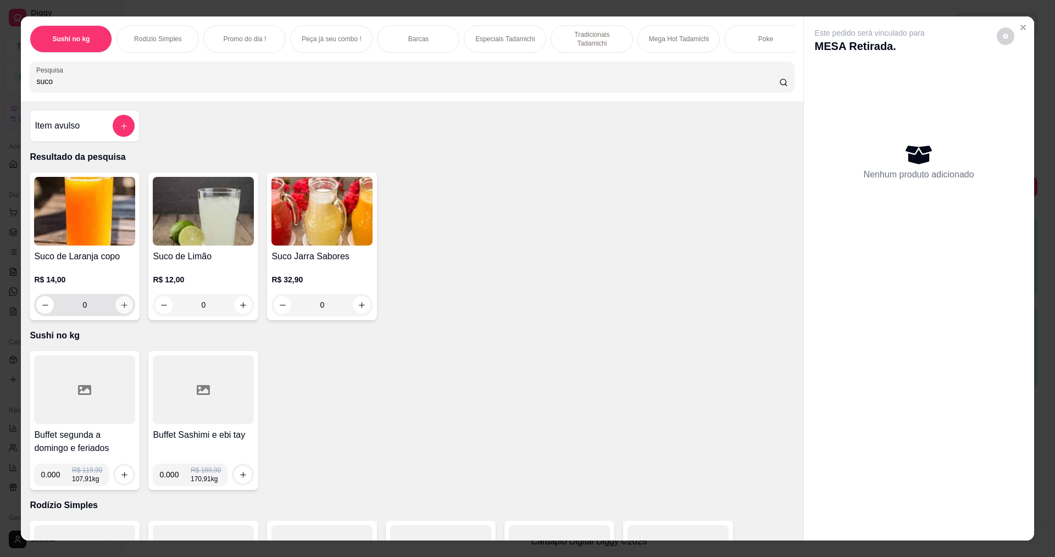
type input "suco"
click at [125, 310] on button "increase-product-quantity" at bounding box center [124, 305] width 18 height 18
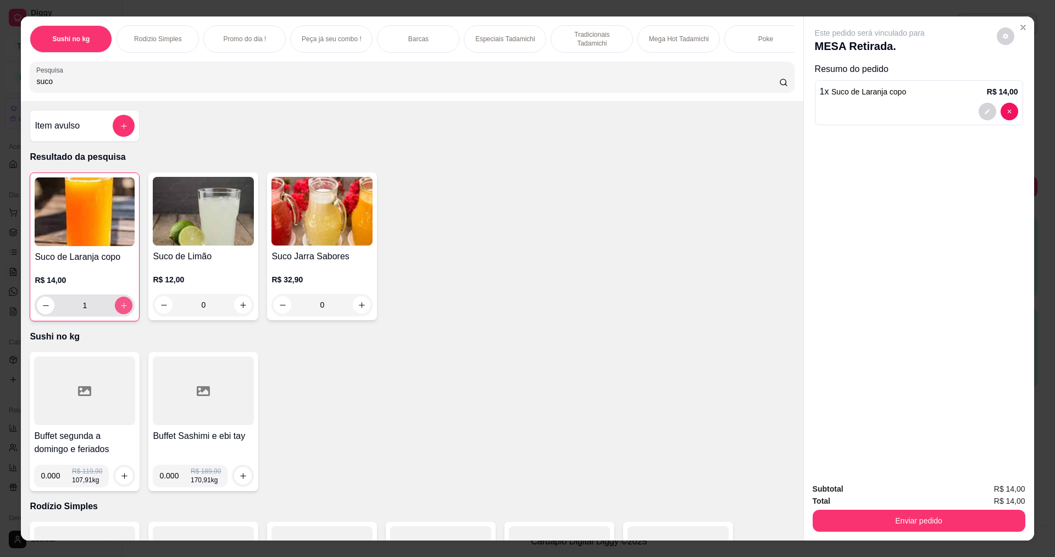
type input "1"
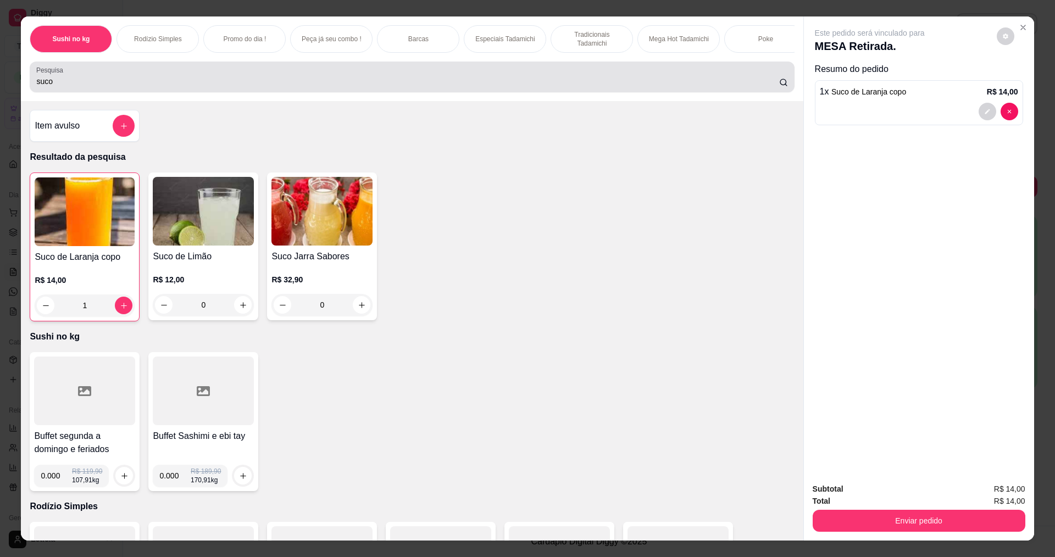
click at [204, 86] on input "suco" at bounding box center [407, 81] width 742 height 11
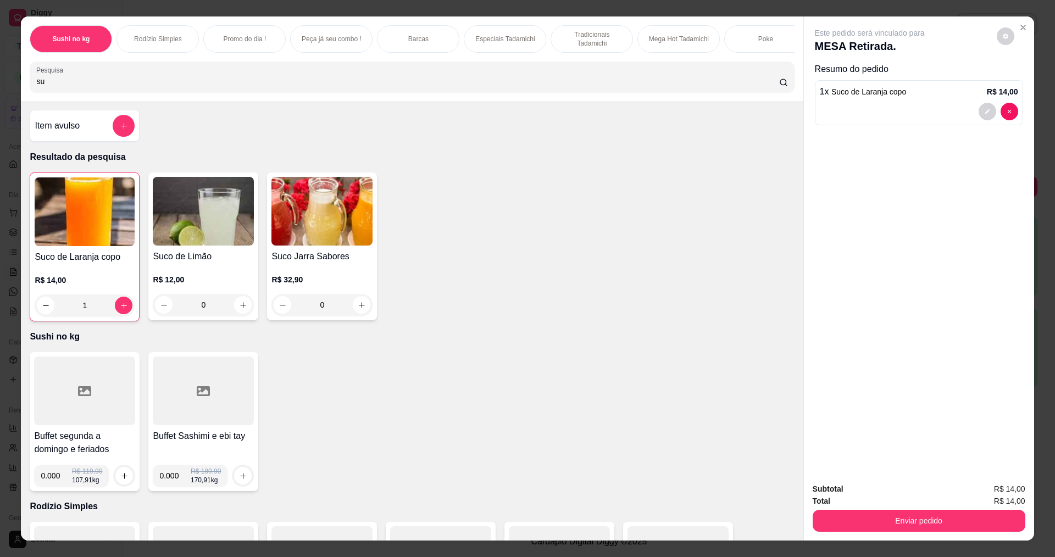
type input "s"
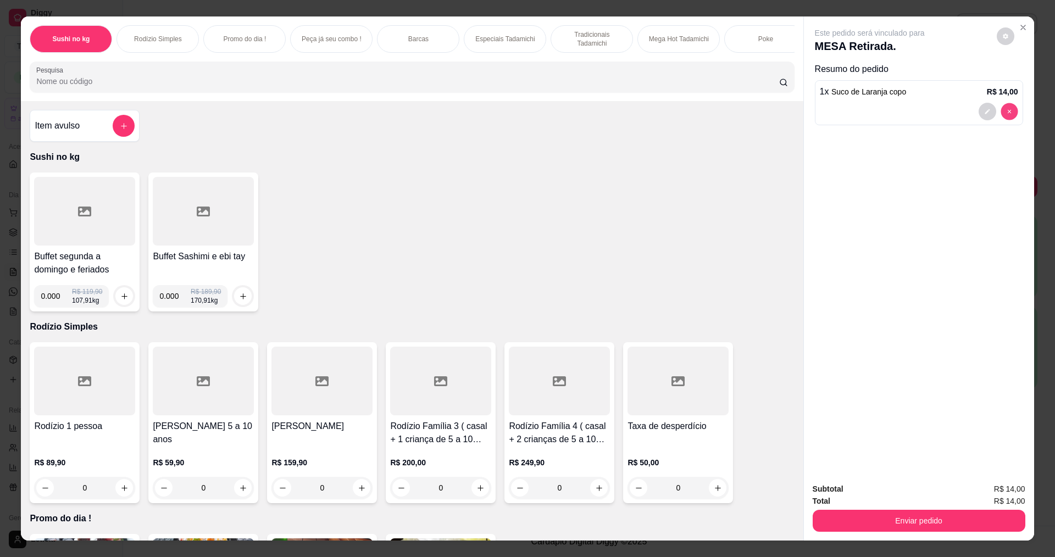
type input "0"
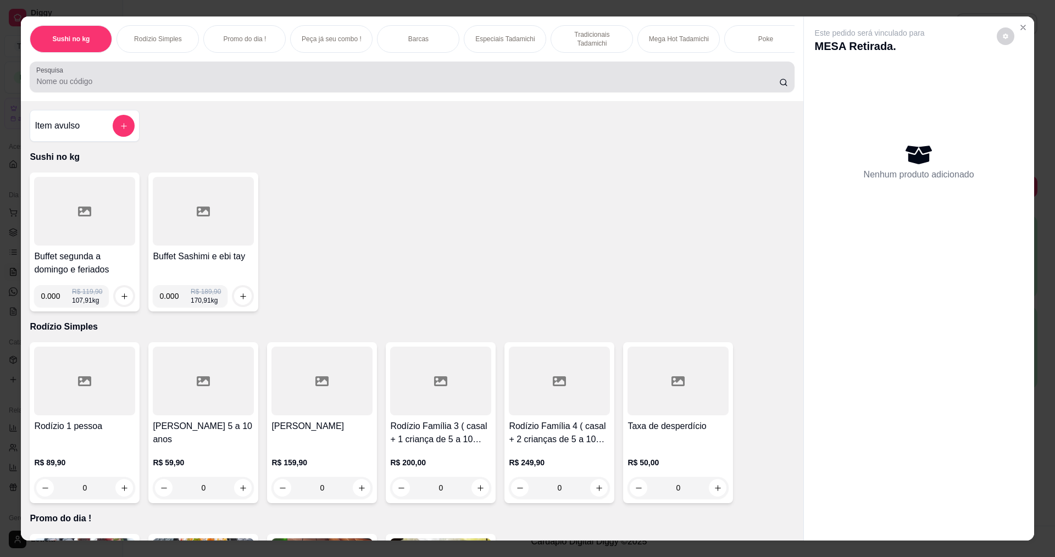
click at [230, 79] on div at bounding box center [411, 77] width 751 height 22
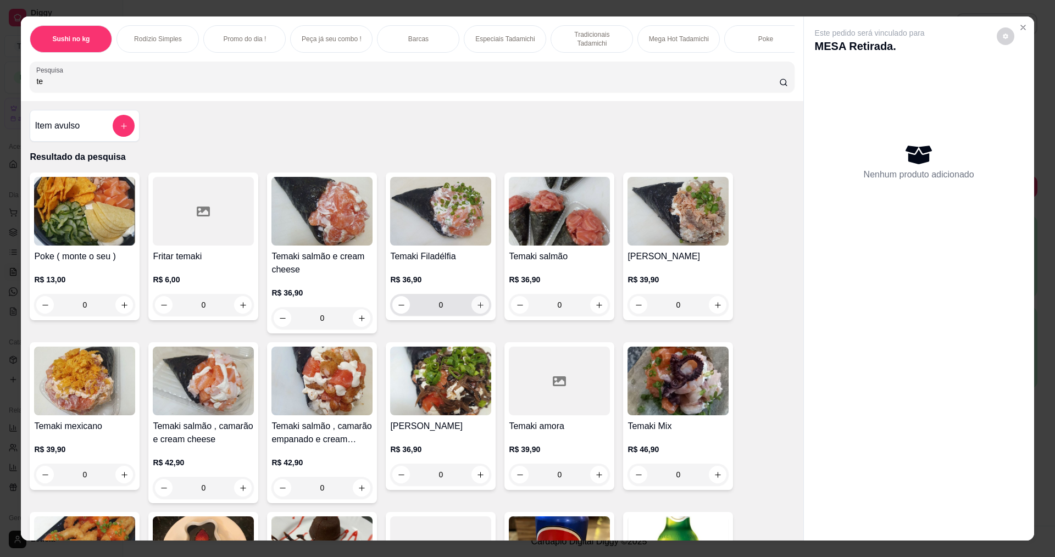
type input "te"
click at [476, 309] on icon "increase-product-quantity" at bounding box center [480, 305] width 8 height 8
type input "1"
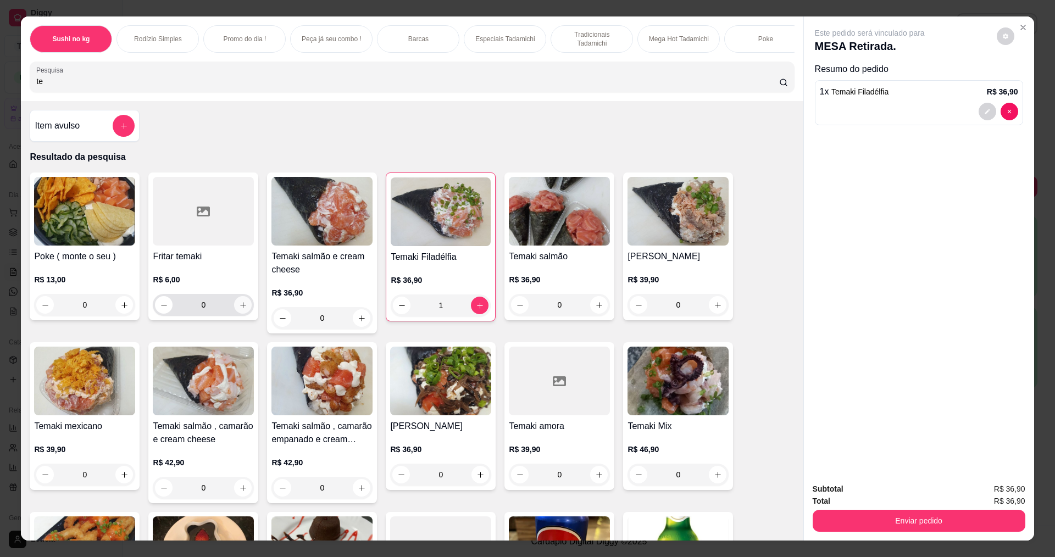
click at [239, 309] on icon "increase-product-quantity" at bounding box center [243, 305] width 8 height 8
type input "1"
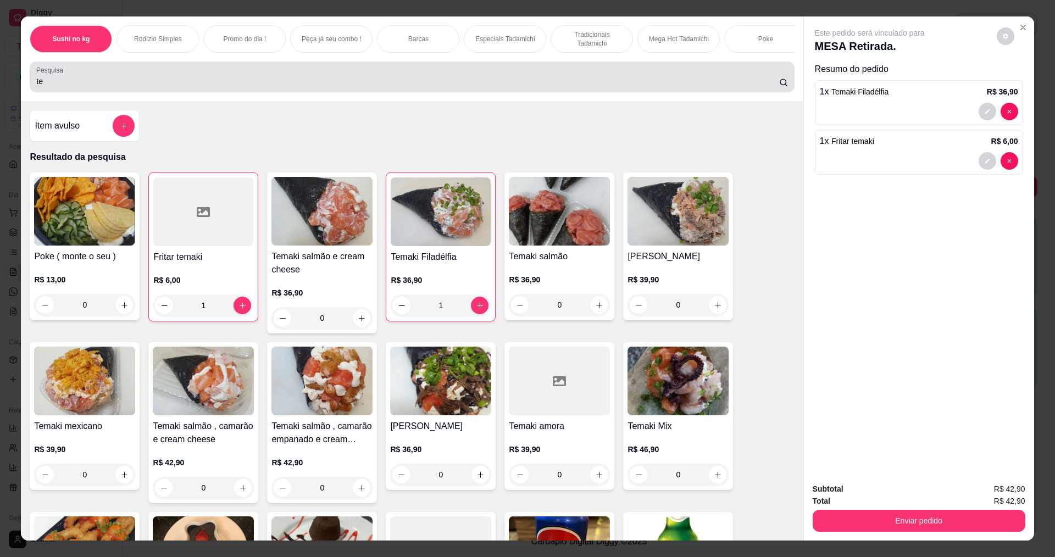
click at [246, 74] on div "te" at bounding box center [411, 77] width 751 height 22
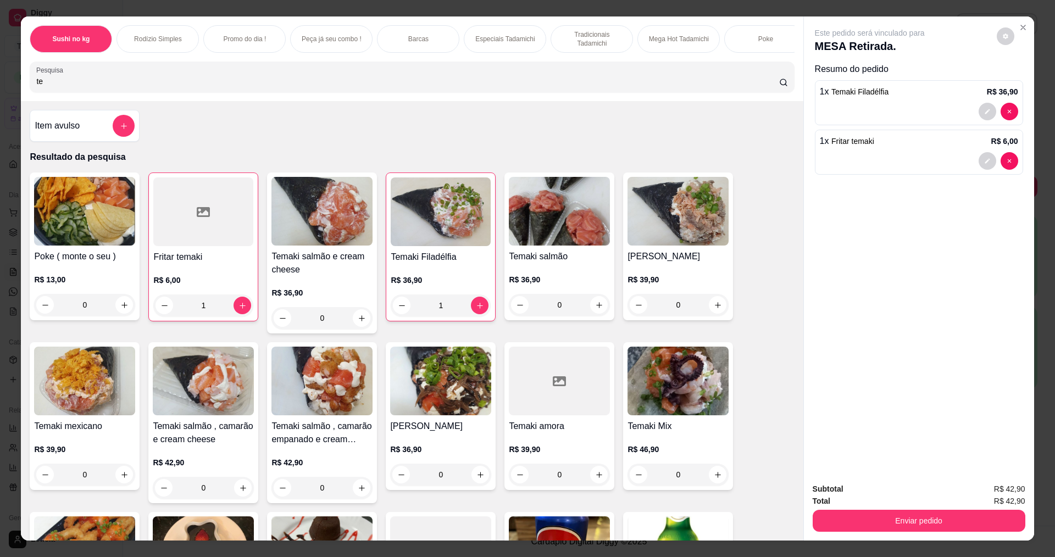
type input "t"
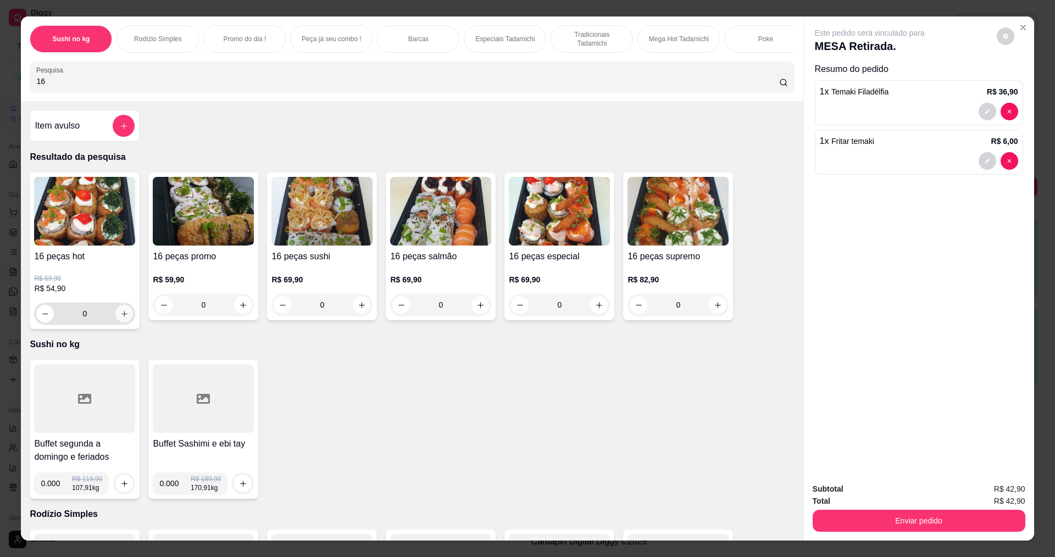
type input "16"
click at [116, 321] on button "increase-product-quantity" at bounding box center [124, 313] width 17 height 17
type input "1"
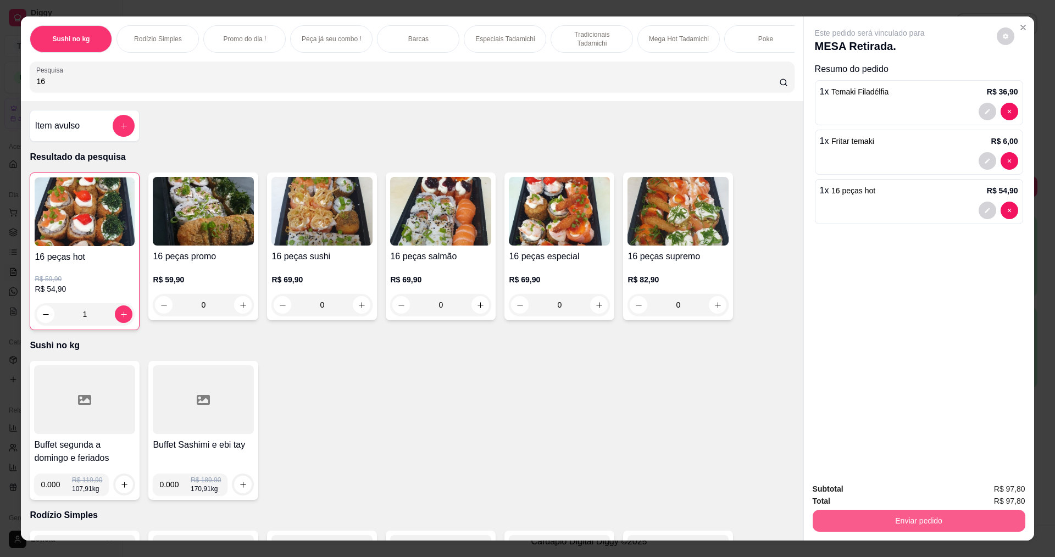
click at [843, 523] on button "Enviar pedido" at bounding box center [919, 521] width 213 height 22
click at [850, 490] on button "Não registrar e enviar pedido" at bounding box center [882, 494] width 114 height 21
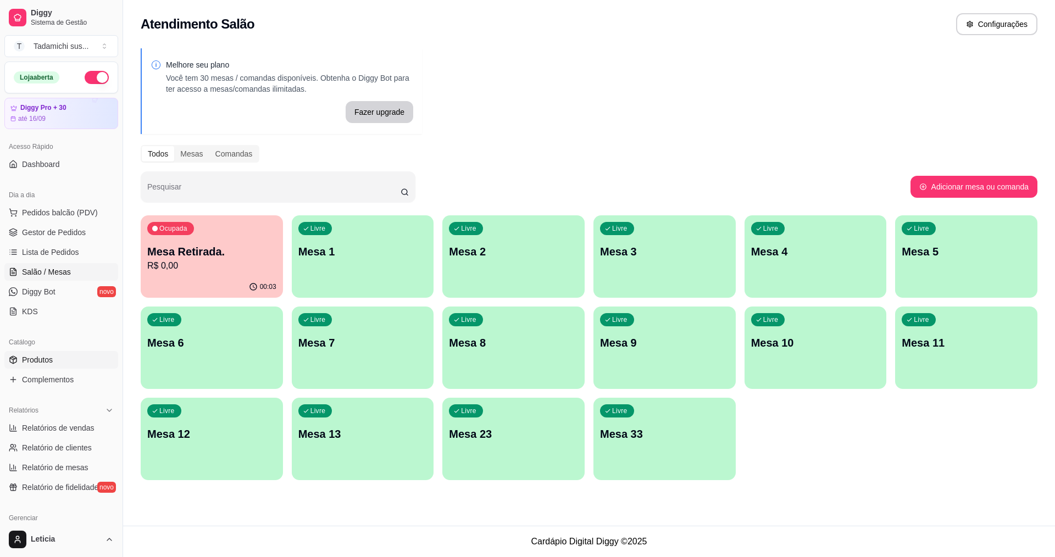
click at [53, 363] on link "Produtos" at bounding box center [61, 360] width 114 height 18
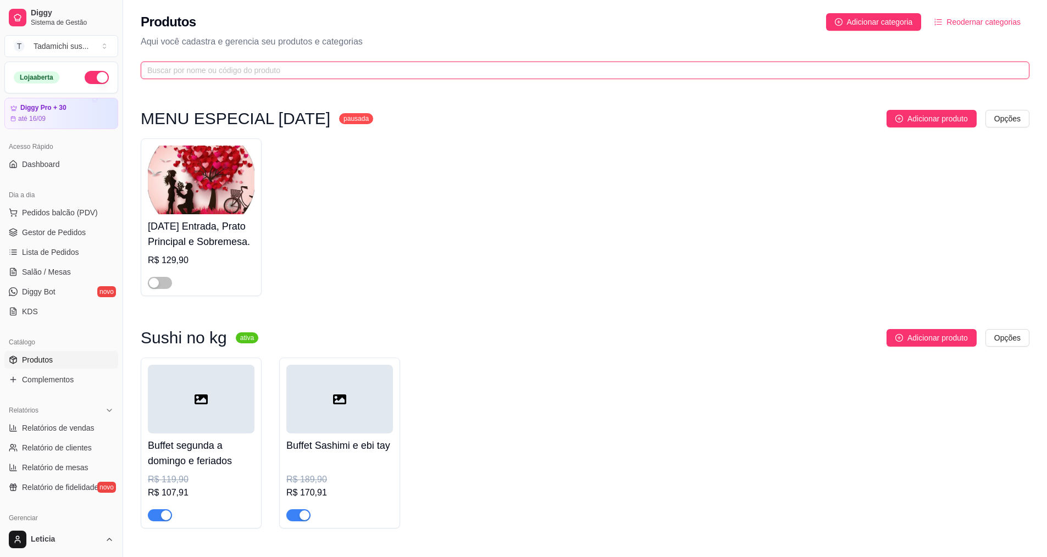
click at [201, 68] on input "text" at bounding box center [580, 70] width 866 height 12
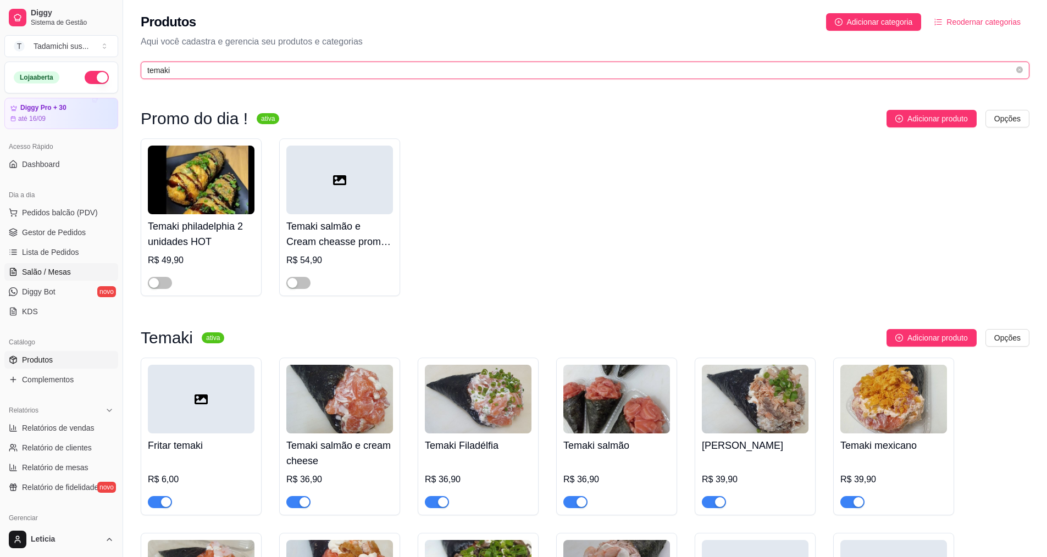
type input "temaki"
click at [13, 271] on icon at bounding box center [13, 272] width 9 height 9
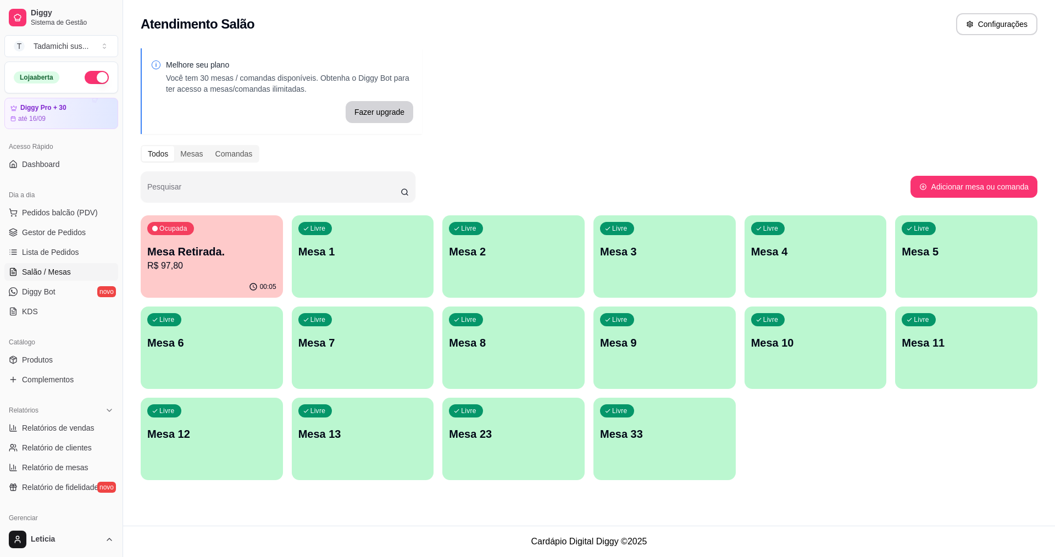
click at [378, 257] on p "Mesa 1" at bounding box center [362, 251] width 129 height 15
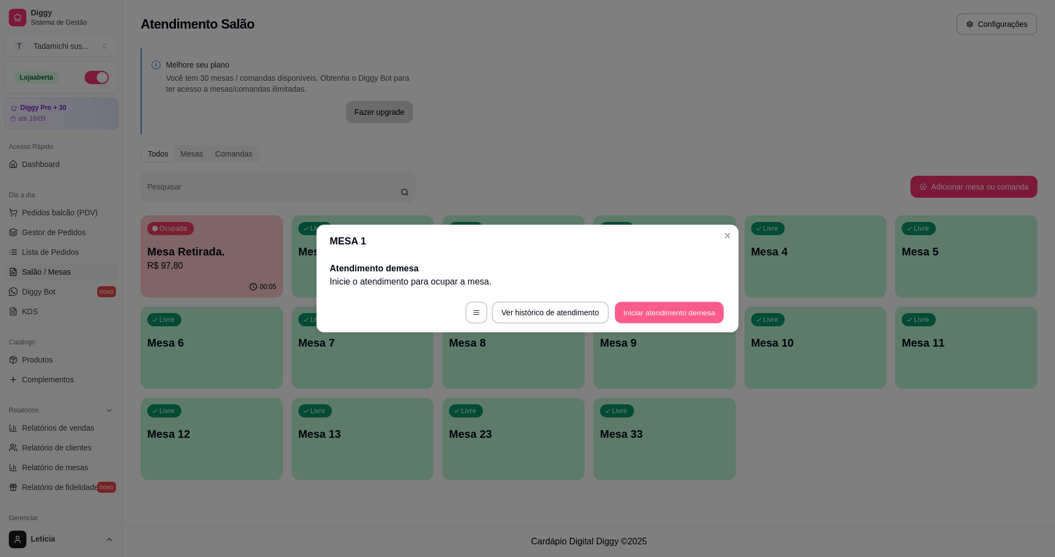
click at [644, 316] on button "Iniciar atendimento de mesa" at bounding box center [669, 312] width 109 height 21
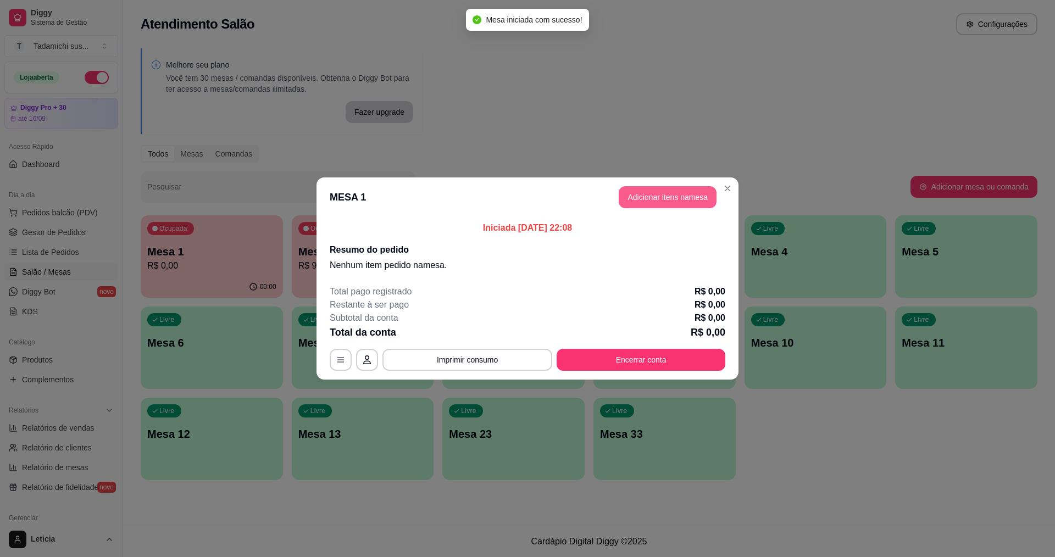
click at [651, 193] on button "Adicionar itens na mesa" at bounding box center [668, 197] width 98 height 22
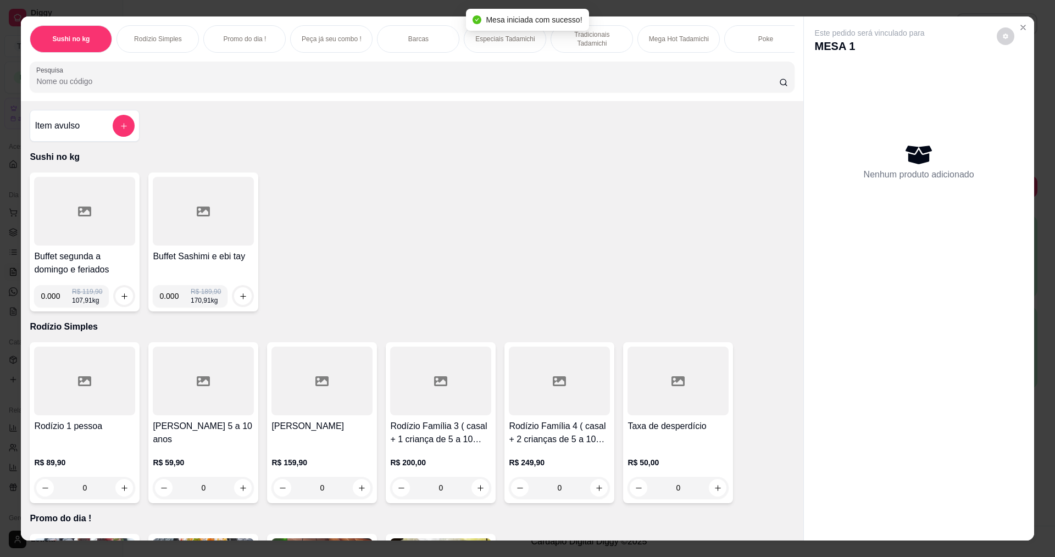
click at [378, 87] on input "Pesquisa" at bounding box center [407, 81] width 742 height 11
click at [354, 87] on input "Pesquisa" at bounding box center [407, 81] width 742 height 11
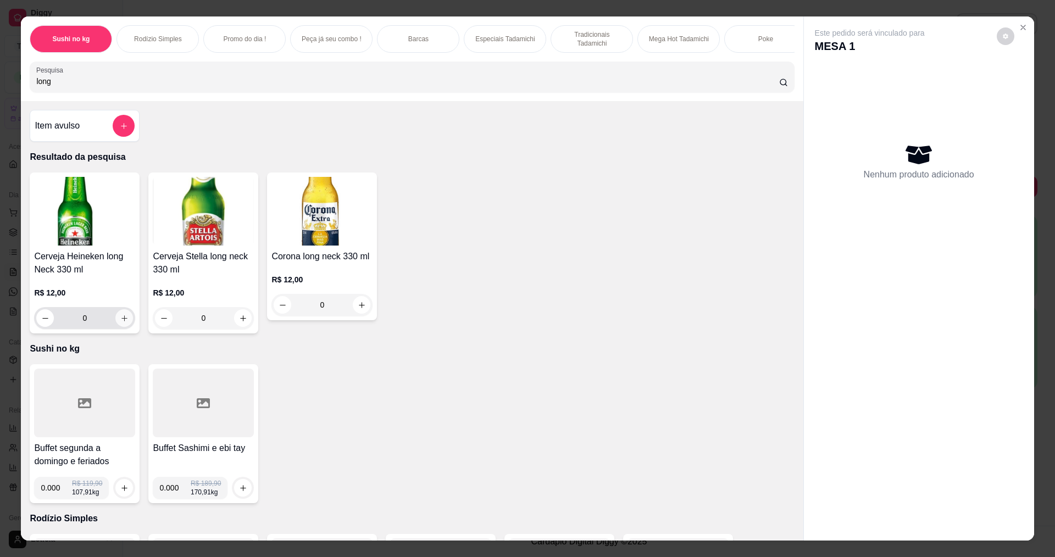
type input "long"
click at [120, 323] on icon "increase-product-quantity" at bounding box center [124, 318] width 8 height 8
type input "1"
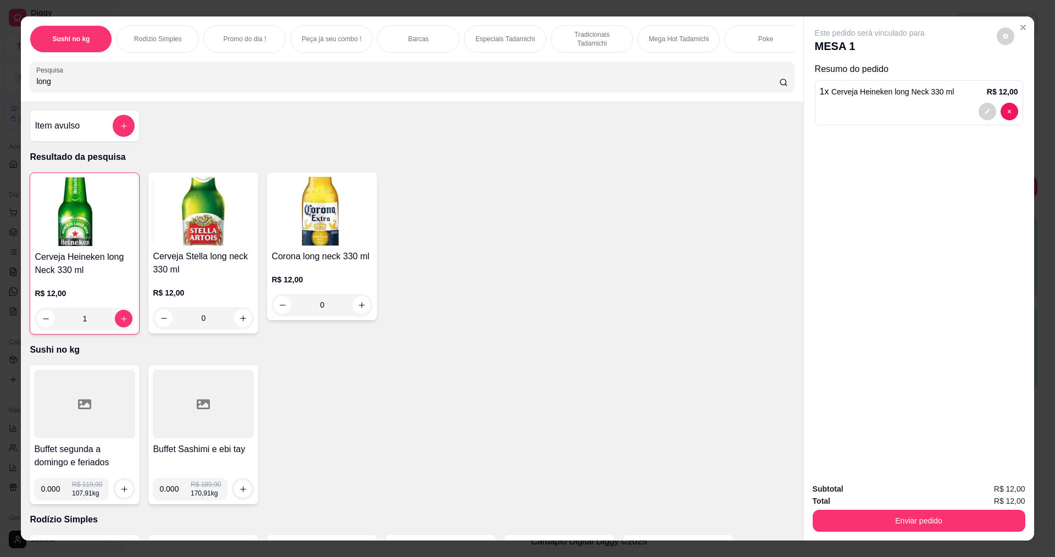
click at [157, 87] on input "long" at bounding box center [407, 81] width 742 height 11
type input "l"
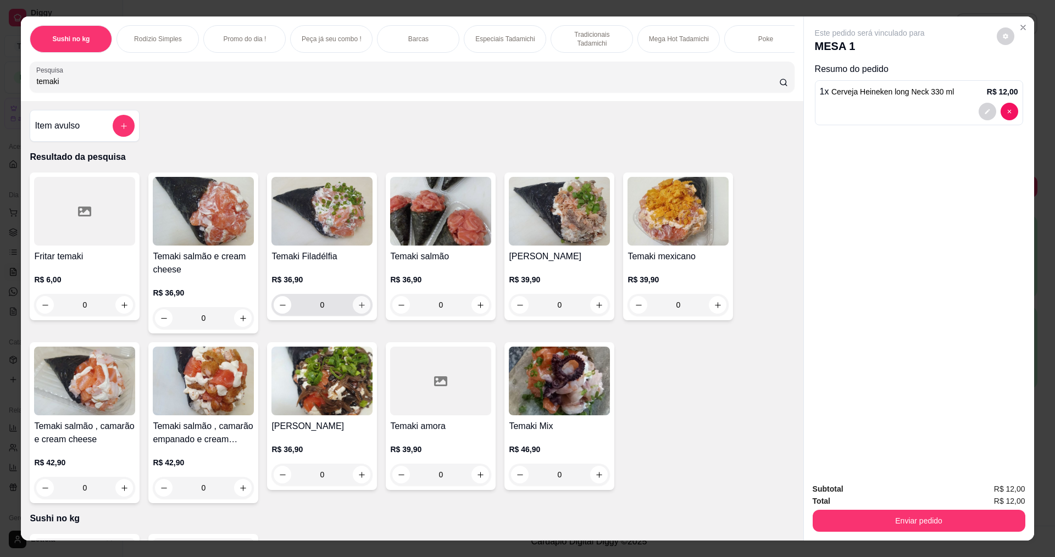
type input "temaki"
click at [359, 307] on button "increase-product-quantity" at bounding box center [361, 305] width 17 height 17
type input "1"
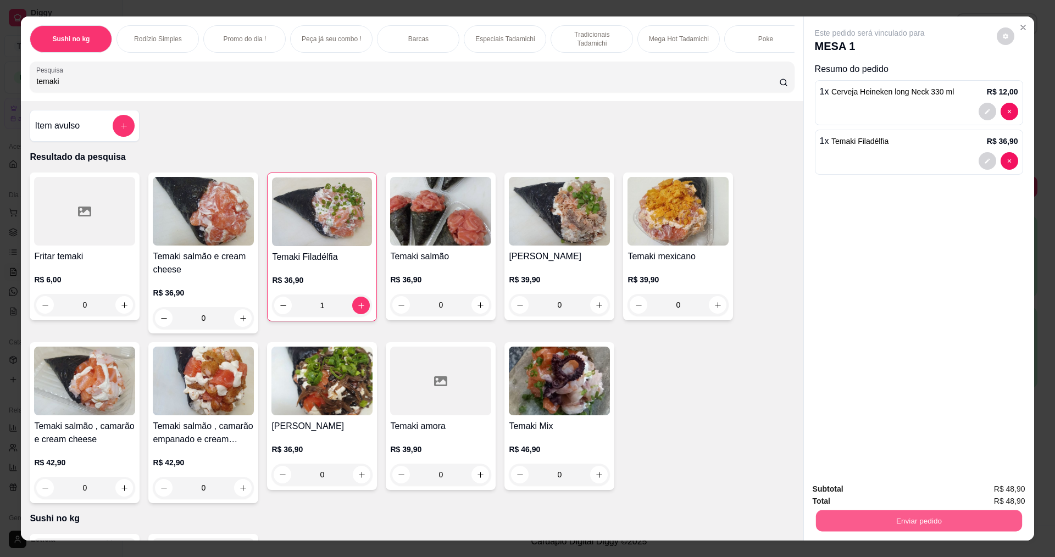
click at [838, 517] on button "Enviar pedido" at bounding box center [918, 520] width 206 height 21
click at [856, 492] on button "Não registrar e enviar pedido" at bounding box center [882, 494] width 114 height 21
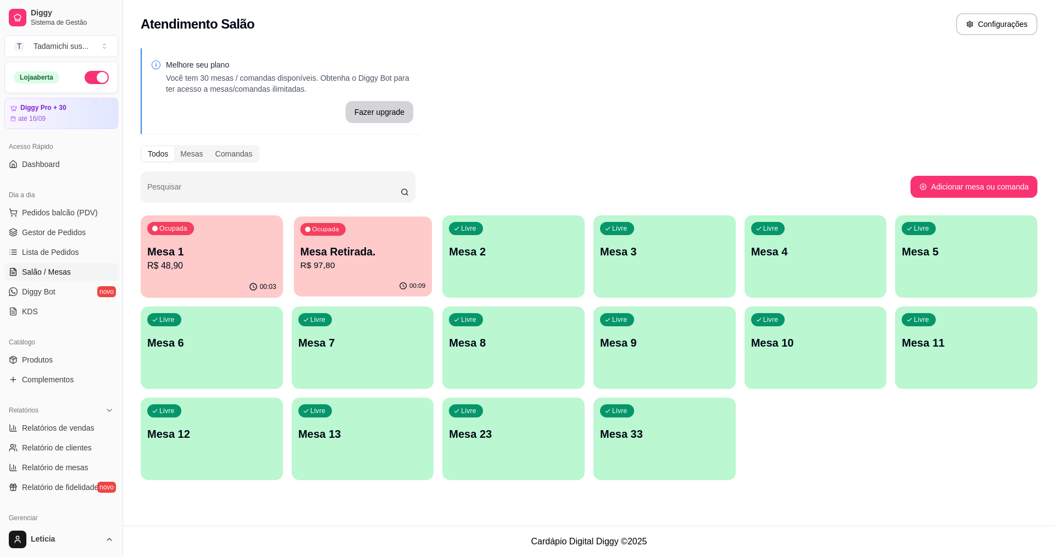
click at [308, 268] on p "R$ 97,80" at bounding box center [362, 265] width 125 height 13
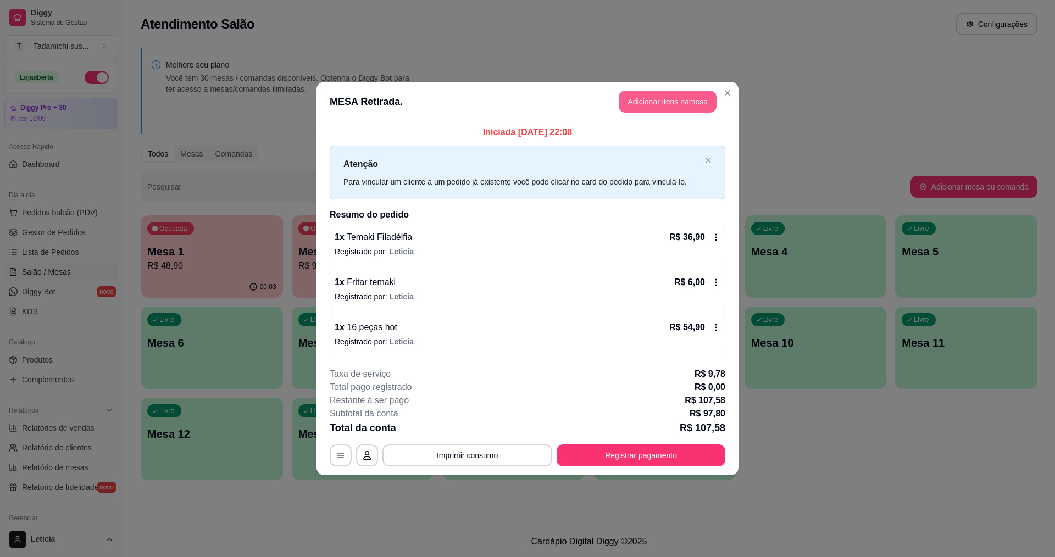
click at [684, 98] on button "Adicionar itens na mesa" at bounding box center [668, 102] width 98 height 22
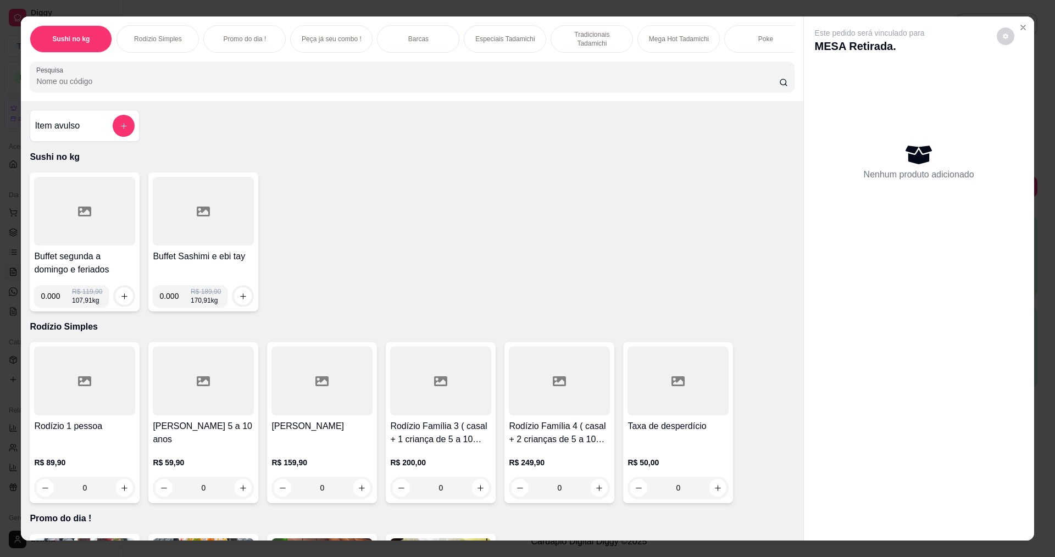
click at [410, 83] on div at bounding box center [411, 77] width 751 height 22
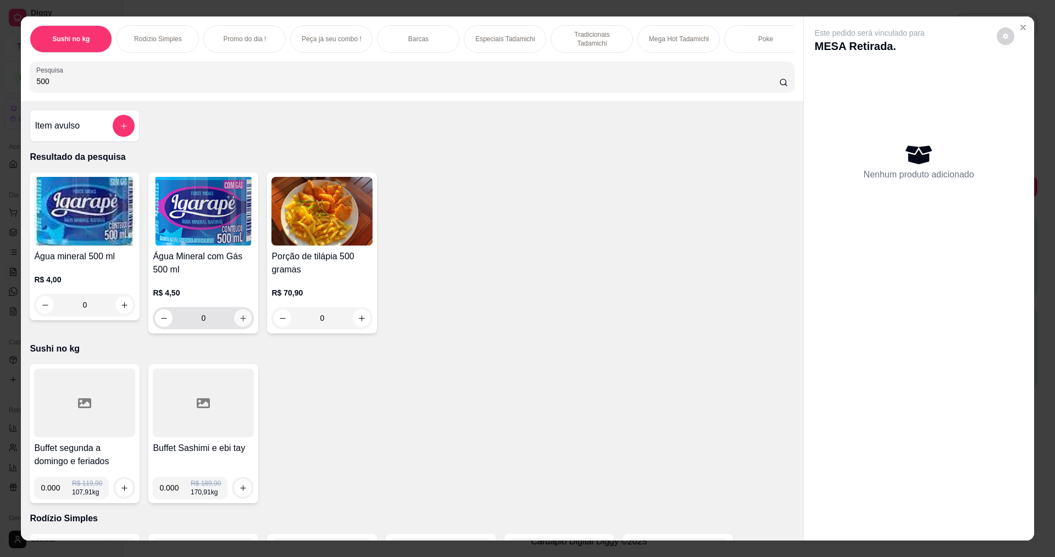
type input "500"
click at [240, 321] on icon "increase-product-quantity" at bounding box center [242, 317] width 5 height 5
type input "1"
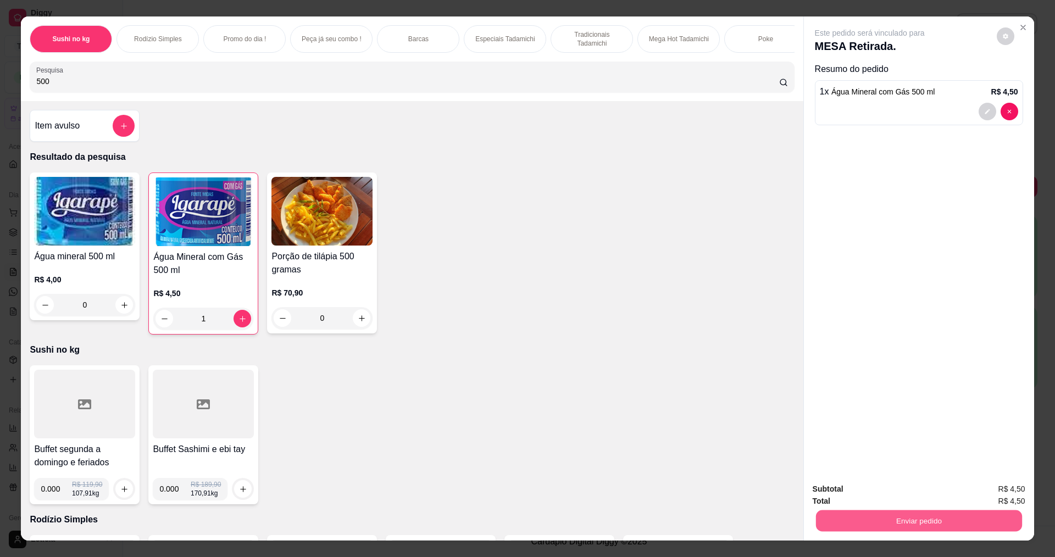
click at [953, 523] on button "Enviar pedido" at bounding box center [918, 520] width 206 height 21
click at [857, 495] on button "Não registrar e enviar pedido" at bounding box center [882, 493] width 111 height 20
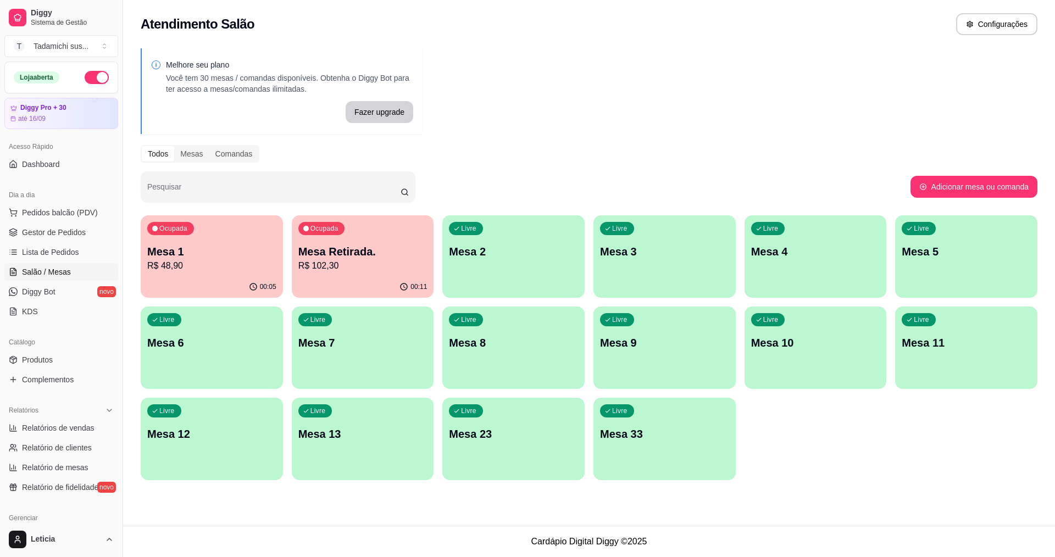
click at [209, 262] on p "R$ 48,90" at bounding box center [211, 265] width 129 height 13
click at [375, 276] on div "00:14" at bounding box center [363, 286] width 138 height 21
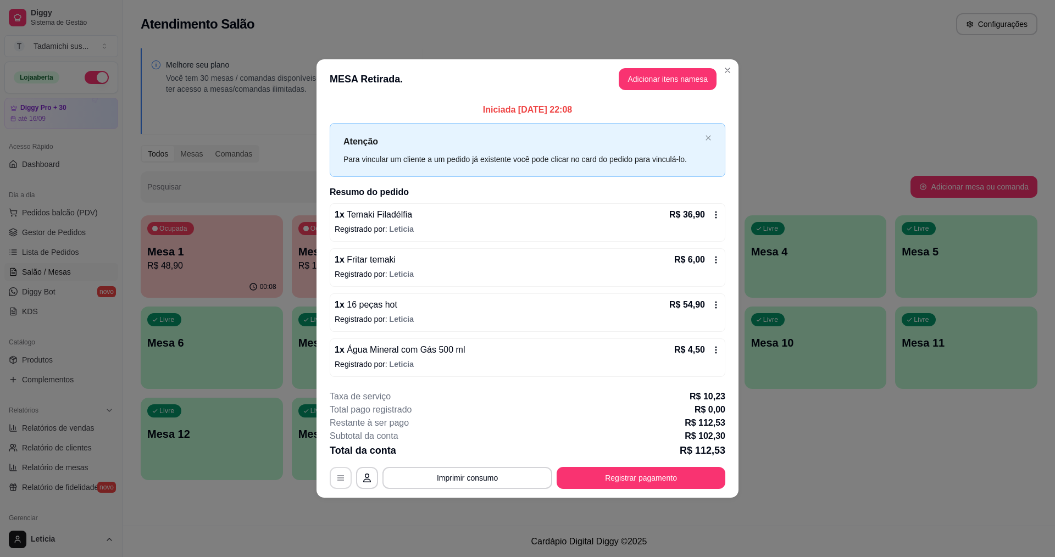
click at [337, 477] on icon "button" at bounding box center [340, 478] width 9 height 9
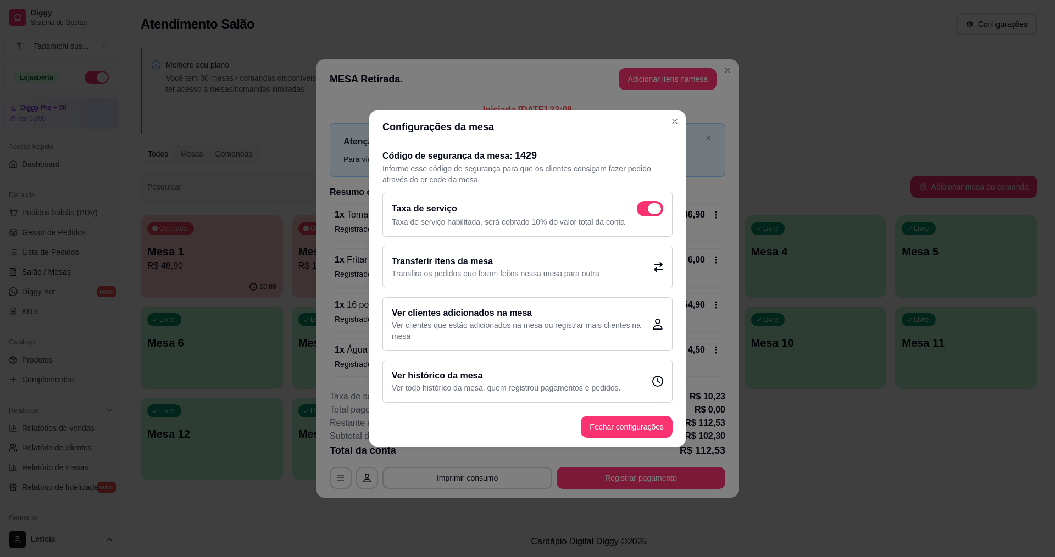
click at [654, 208] on span at bounding box center [654, 208] width 13 height 11
click at [643, 211] on input "checkbox" at bounding box center [639, 214] width 7 height 7
checkbox input "false"
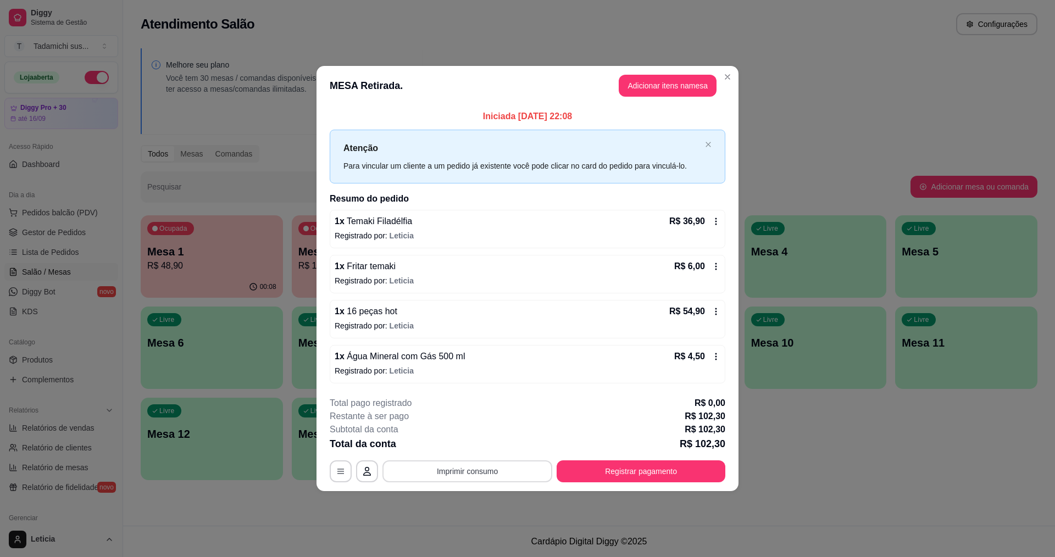
click at [519, 466] on button "Imprimir consumo" at bounding box center [467, 471] width 170 height 22
click at [490, 442] on button "IMPRESSORA HAYOM" at bounding box center [470, 445] width 82 height 17
click at [580, 467] on button "Registrar pagamento" at bounding box center [641, 470] width 164 height 21
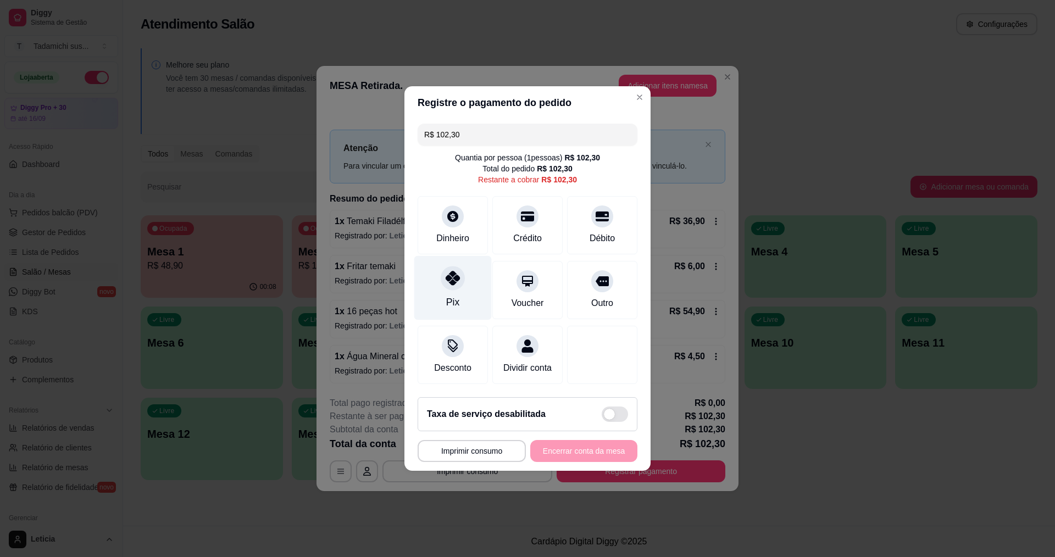
click at [446, 279] on icon at bounding box center [453, 278] width 14 height 14
type input "R$ 0,00"
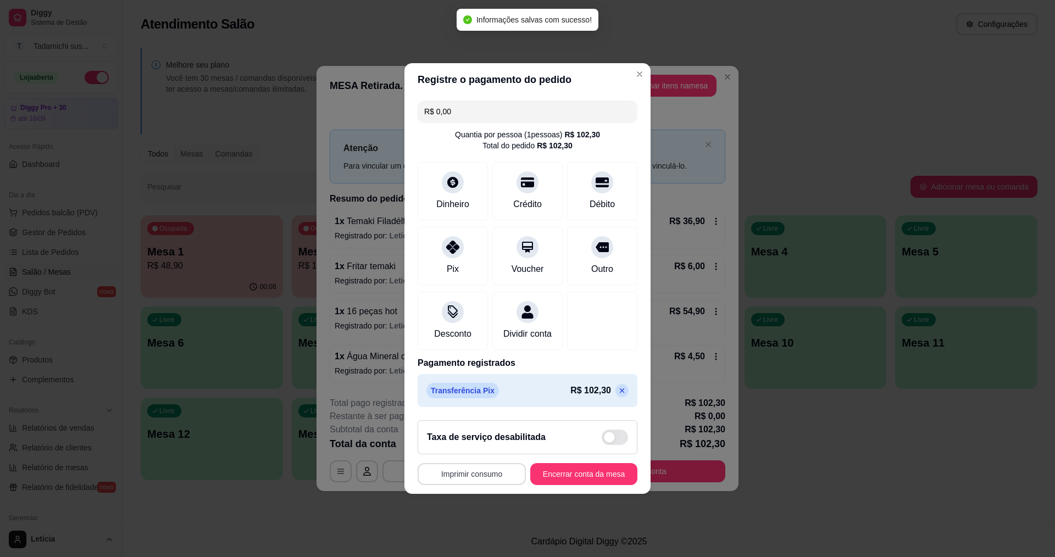
click at [446, 482] on button "Imprimir consumo" at bounding box center [472, 474] width 108 height 22
click at [487, 446] on div "Escolha a impressora IMPRESSORA IMPRESSORA HAYOM" at bounding box center [473, 436] width 96 height 59
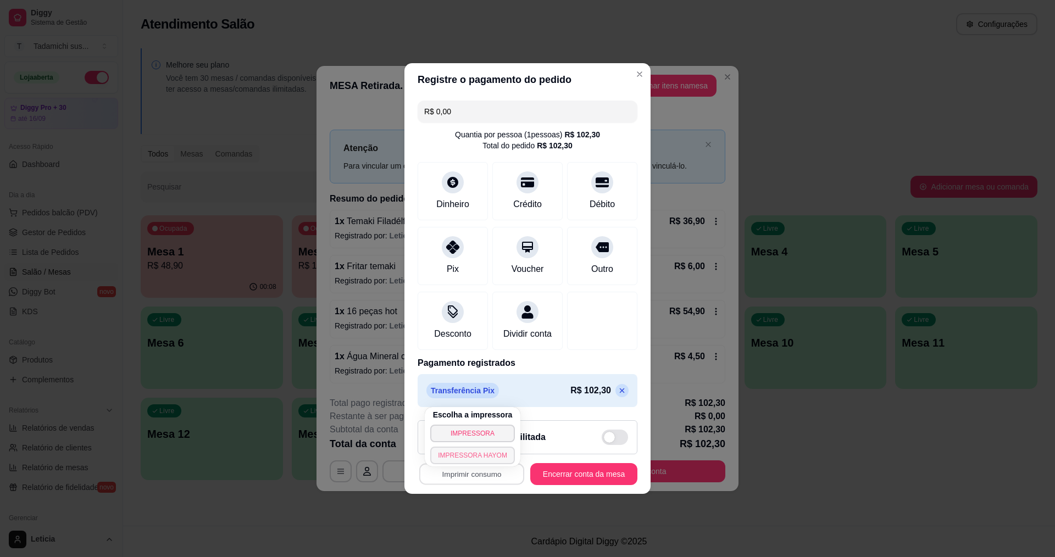
click at [489, 453] on button "IMPRESSORA HAYOM" at bounding box center [472, 456] width 85 height 18
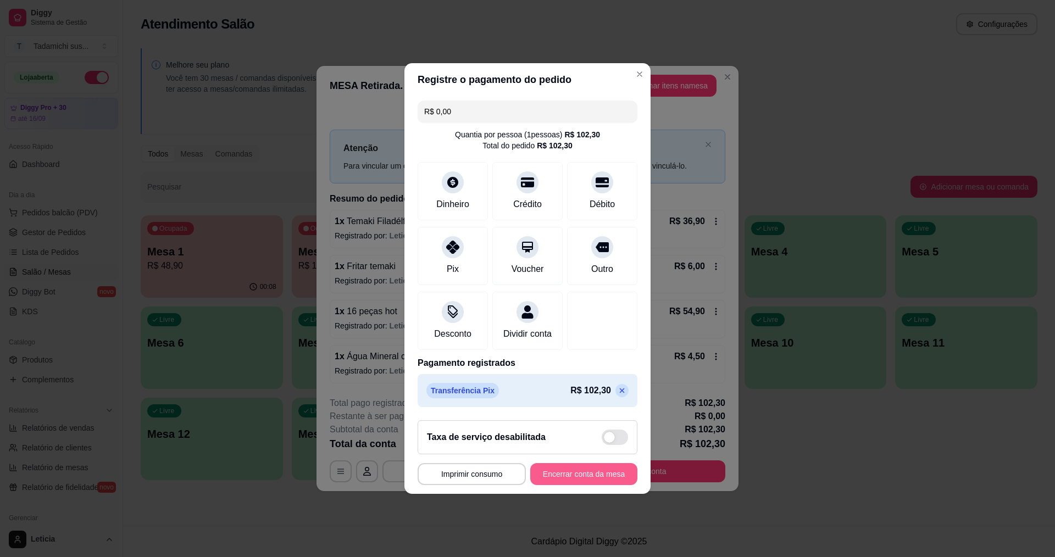
click at [552, 477] on button "Encerrar conta da mesa" at bounding box center [583, 474] width 107 height 22
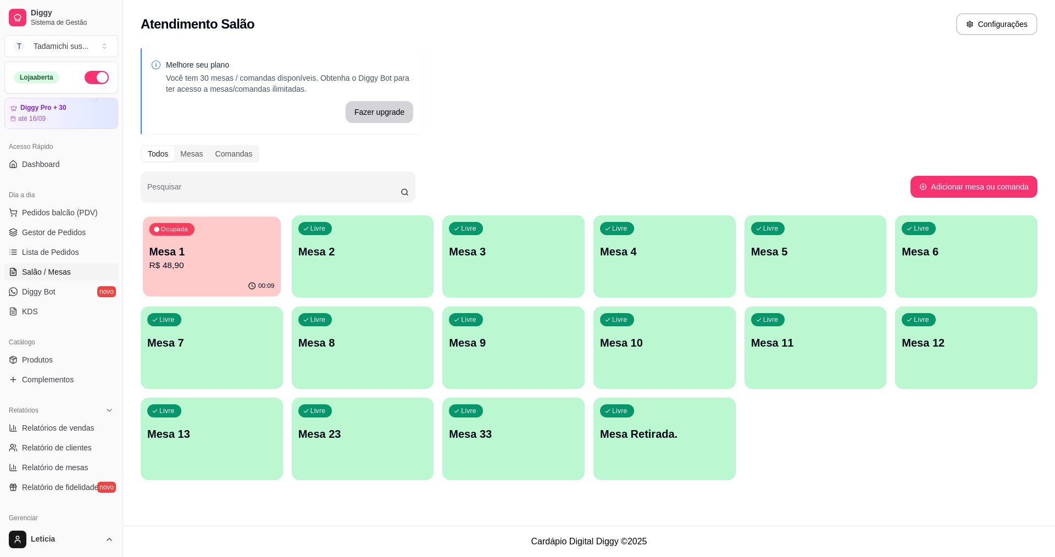
click at [170, 254] on p "Mesa 1" at bounding box center [211, 252] width 125 height 15
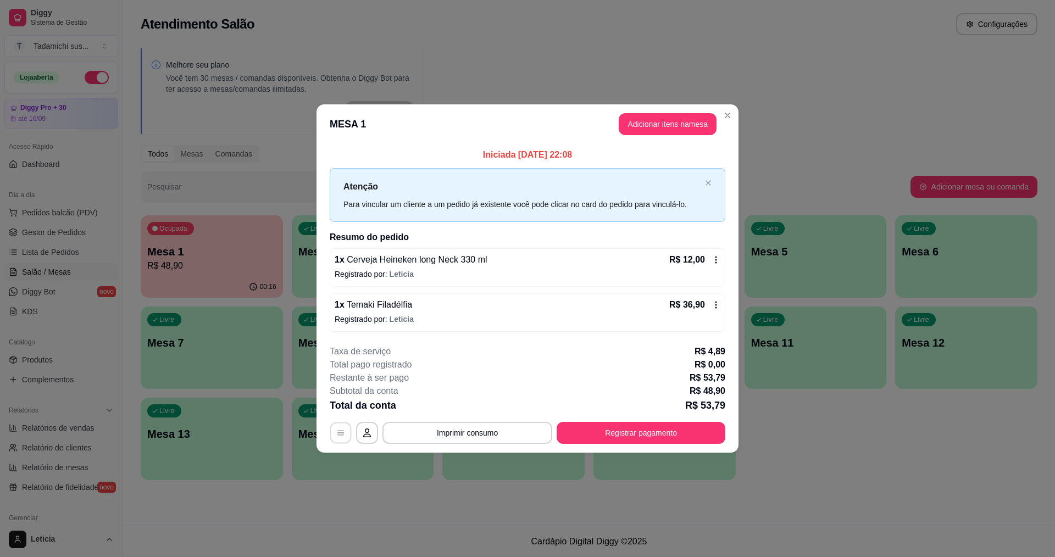
click at [337, 432] on icon "button" at bounding box center [340, 433] width 9 height 9
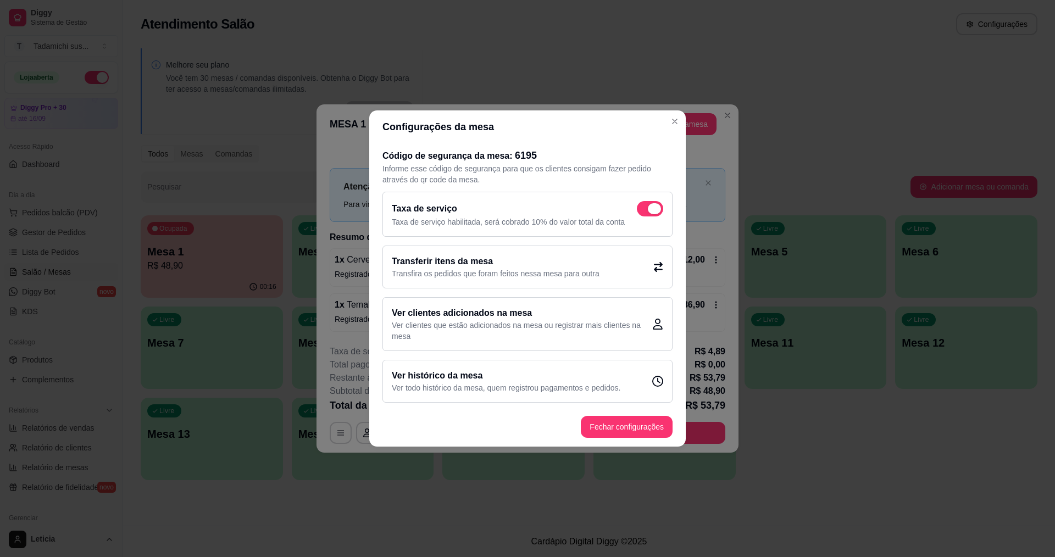
click at [649, 213] on span at bounding box center [650, 208] width 26 height 15
click at [643, 213] on input "checkbox" at bounding box center [639, 214] width 7 height 7
checkbox input "false"
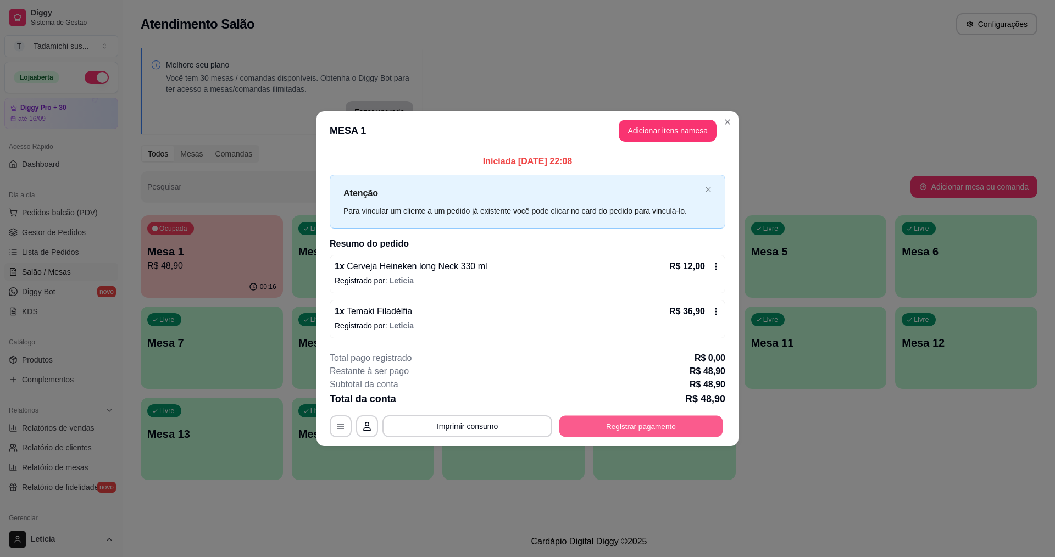
click at [596, 428] on button "Registrar pagamento" at bounding box center [641, 425] width 164 height 21
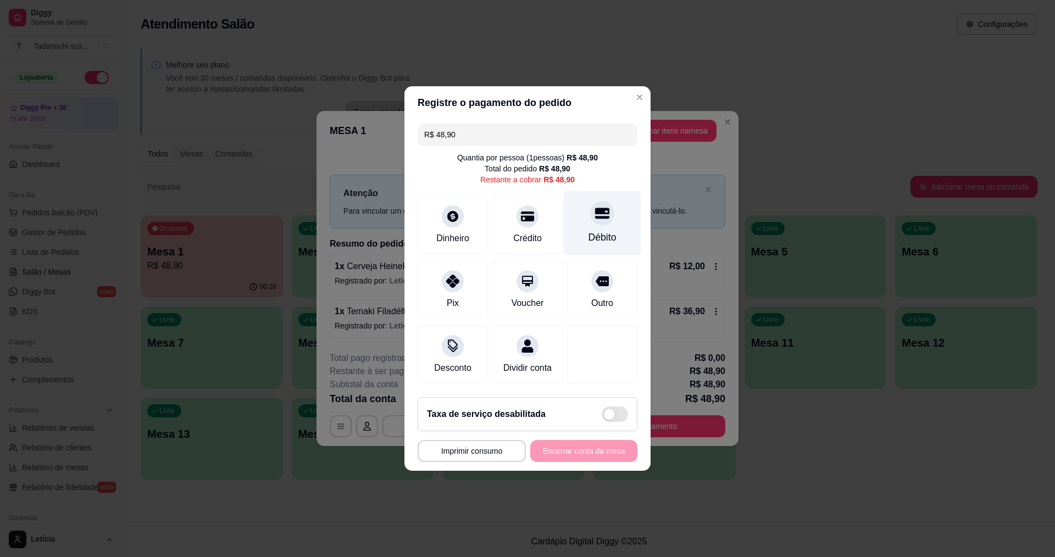
click at [603, 207] on div at bounding box center [602, 213] width 24 height 24
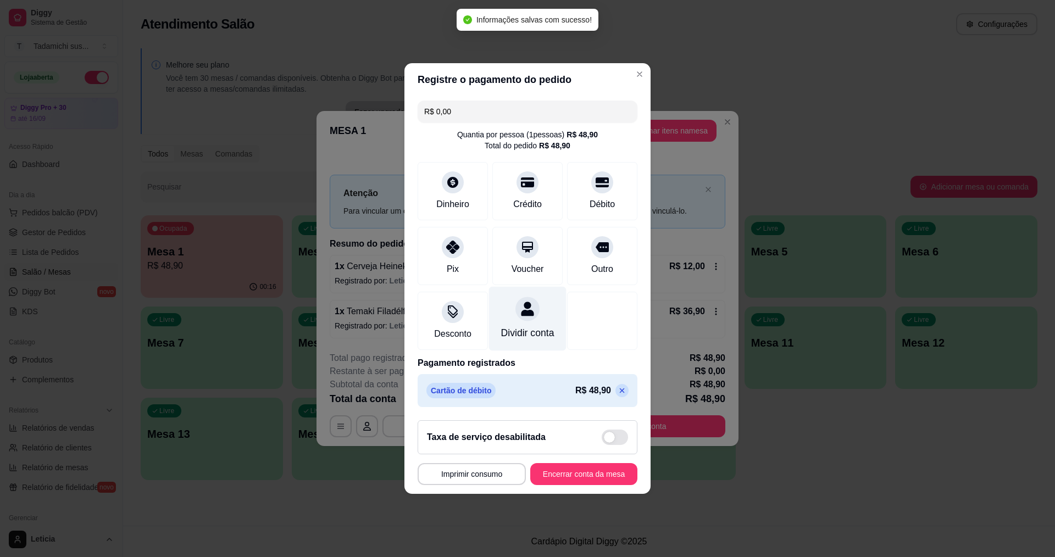
type input "R$ 0,00"
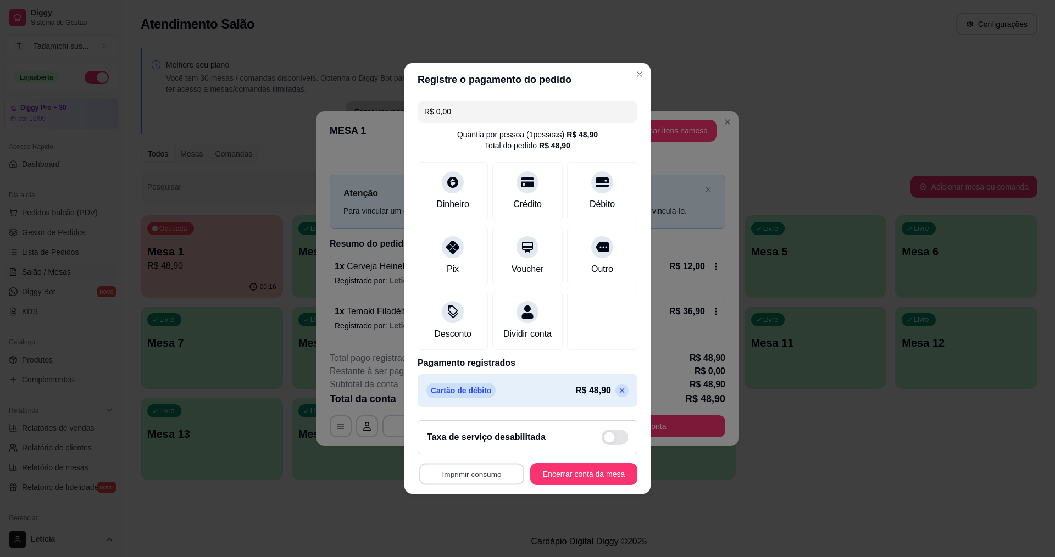
click at [478, 480] on button "Imprimir consumo" at bounding box center [471, 474] width 105 height 21
click at [476, 451] on button "IMPRESSORA HAYOM" at bounding box center [472, 455] width 82 height 17
click at [580, 479] on button "Encerrar conta da mesa" at bounding box center [583, 474] width 107 height 22
